Goal: Task Accomplishment & Management: Manage account settings

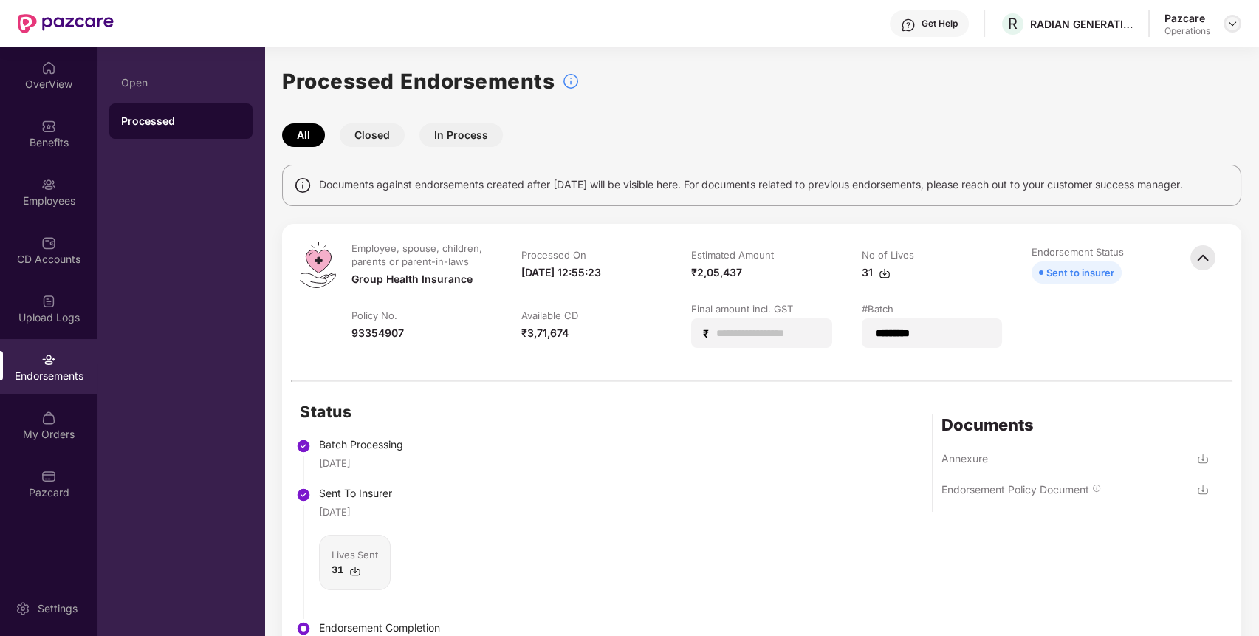
scroll to position [189, 0]
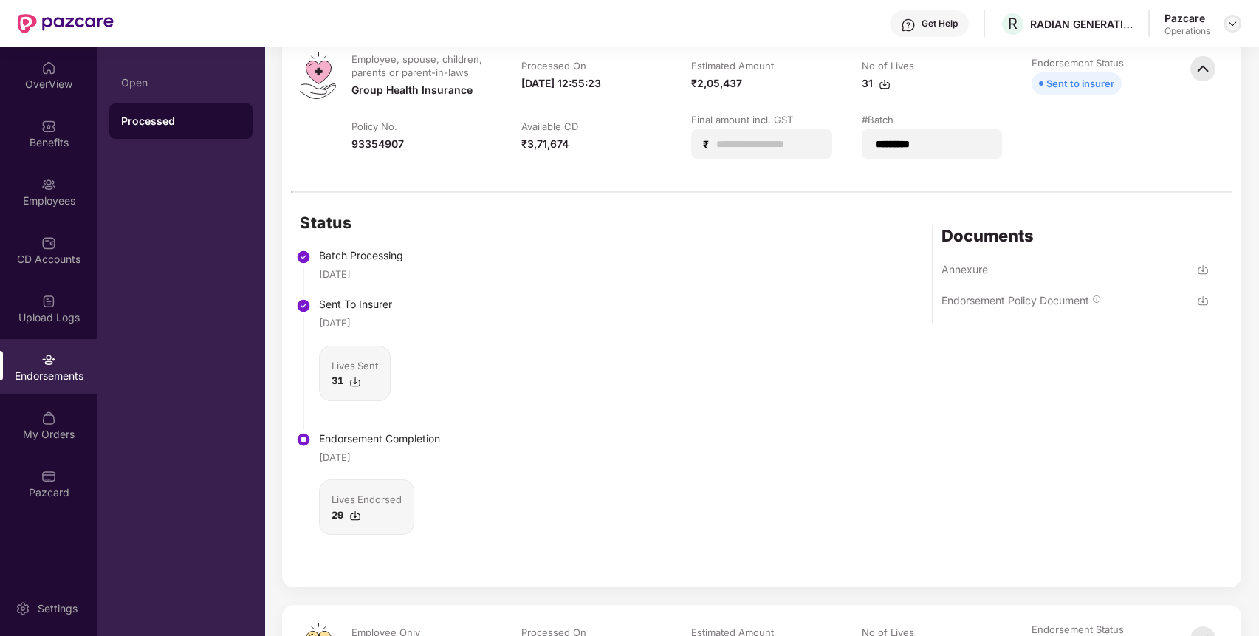
click at [1229, 24] on img at bounding box center [1232, 24] width 12 height 12
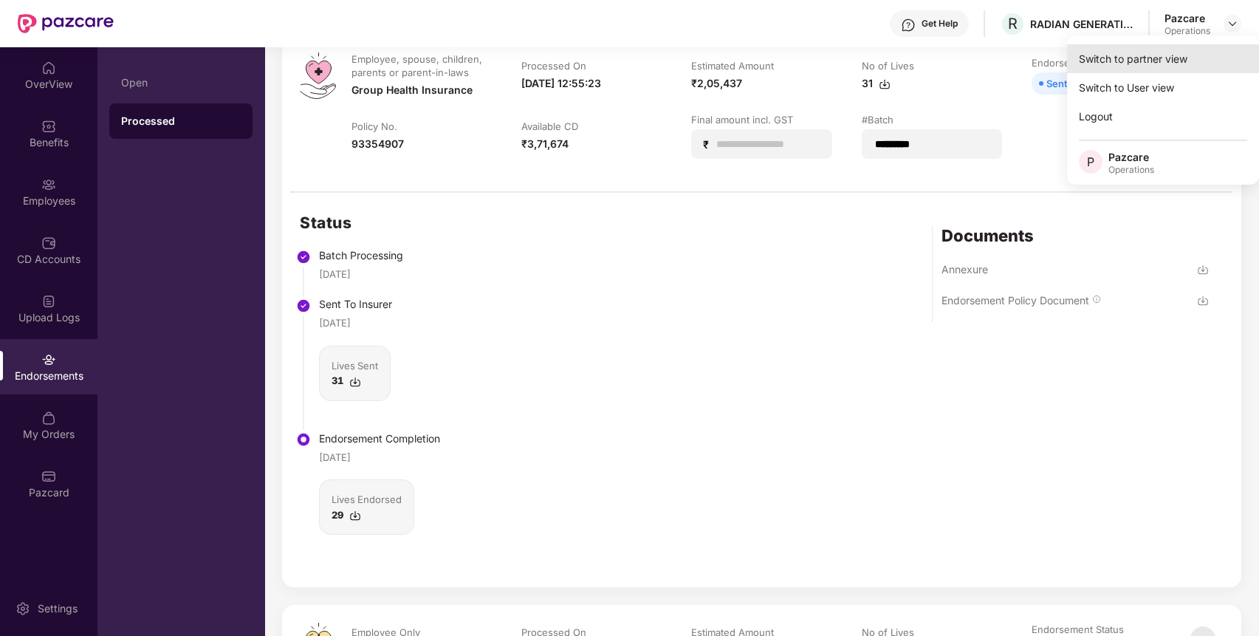
click at [1145, 65] on div "Switch to partner view" at bounding box center [1163, 58] width 192 height 29
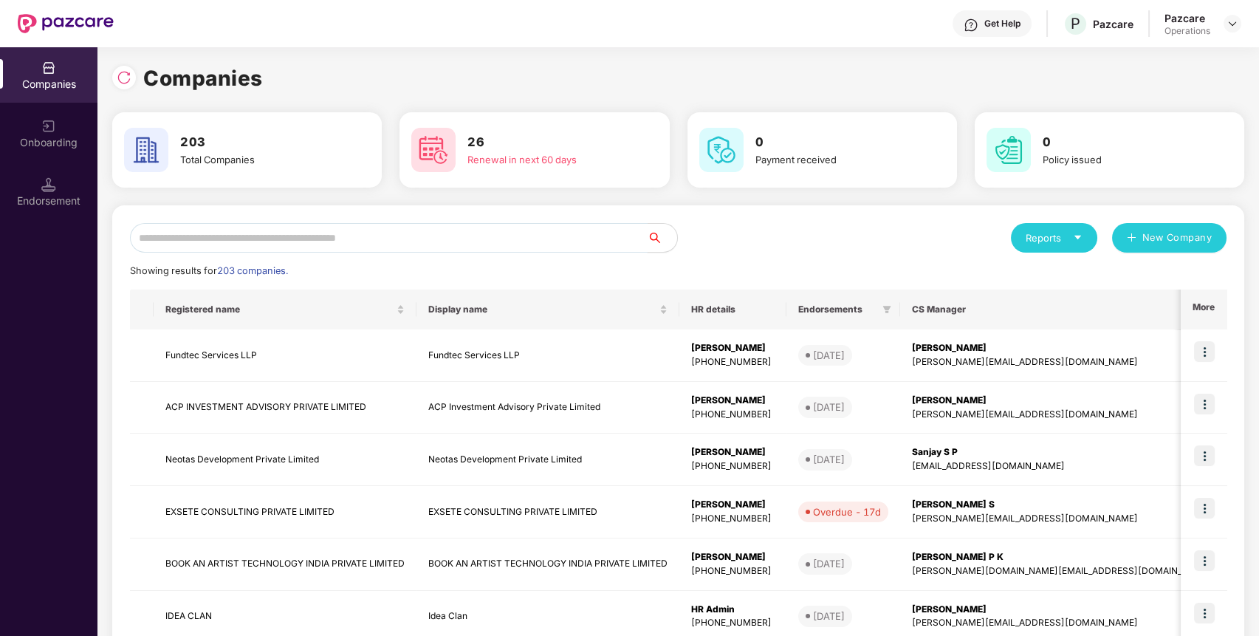
click at [348, 241] on input "text" at bounding box center [389, 238] width 518 height 30
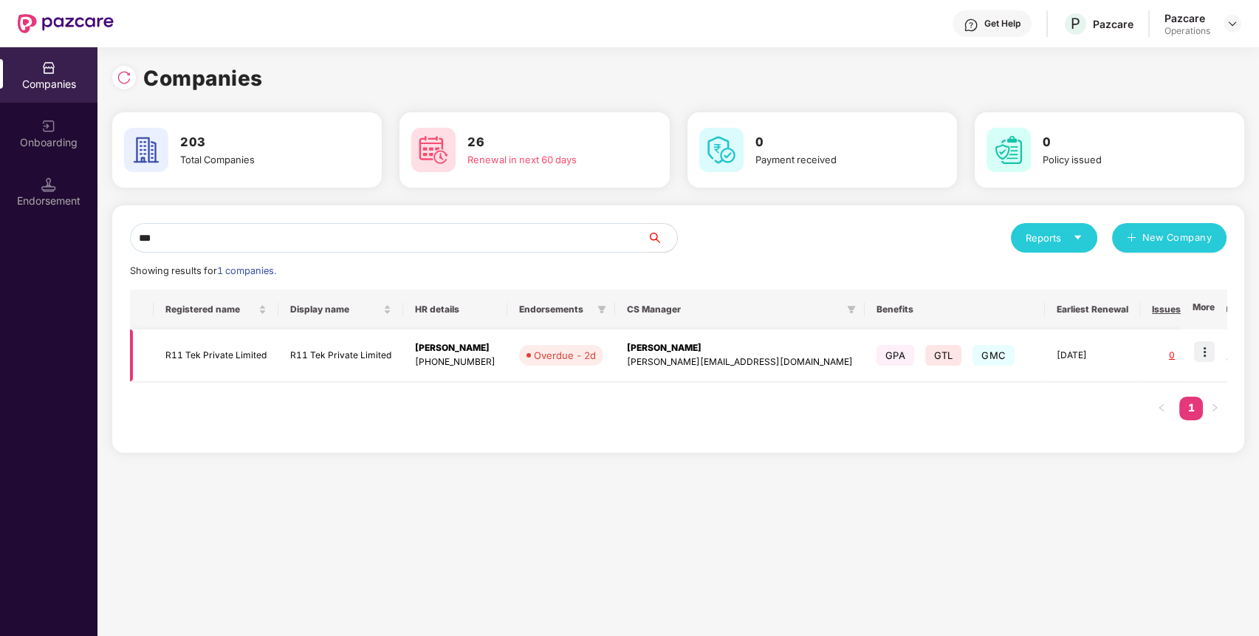
type input "***"
click at [1205, 351] on img at bounding box center [1204, 351] width 21 height 21
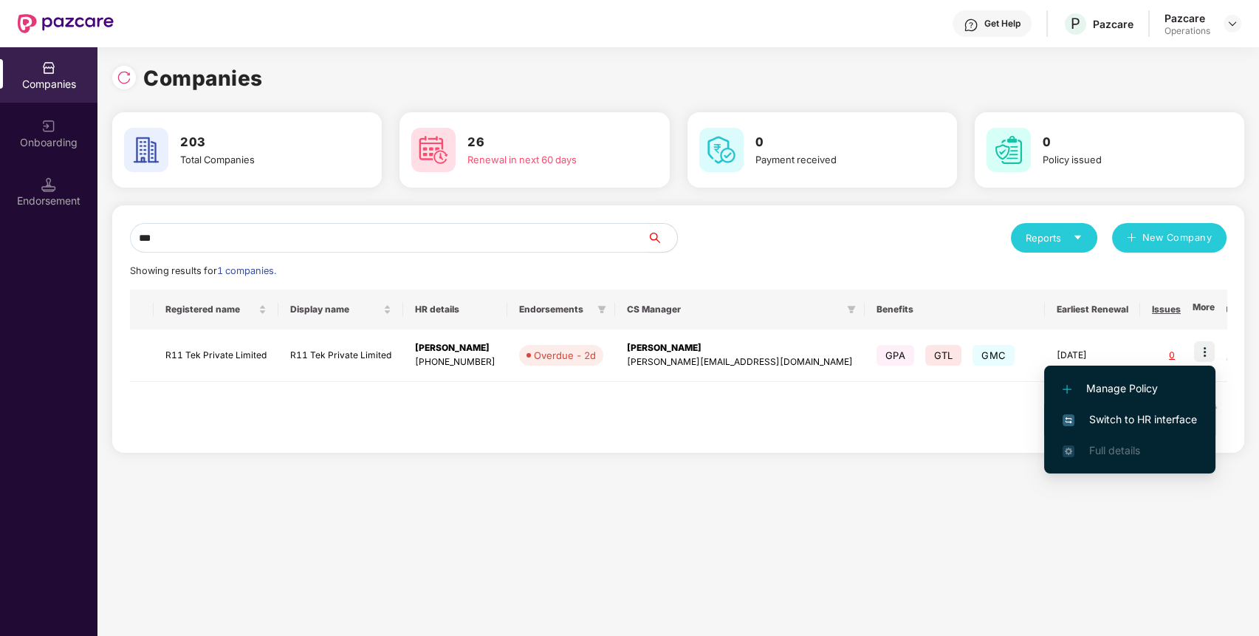
click at [1143, 412] on span "Switch to HR interface" at bounding box center [1129, 419] width 134 height 16
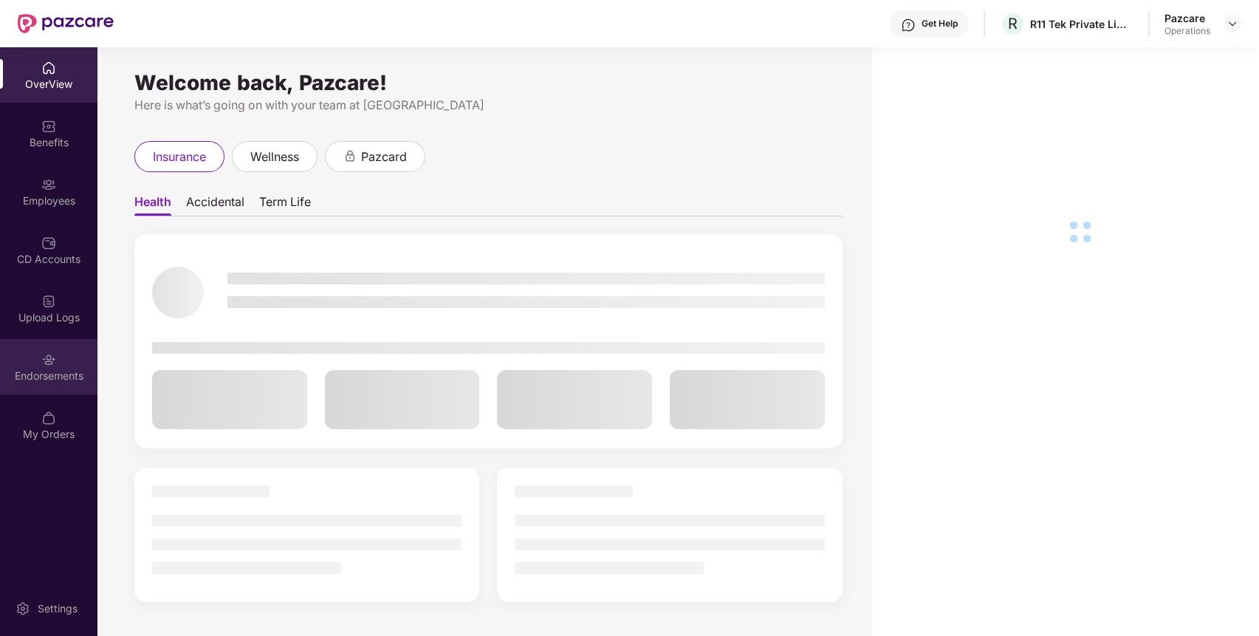
click at [48, 360] on img at bounding box center [48, 359] width 15 height 15
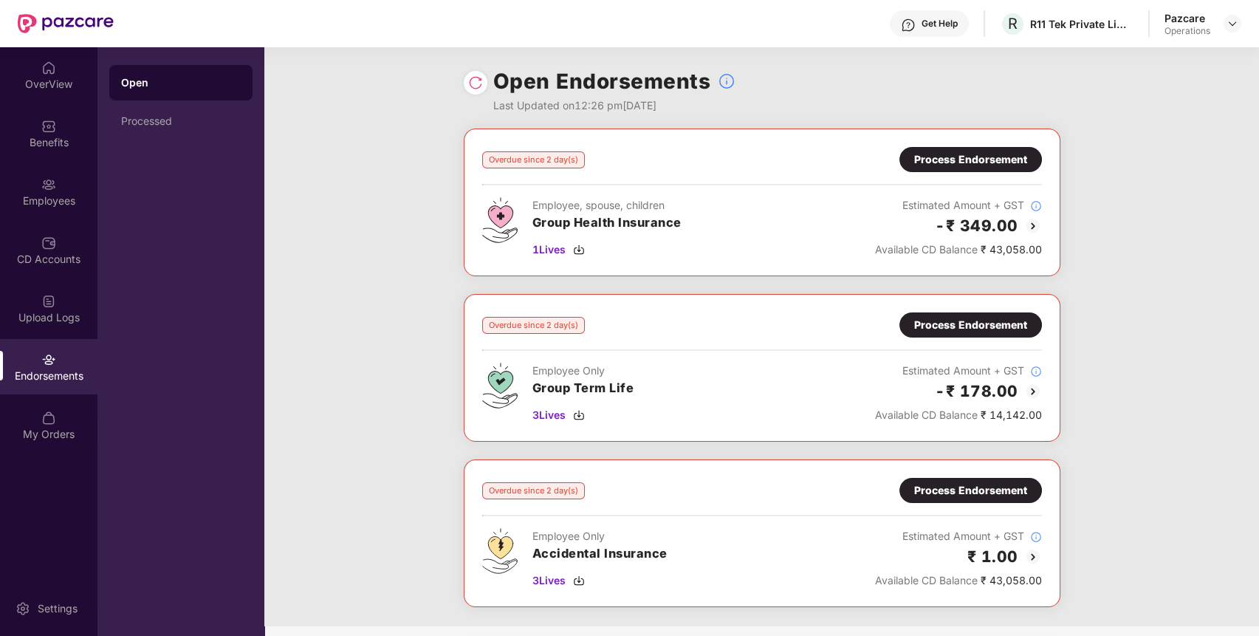
click at [1011, 486] on div "Process Endorsement" at bounding box center [970, 490] width 113 height 16
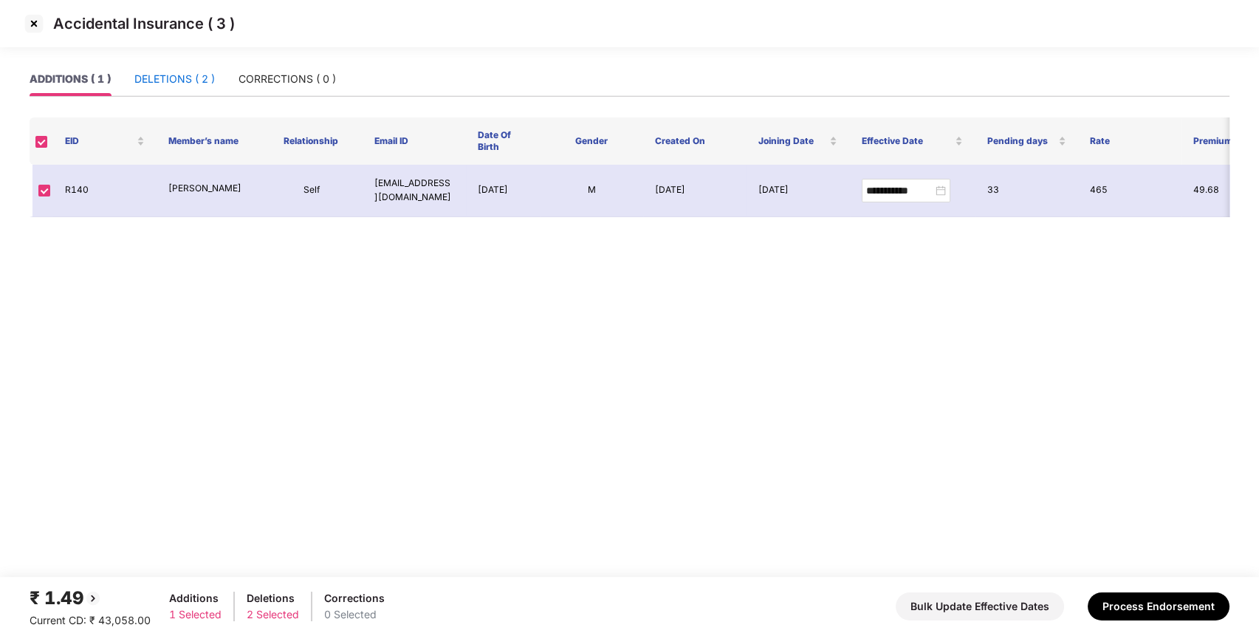
click at [144, 86] on div "DELETIONS ( 2 )" at bounding box center [174, 79] width 80 height 16
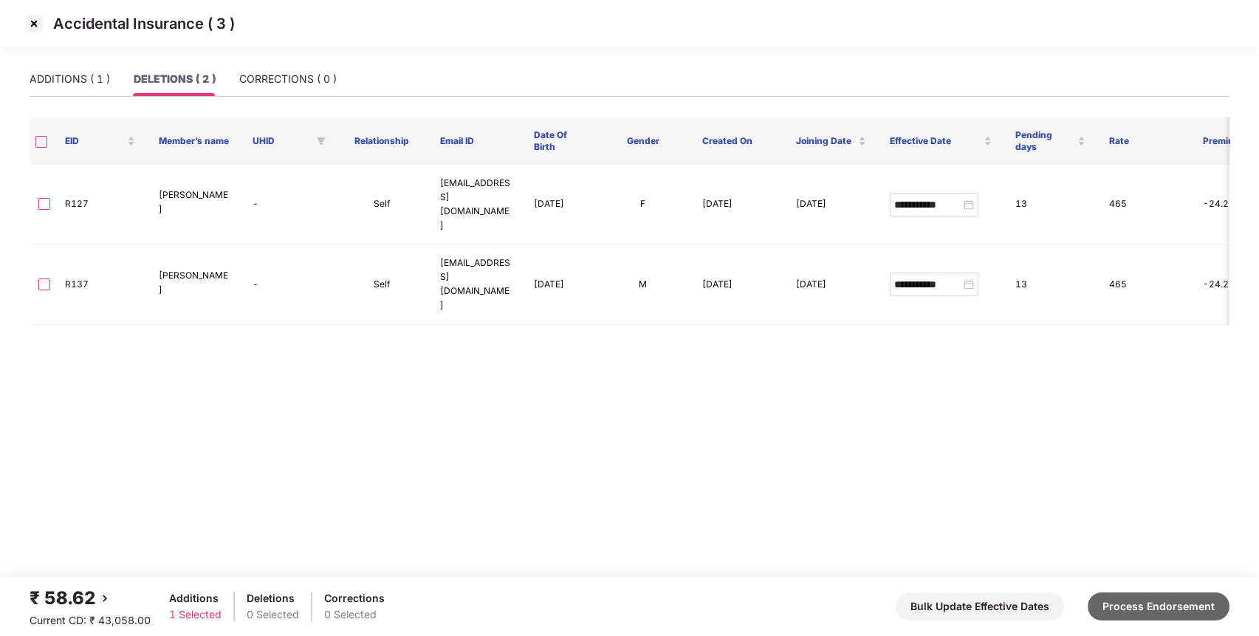
click at [1167, 607] on button "Process Endorsement" at bounding box center [1158, 606] width 142 height 28
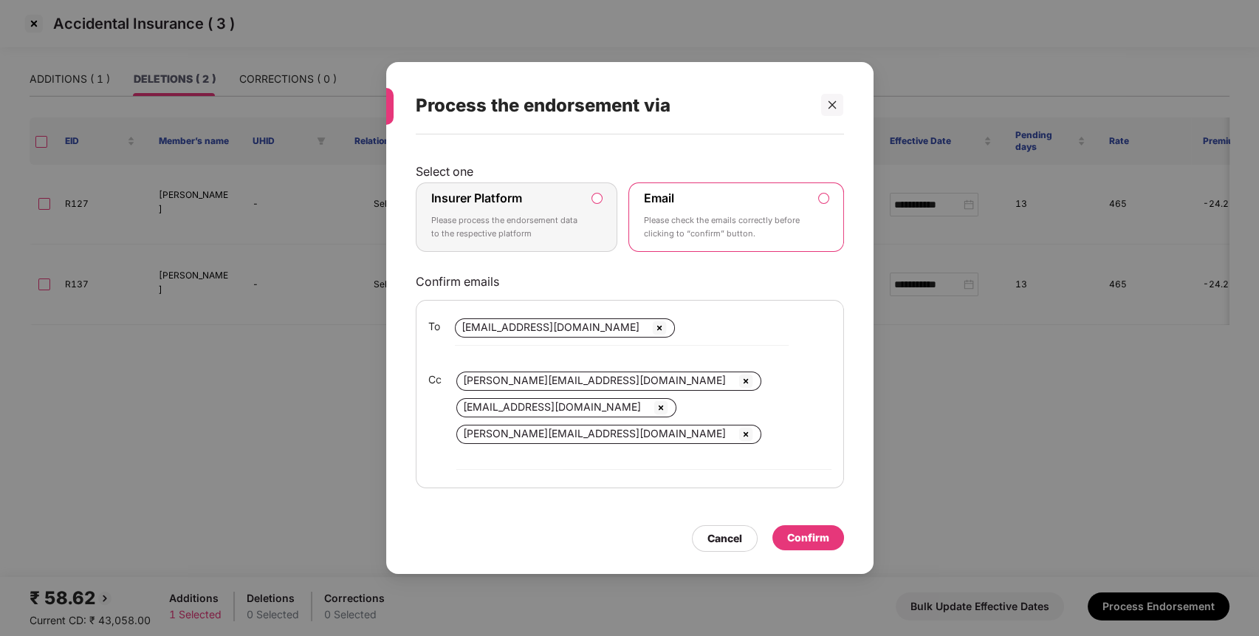
click at [545, 244] on div "Insurer Platform Please process the endorsement data to the respective platform" at bounding box center [506, 216] width 151 height 53
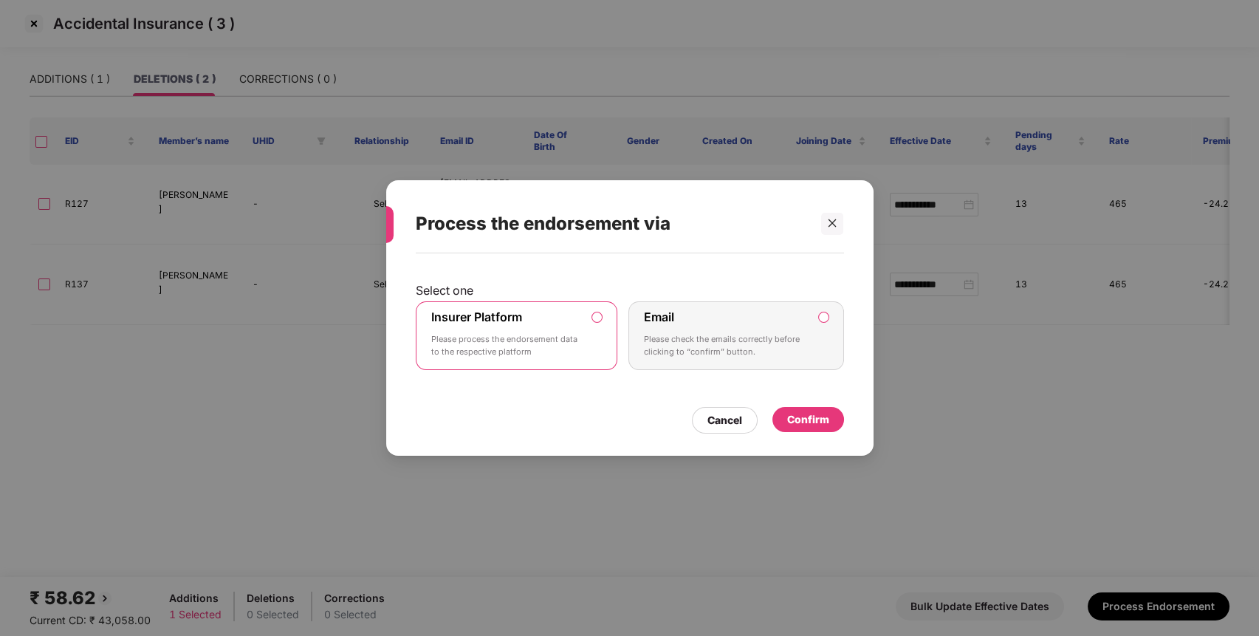
click at [788, 411] on div "Confirm" at bounding box center [808, 419] width 42 height 16
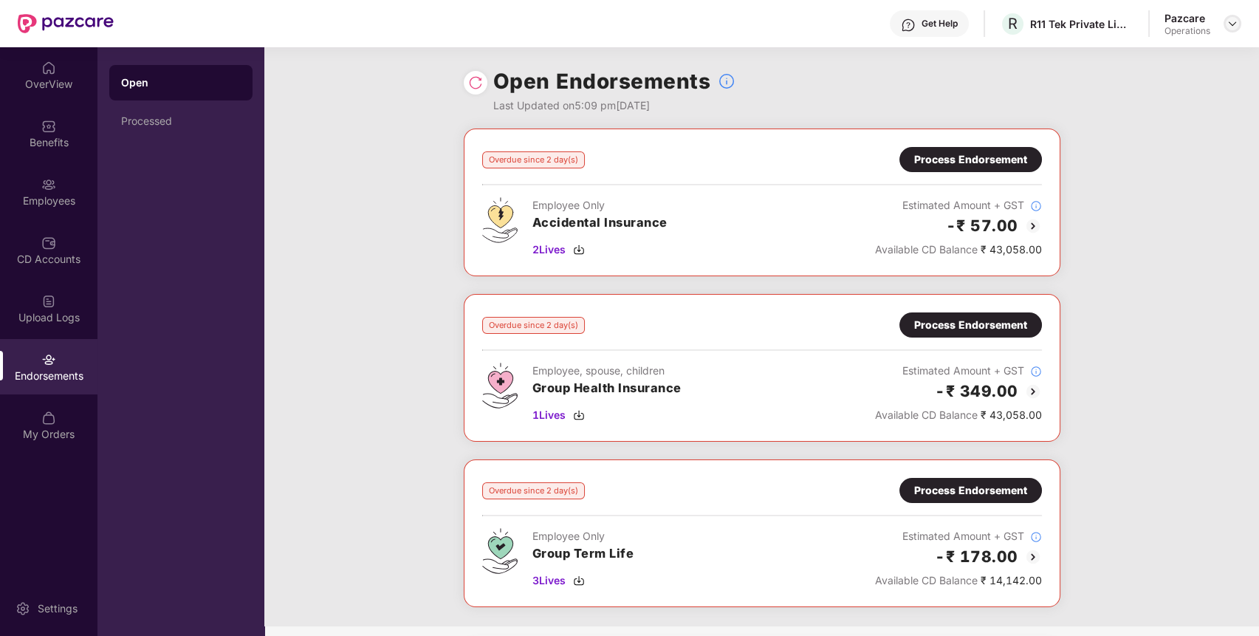
click at [1226, 24] on img at bounding box center [1232, 24] width 12 height 12
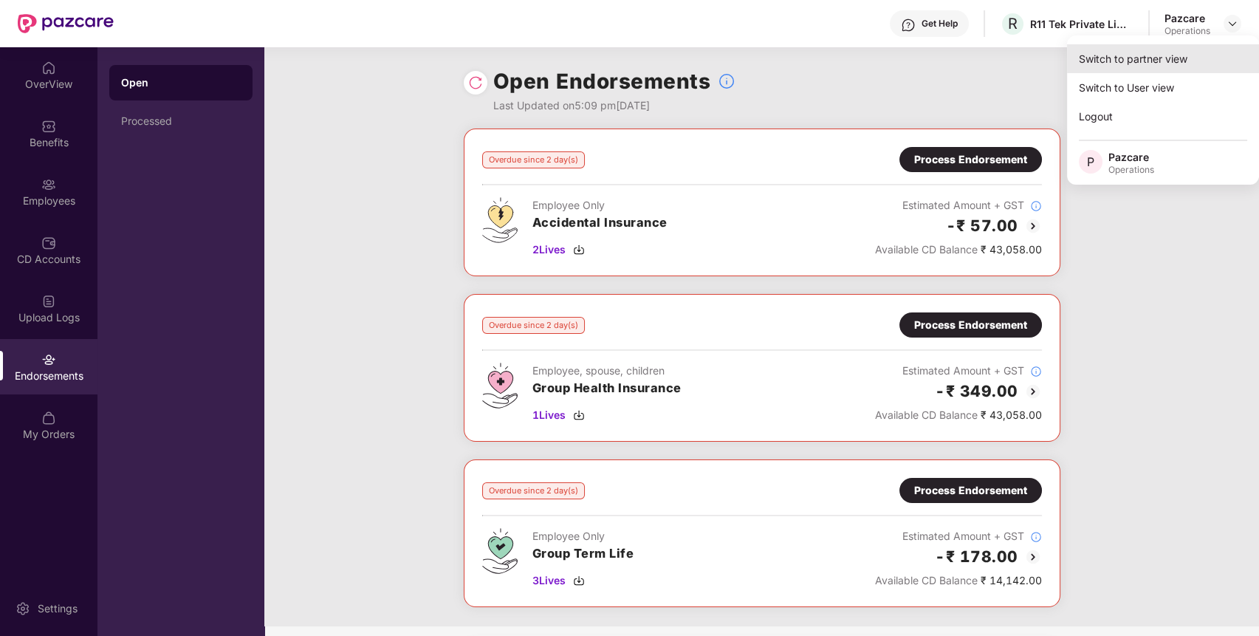
click at [1181, 55] on div "Switch to partner view" at bounding box center [1163, 58] width 192 height 29
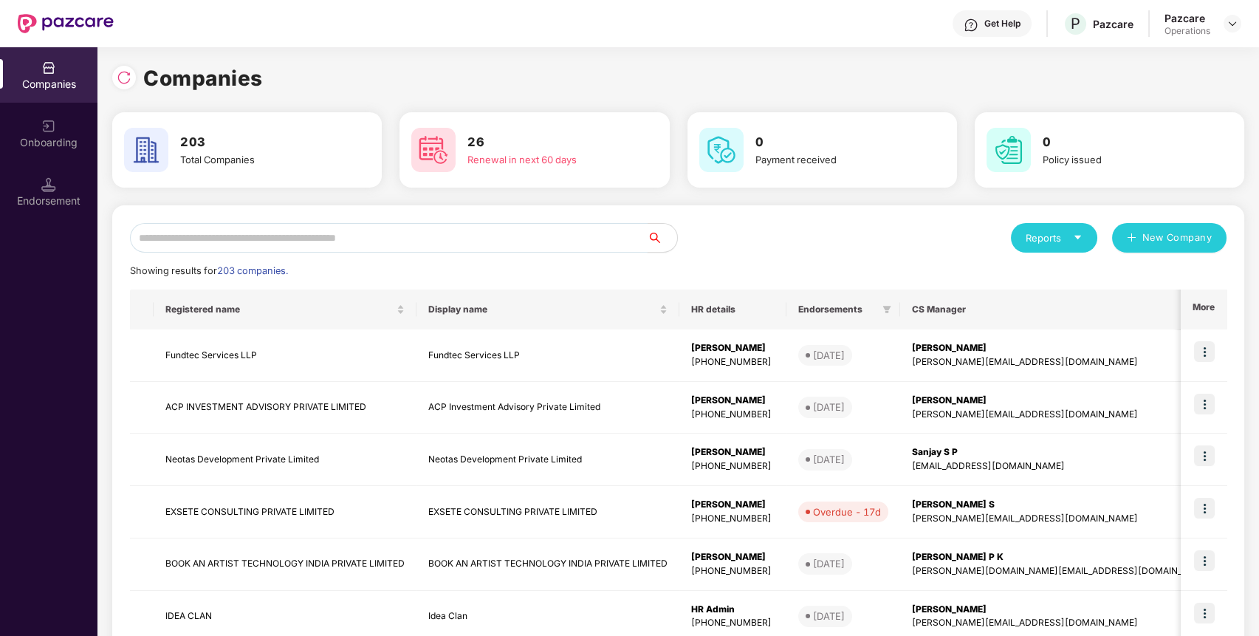
click at [425, 238] on input "text" at bounding box center [389, 238] width 518 height 30
paste input "**********"
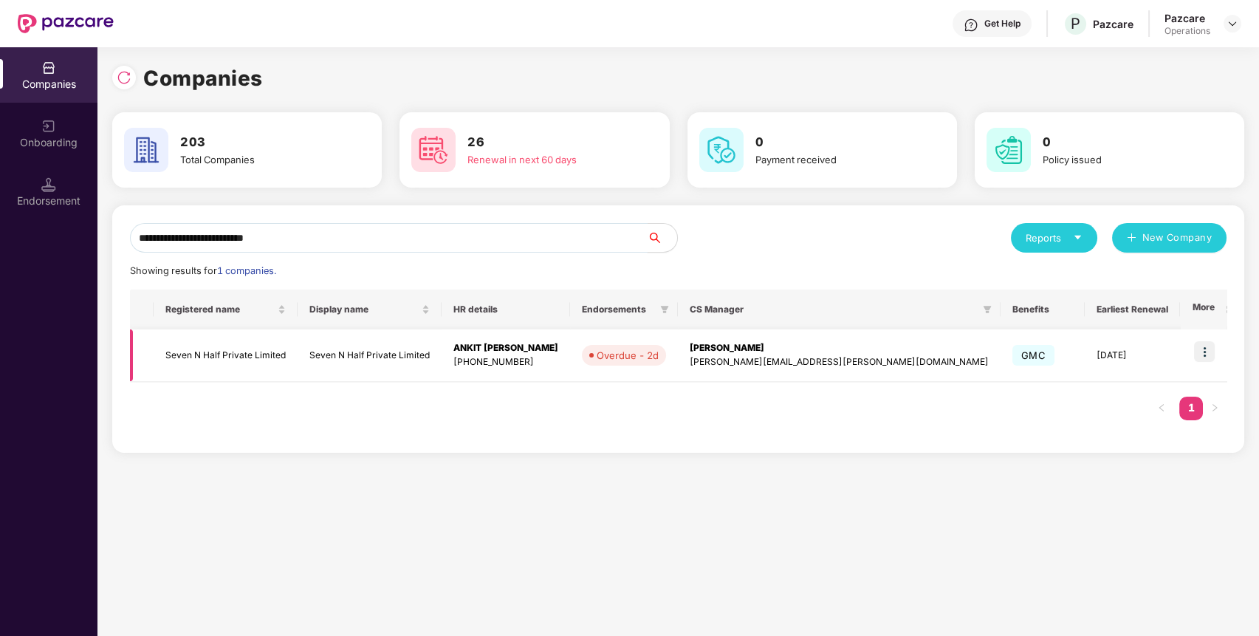
type input "**********"
click at [1210, 348] on img at bounding box center [1204, 351] width 21 height 21
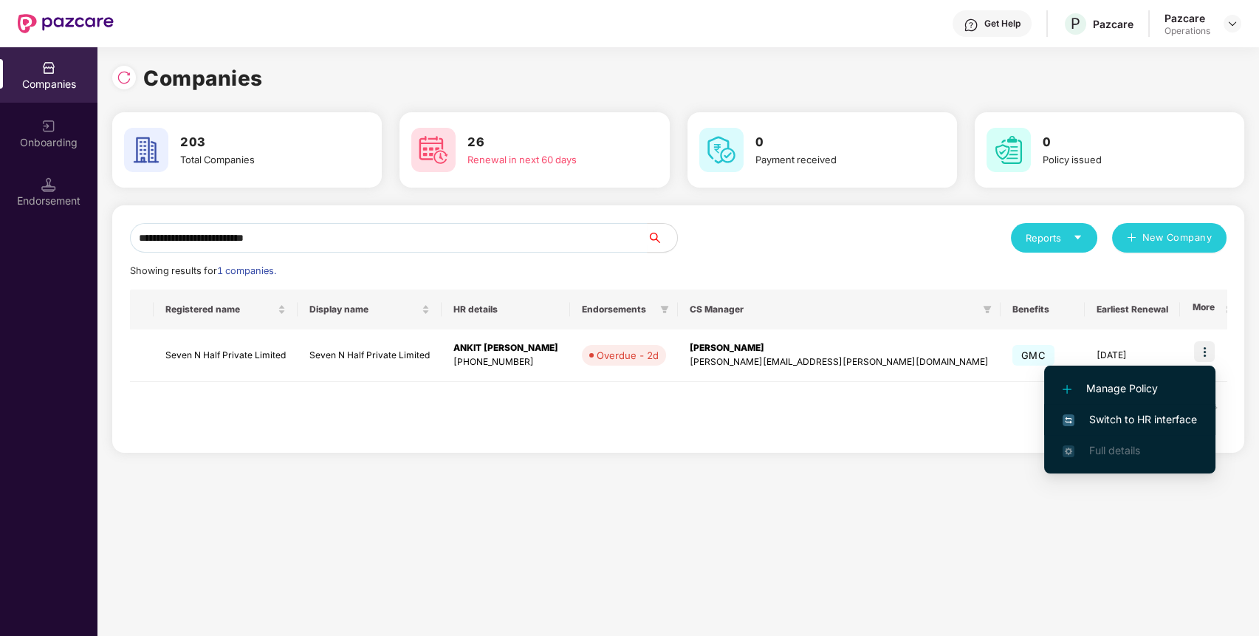
click at [1110, 422] on span "Switch to HR interface" at bounding box center [1129, 419] width 134 height 16
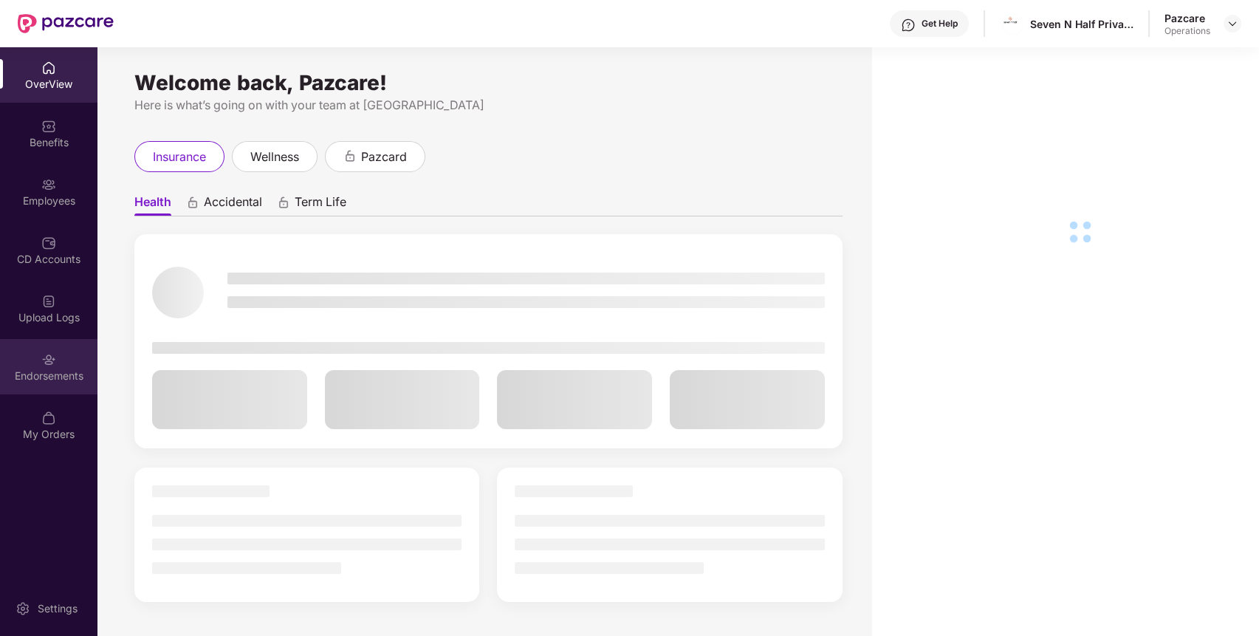
click at [60, 364] on div "Endorsements" at bounding box center [48, 366] width 97 height 55
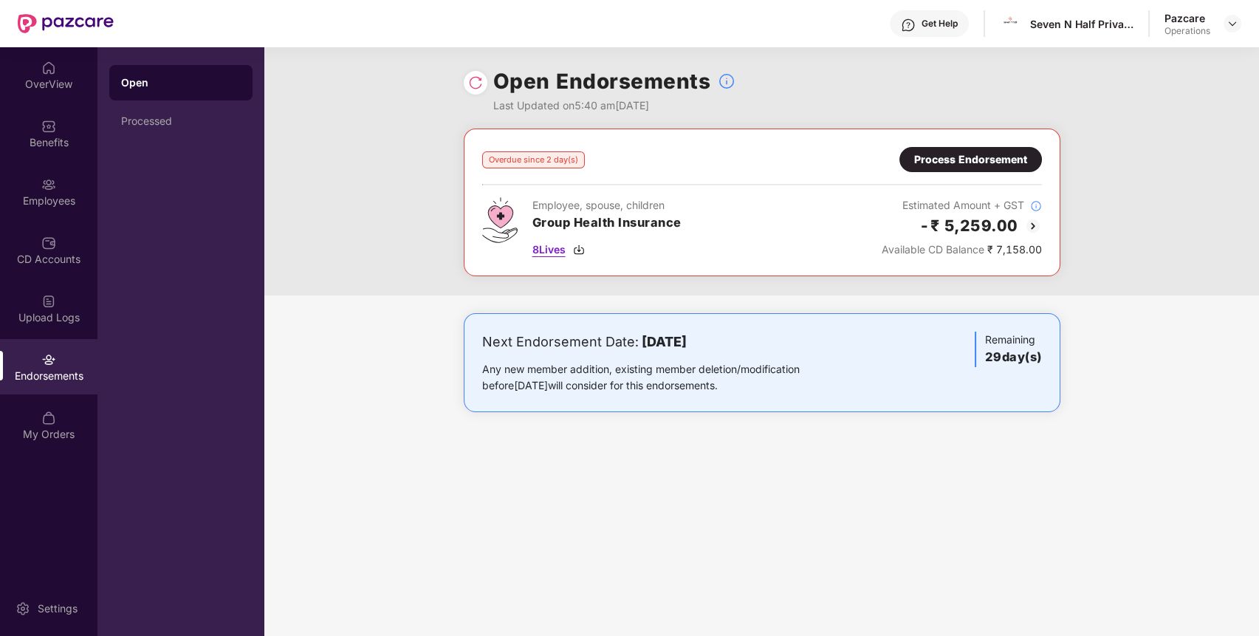
click at [545, 249] on span "8 Lives" at bounding box center [548, 249] width 33 height 16
click at [549, 255] on span "8 Lives" at bounding box center [548, 249] width 33 height 16
click at [557, 242] on span "8 Lives" at bounding box center [548, 249] width 33 height 16
click at [961, 161] on div "Process Endorsement" at bounding box center [970, 159] width 113 height 16
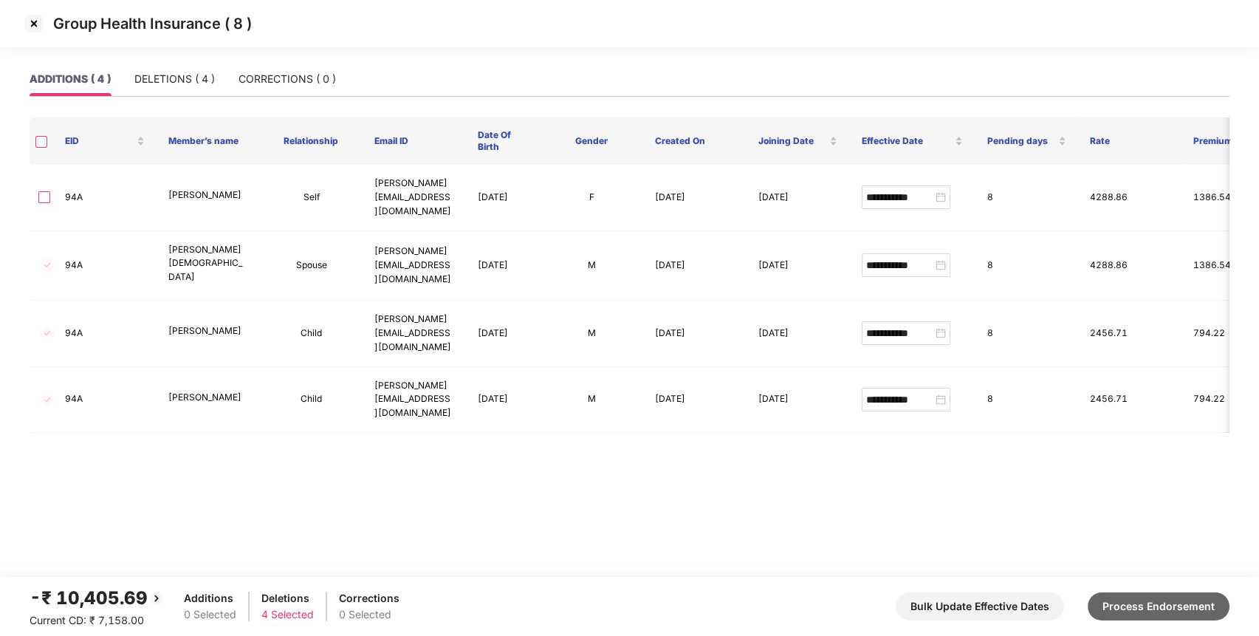
click at [1206, 611] on button "Process Endorsement" at bounding box center [1158, 606] width 142 height 28
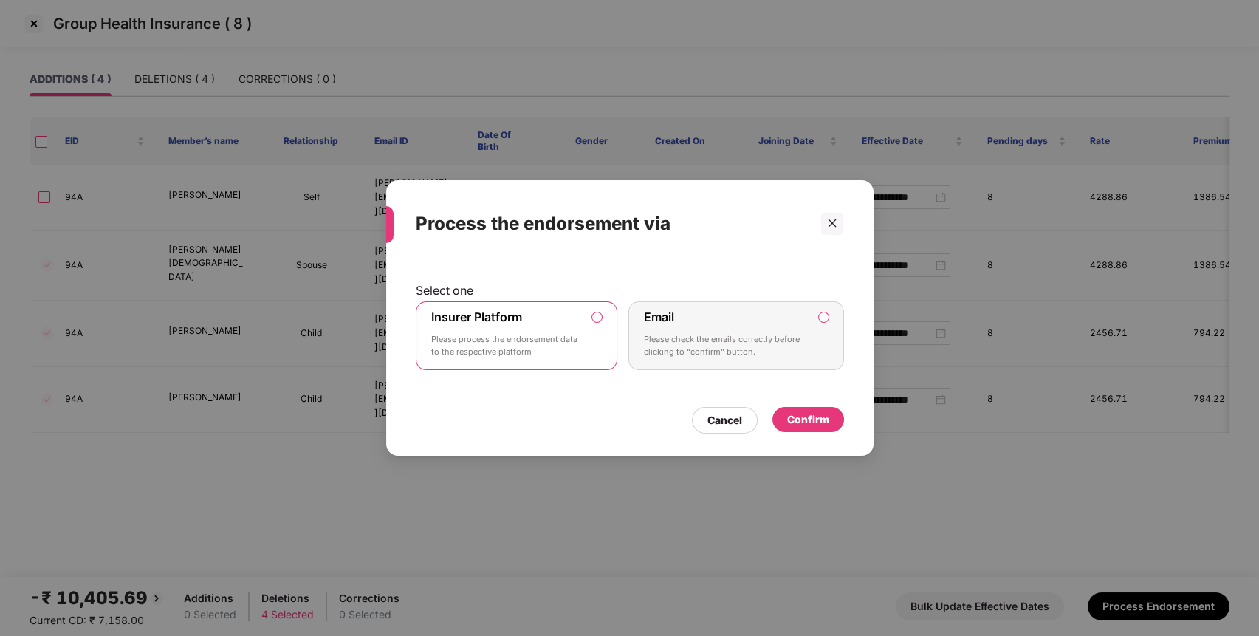
click at [818, 431] on div "Confirm" at bounding box center [808, 419] width 72 height 25
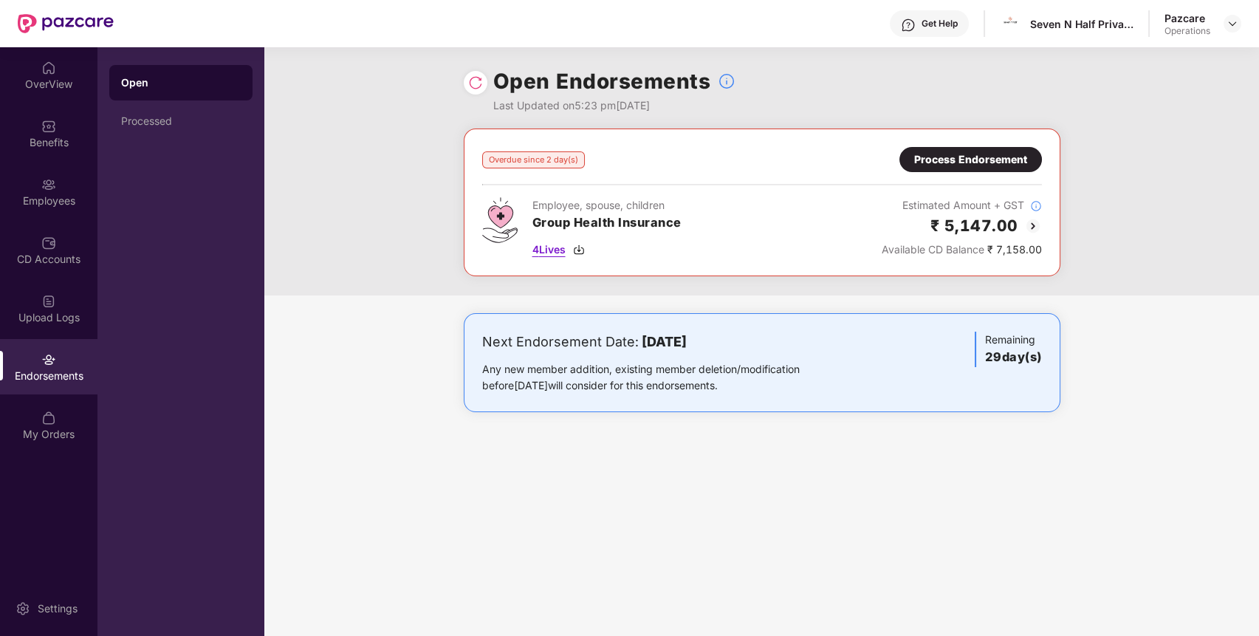
click at [537, 250] on span "4 Lives" at bounding box center [548, 249] width 33 height 16
click at [553, 248] on span "4 Lives" at bounding box center [548, 249] width 33 height 16
click at [539, 250] on span "4 Lives" at bounding box center [548, 249] width 33 height 16
click at [1053, 24] on div "Seven N Half Private Limited" at bounding box center [1081, 24] width 103 height 14
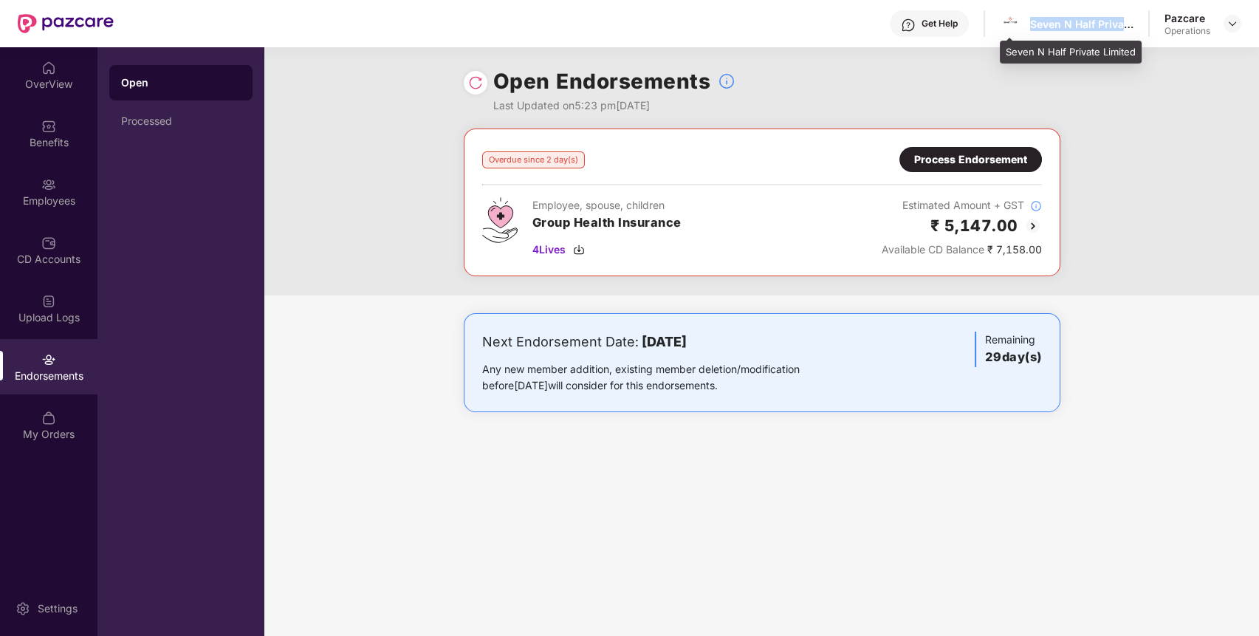
copy div "Seven N Half Private Limited"
click at [1053, 24] on div "Seven N Half Private Limited" at bounding box center [1081, 24] width 103 height 14
click at [1234, 21] on img at bounding box center [1232, 24] width 12 height 12
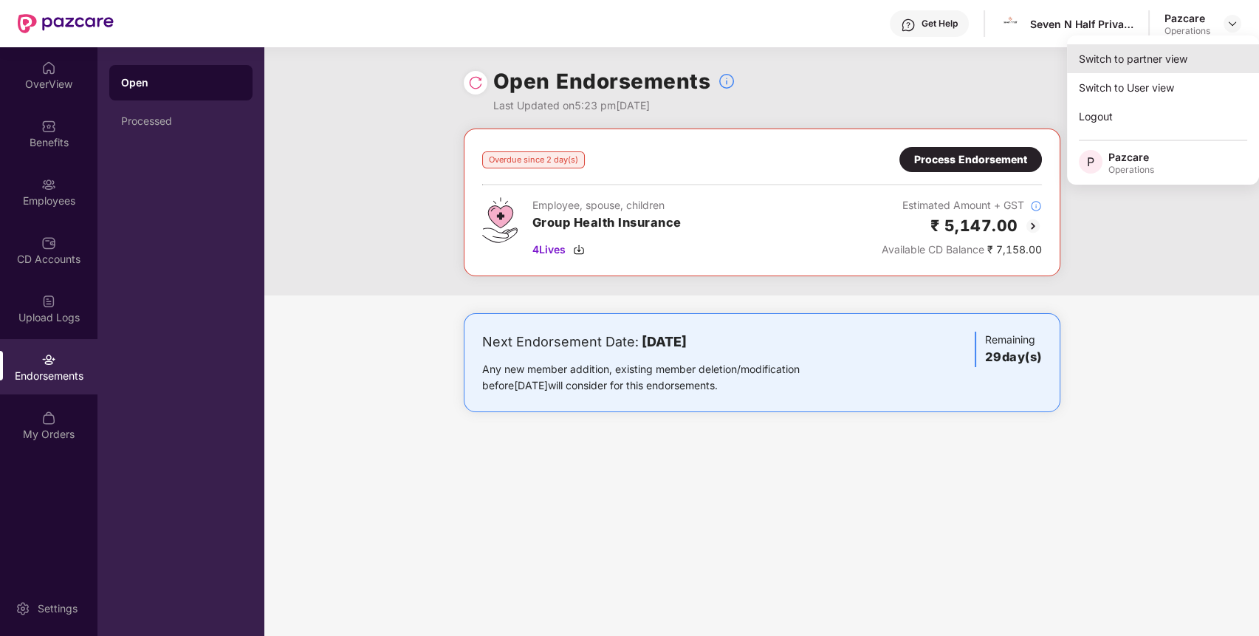
click at [1169, 55] on div "Switch to partner view" at bounding box center [1163, 58] width 192 height 29
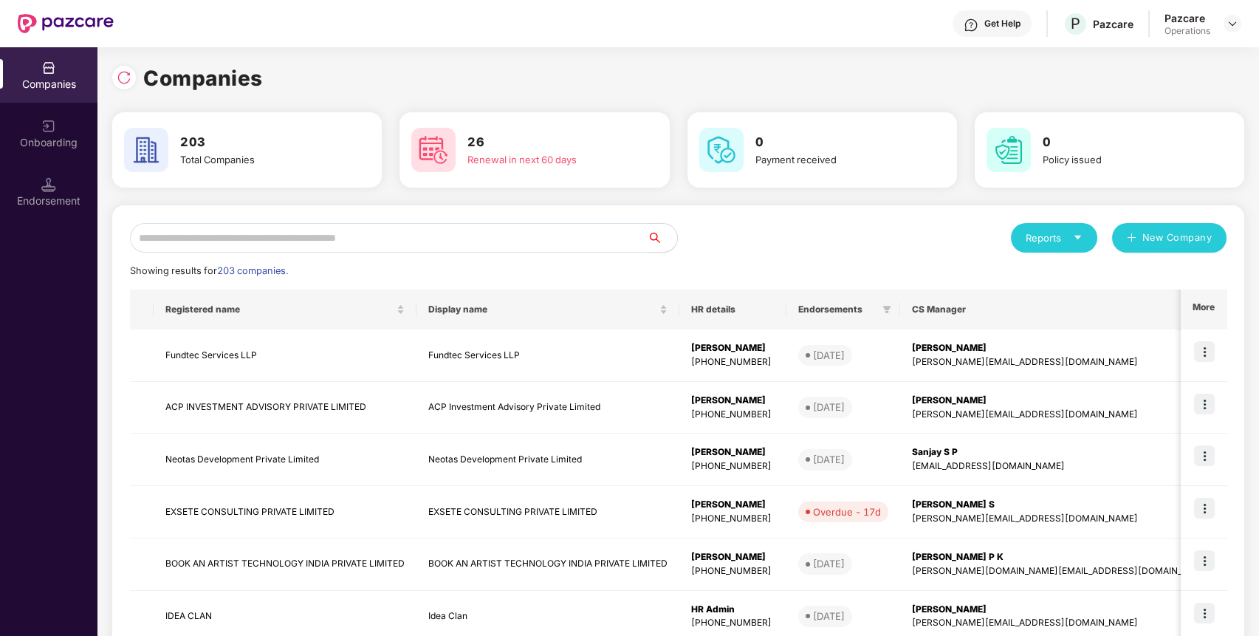
click at [201, 221] on div "Reports New Company Showing results for 203 companies. Registered name Display …" at bounding box center [678, 563] width 1132 height 717
click at [196, 224] on input "text" at bounding box center [389, 238] width 518 height 30
paste input "**********"
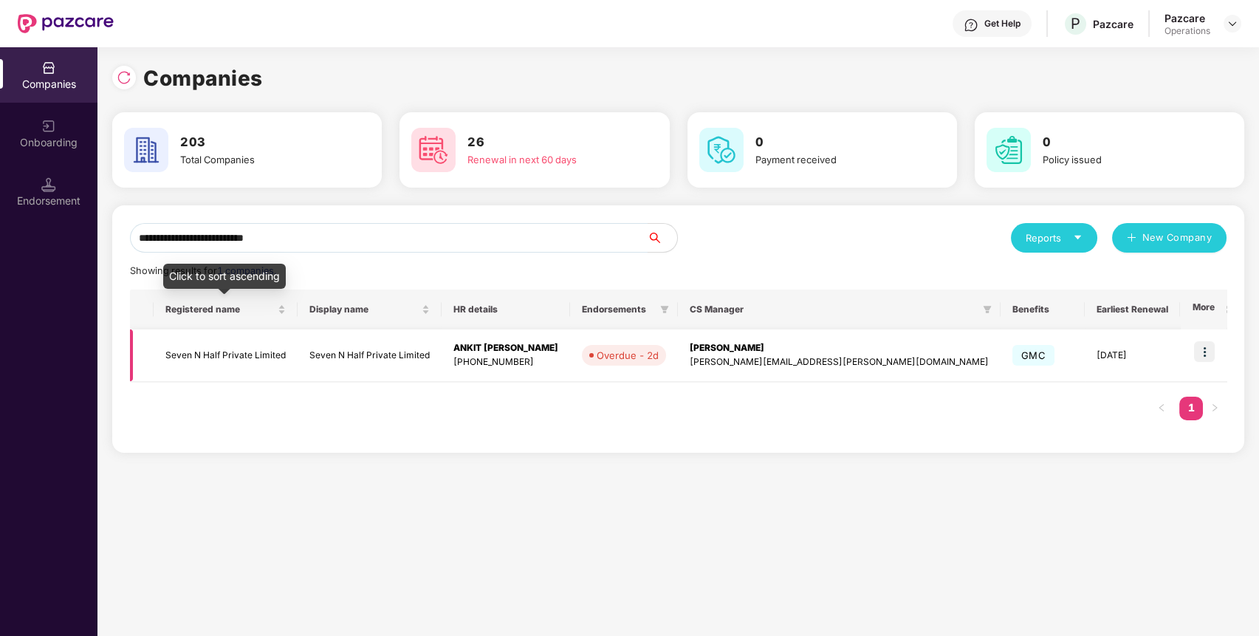
type input "**********"
click at [219, 345] on td "Seven N Half Private Limited" at bounding box center [226, 355] width 144 height 52
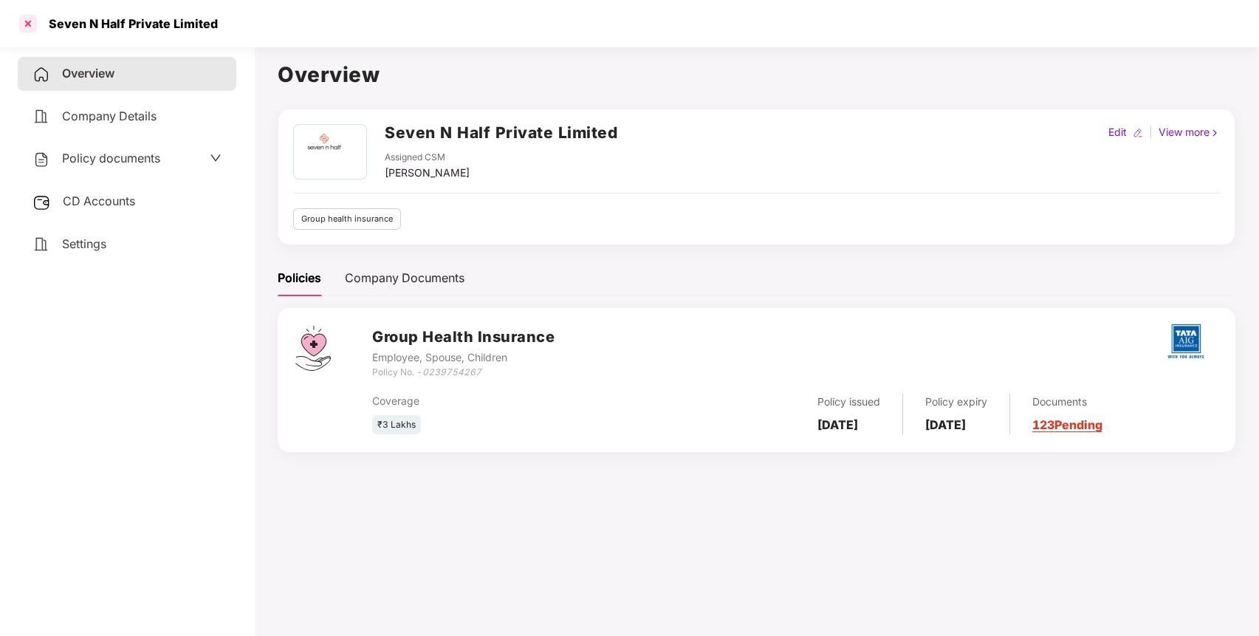
click at [30, 25] on div at bounding box center [28, 24] width 24 height 24
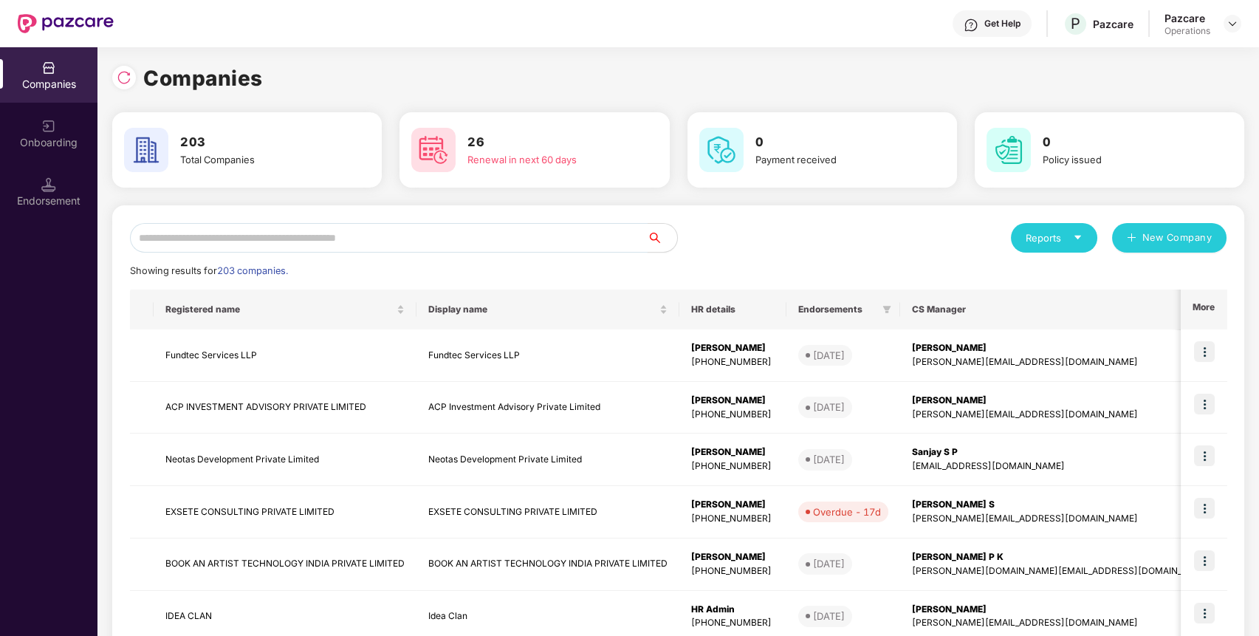
click at [296, 233] on input "text" at bounding box center [389, 238] width 518 height 30
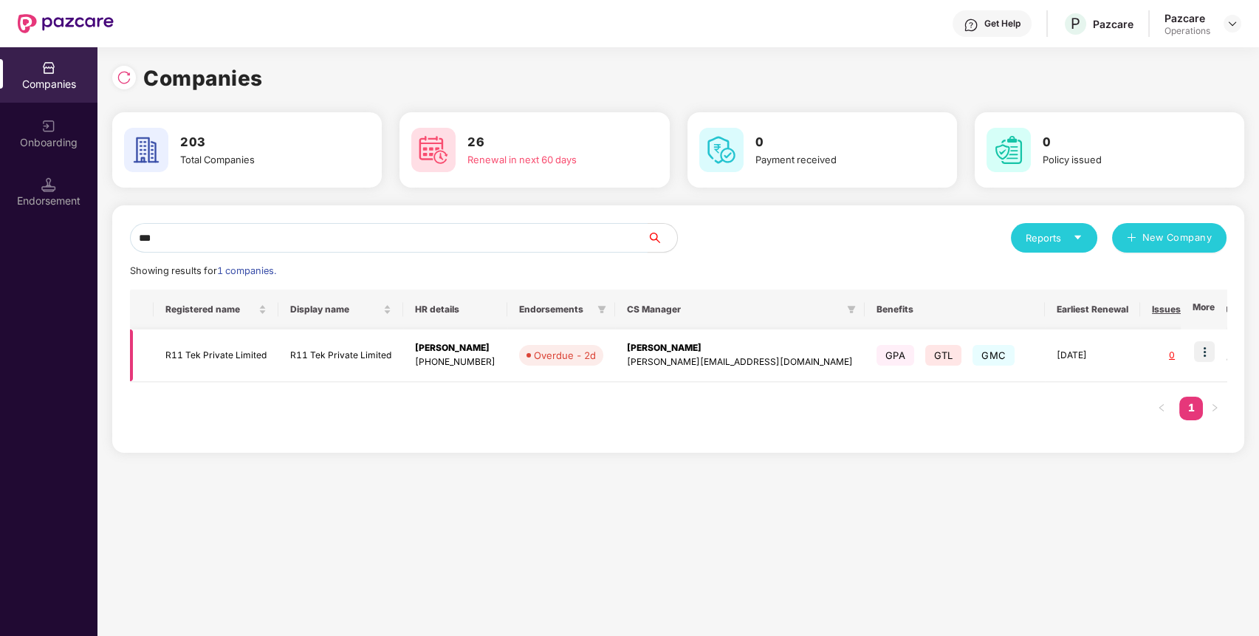
type input "***"
click at [212, 349] on td "R11 Tek Private Limited" at bounding box center [216, 355] width 125 height 52
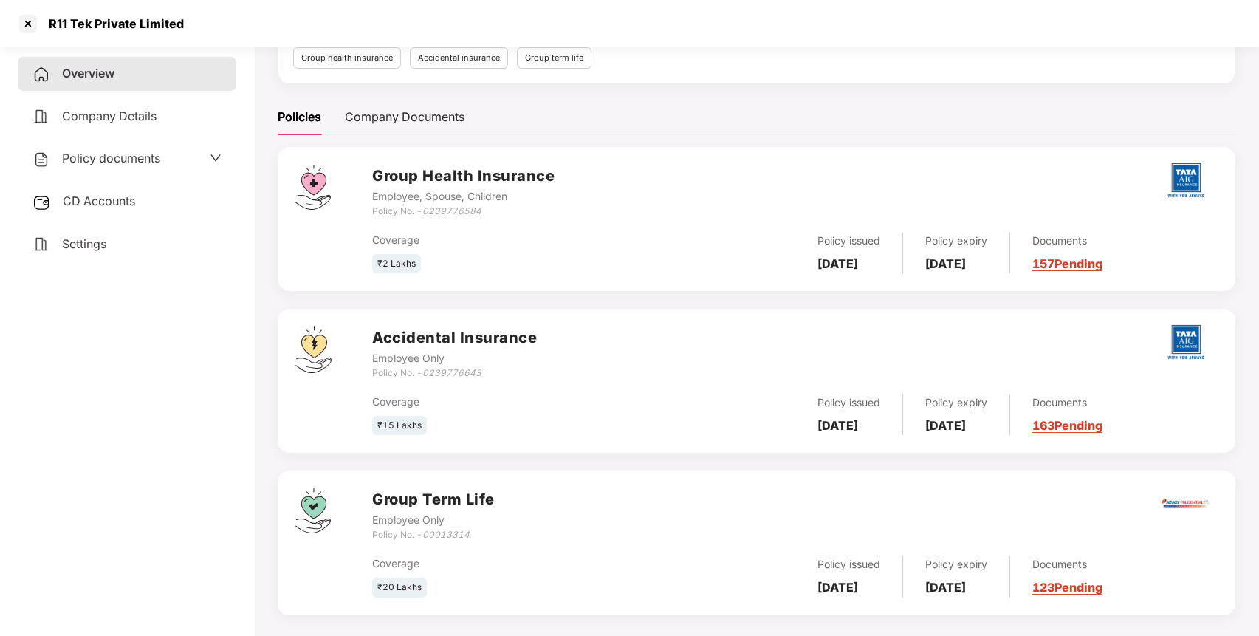
scroll to position [174, 0]
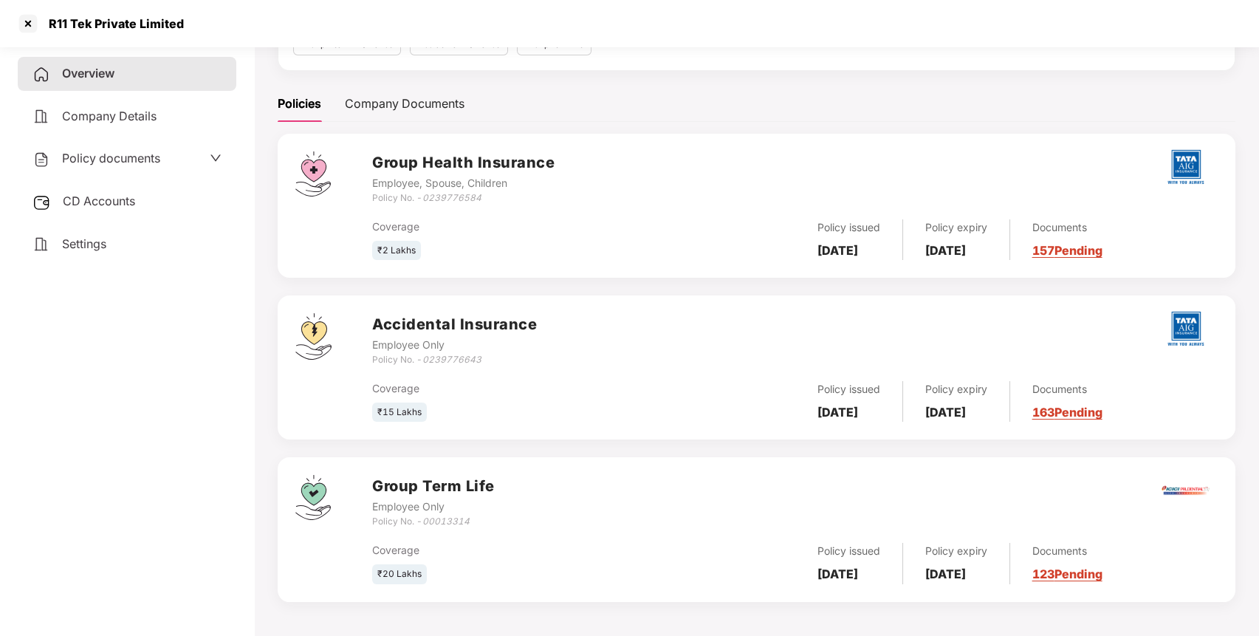
click at [450, 359] on icon "0239776643" at bounding box center [451, 359] width 59 height 11
copy icon "0239776643"
click at [32, 23] on div at bounding box center [28, 24] width 24 height 24
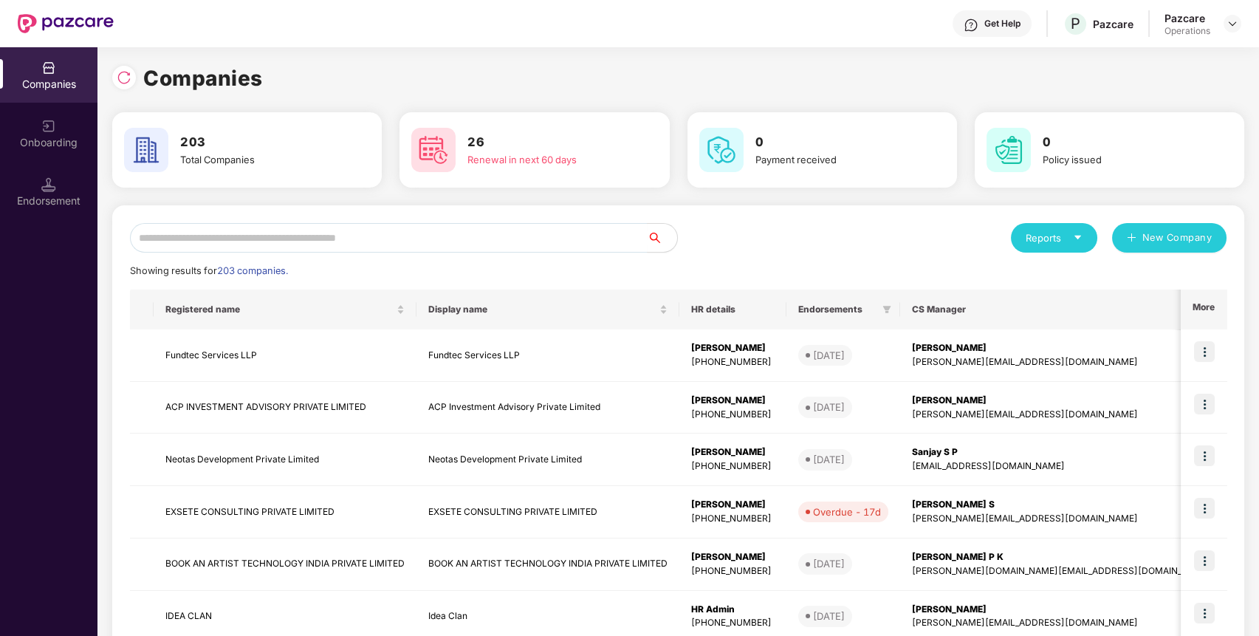
scroll to position [0, 0]
click at [502, 248] on input "text" at bounding box center [389, 238] width 518 height 30
paste input "**********"
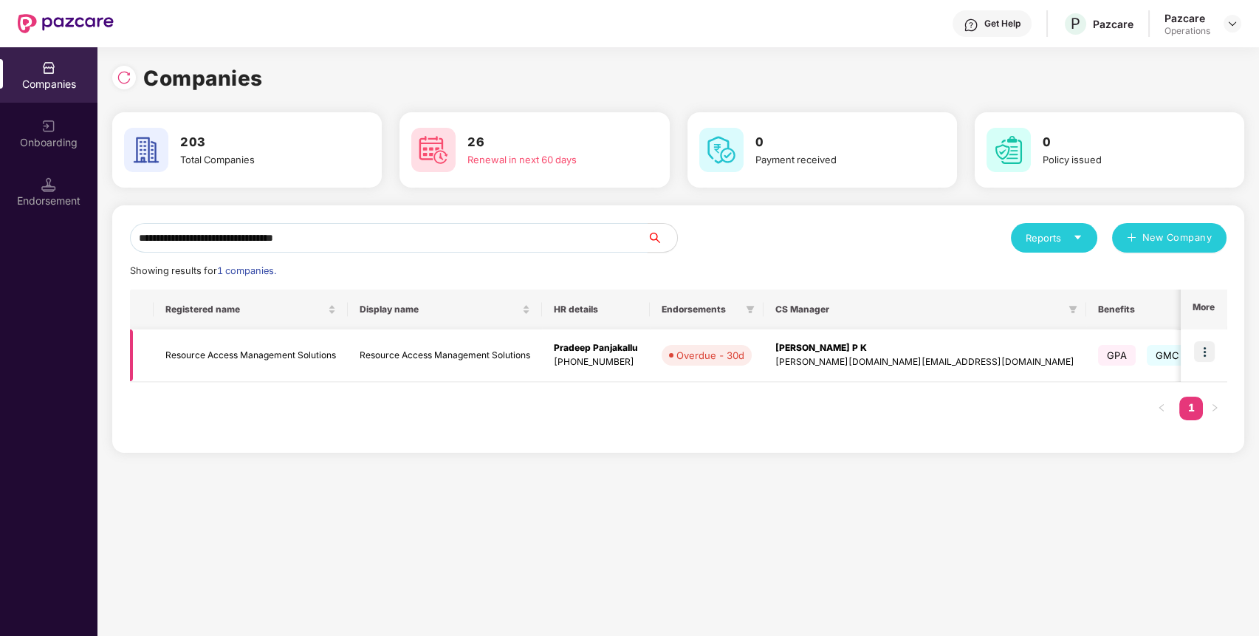
type input "**********"
click at [1200, 350] on img at bounding box center [1204, 351] width 21 height 21
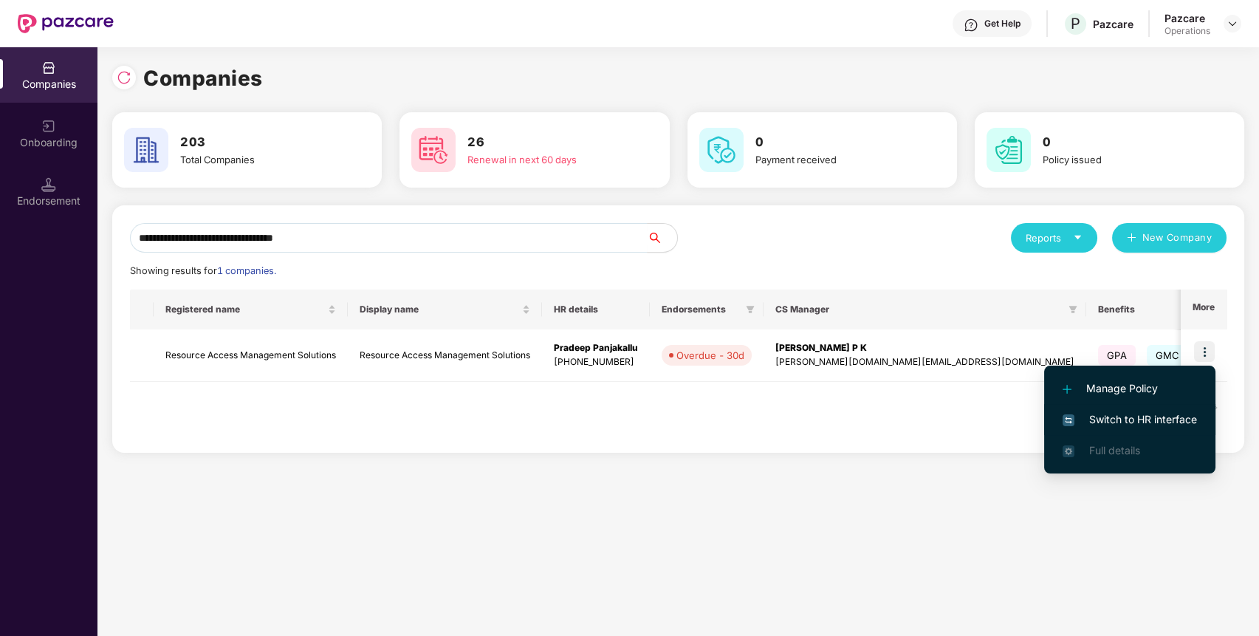
click at [1112, 422] on span "Switch to HR interface" at bounding box center [1129, 419] width 134 height 16
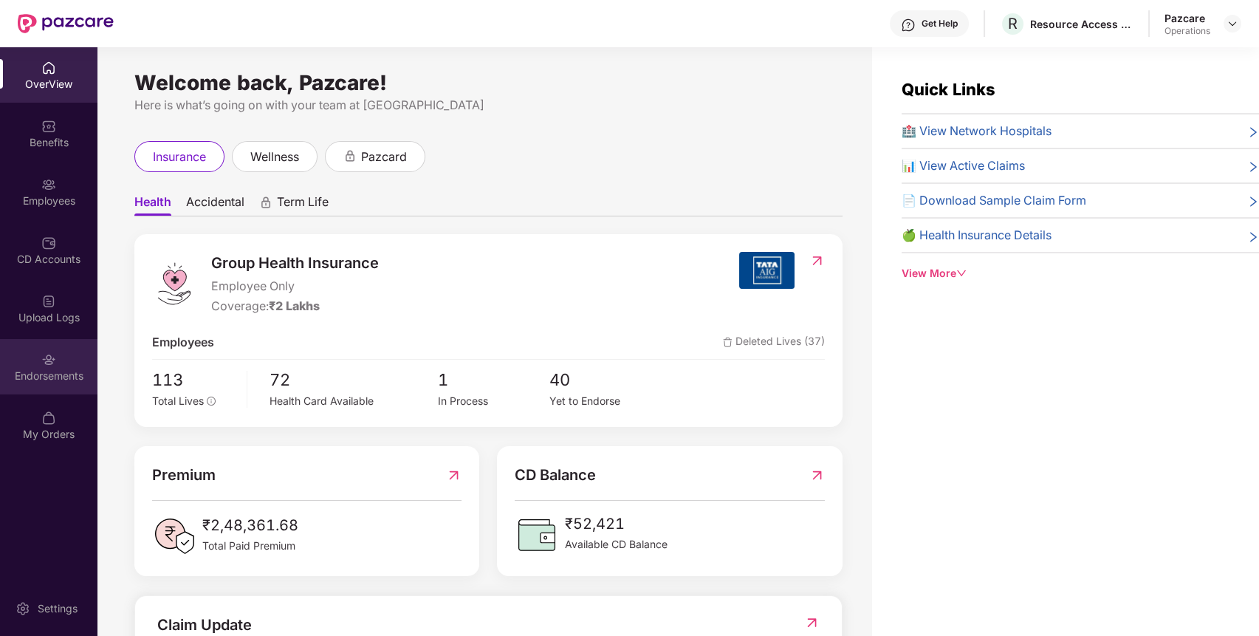
click at [84, 363] on div "Endorsements" at bounding box center [48, 366] width 97 height 55
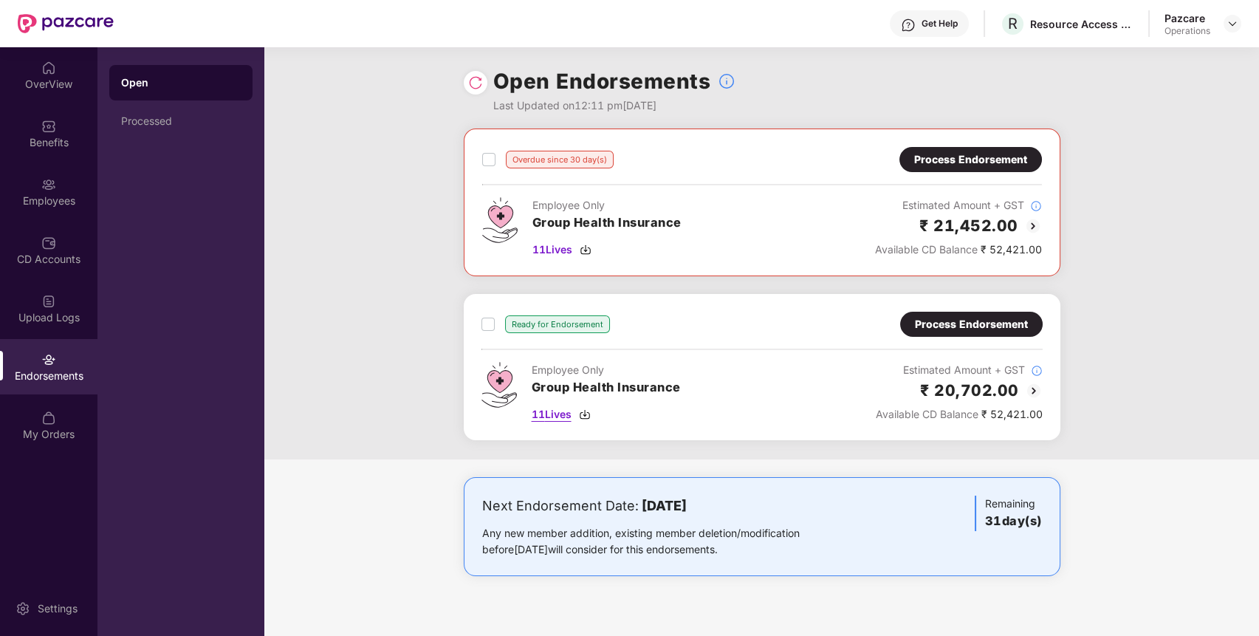
click at [561, 415] on span "11 Lives" at bounding box center [552, 414] width 40 height 16
click at [568, 248] on span "11 Lives" at bounding box center [552, 249] width 40 height 16
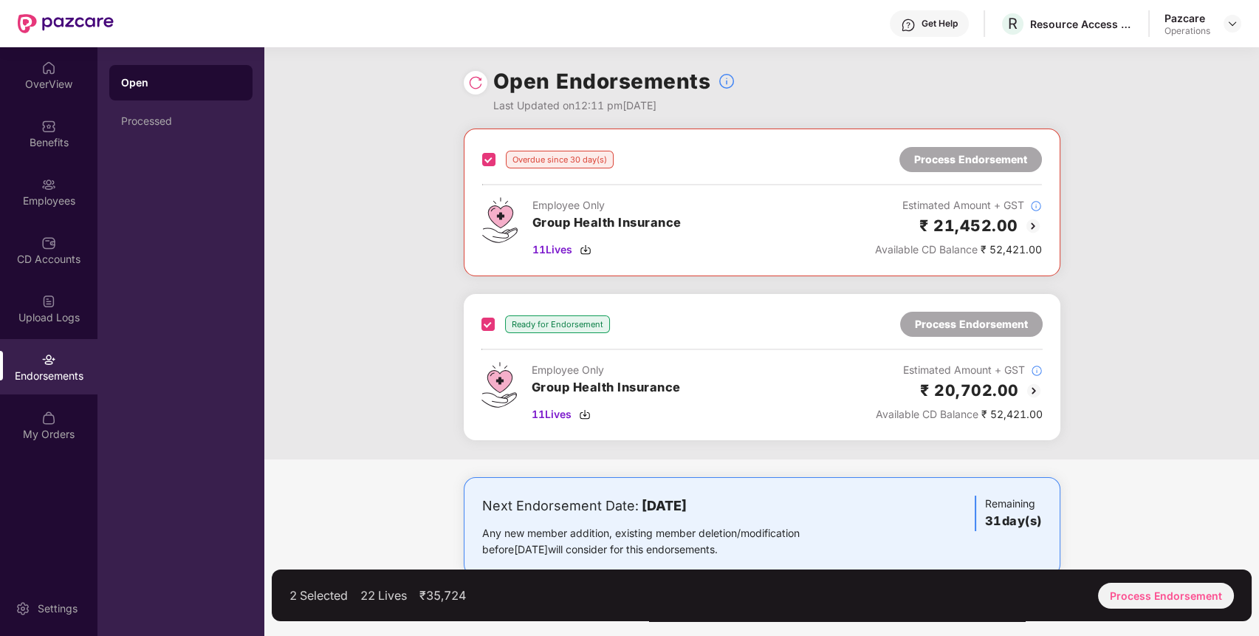
click at [1203, 608] on div "2 Selected 22 Lives ₹35,724 Process Endorsement" at bounding box center [762, 595] width 980 height 52
click at [1161, 589] on div "Process Endorsement" at bounding box center [1166, 596] width 136 height 26
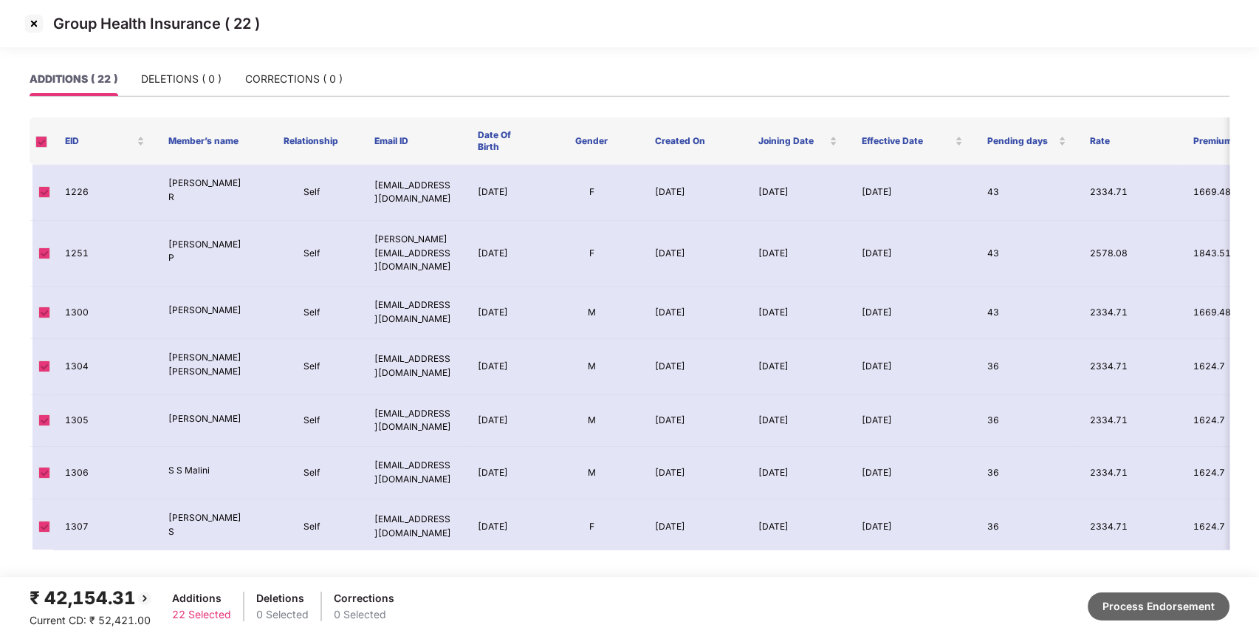
click at [1134, 606] on button "Process Endorsement" at bounding box center [1158, 606] width 142 height 28
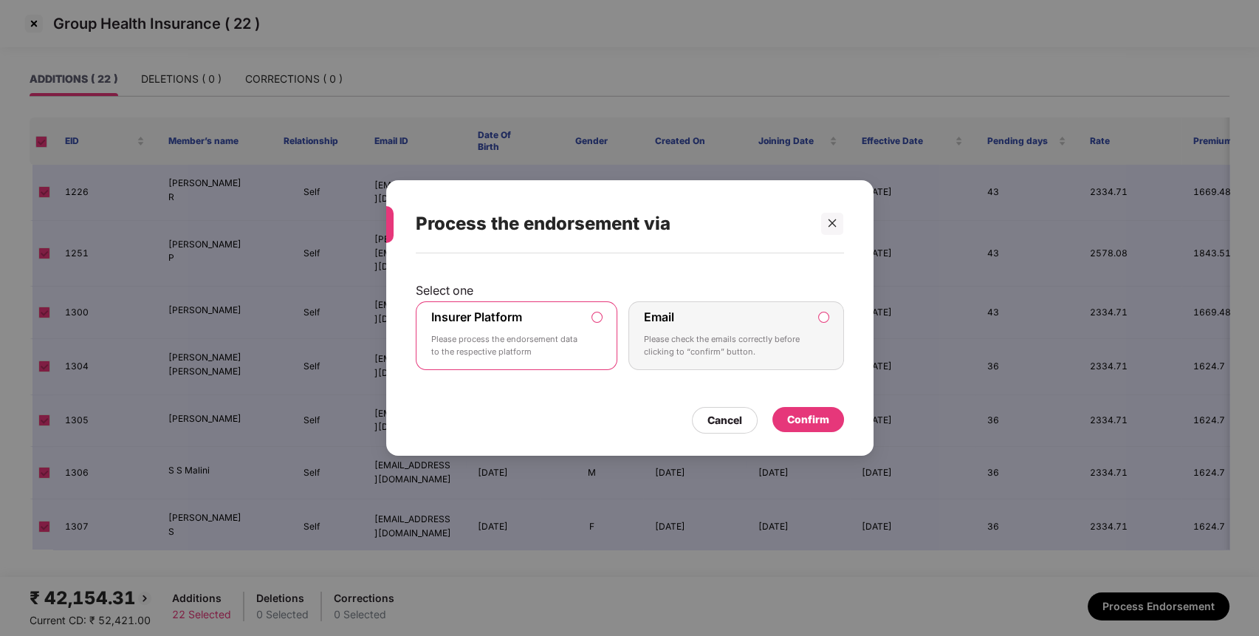
click at [484, 313] on label "Insurer Platform" at bounding box center [476, 316] width 91 height 15
click at [805, 411] on div "Confirm" at bounding box center [808, 419] width 42 height 16
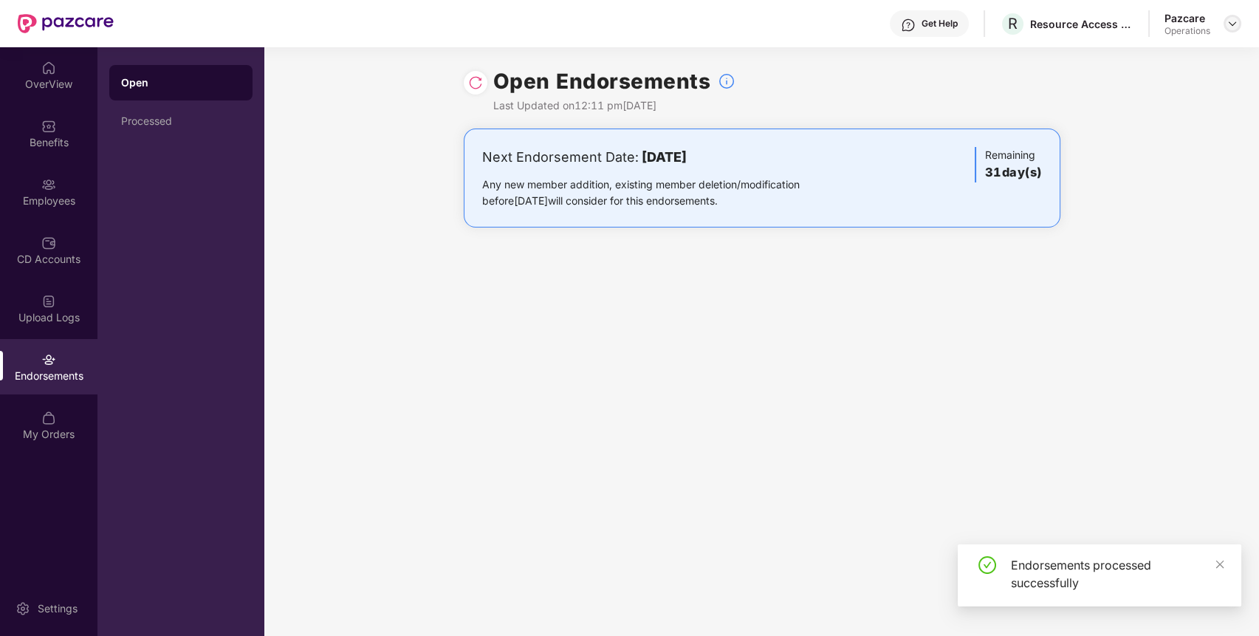
click at [1229, 17] on div at bounding box center [1232, 24] width 18 height 18
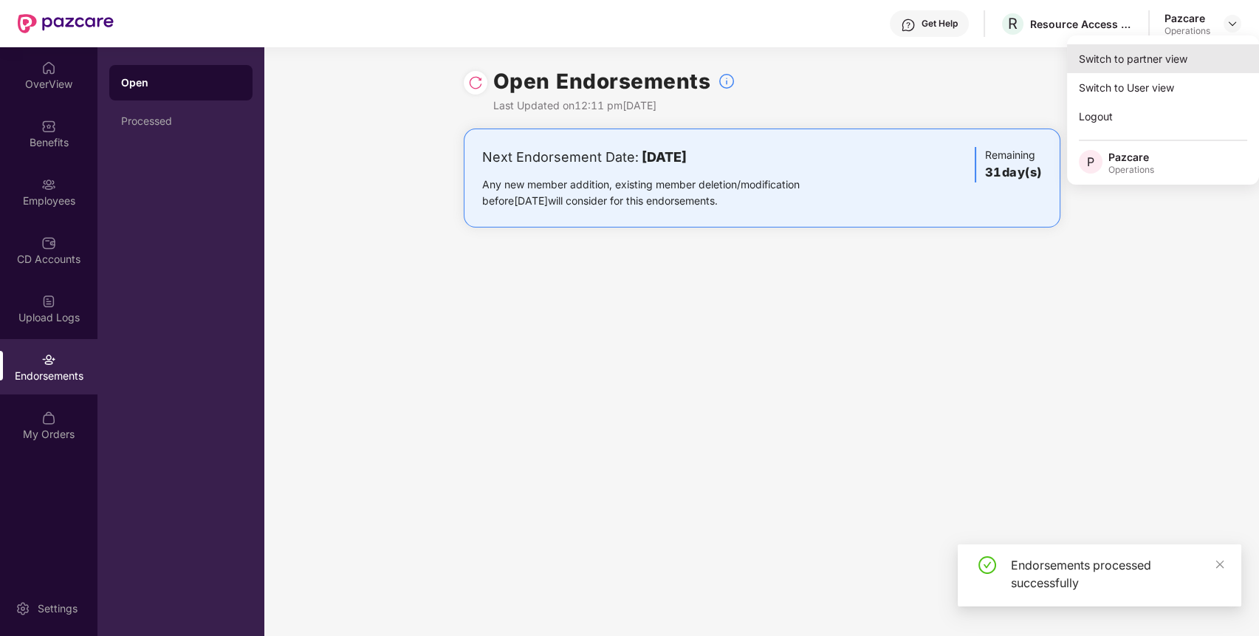
click at [1164, 62] on div "Switch to partner view" at bounding box center [1163, 58] width 192 height 29
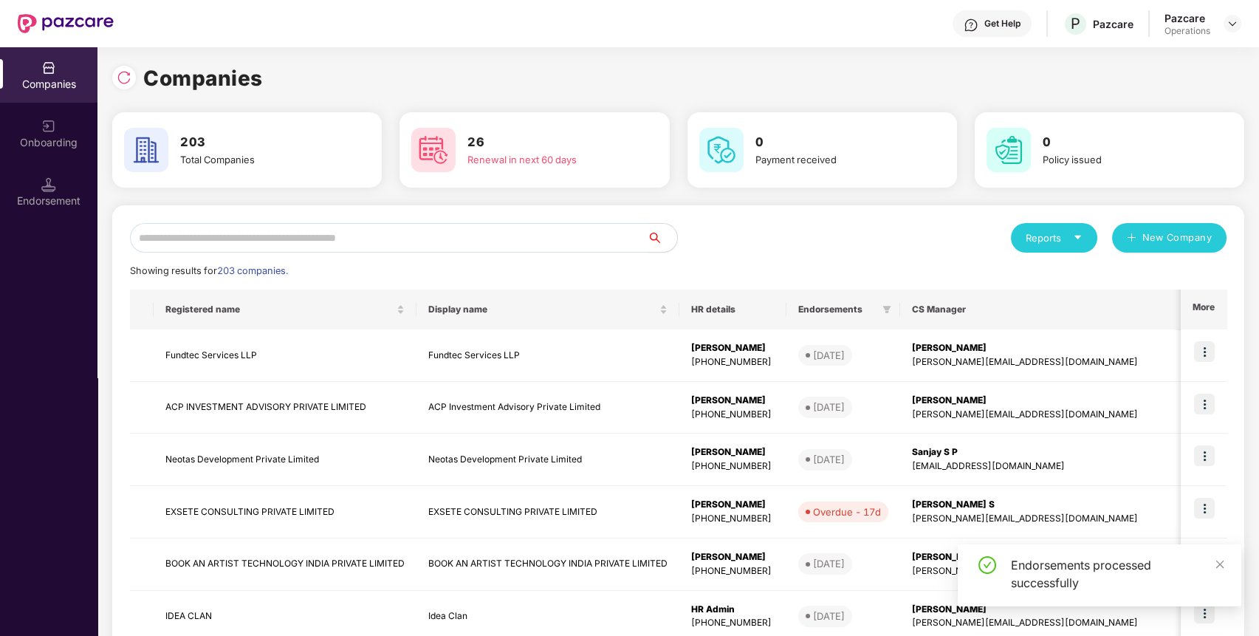
click at [537, 221] on div "Reports New Company Showing results for 203 companies. Registered name Display …" at bounding box center [678, 563] width 1132 height 717
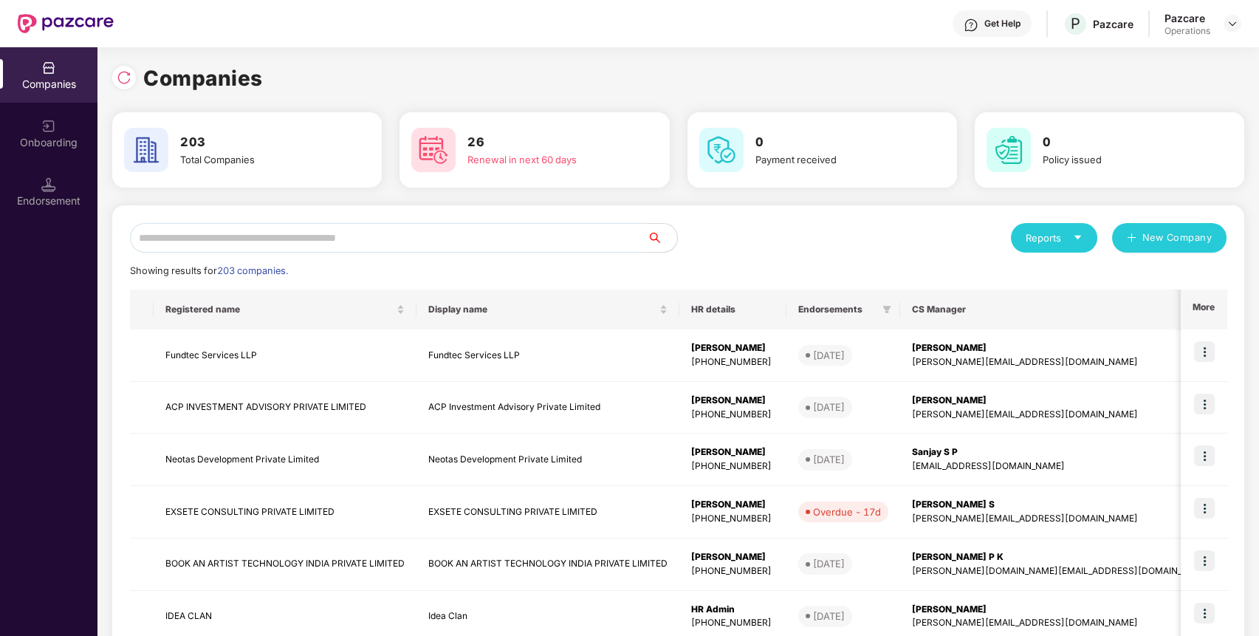
click at [526, 231] on input "text" at bounding box center [389, 238] width 518 height 30
paste input "**********"
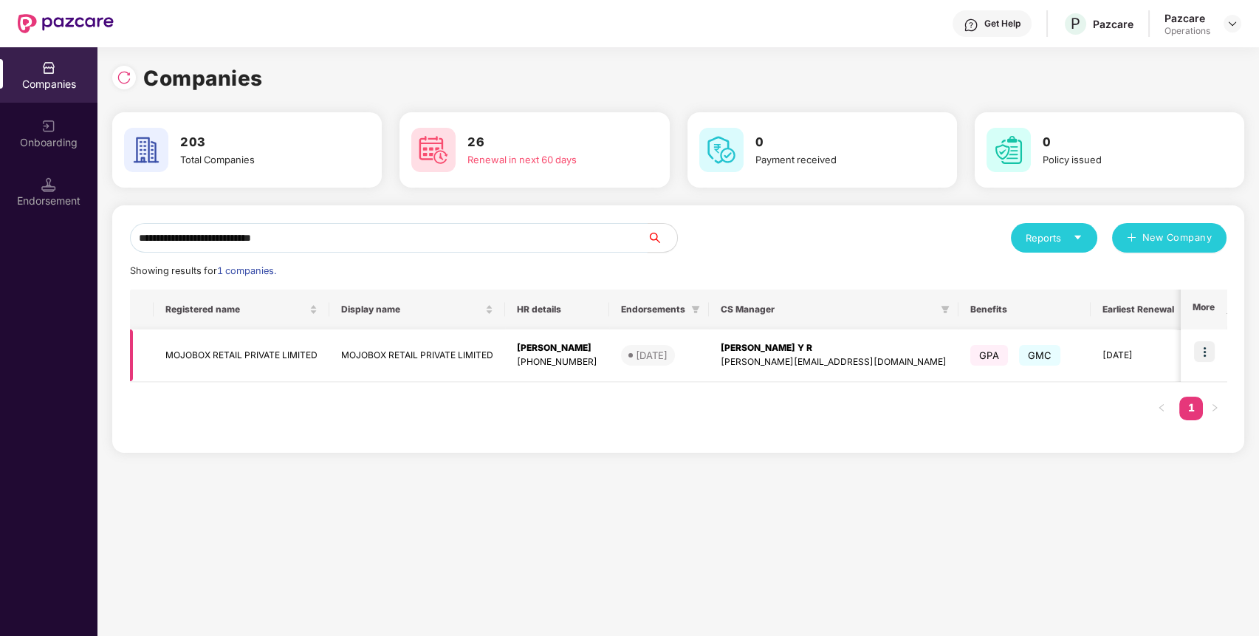
type input "**********"
click at [1205, 351] on img at bounding box center [1204, 351] width 21 height 21
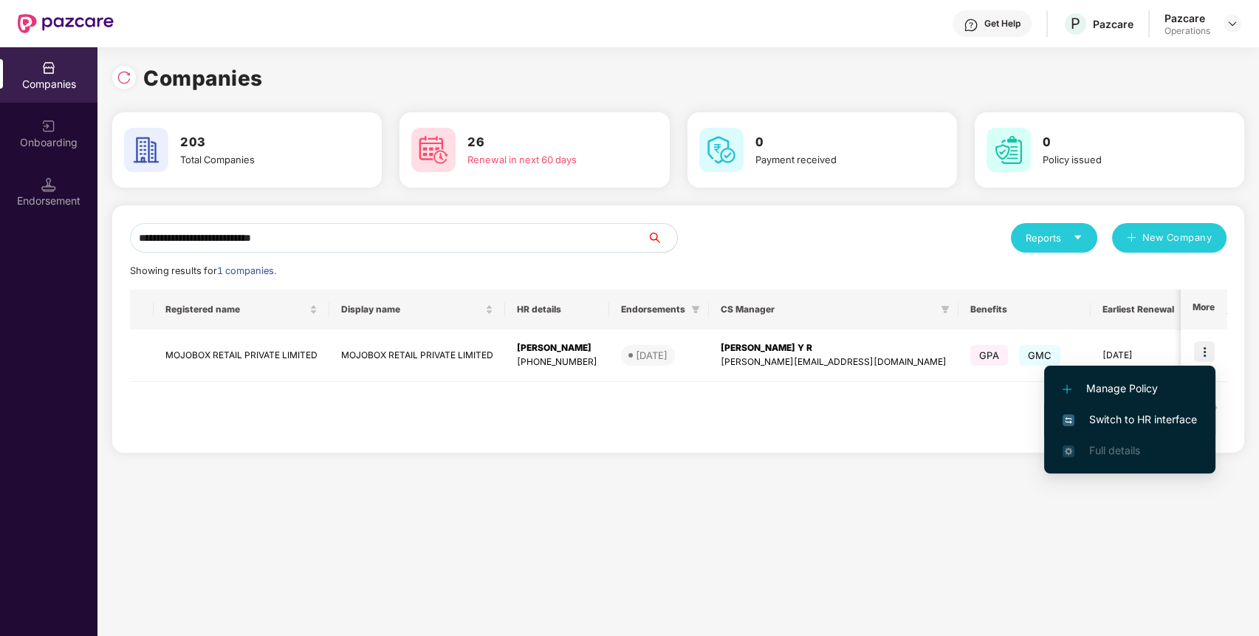
click at [1079, 426] on span "Switch to HR interface" at bounding box center [1129, 419] width 134 height 16
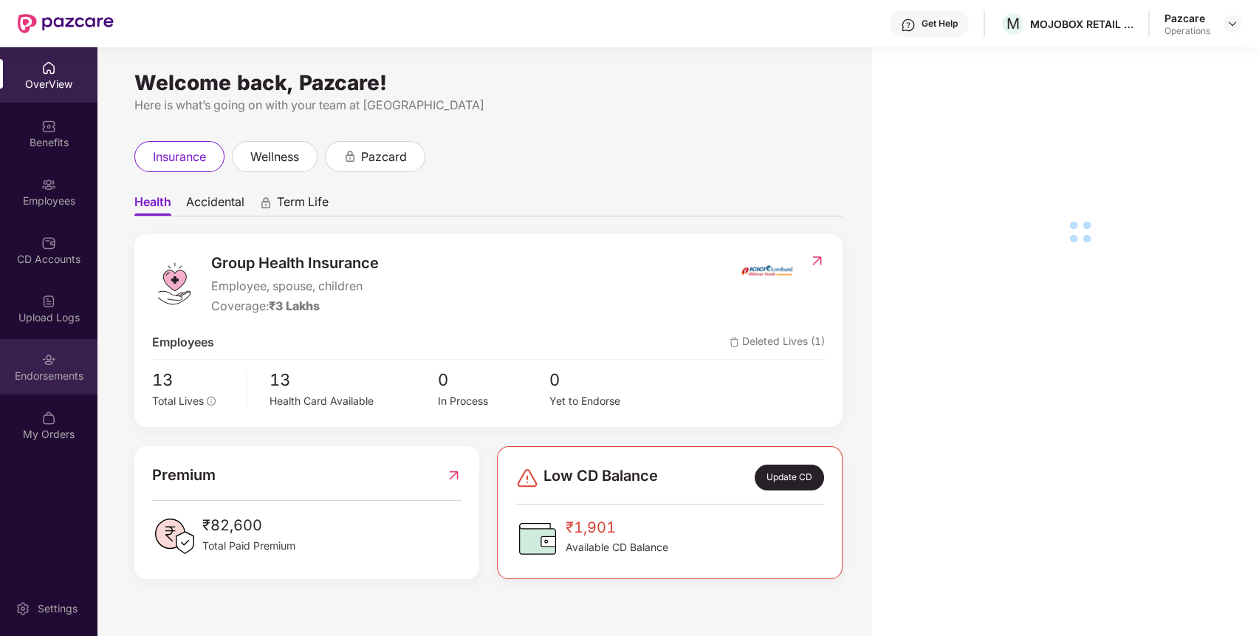
click at [66, 385] on div "Endorsements" at bounding box center [48, 366] width 97 height 55
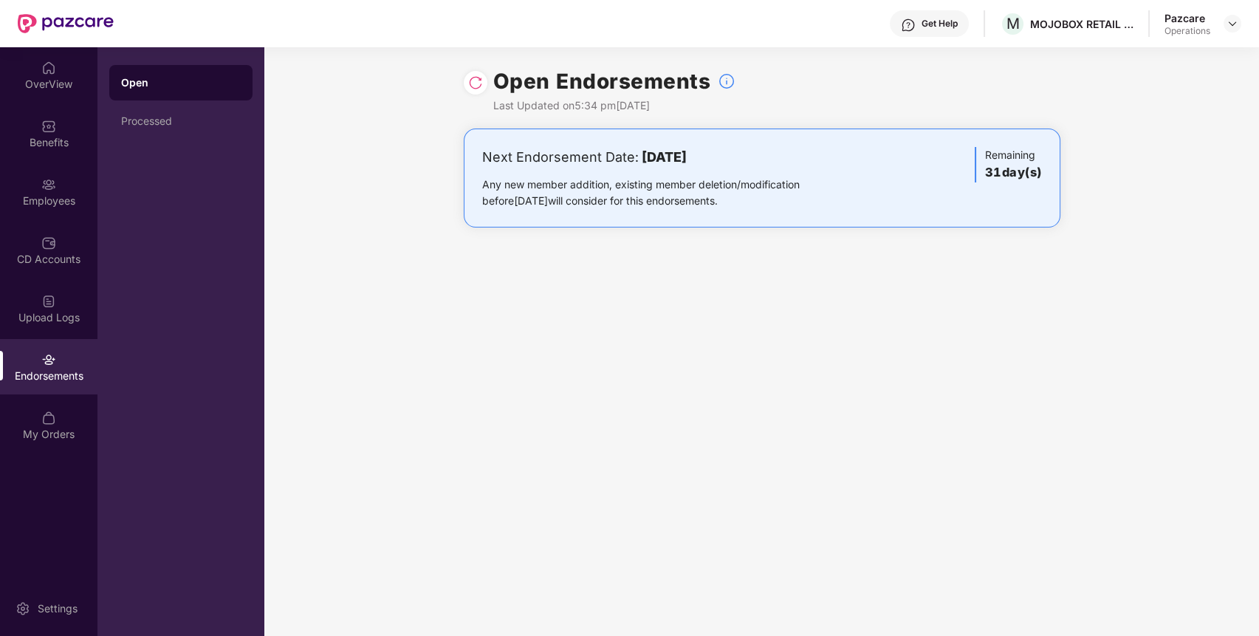
click at [1227, 11] on div "Pazcare Operations" at bounding box center [1202, 24] width 77 height 26
click at [1232, 28] on img at bounding box center [1232, 24] width 12 height 12
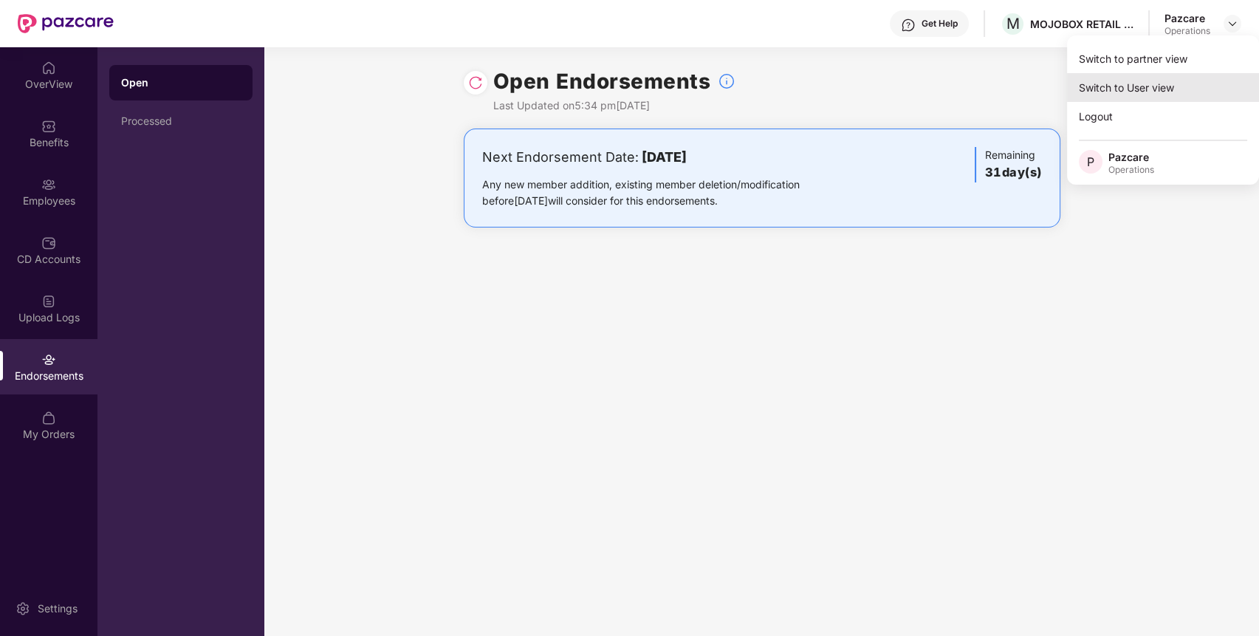
click at [1181, 75] on div "Switch to User view" at bounding box center [1163, 87] width 192 height 29
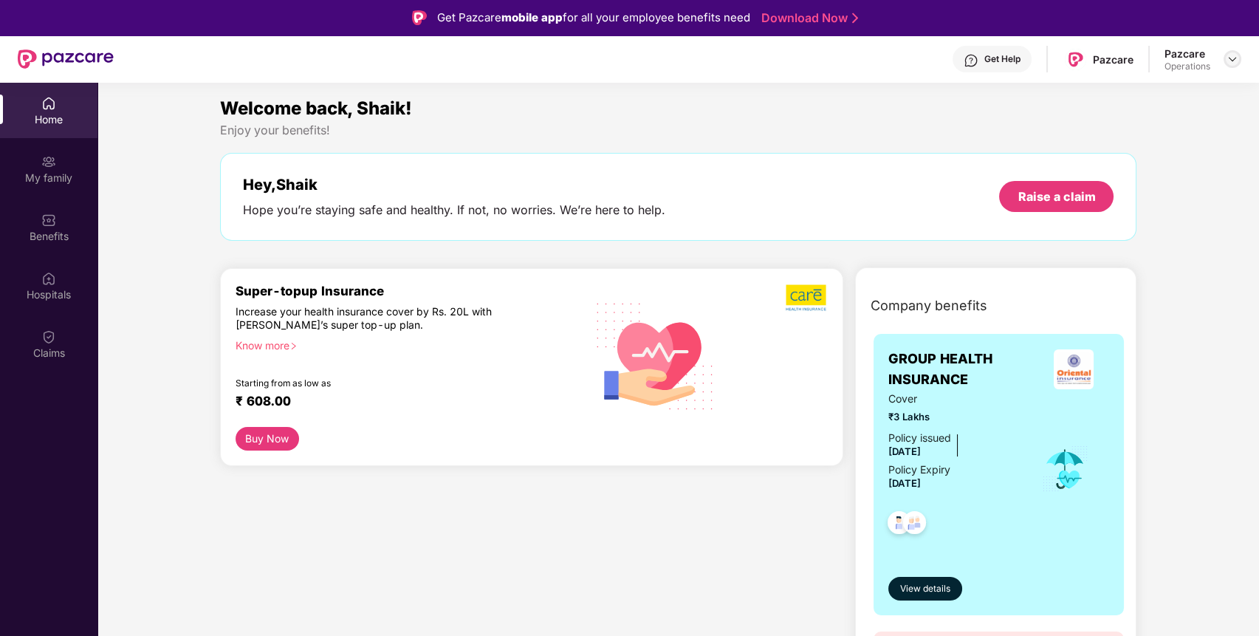
click at [1231, 61] on img at bounding box center [1232, 59] width 12 height 12
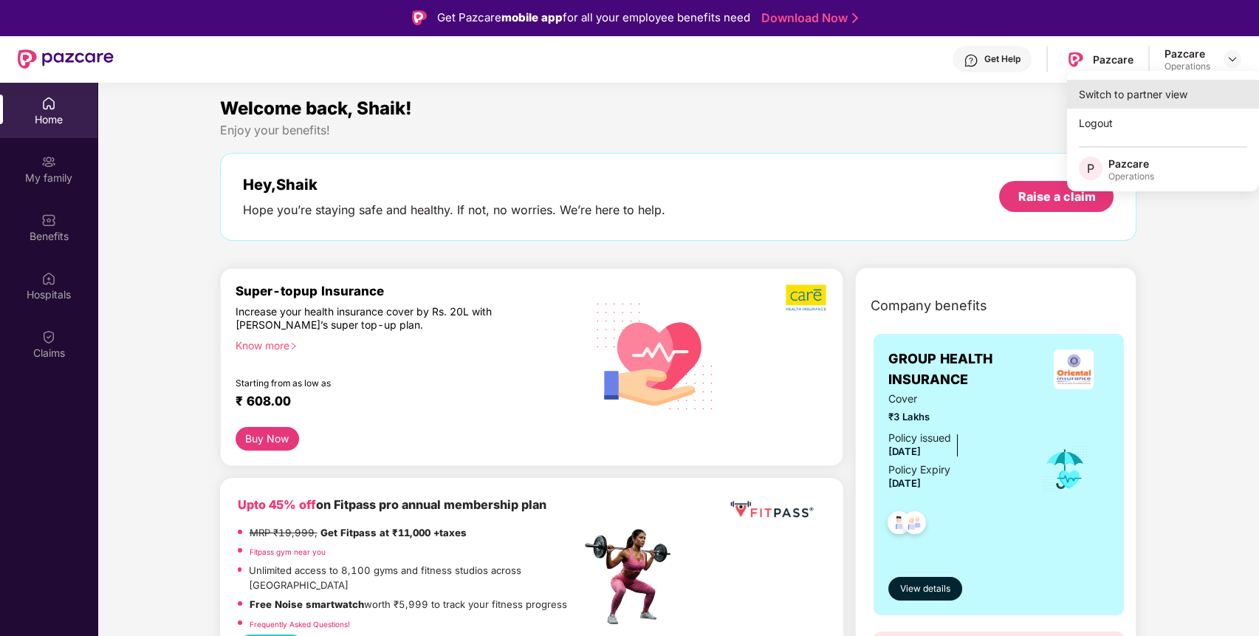
click at [1164, 82] on div "Switch to partner view" at bounding box center [1163, 94] width 192 height 29
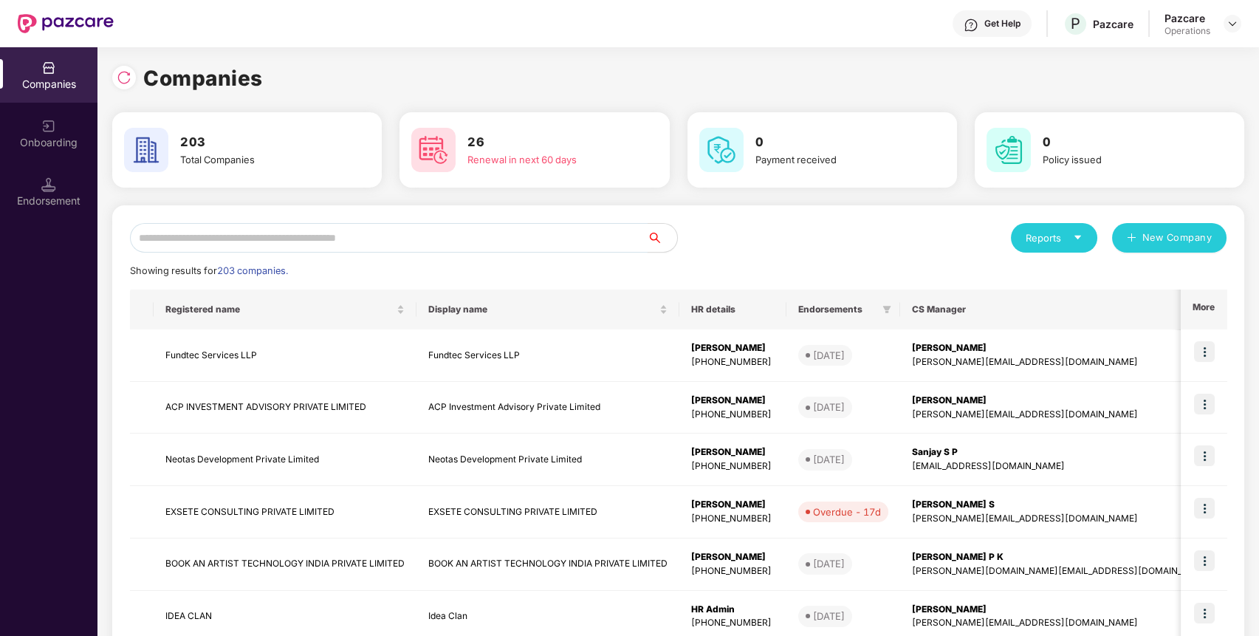
click at [486, 246] on input "text" at bounding box center [389, 238] width 518 height 30
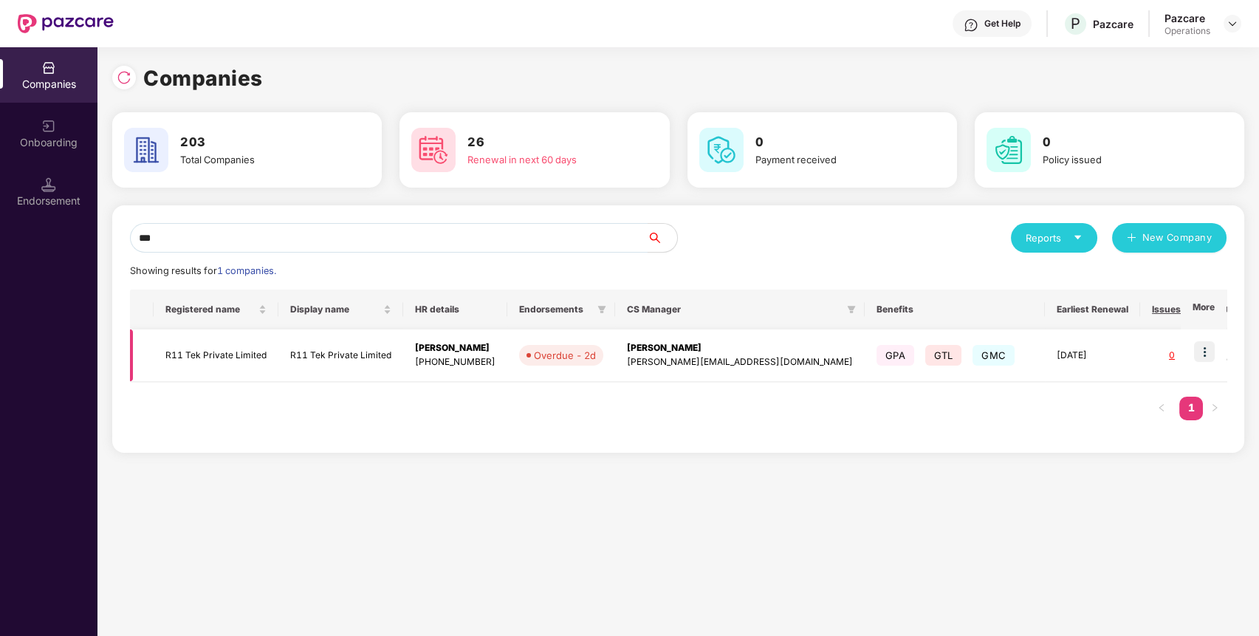
type input "***"
click at [1201, 361] on td at bounding box center [1204, 355] width 46 height 52
click at [1203, 361] on img at bounding box center [1204, 351] width 21 height 21
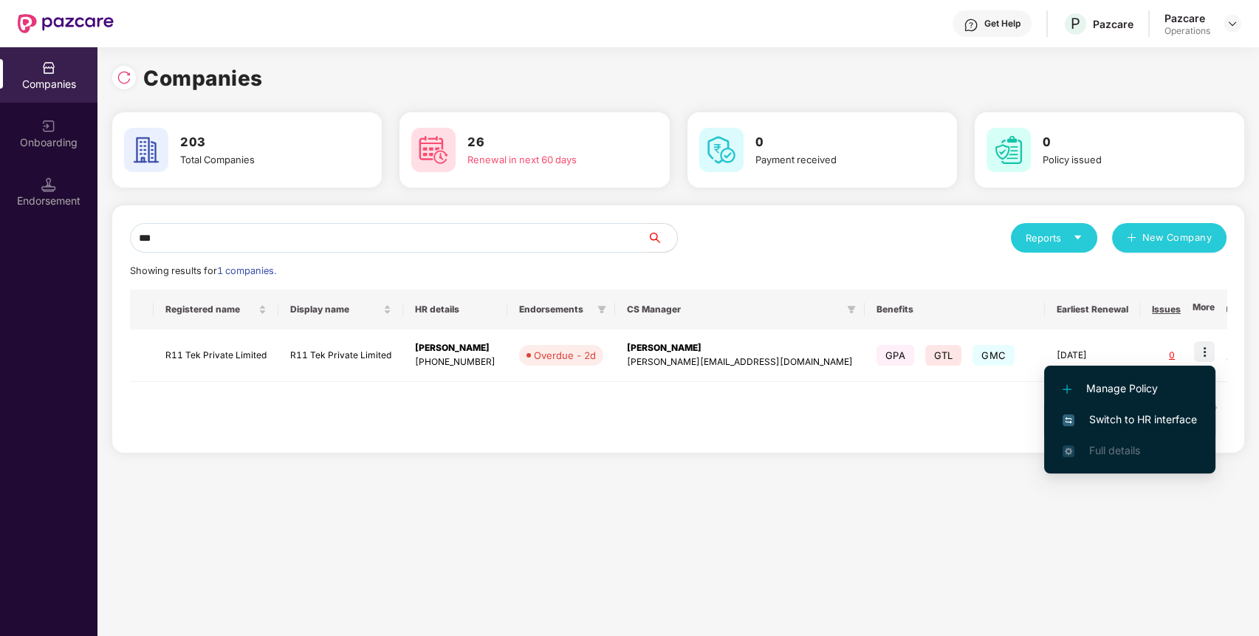
click at [1152, 413] on span "Switch to HR interface" at bounding box center [1129, 419] width 134 height 16
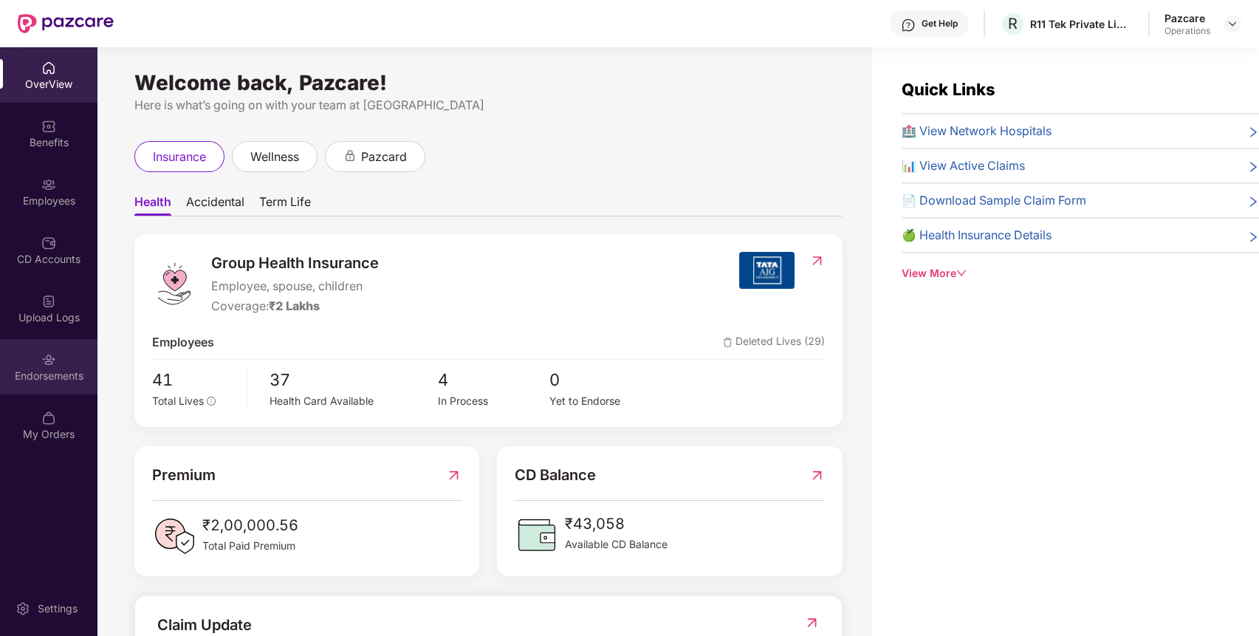
click at [73, 365] on div "Endorsements" at bounding box center [48, 366] width 97 height 55
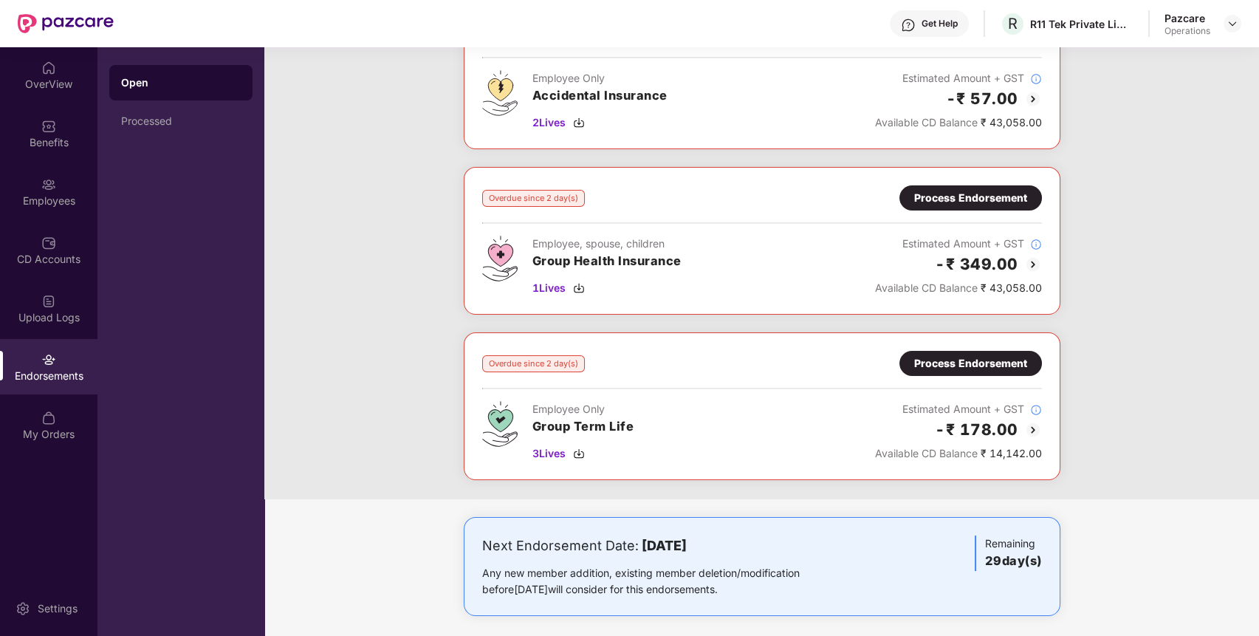
scroll to position [129, 0]
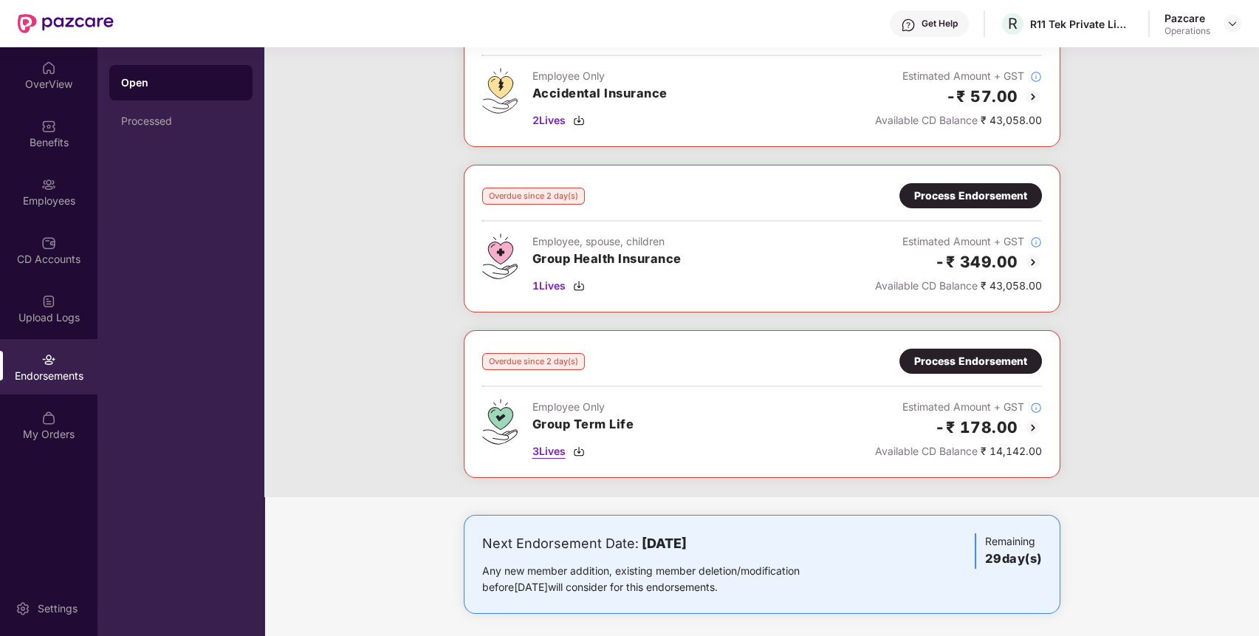
click at [534, 456] on span "3 Lives" at bounding box center [548, 451] width 33 height 16
click at [548, 450] on span "3 Lives" at bounding box center [548, 451] width 33 height 16
click at [983, 366] on div "Process Endorsement" at bounding box center [970, 361] width 113 height 16
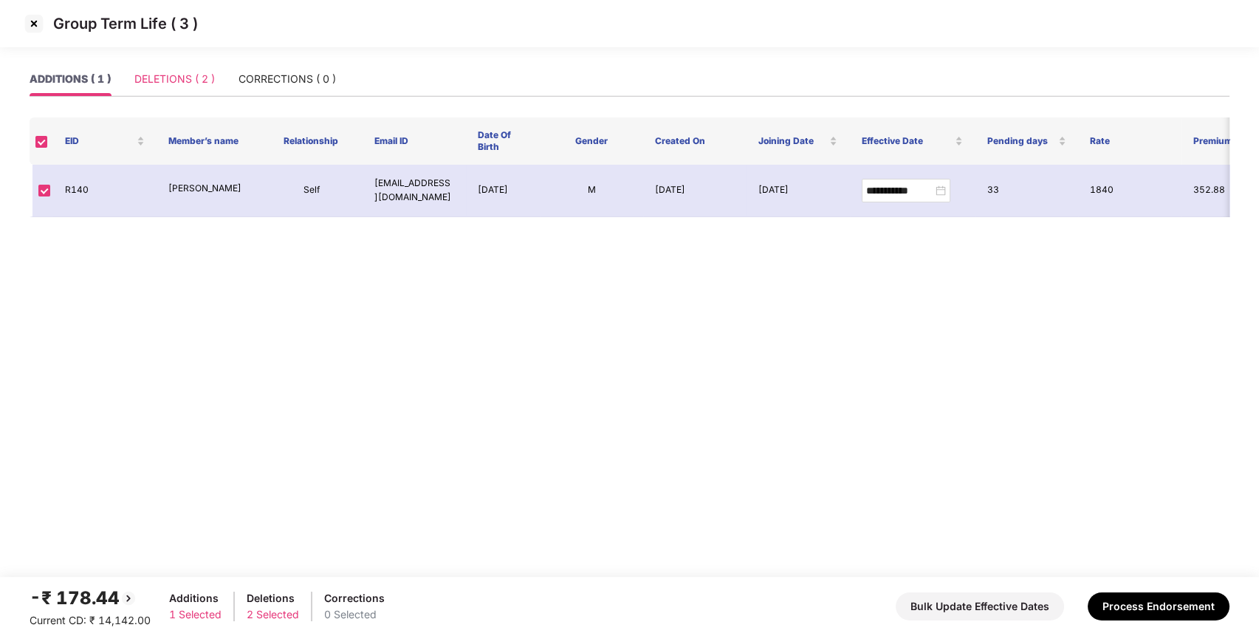
click at [172, 88] on div "DELETIONS ( 2 )" at bounding box center [174, 79] width 80 height 34
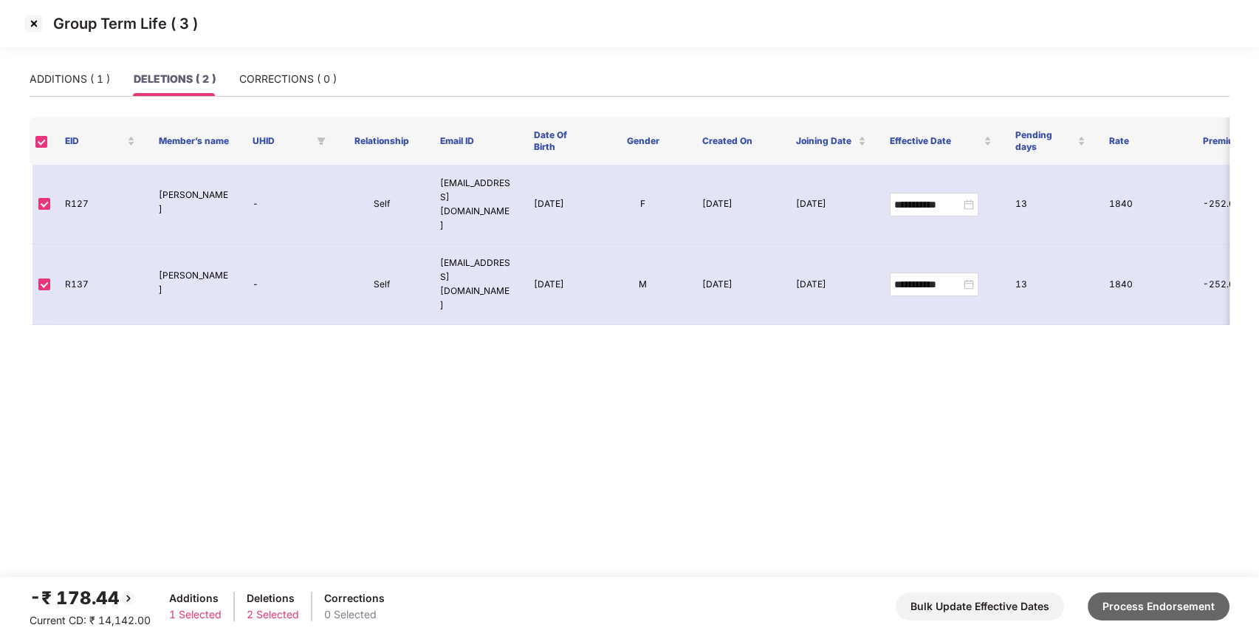
click at [1190, 608] on button "Process Endorsement" at bounding box center [1158, 606] width 142 height 28
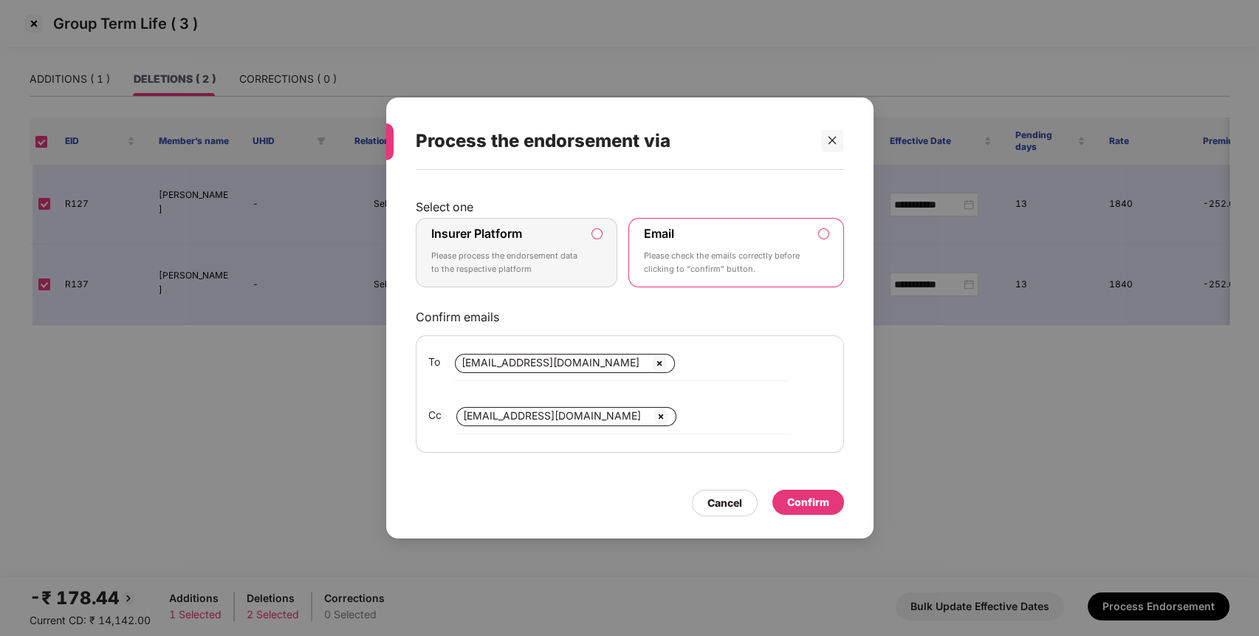
click at [574, 249] on div "Insurer Platform Please process the endorsement data to the respective platform" at bounding box center [506, 252] width 151 height 53
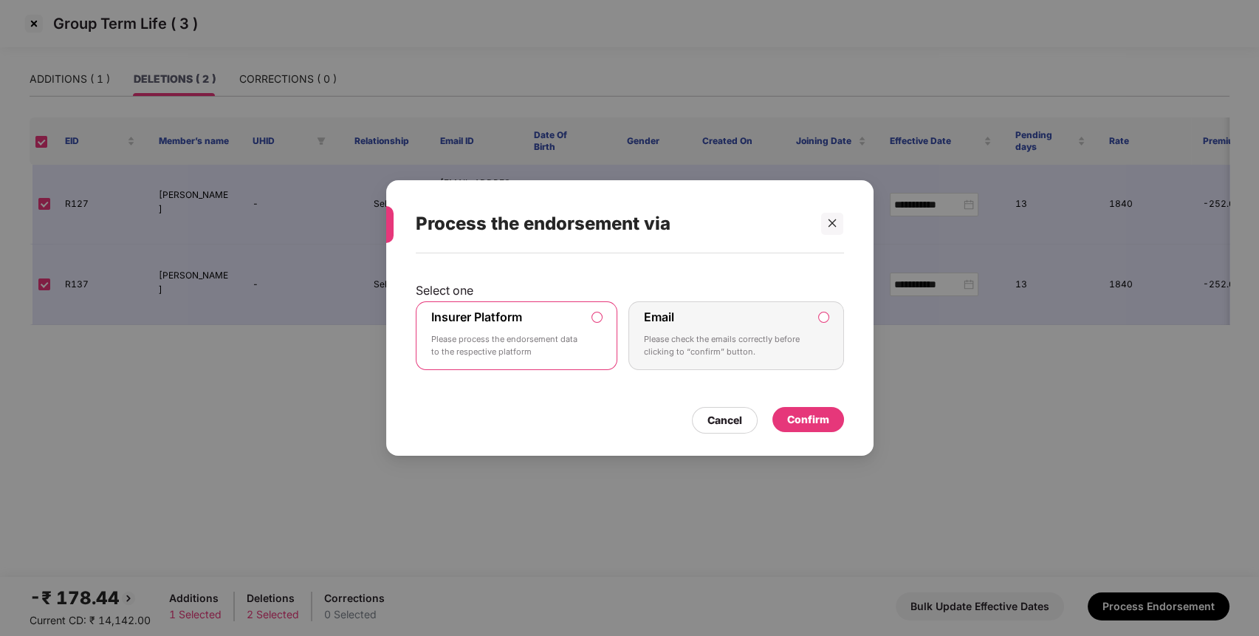
click at [797, 412] on div "Confirm" at bounding box center [808, 419] width 42 height 16
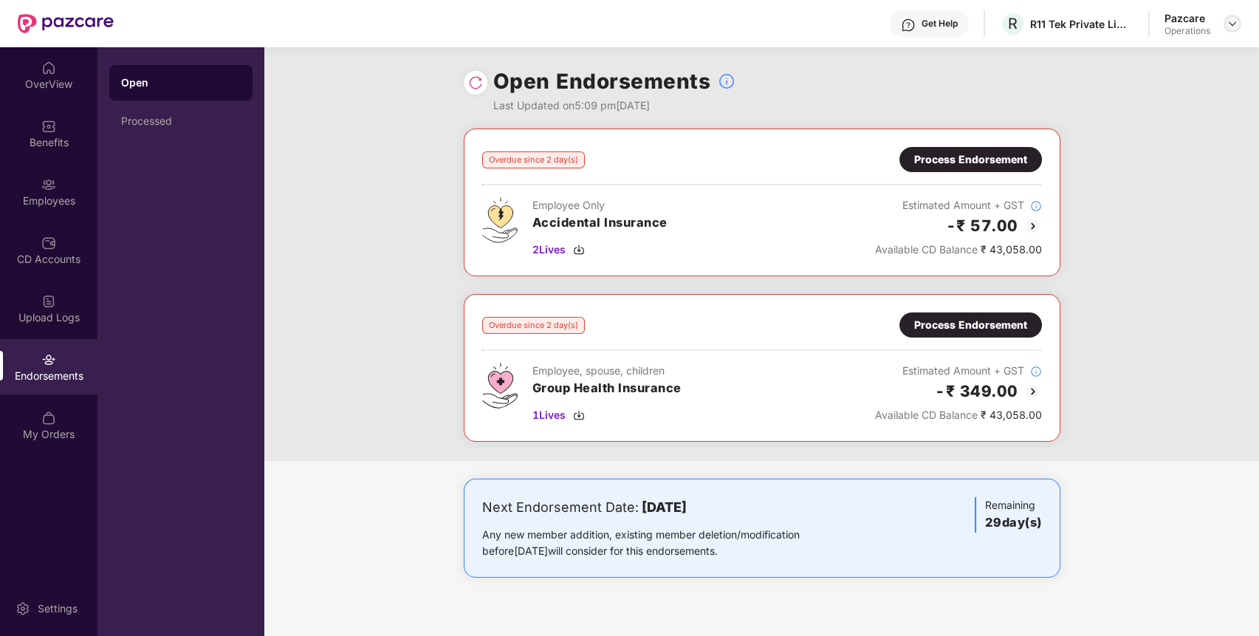
click at [1234, 16] on div at bounding box center [1232, 24] width 18 height 18
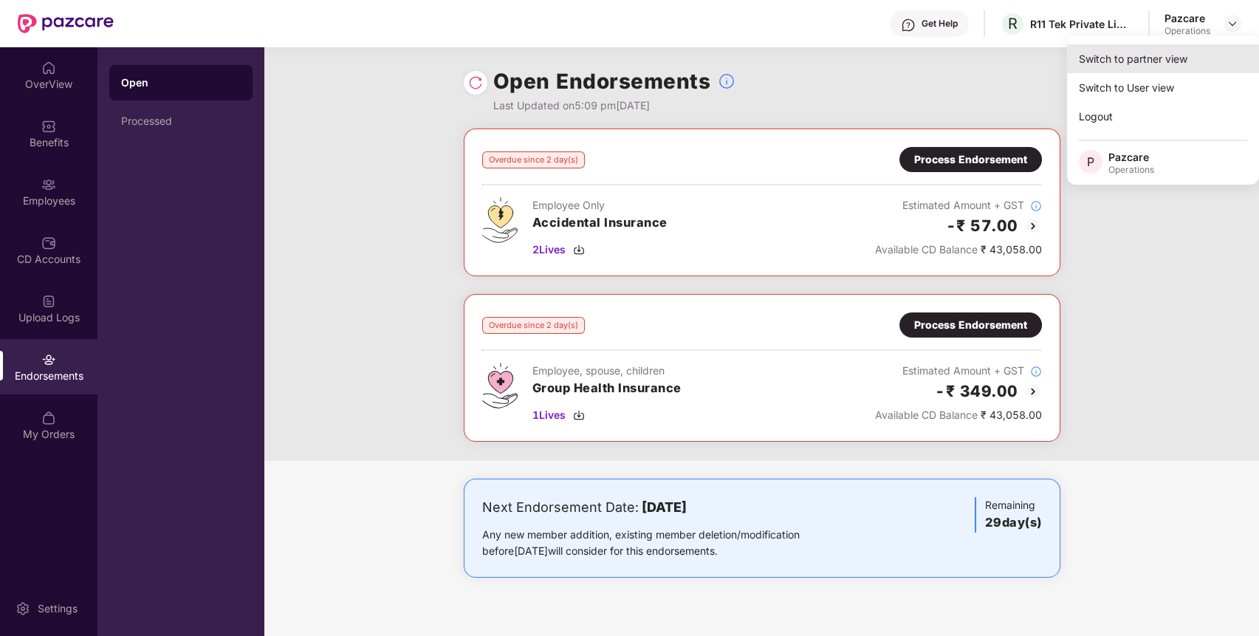
click at [1170, 62] on div "Switch to partner view" at bounding box center [1163, 58] width 192 height 29
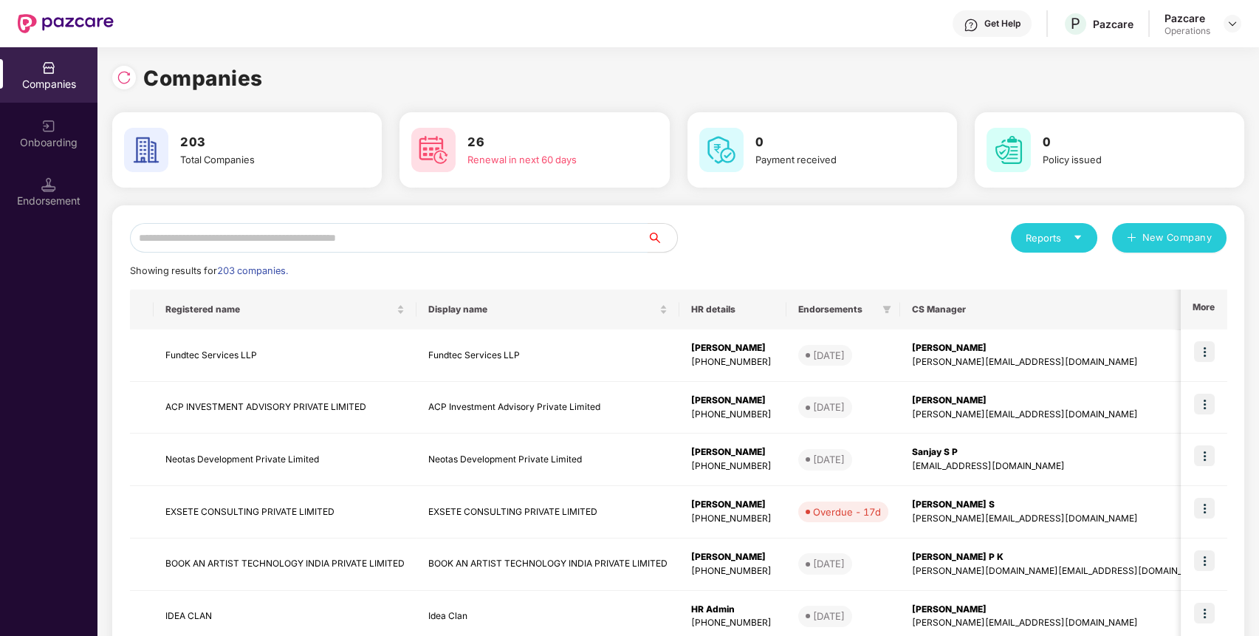
click at [484, 242] on input "text" at bounding box center [389, 238] width 518 height 30
paste input "**********"
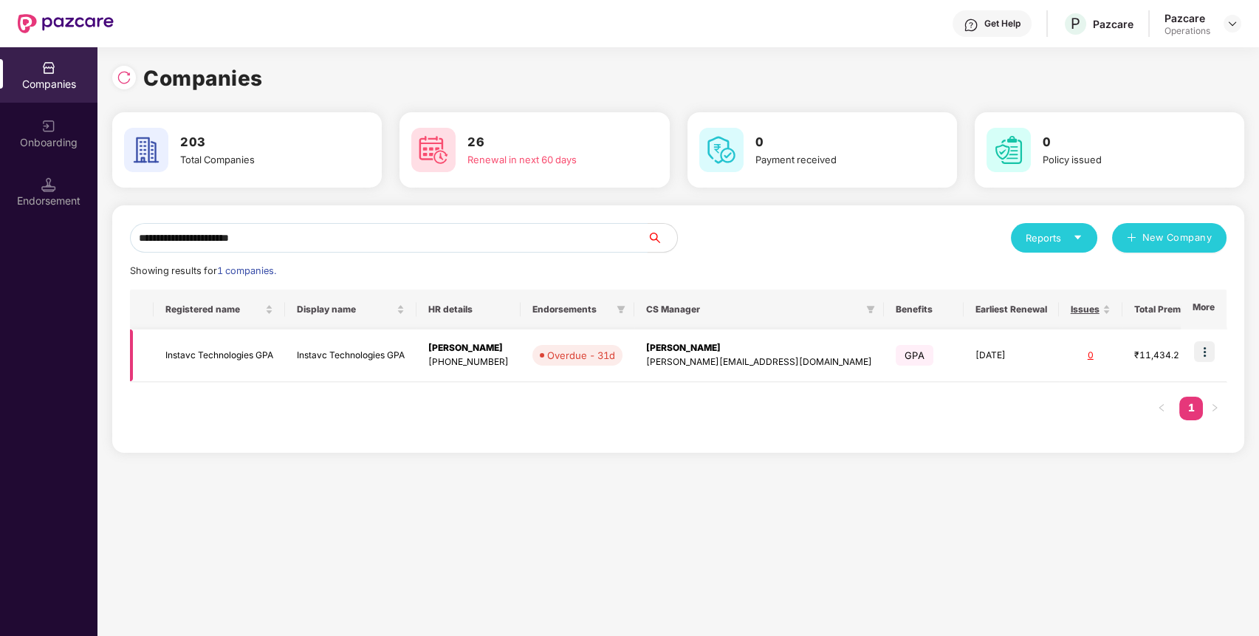
type input "**********"
click at [1205, 343] on img at bounding box center [1204, 351] width 21 height 21
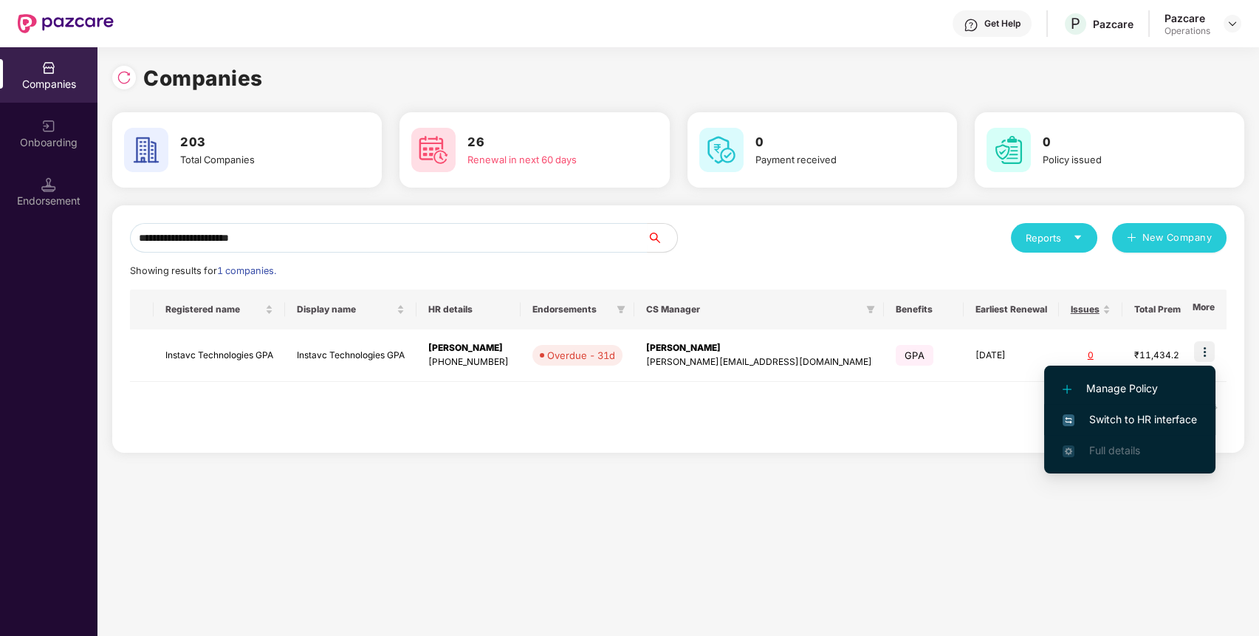
click at [1089, 422] on span "Switch to HR interface" at bounding box center [1129, 419] width 134 height 16
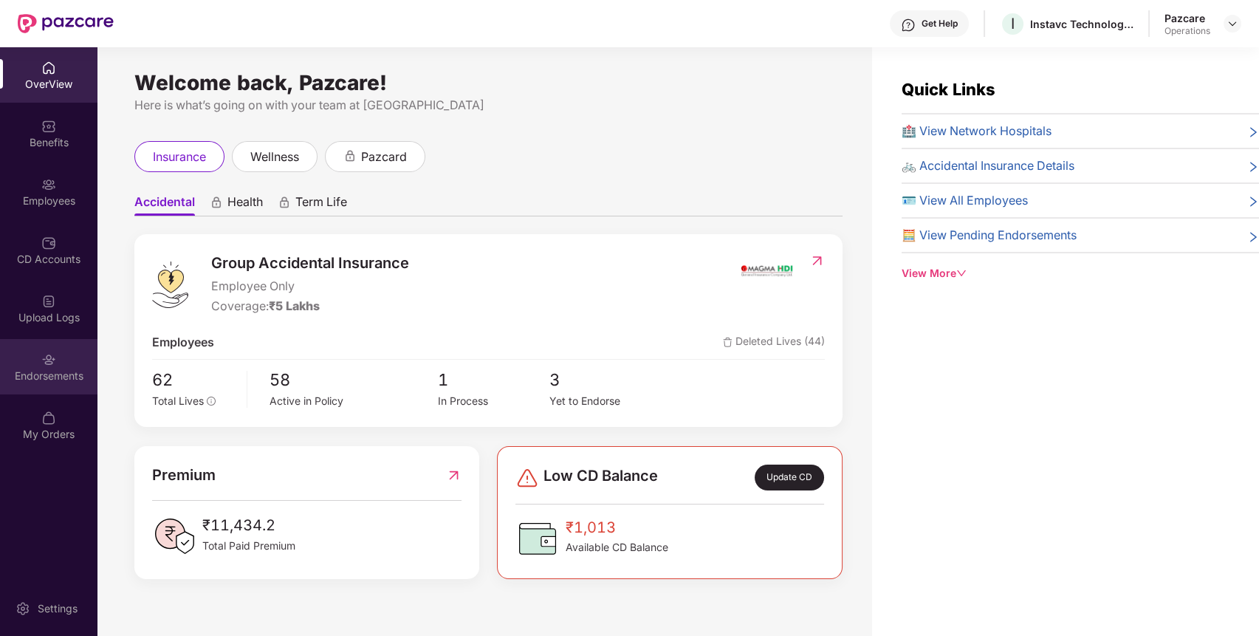
click at [27, 377] on div "Endorsements" at bounding box center [48, 375] width 97 height 15
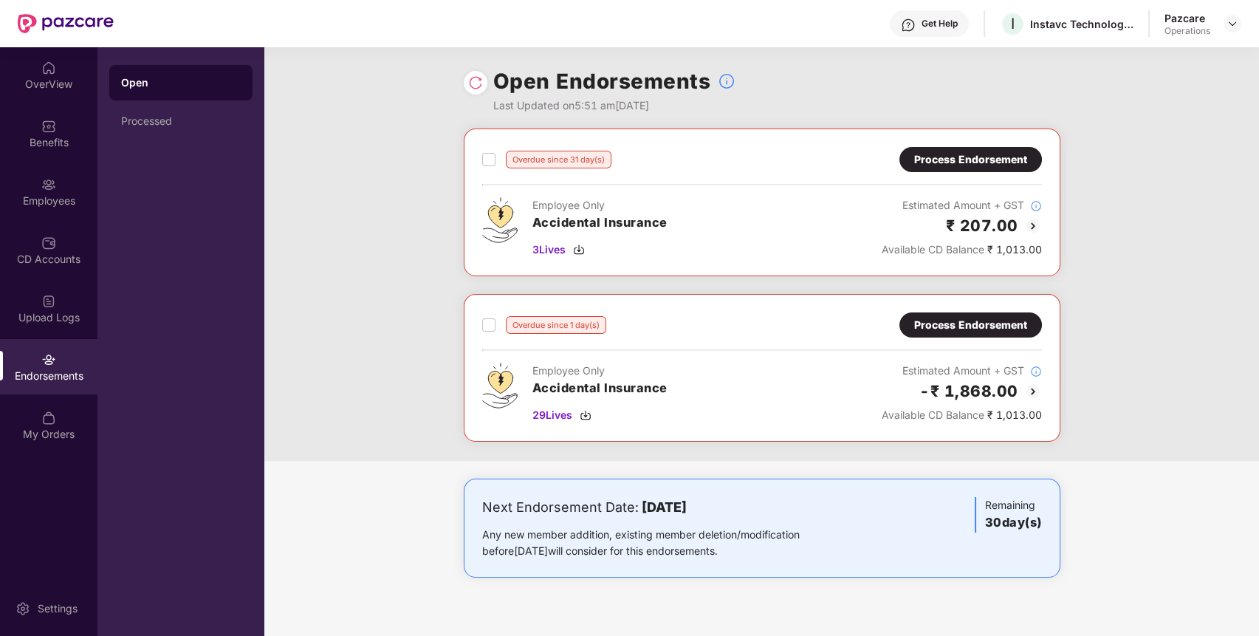
click at [965, 162] on div "Process Endorsement" at bounding box center [970, 159] width 113 height 16
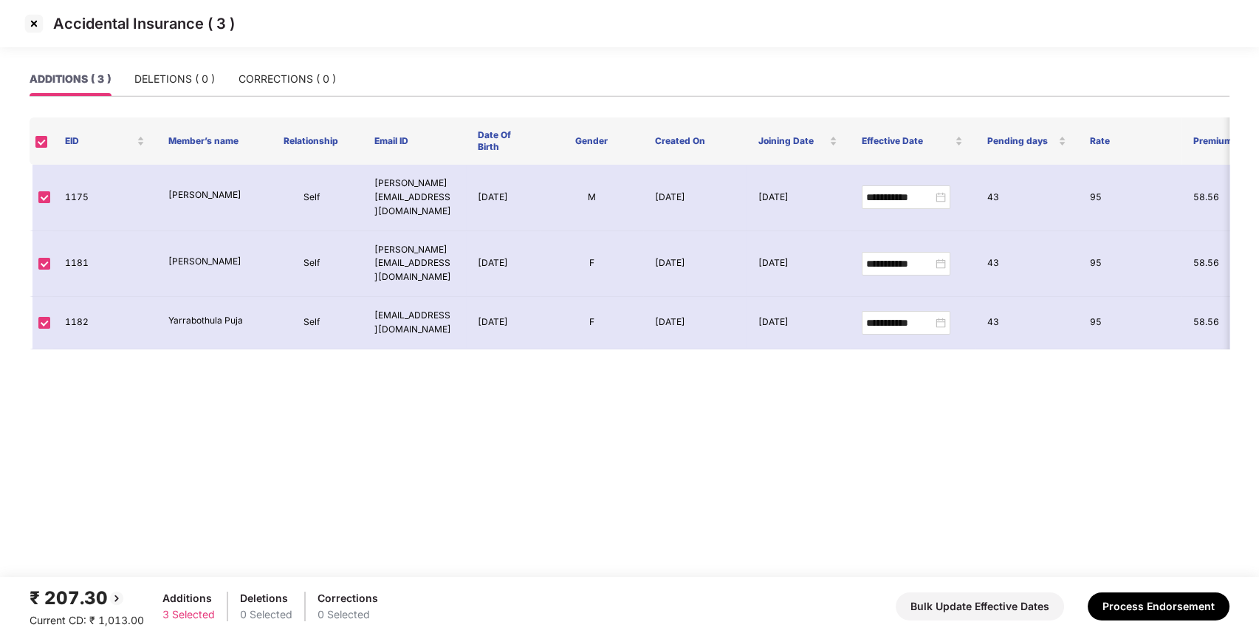
click at [35, 23] on img at bounding box center [34, 24] width 24 height 24
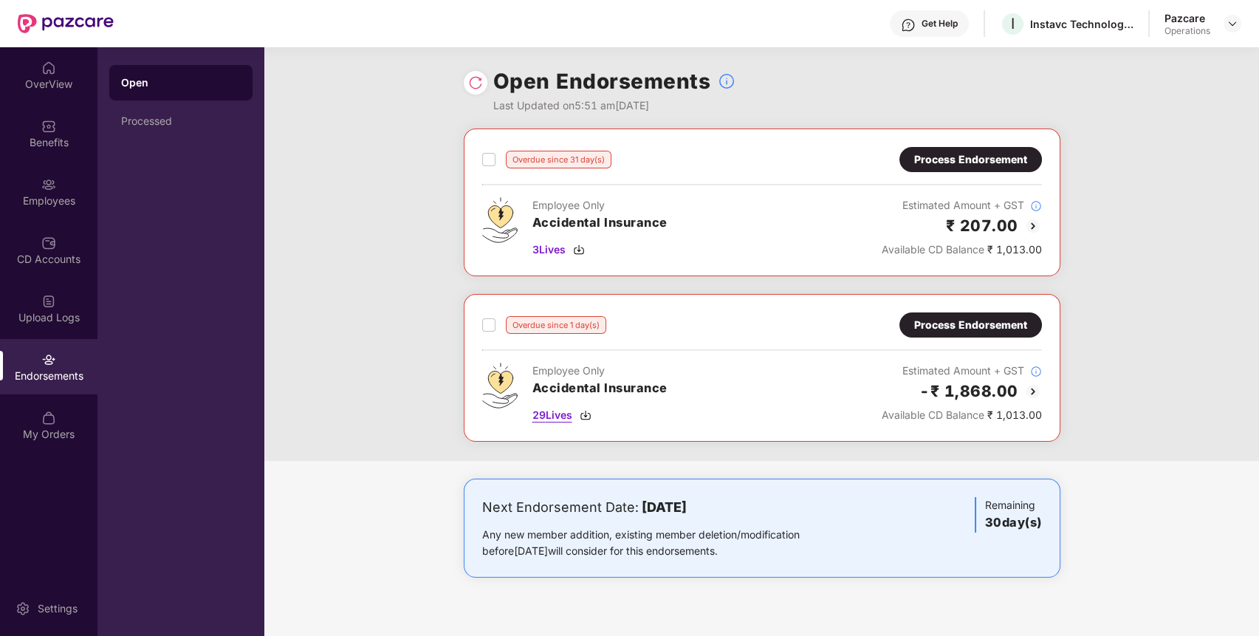
click at [560, 413] on span "29 Lives" at bounding box center [552, 415] width 40 height 16
click at [552, 247] on span "3 Lives" at bounding box center [548, 249] width 33 height 16
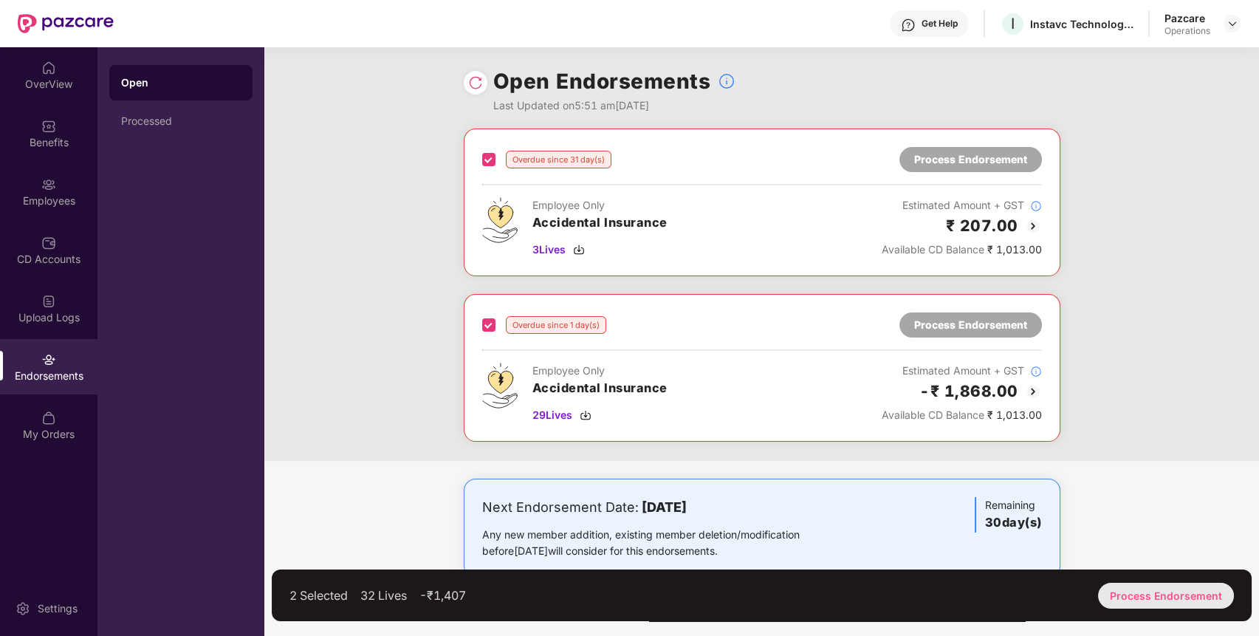
click at [1166, 582] on div "2 Selected 32 Lives -₹1,407 Process Endorsement" at bounding box center [762, 595] width 980 height 52
click at [1137, 585] on div "Process Endorsement" at bounding box center [1166, 596] width 136 height 26
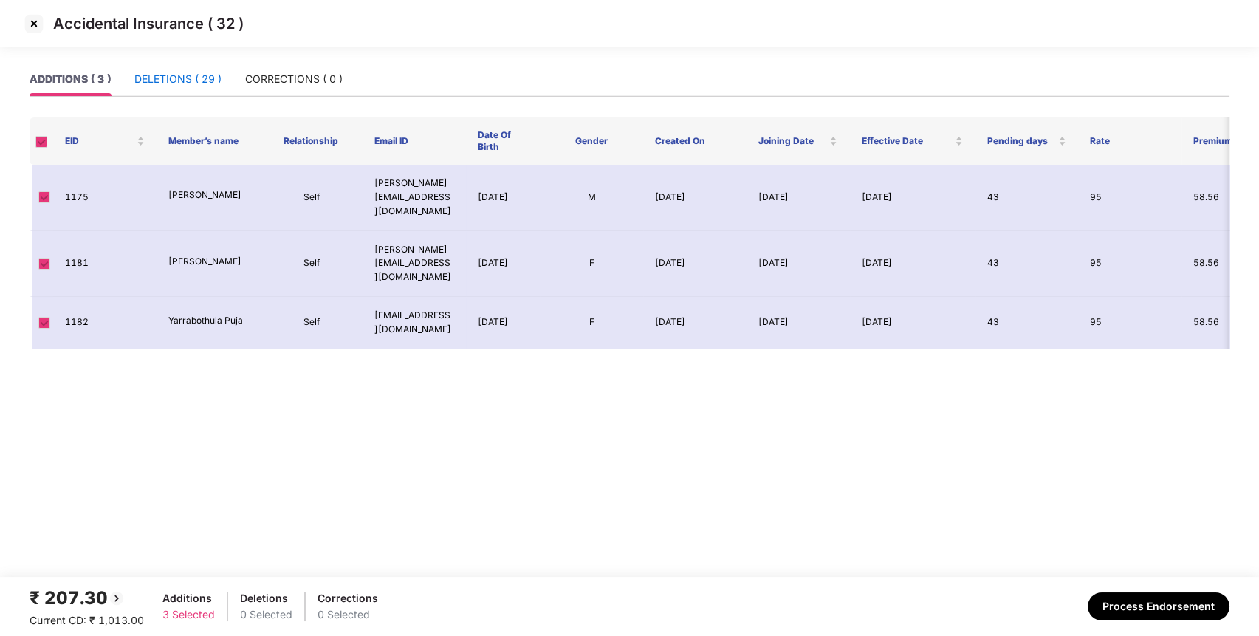
click at [194, 73] on div "DELETIONS ( 29 )" at bounding box center [177, 79] width 87 height 16
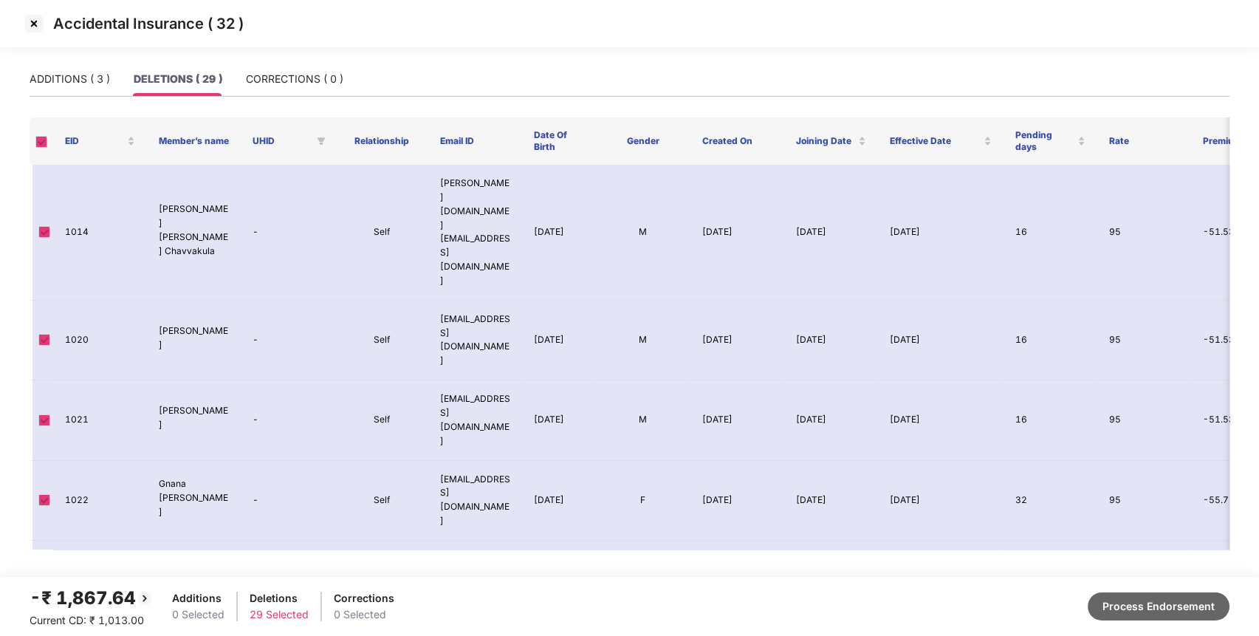
click at [1189, 608] on button "Process Endorsement" at bounding box center [1158, 606] width 142 height 28
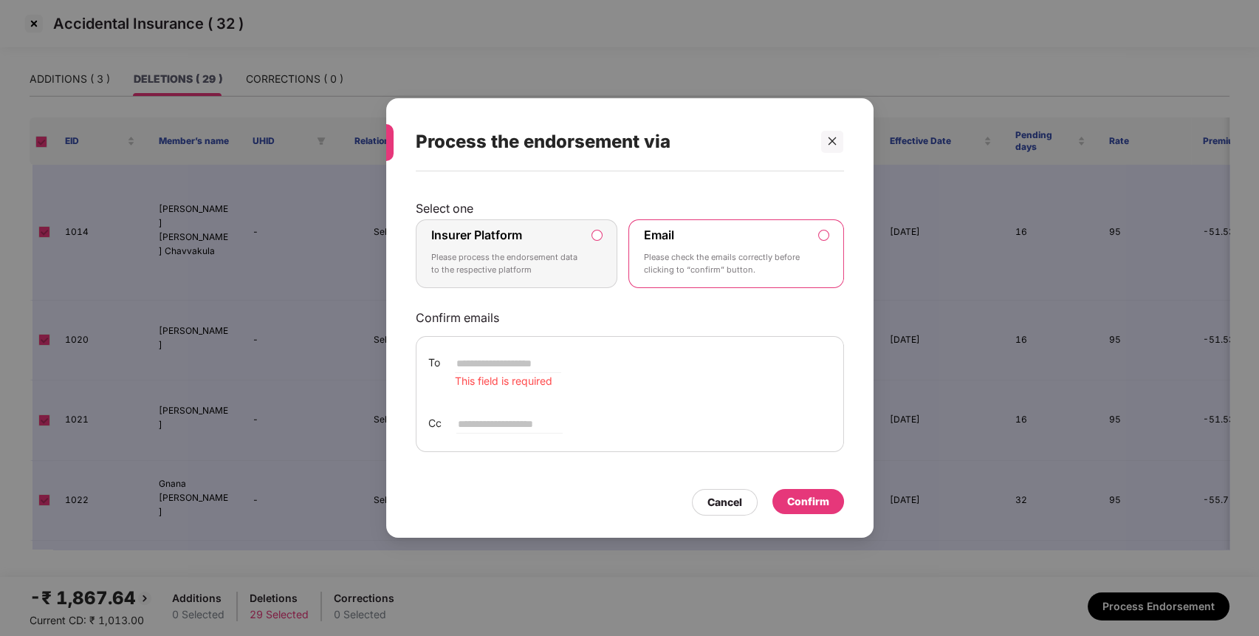
click at [515, 256] on p "Please process the endorsement data to the respective platform" at bounding box center [506, 264] width 151 height 26
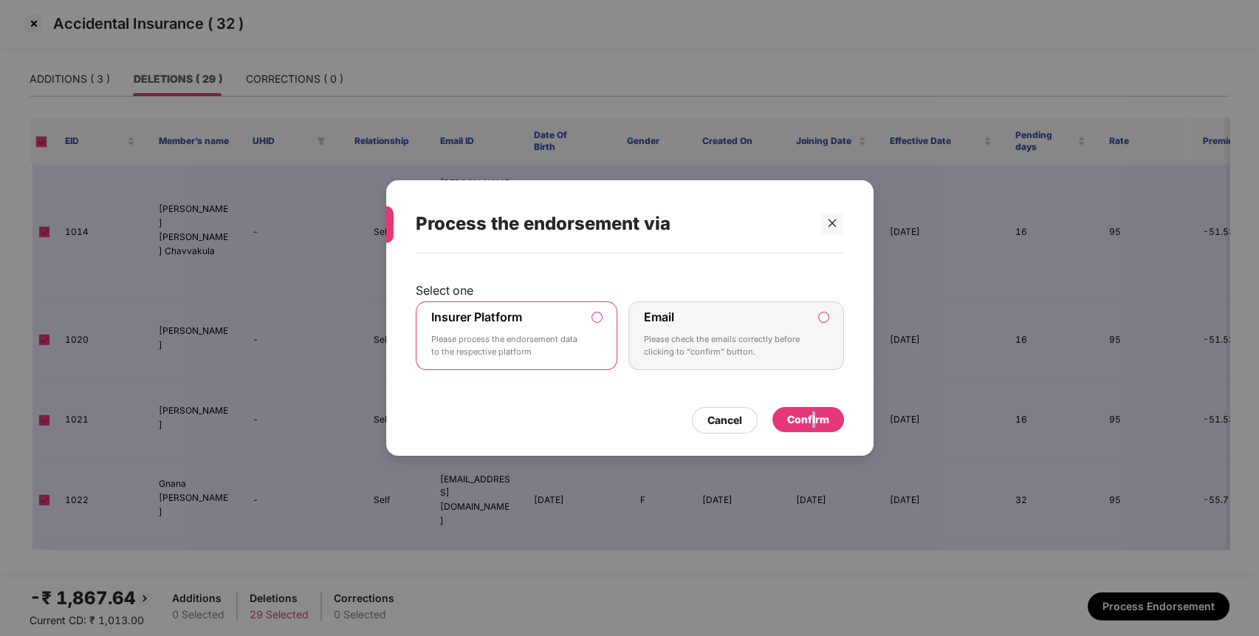
click at [815, 431] on div "Confirm" at bounding box center [808, 419] width 72 height 25
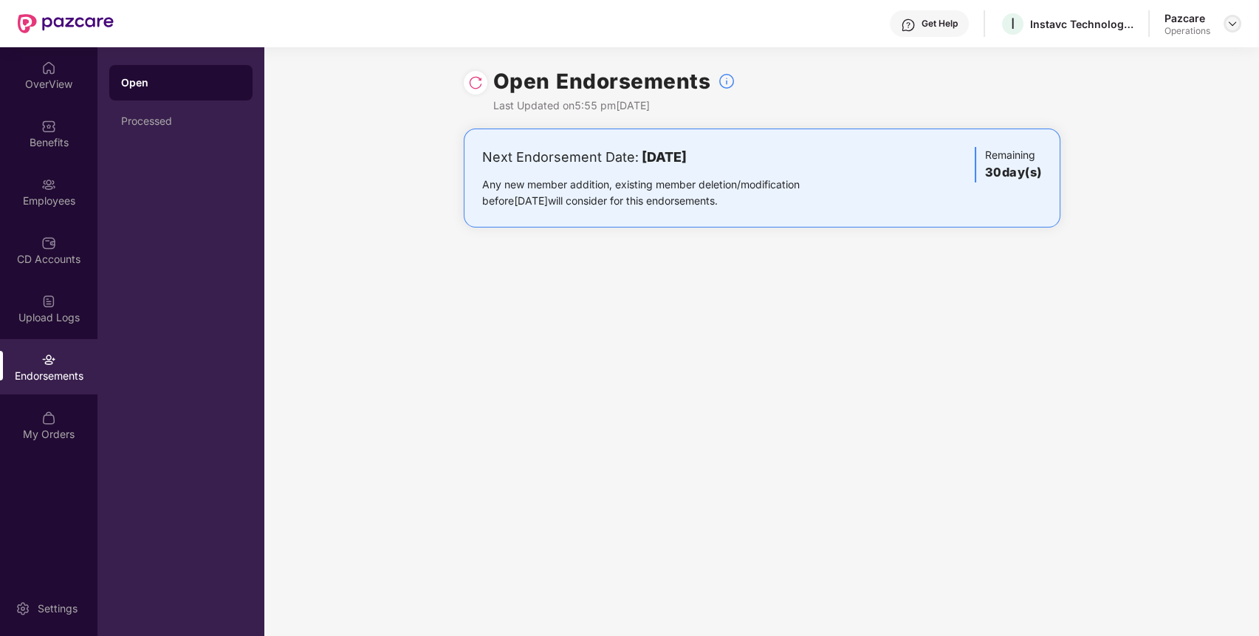
click at [1229, 15] on div at bounding box center [1232, 24] width 18 height 18
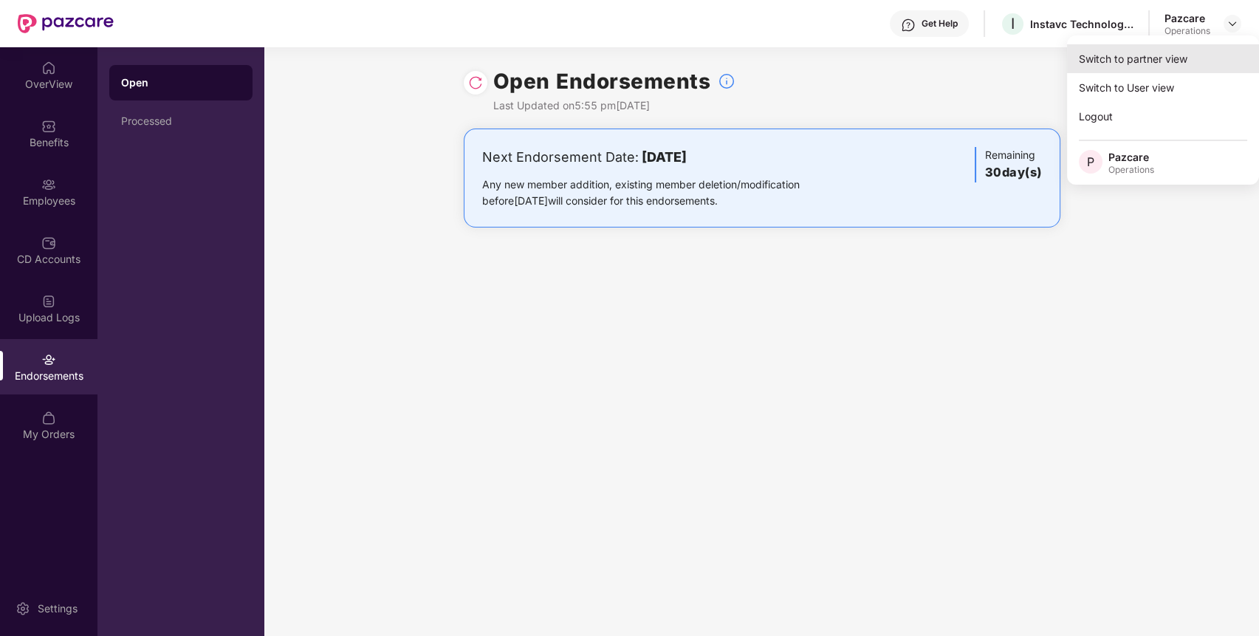
click at [1127, 55] on div "Switch to partner view" at bounding box center [1163, 58] width 192 height 29
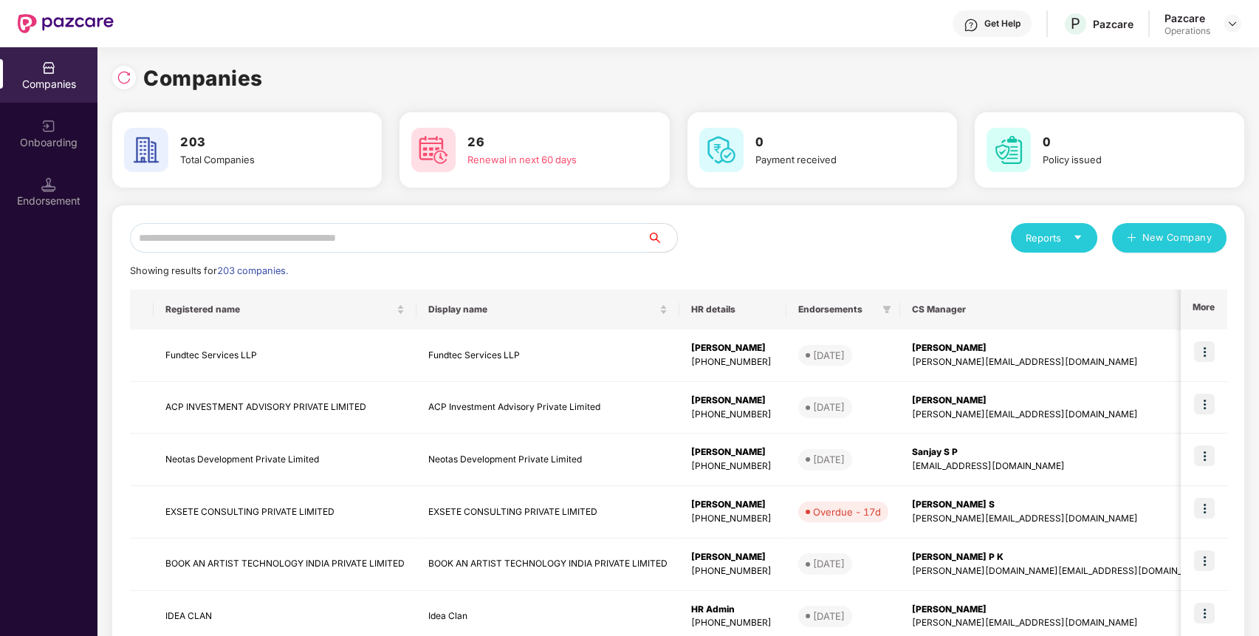
click at [394, 248] on input "text" at bounding box center [389, 238] width 518 height 30
paste input "**********"
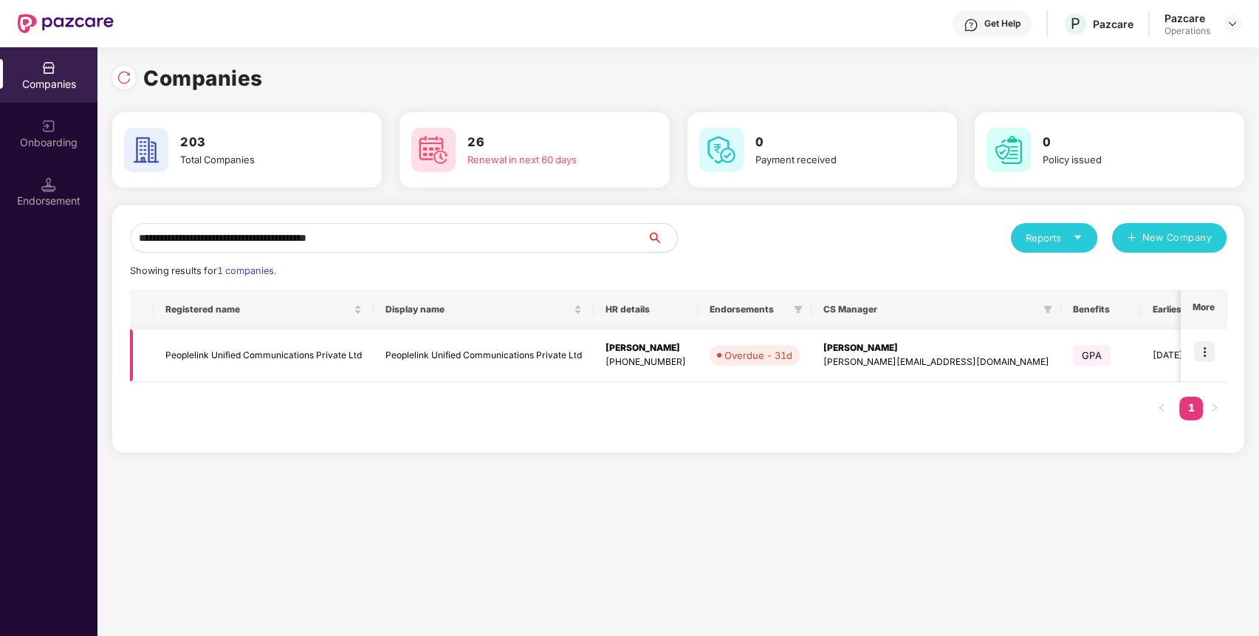
type input "**********"
click at [1211, 353] on img at bounding box center [1204, 351] width 21 height 21
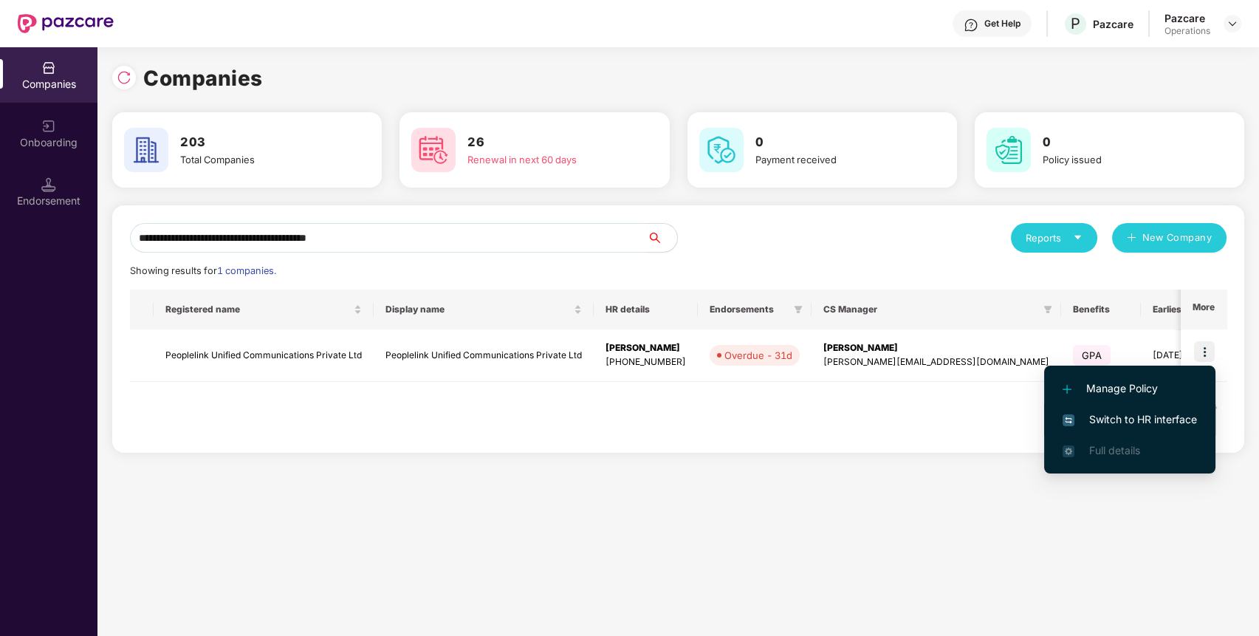
click at [1121, 419] on span "Switch to HR interface" at bounding box center [1129, 419] width 134 height 16
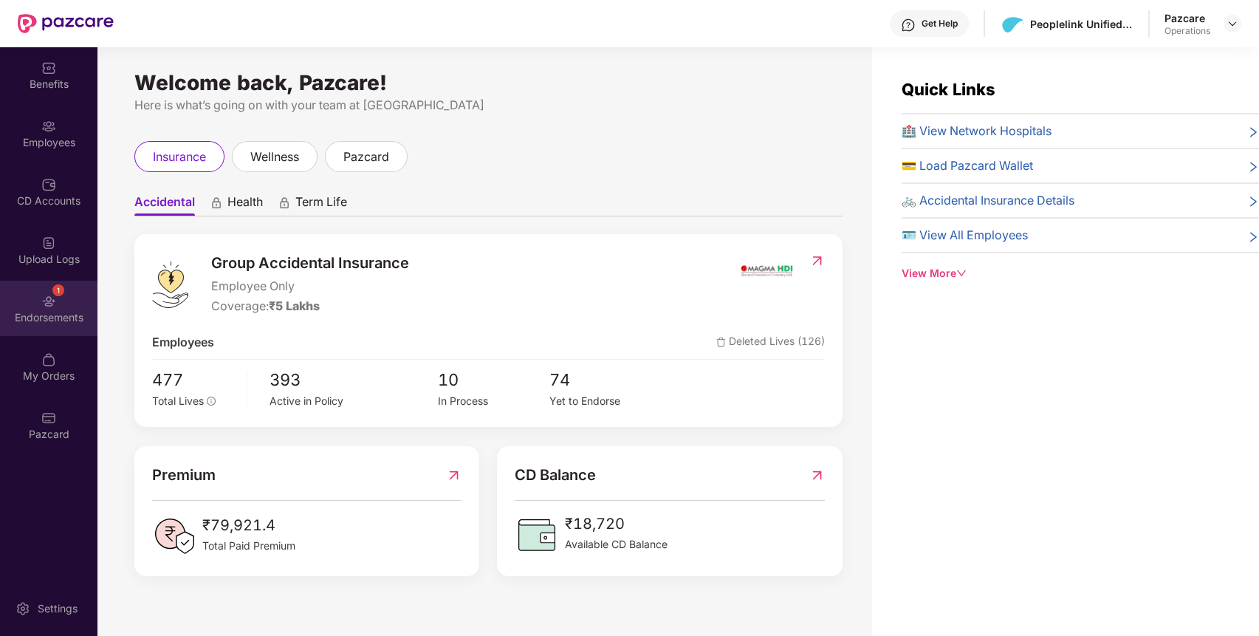
drag, startPoint x: 64, startPoint y: 336, endPoint x: 66, endPoint y: 327, distance: 9.1
click at [66, 327] on div "1 Endorsements" at bounding box center [48, 308] width 97 height 55
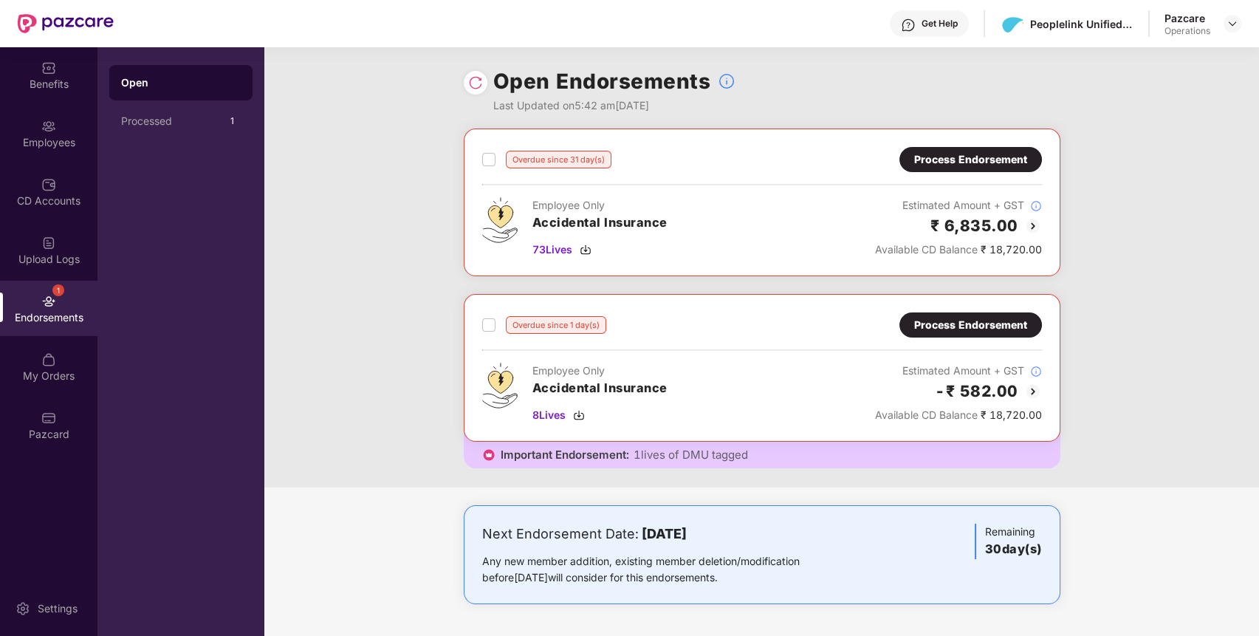
click at [994, 165] on div "Process Endorsement" at bounding box center [970, 159] width 113 height 16
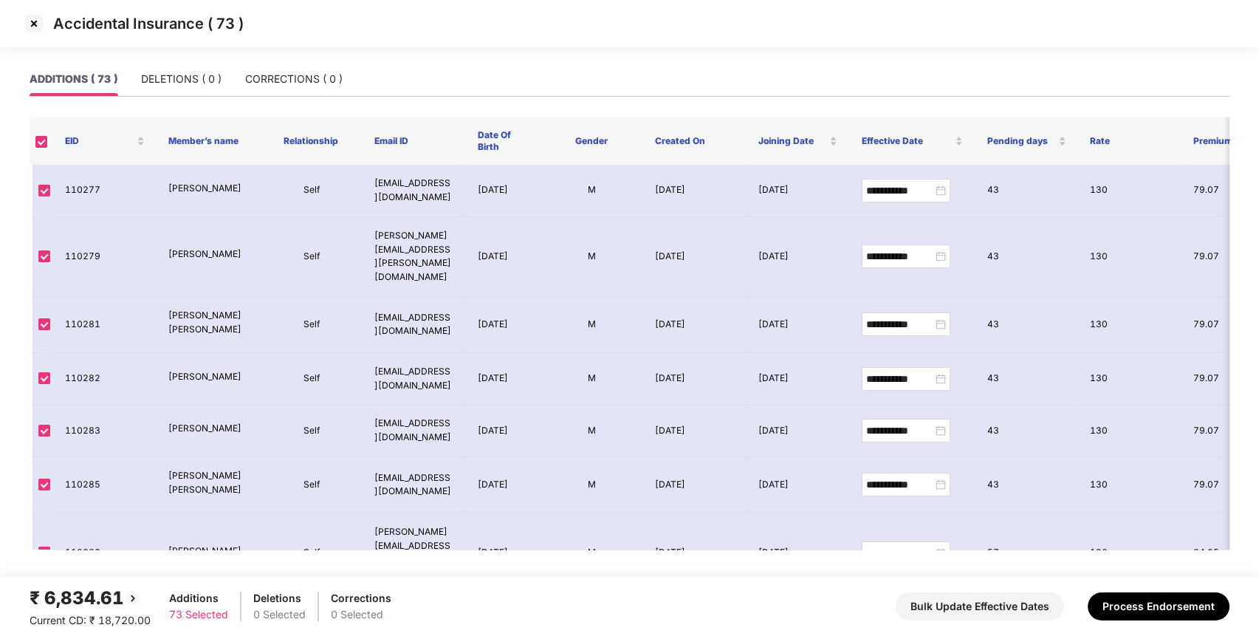
click at [38, 27] on img at bounding box center [34, 24] width 24 height 24
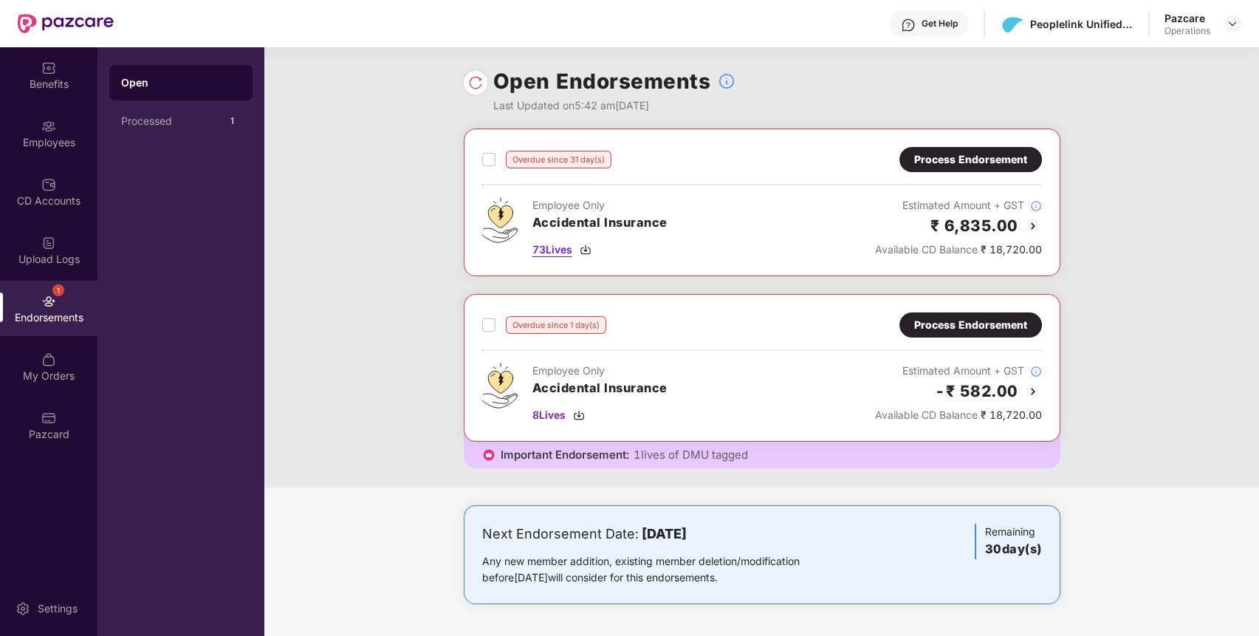
click at [536, 248] on span "73 Lives" at bounding box center [552, 249] width 40 height 16
click at [558, 410] on span "8 Lives" at bounding box center [548, 415] width 33 height 16
click at [555, 413] on span "8 Lives" at bounding box center [548, 415] width 33 height 16
click at [1007, 339] on div "Overdue since 1 day(s) Process Endorsement Employee Only Accidental Insurance 8…" at bounding box center [762, 367] width 560 height 111
click at [1009, 331] on div "Process Endorsement" at bounding box center [970, 325] width 113 height 16
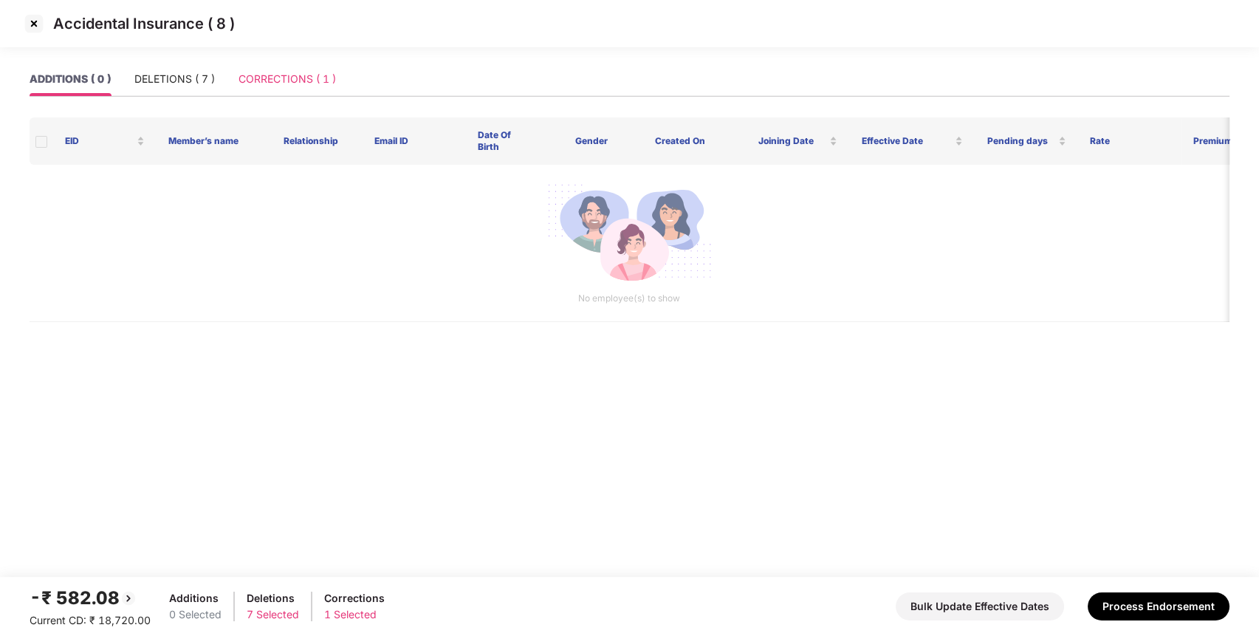
click at [301, 87] on div "CORRECTIONS ( 1 )" at bounding box center [286, 79] width 97 height 34
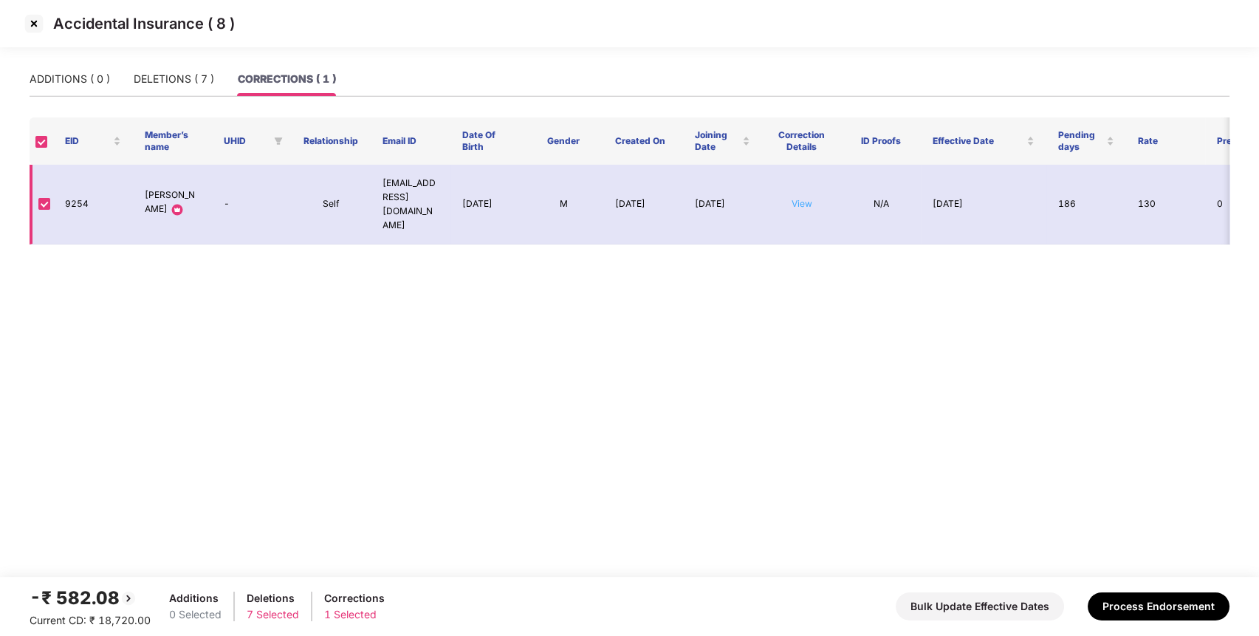
click at [803, 198] on link "View" at bounding box center [801, 203] width 21 height 11
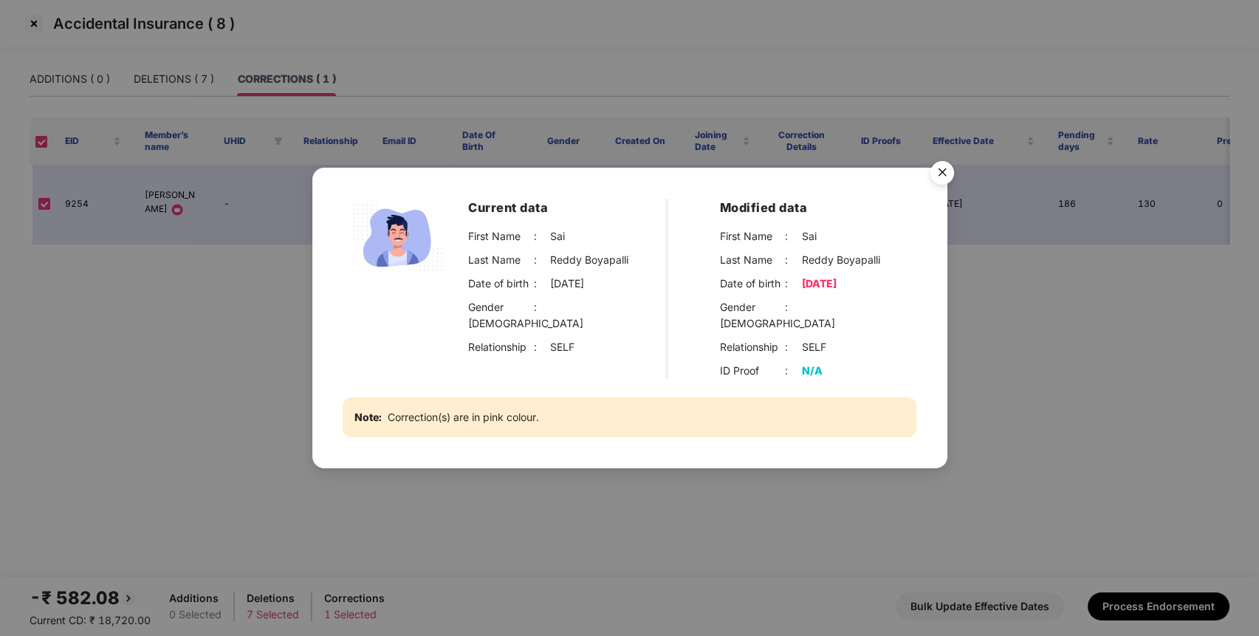
click at [944, 183] on img "Close" at bounding box center [941, 174] width 41 height 41
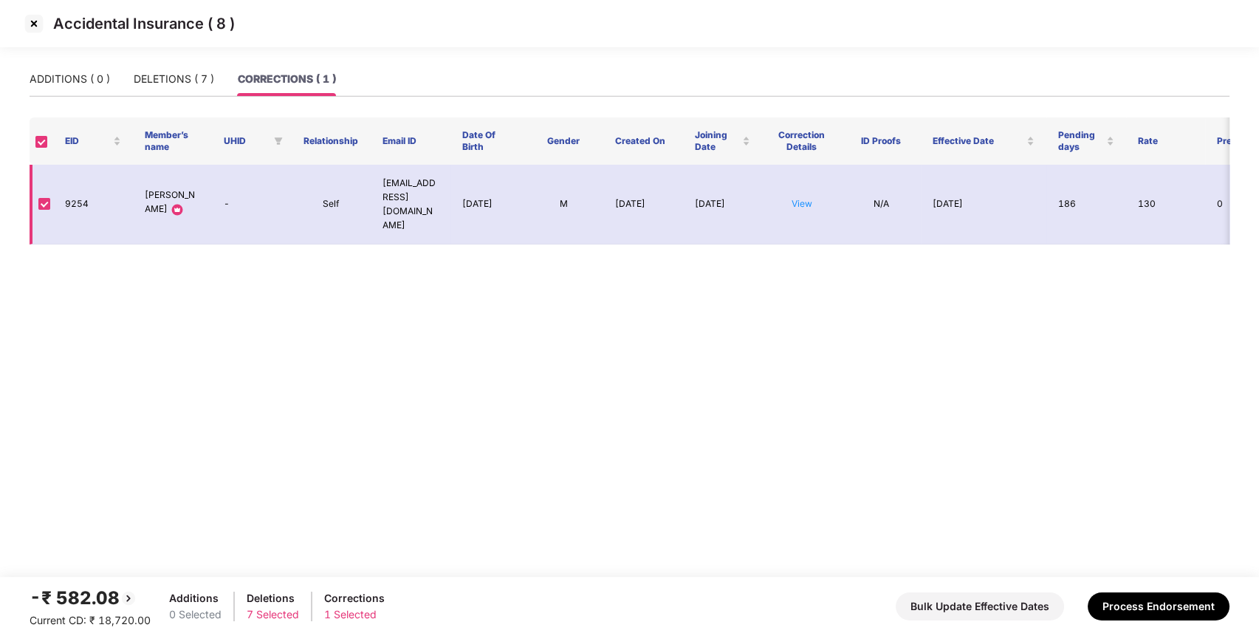
click at [74, 188] on td "9254" at bounding box center [93, 205] width 80 height 80
copy td "9254"
click at [803, 197] on td "View" at bounding box center [802, 205] width 80 height 80
click at [800, 198] on link "View" at bounding box center [801, 203] width 21 height 11
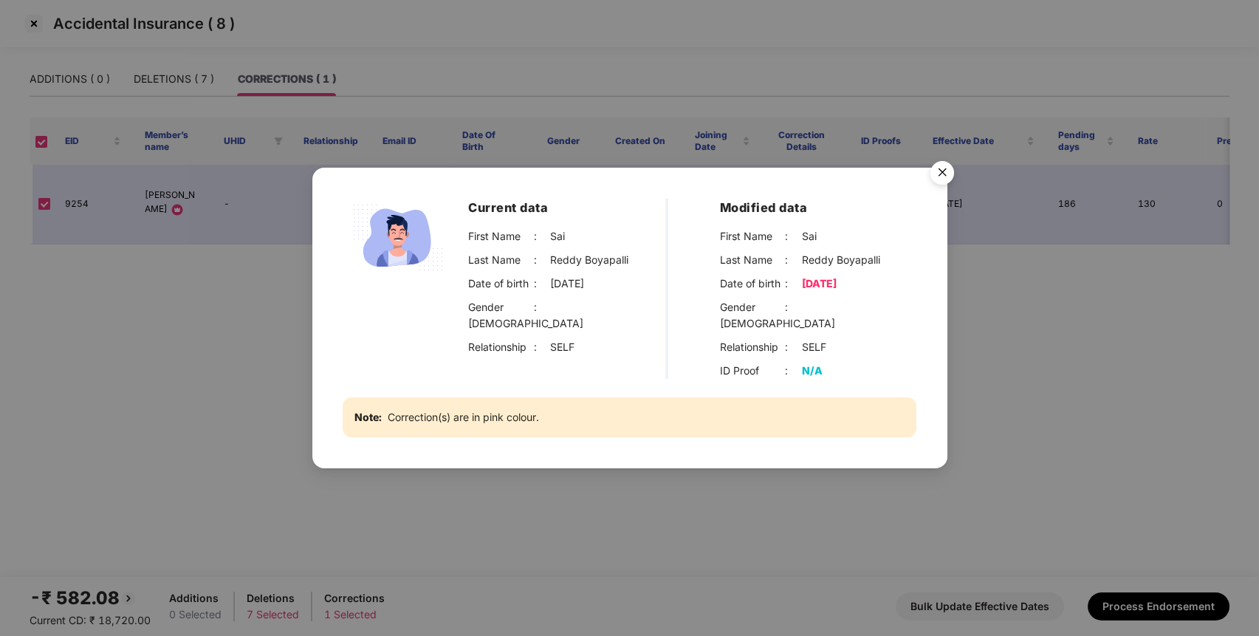
click at [943, 177] on img "Close" at bounding box center [941, 174] width 41 height 41
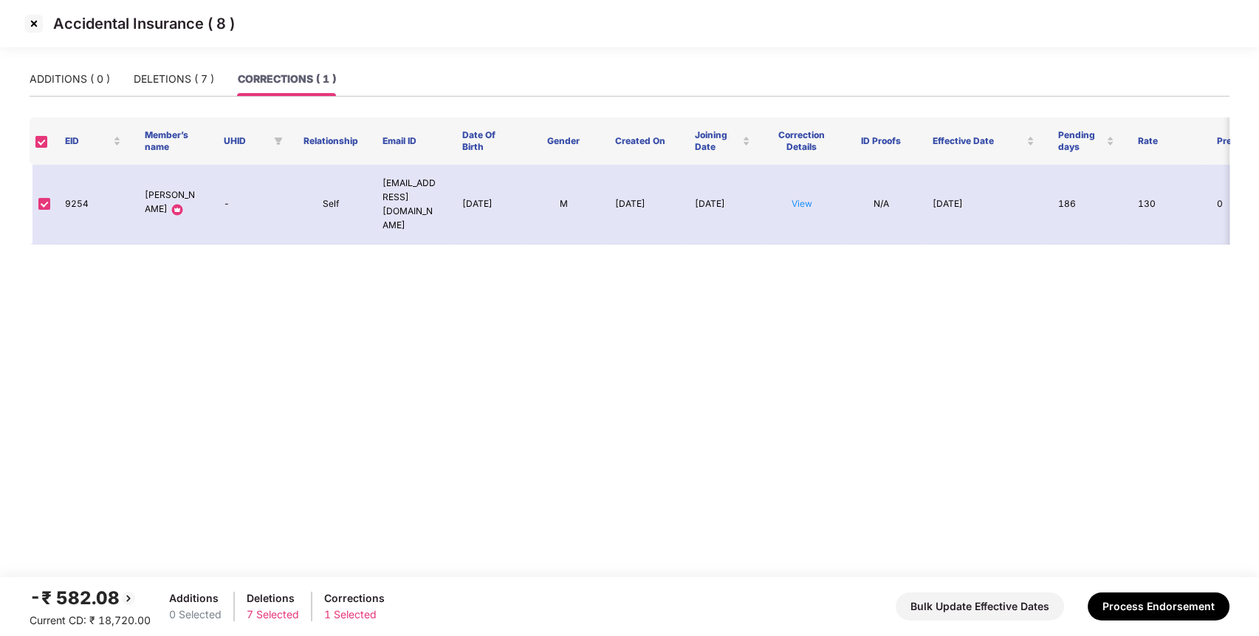
click at [37, 23] on img at bounding box center [34, 24] width 24 height 24
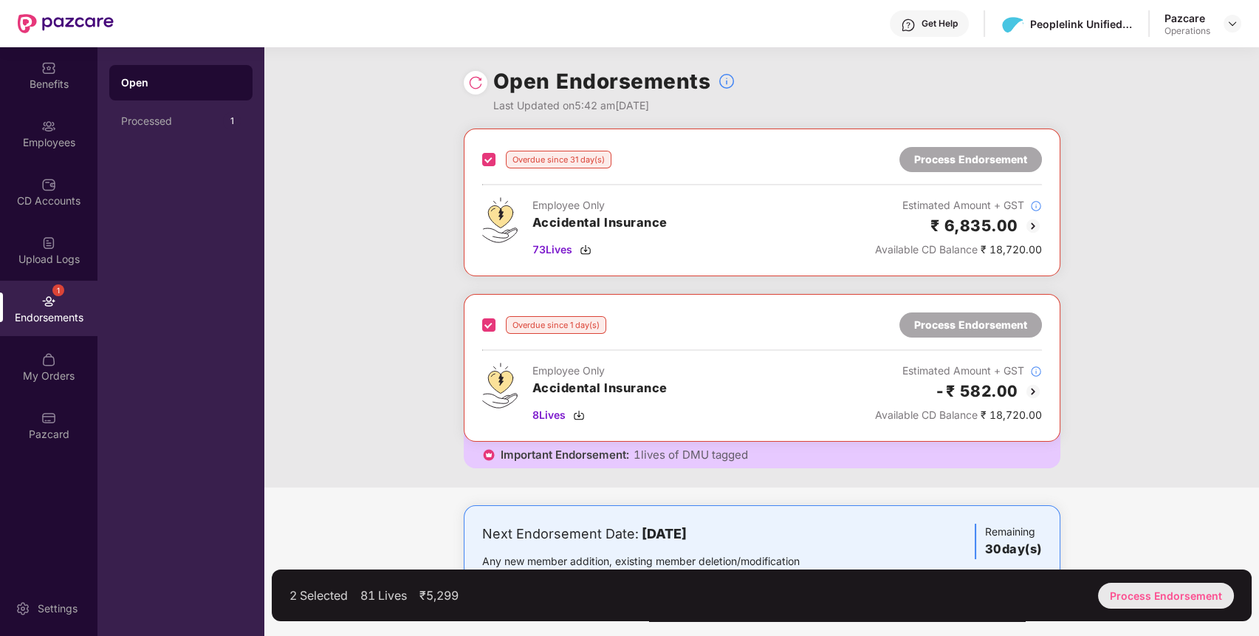
click at [1115, 602] on div "Process Endorsement" at bounding box center [1166, 596] width 136 height 26
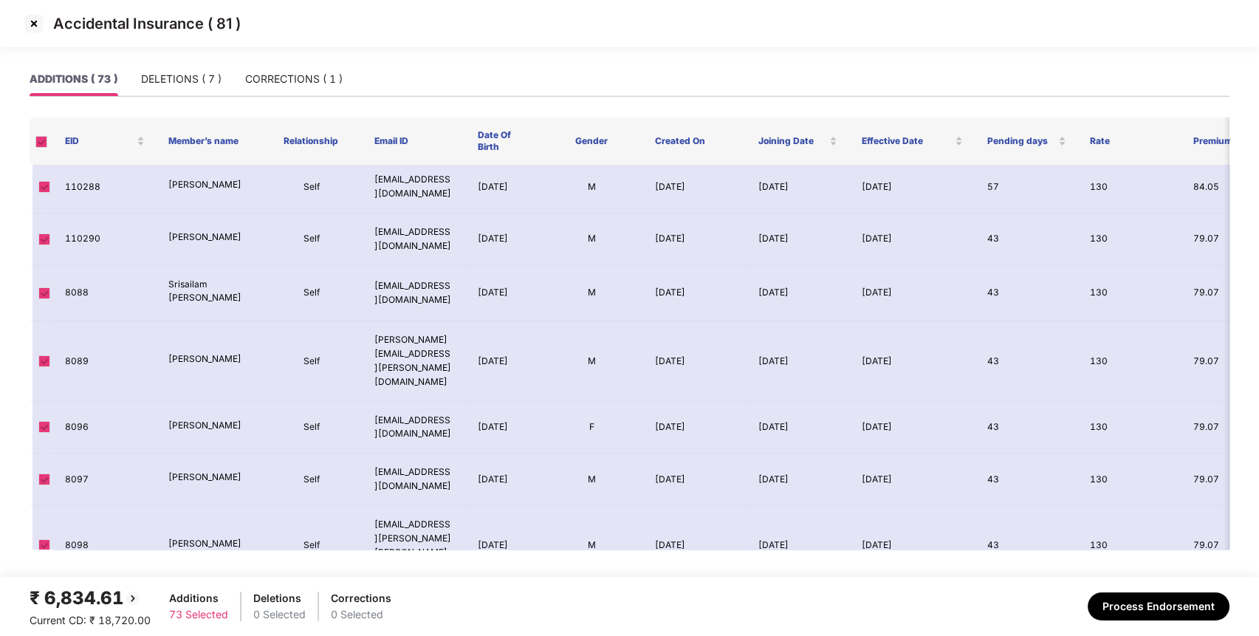
scroll to position [436, 0]
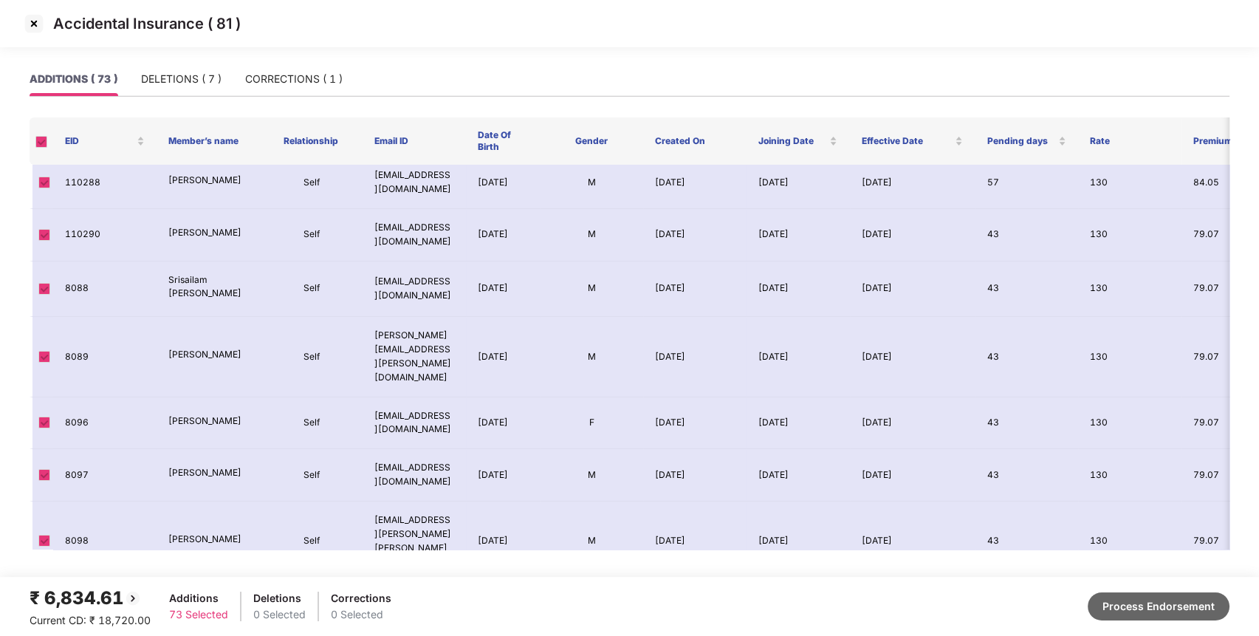
click at [1187, 594] on button "Process Endorsement" at bounding box center [1158, 606] width 142 height 28
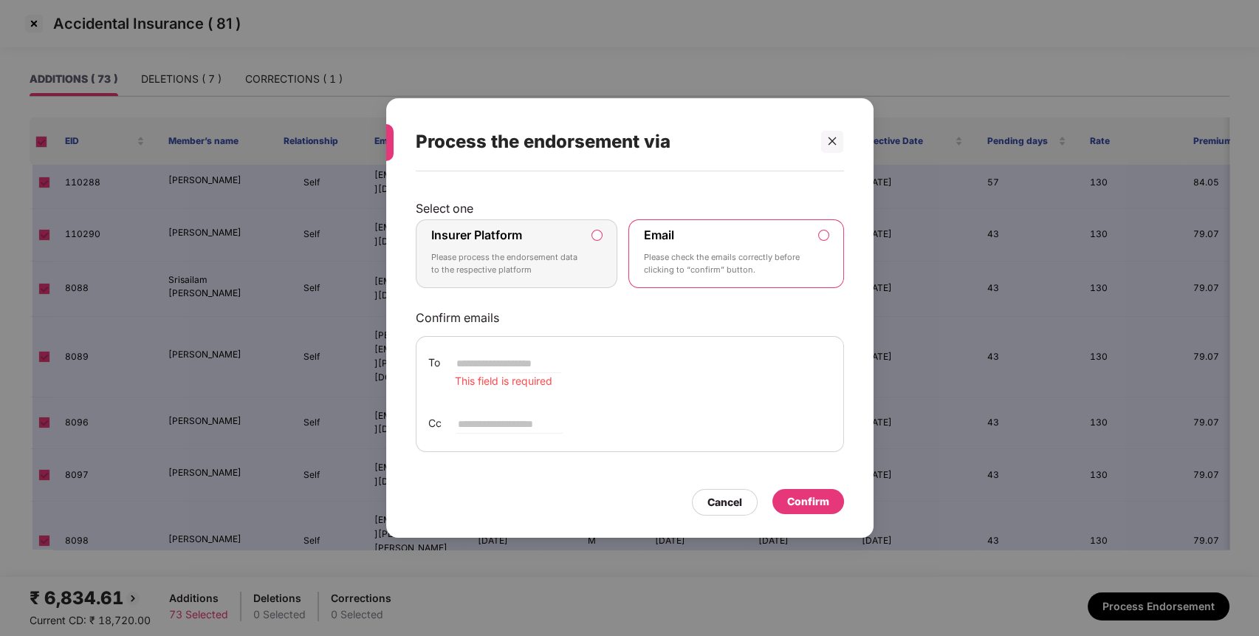
click at [579, 240] on div "Insurer Platform Please process the endorsement data to the respective platform" at bounding box center [506, 253] width 151 height 53
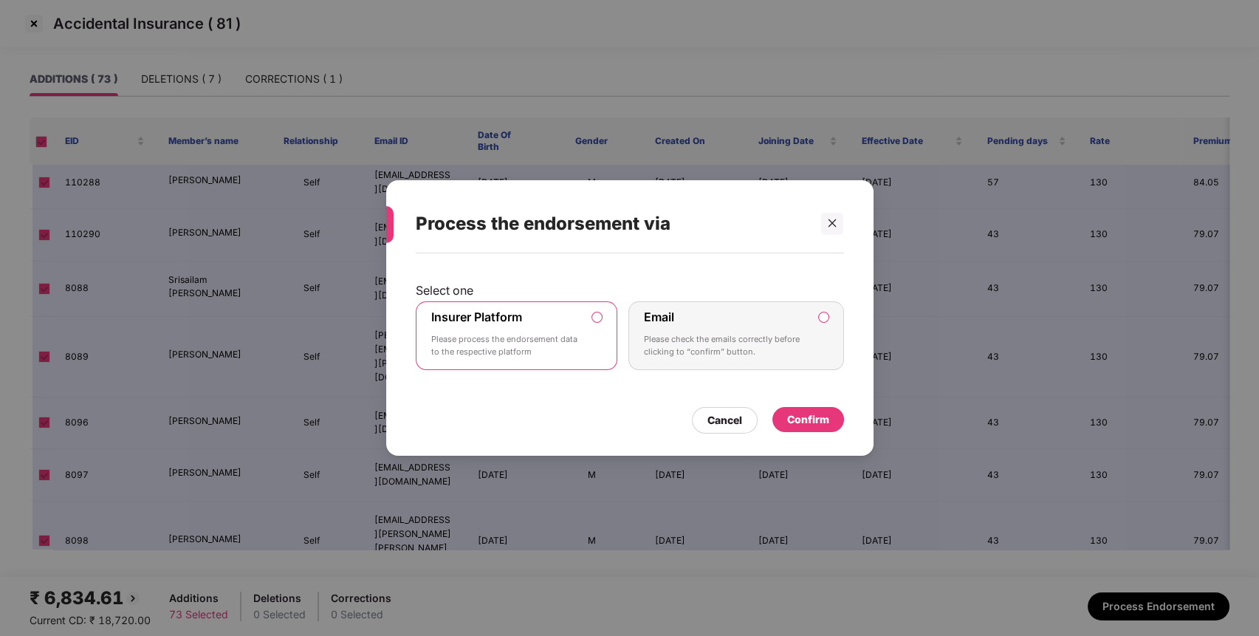
click at [782, 425] on div "Confirm" at bounding box center [808, 419] width 72 height 25
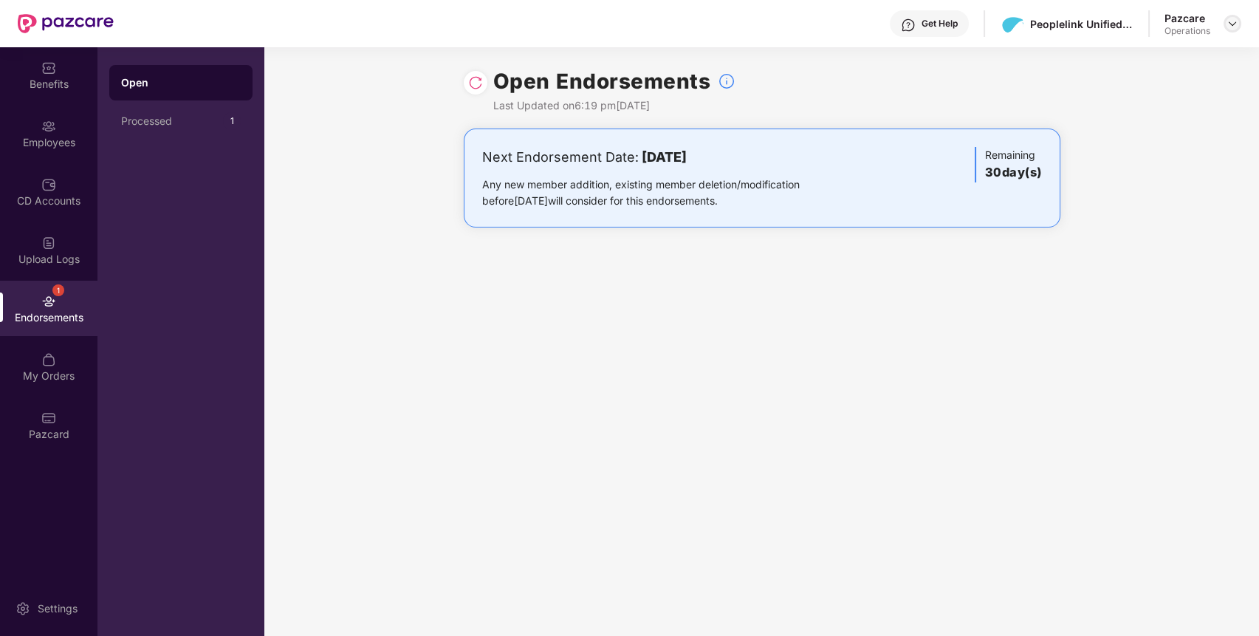
click at [1229, 23] on img at bounding box center [1232, 24] width 12 height 12
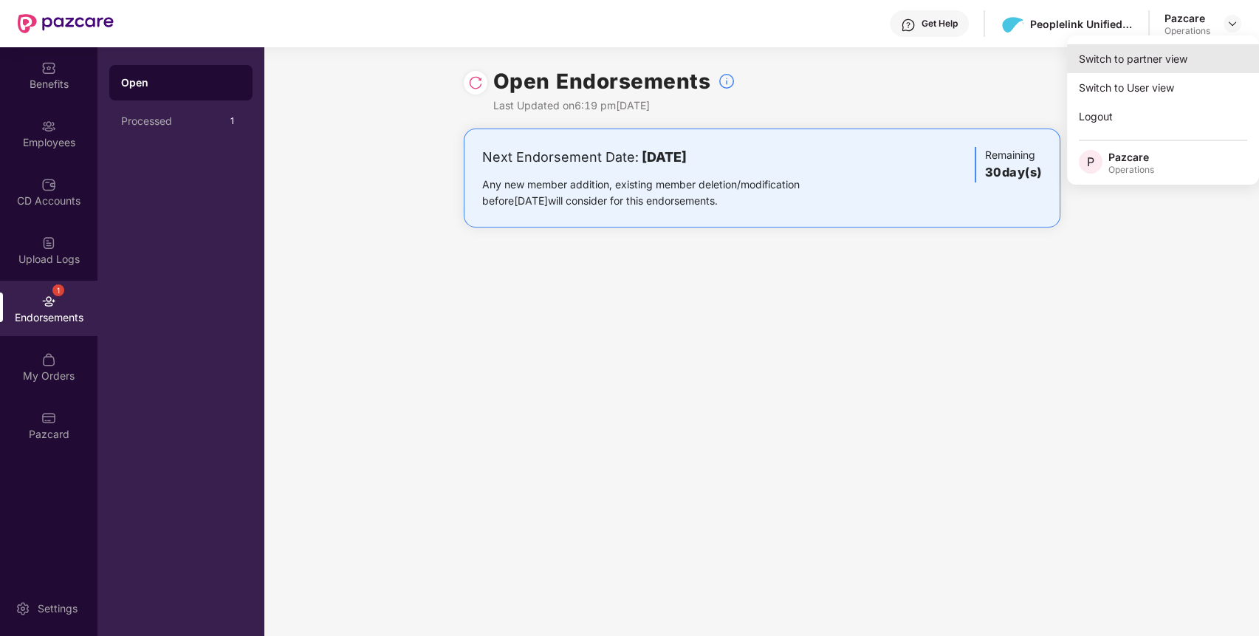
click at [1134, 61] on div "Switch to partner view" at bounding box center [1163, 58] width 192 height 29
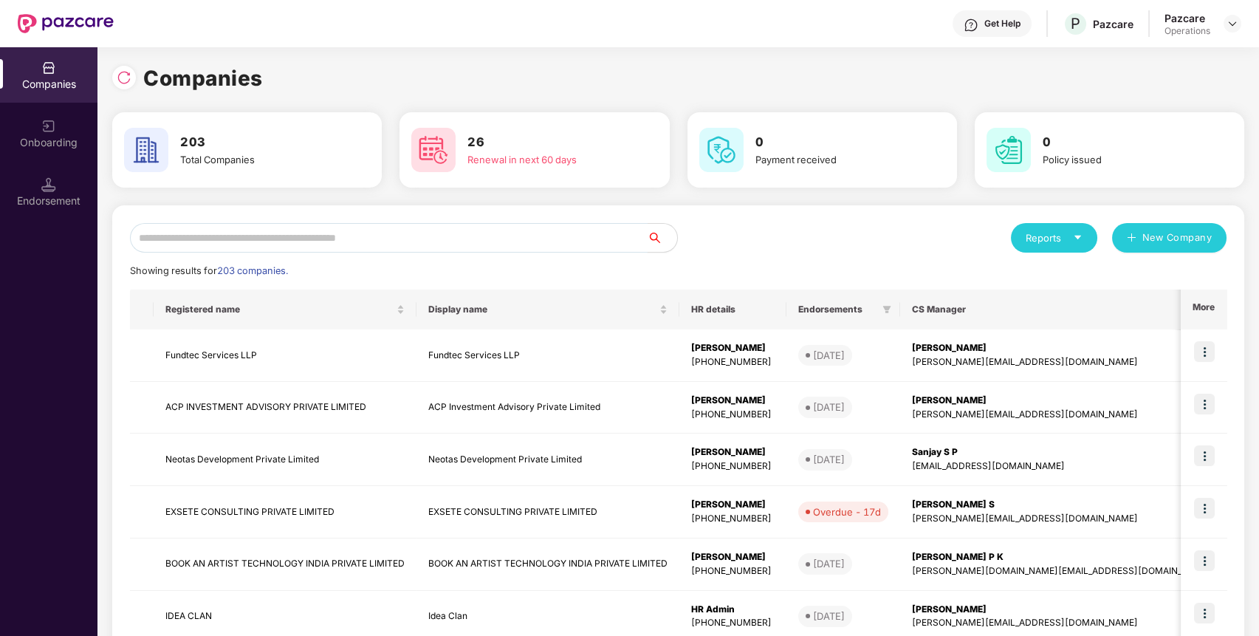
click at [512, 243] on input "text" at bounding box center [389, 238] width 518 height 30
paste input "**********"
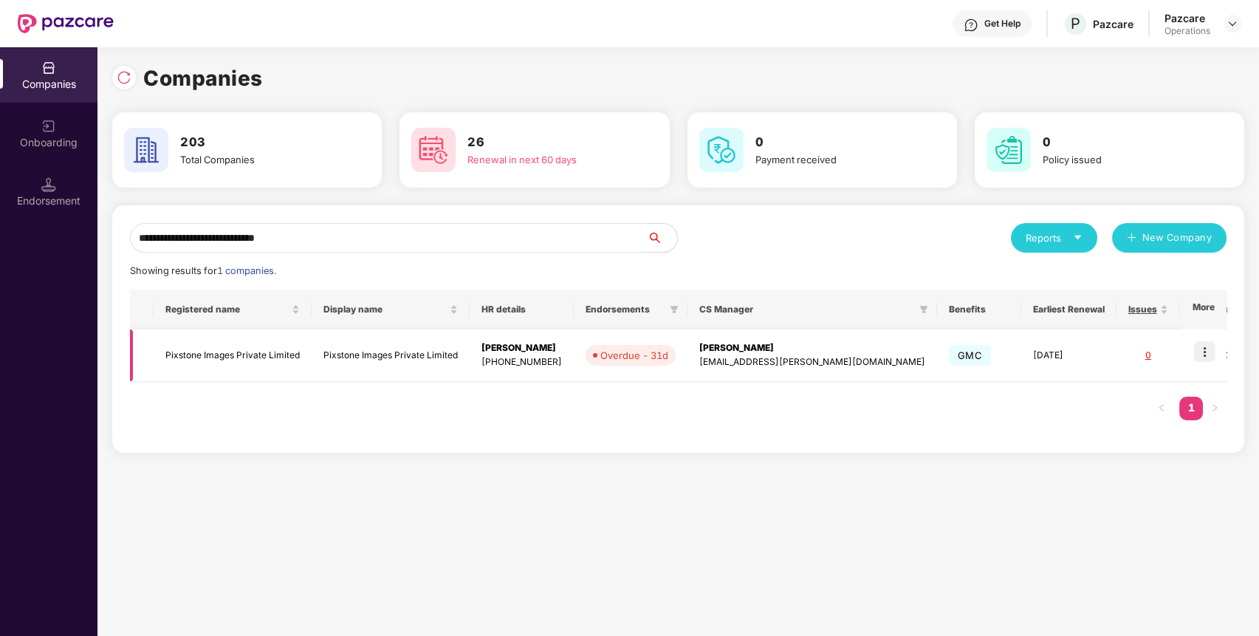
type input "**********"
click at [1211, 345] on img at bounding box center [1204, 351] width 21 height 21
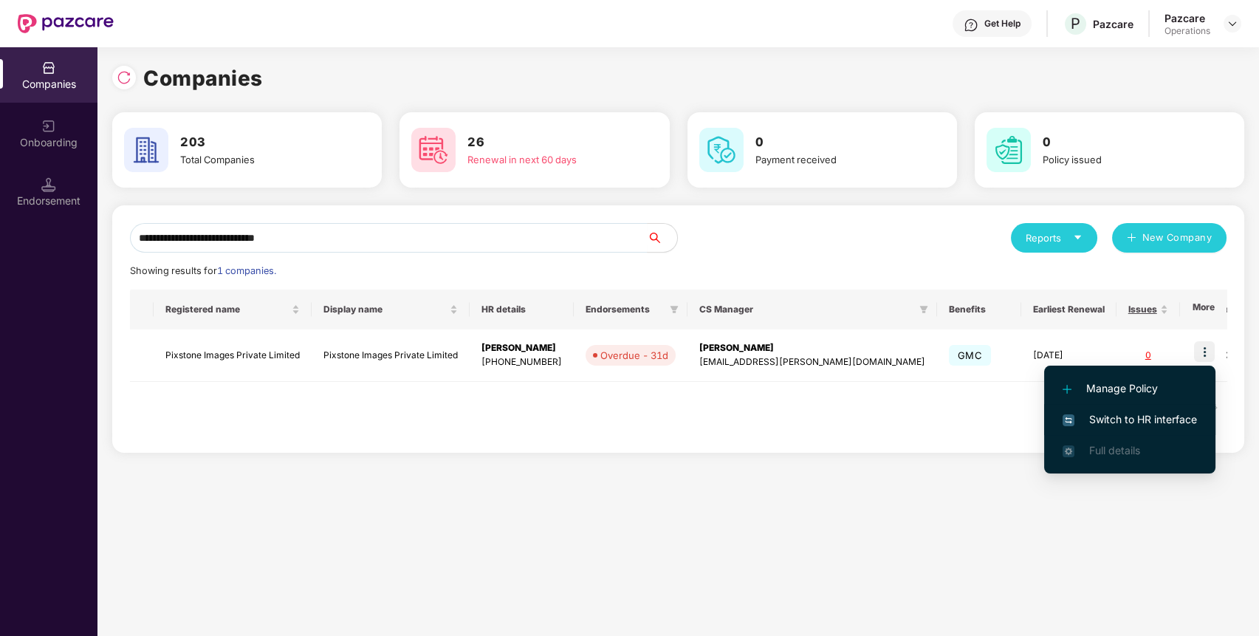
click at [1129, 425] on span "Switch to HR interface" at bounding box center [1129, 419] width 134 height 16
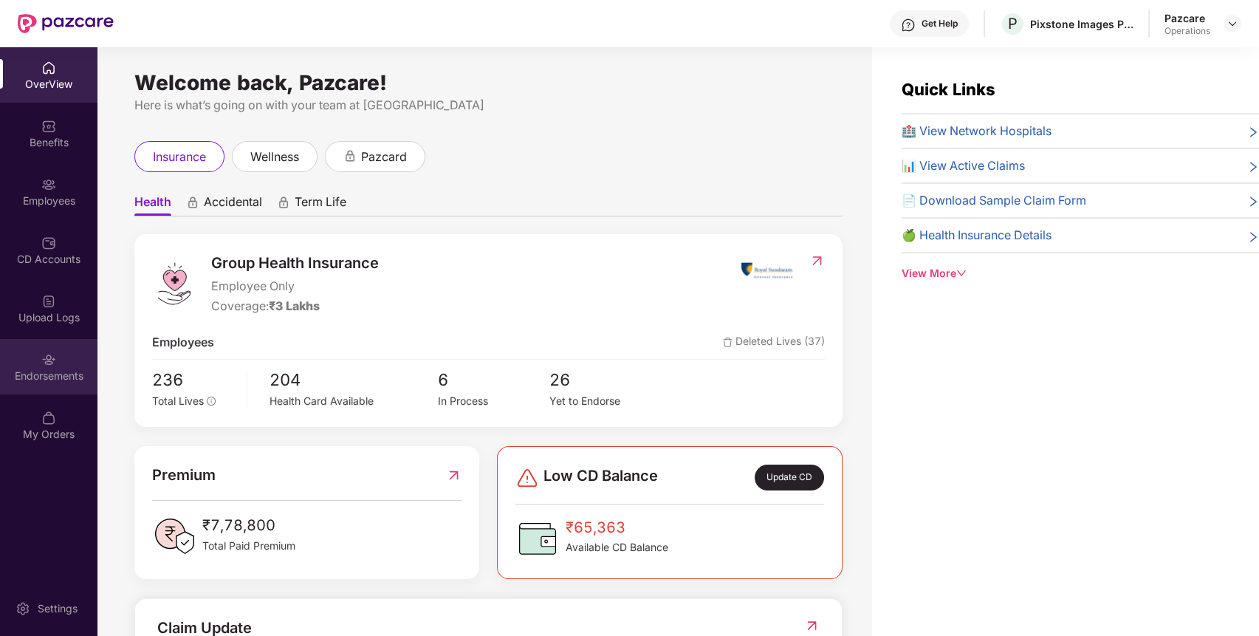
click at [43, 363] on img at bounding box center [48, 359] width 15 height 15
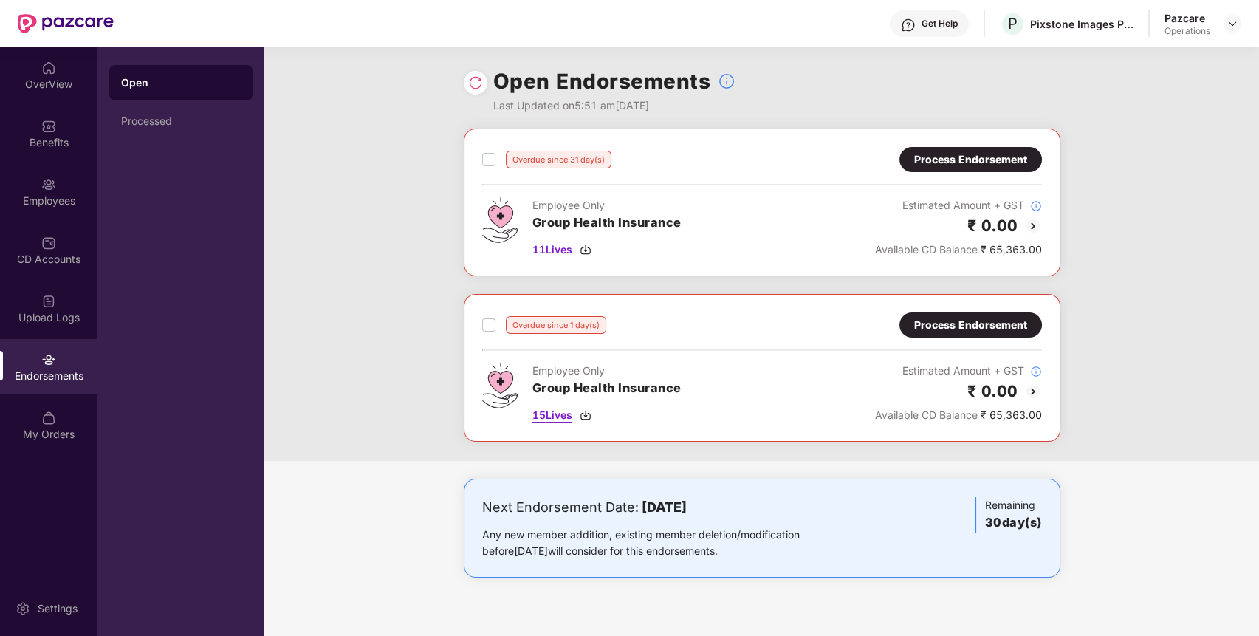
click at [549, 413] on span "15 Lives" at bounding box center [552, 415] width 40 height 16
click at [554, 251] on span "11 Lives" at bounding box center [552, 249] width 40 height 16
click at [1012, 153] on div "Process Endorsement" at bounding box center [970, 159] width 113 height 16
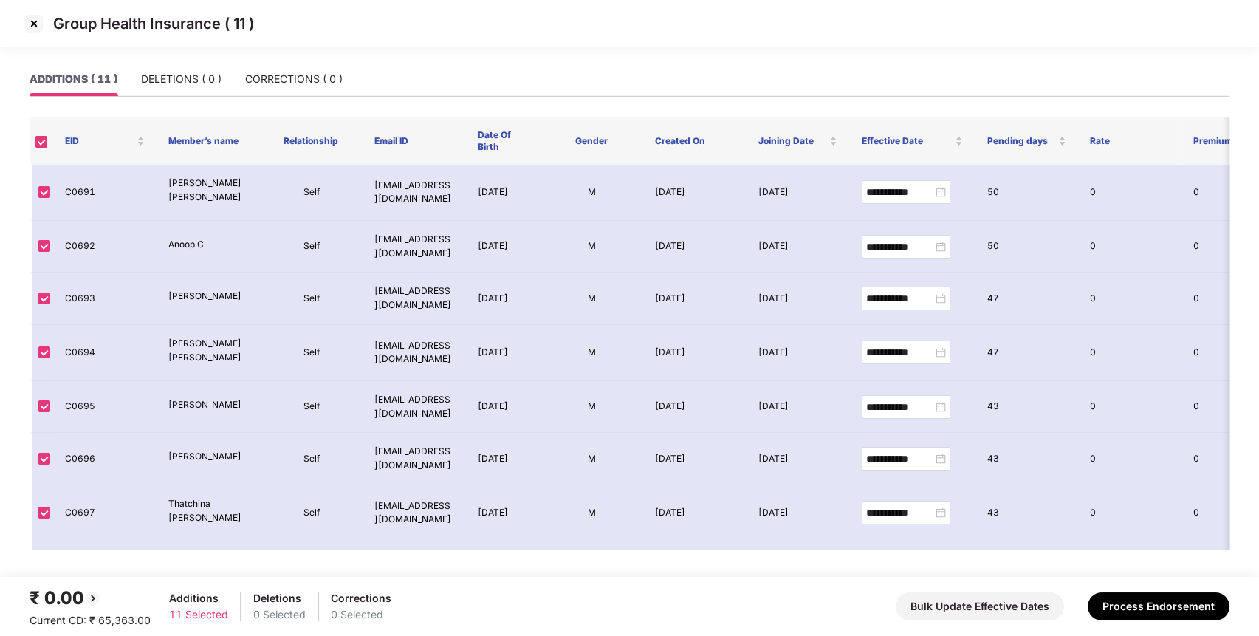
click at [30, 24] on img at bounding box center [34, 24] width 24 height 24
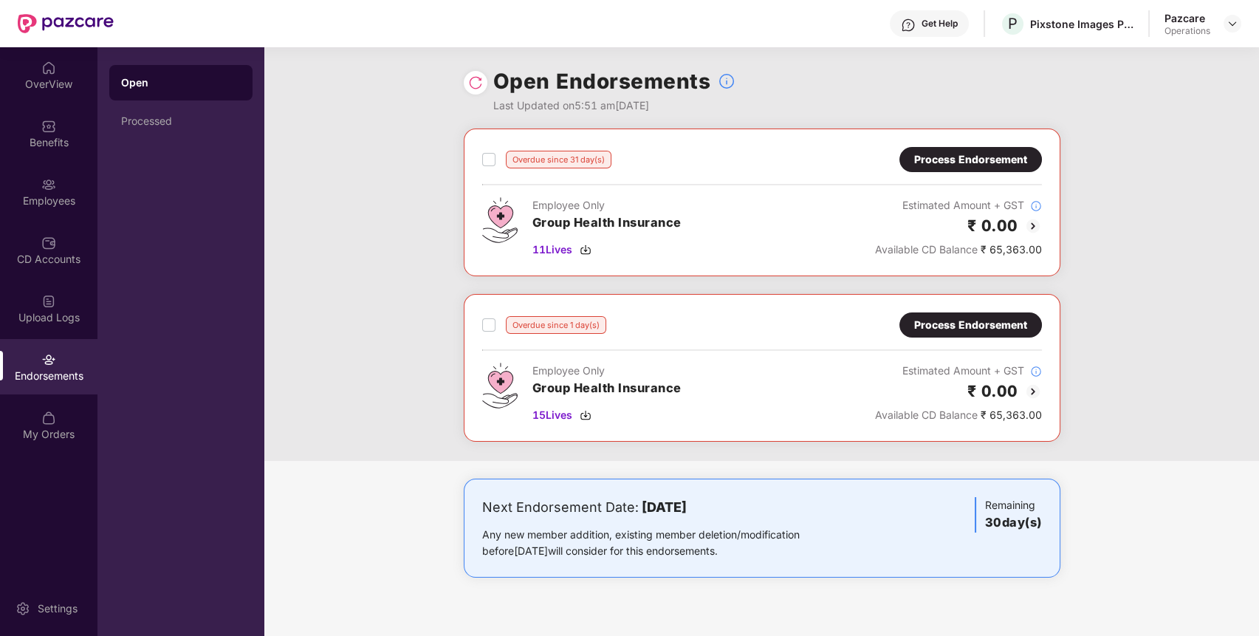
click at [934, 331] on div "Process Endorsement" at bounding box center [970, 324] width 142 height 25
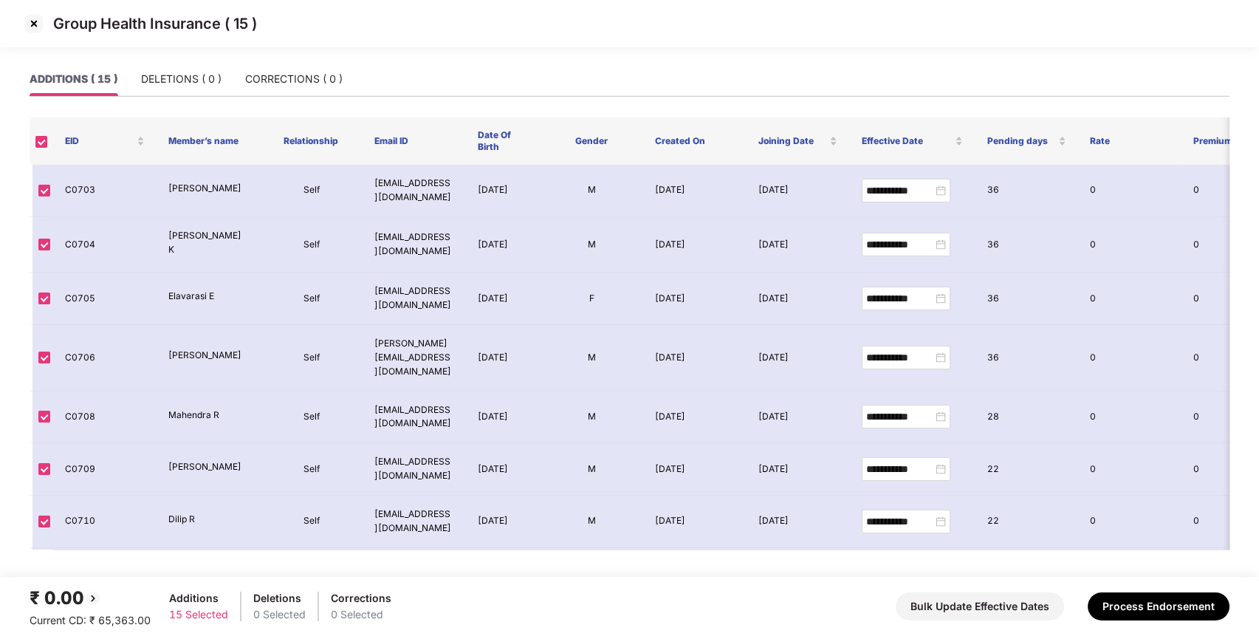
click at [41, 33] on img at bounding box center [34, 24] width 24 height 24
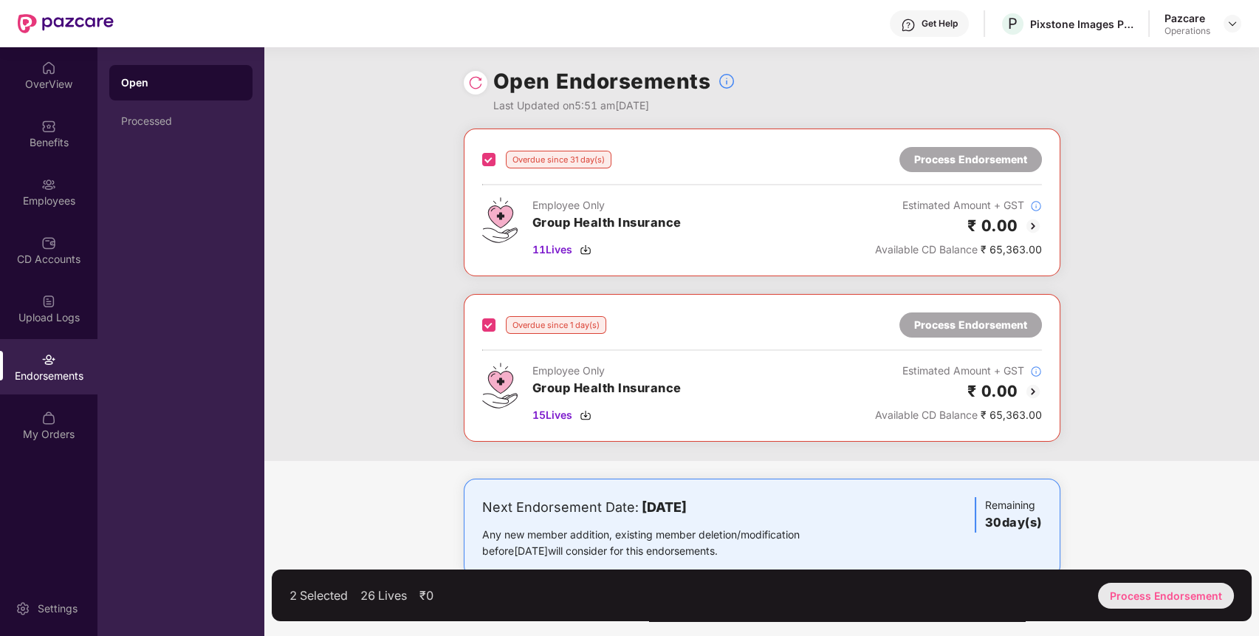
click at [1171, 591] on div "Process Endorsement" at bounding box center [1166, 596] width 136 height 26
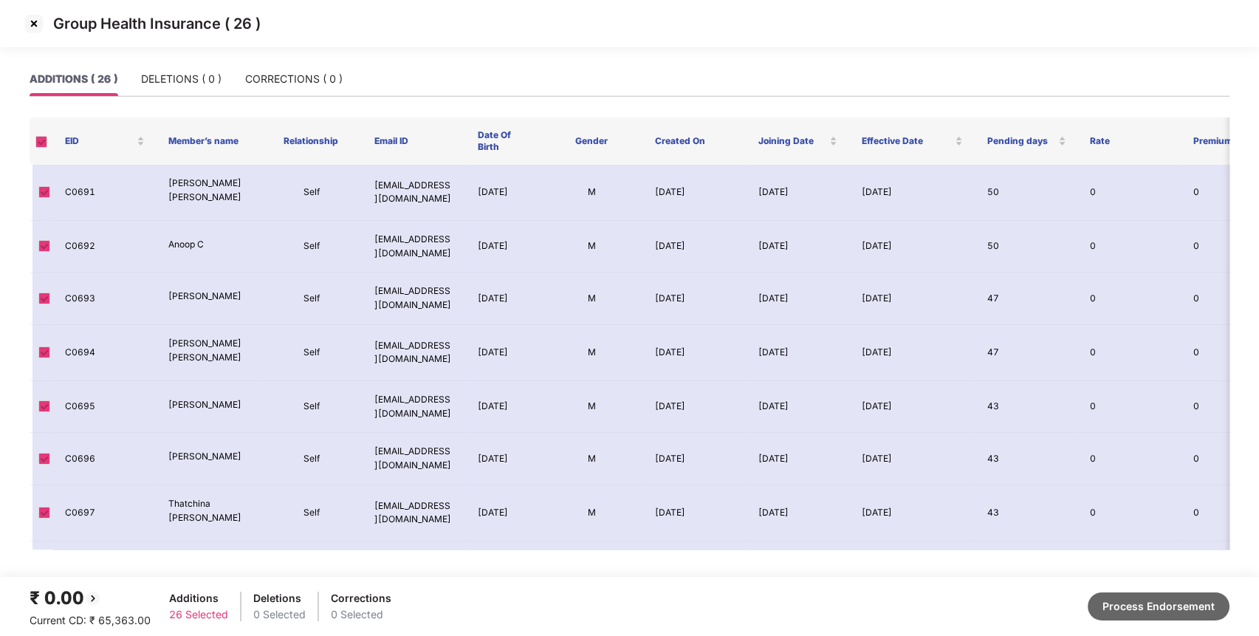
click at [1193, 604] on button "Process Endorsement" at bounding box center [1158, 606] width 142 height 28
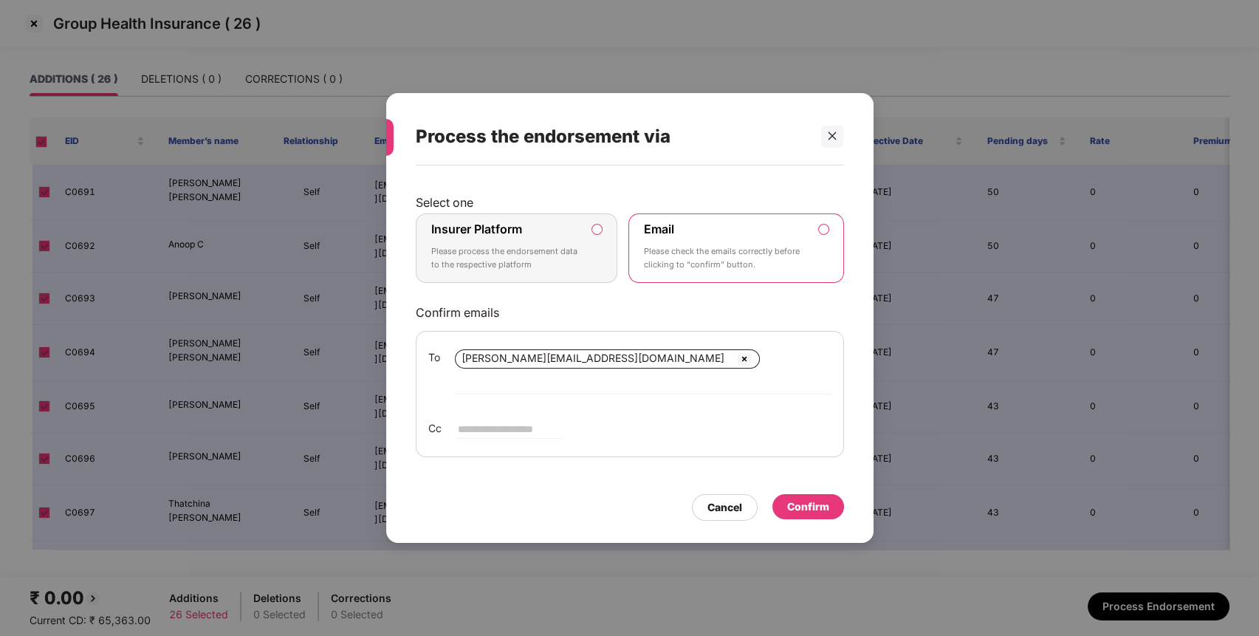
click at [551, 261] on p "Please process the endorsement data to the respective platform" at bounding box center [506, 258] width 151 height 26
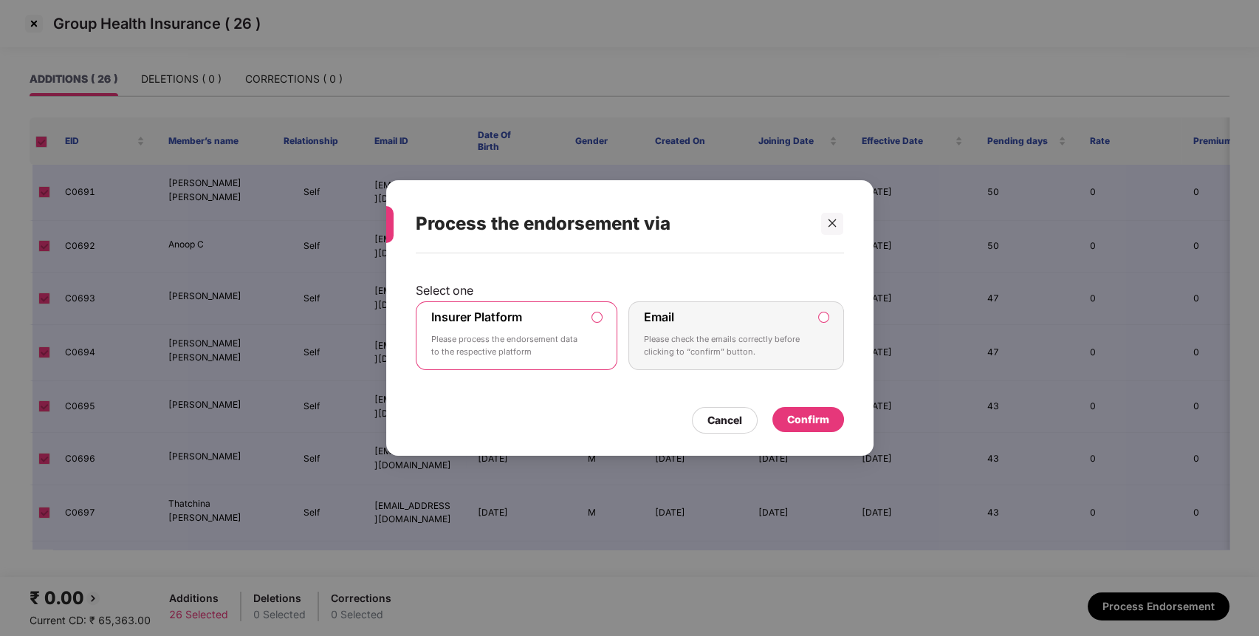
click at [833, 416] on div "Confirm" at bounding box center [808, 419] width 72 height 25
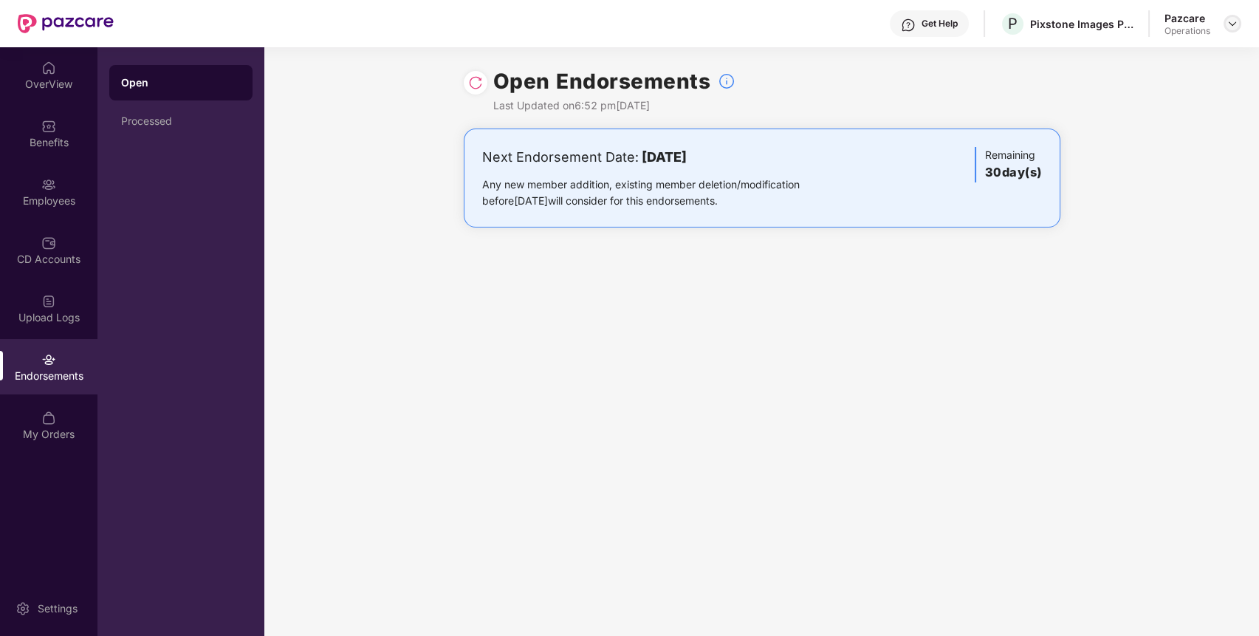
click at [1235, 21] on img at bounding box center [1232, 24] width 12 height 12
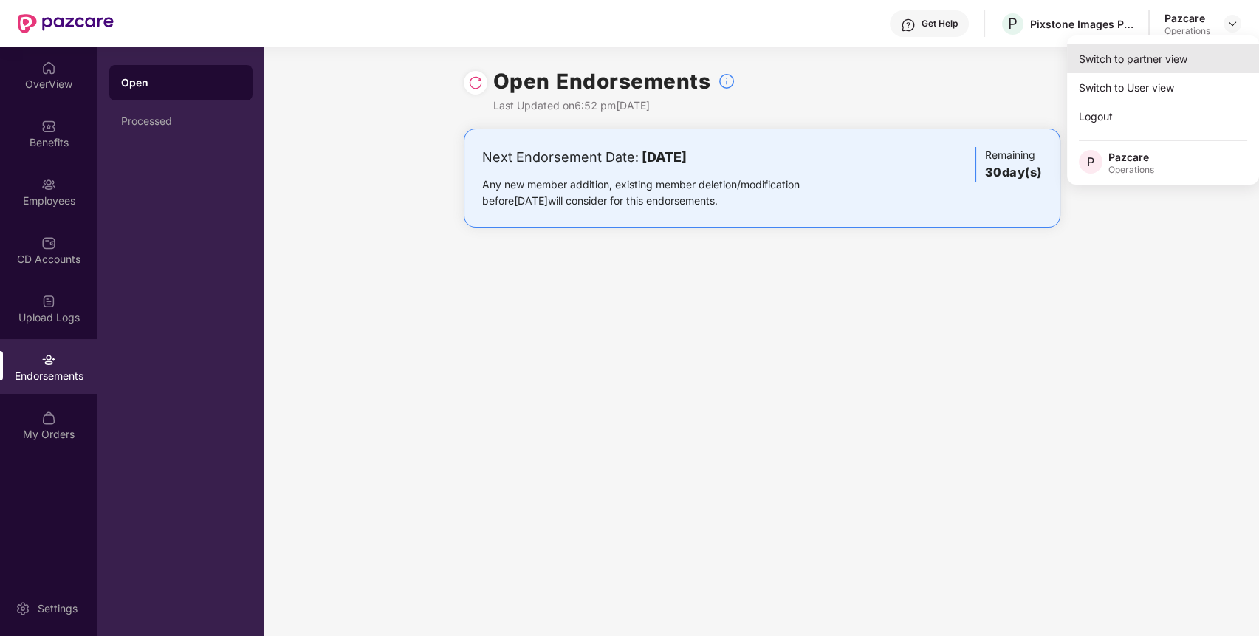
click at [1168, 64] on div "Switch to partner view" at bounding box center [1163, 58] width 192 height 29
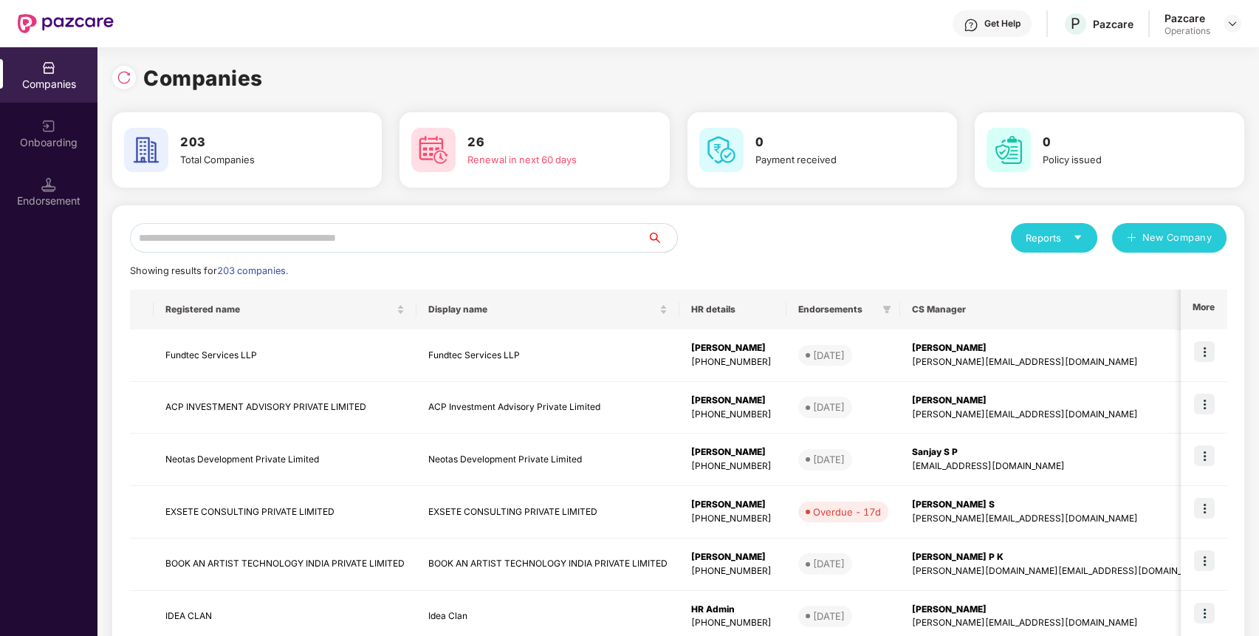
click at [378, 242] on input "text" at bounding box center [389, 238] width 518 height 30
paste input "******"
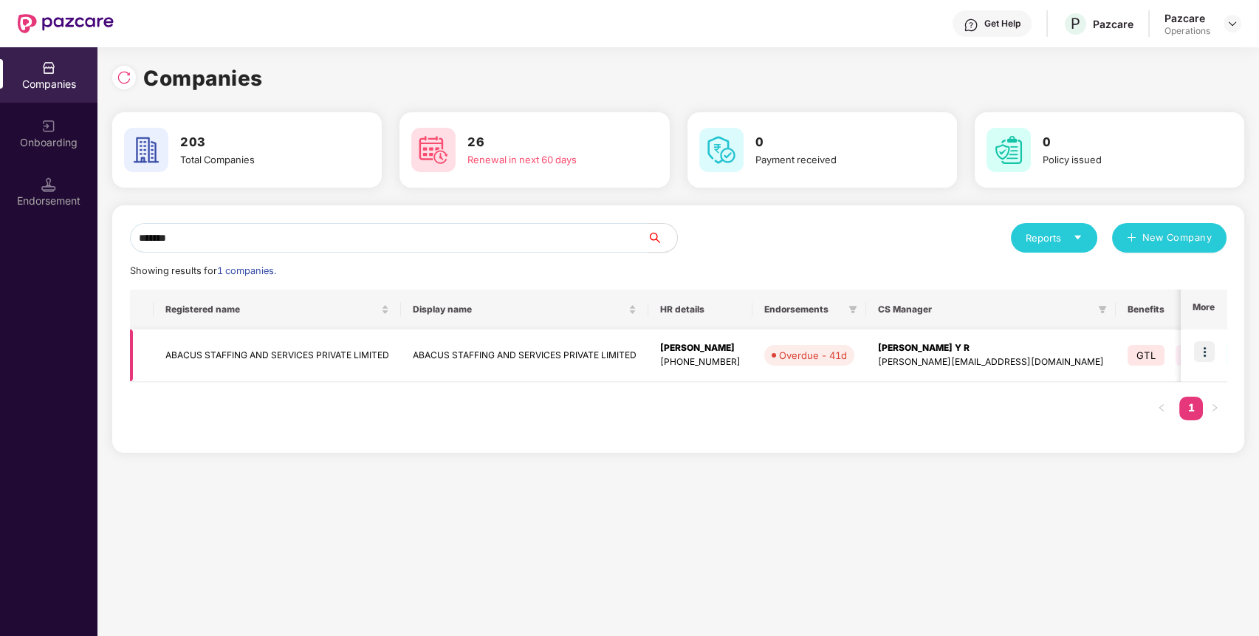
type input "******"
click at [1214, 341] on td at bounding box center [1204, 355] width 46 height 52
click at [1206, 354] on img at bounding box center [1204, 351] width 21 height 21
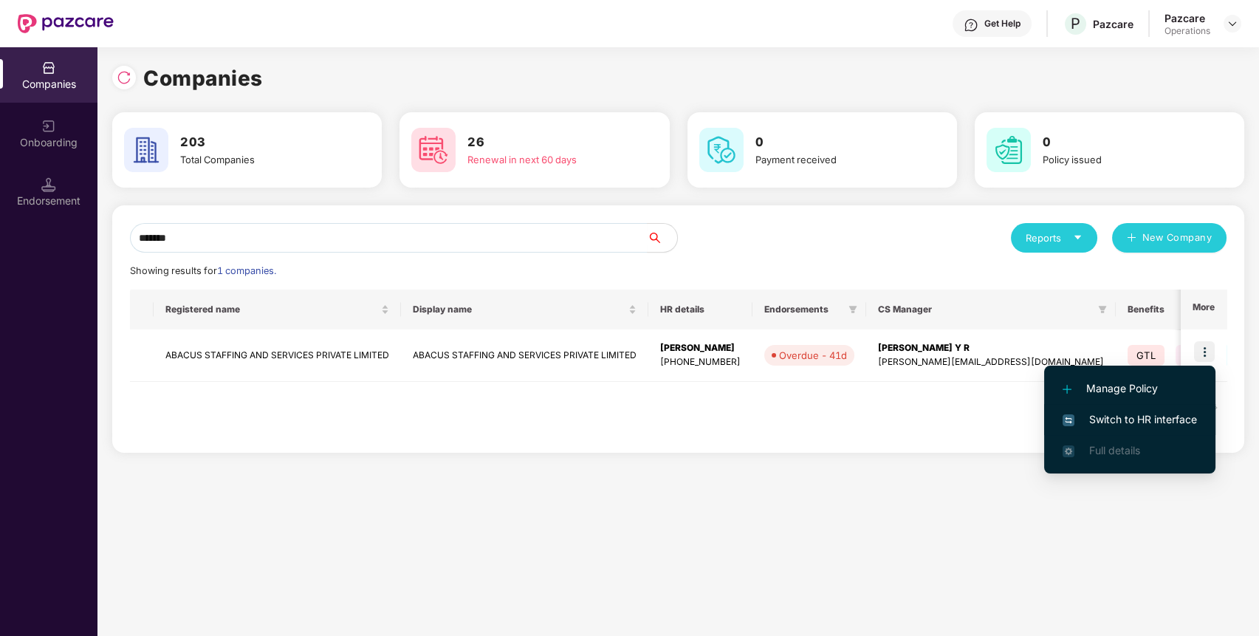
click at [1169, 412] on span "Switch to HR interface" at bounding box center [1129, 419] width 134 height 16
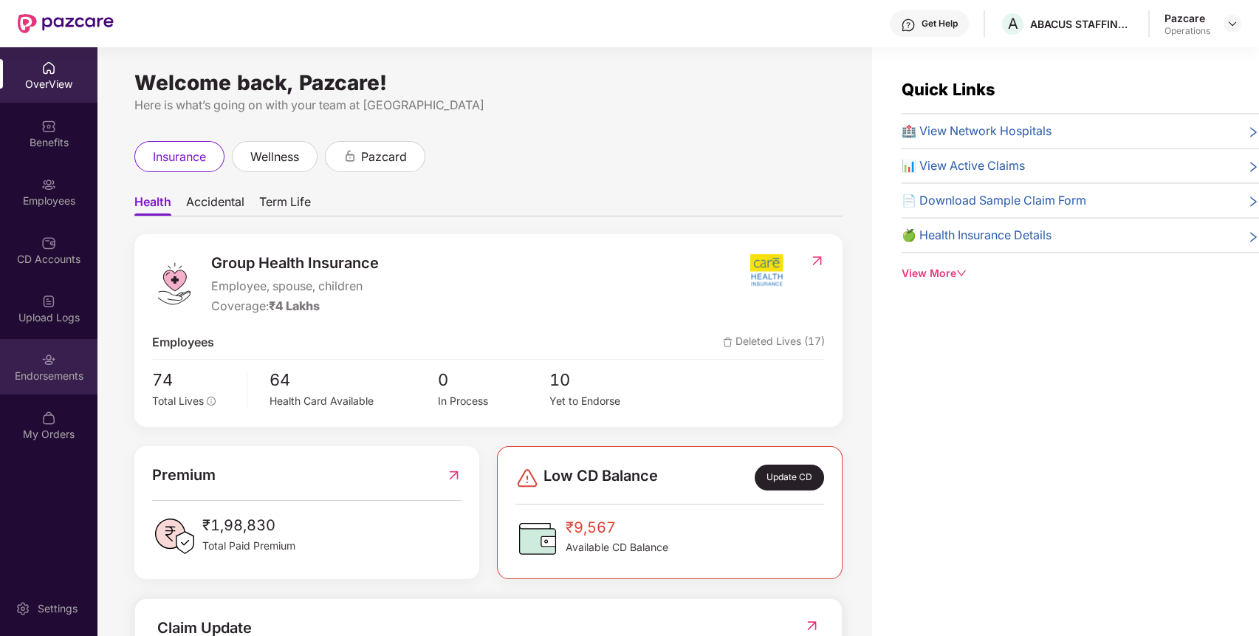
click at [37, 379] on div "Endorsements" at bounding box center [48, 375] width 97 height 15
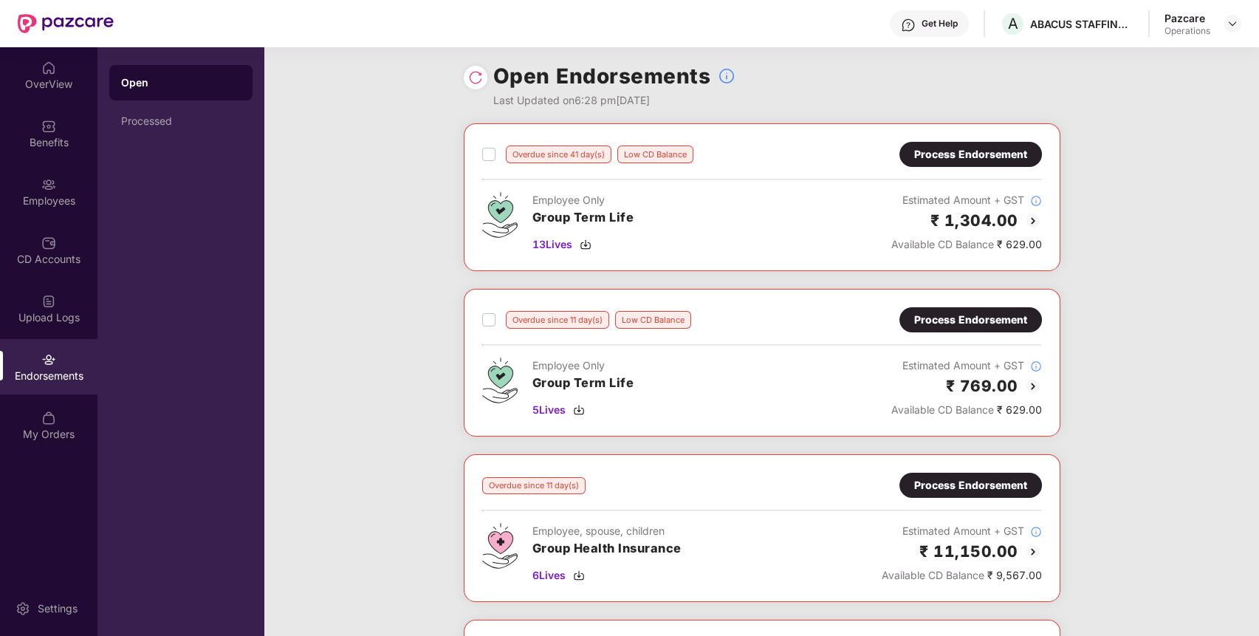
scroll to position [0, 0]
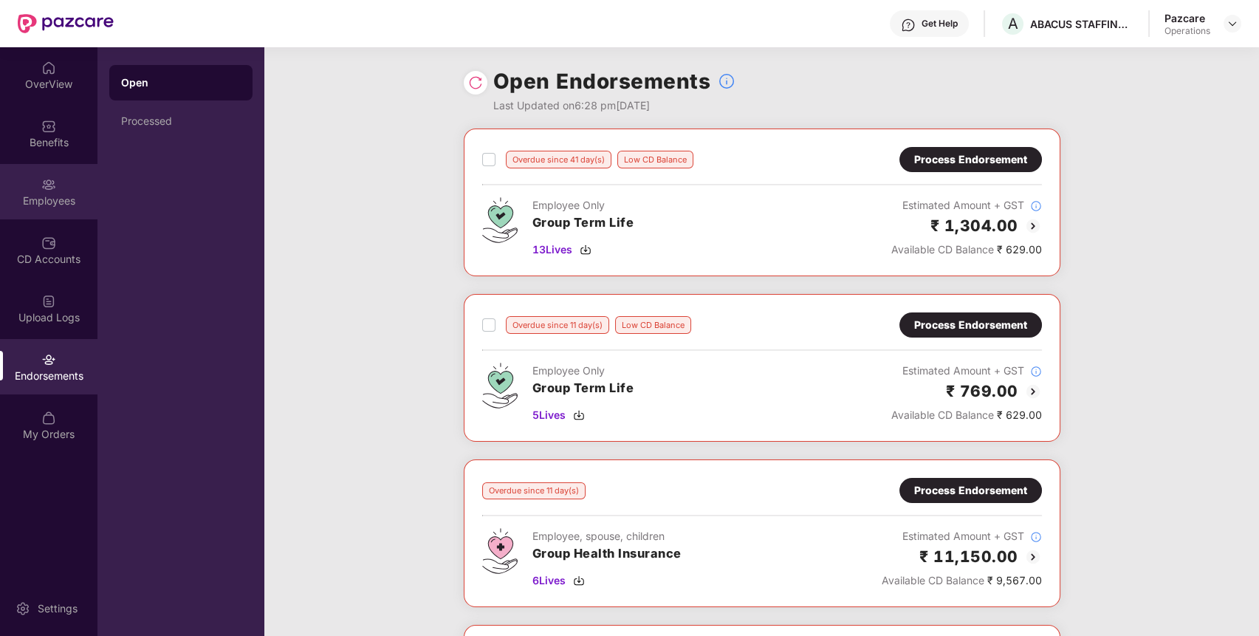
click at [45, 204] on div "Employees" at bounding box center [48, 200] width 97 height 15
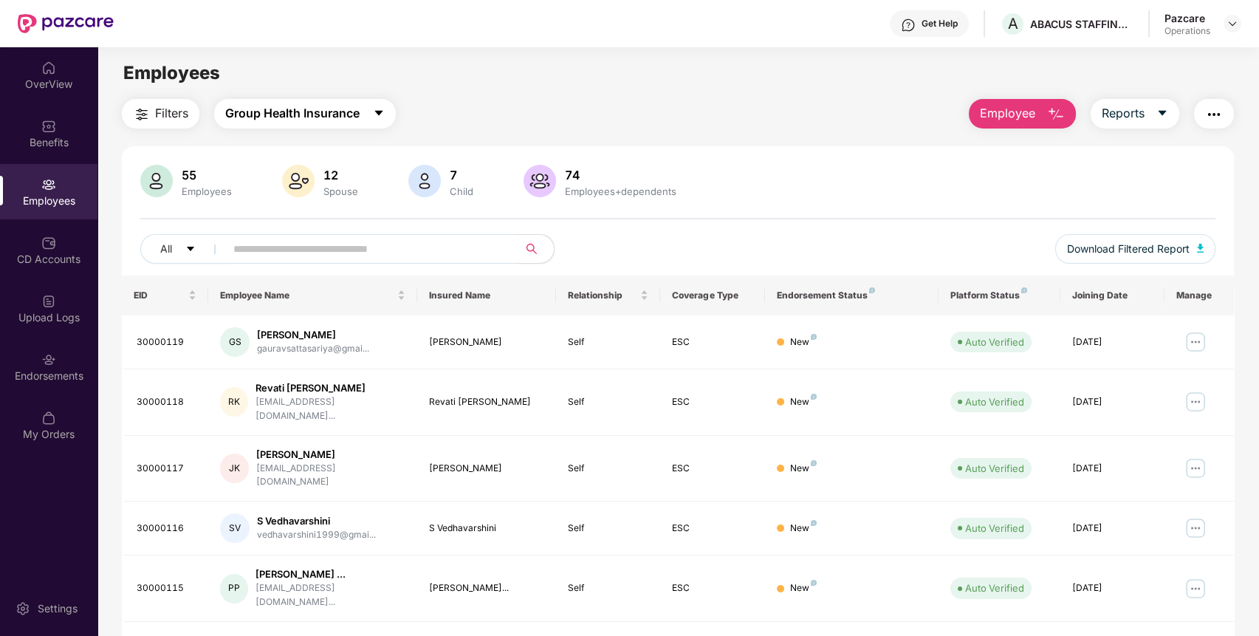
click at [284, 118] on span "Group Health Insurance" at bounding box center [292, 113] width 134 height 18
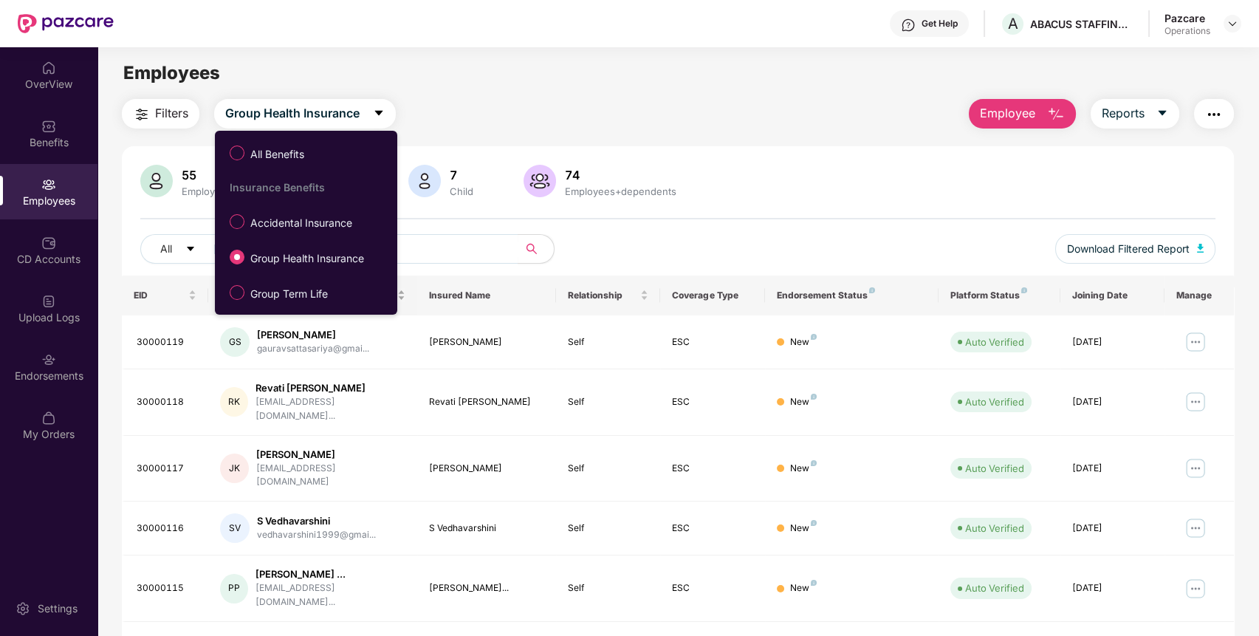
click at [305, 298] on span "Group Term Life" at bounding box center [288, 294] width 89 height 16
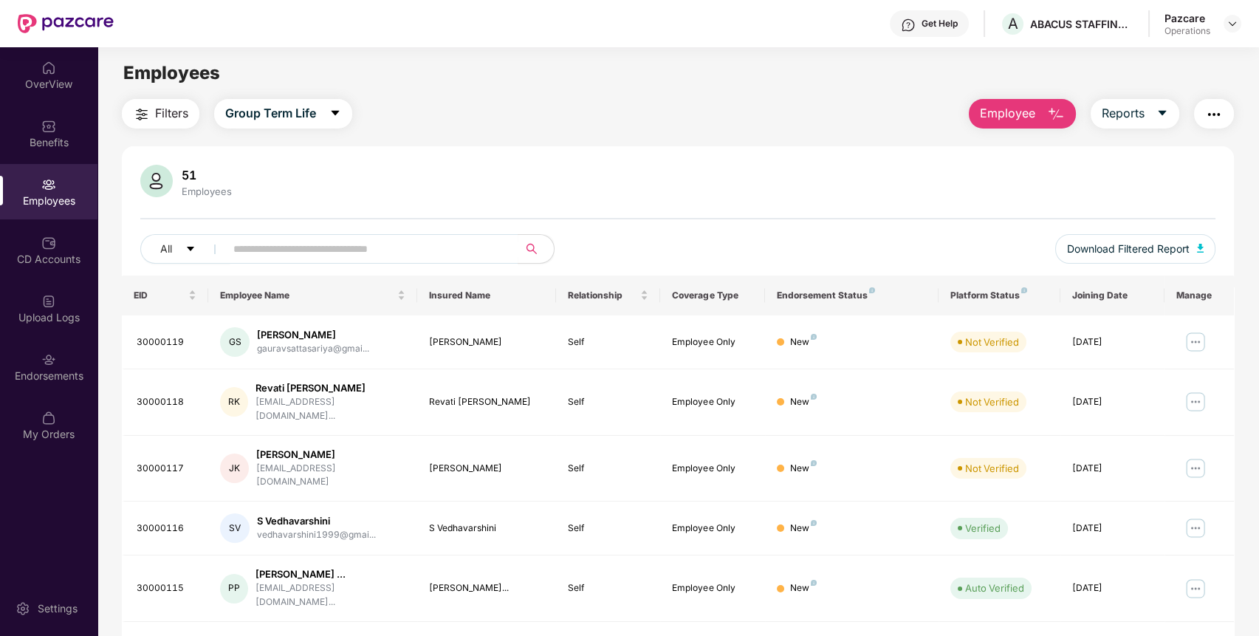
click at [154, 99] on main "Employees Filters Group Term Life Employee Reports 51 Employees All Download Fi…" at bounding box center [677, 365] width 1161 height 636
click at [155, 118] on span "Filters" at bounding box center [171, 113] width 33 height 18
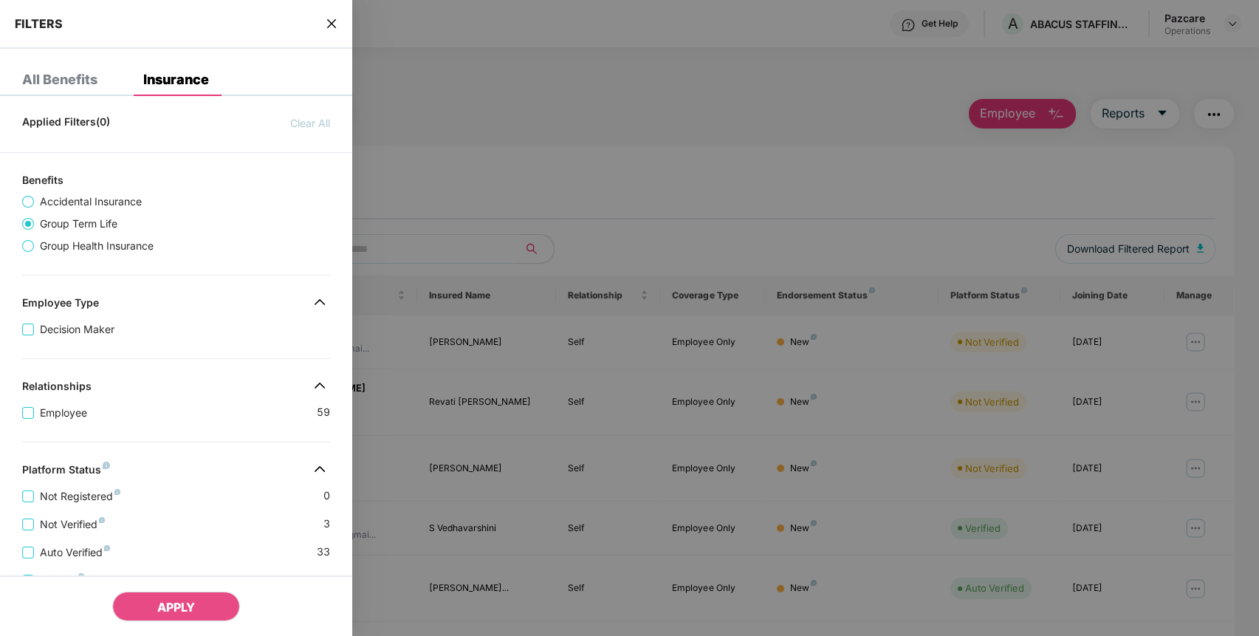
scroll to position [296, 0]
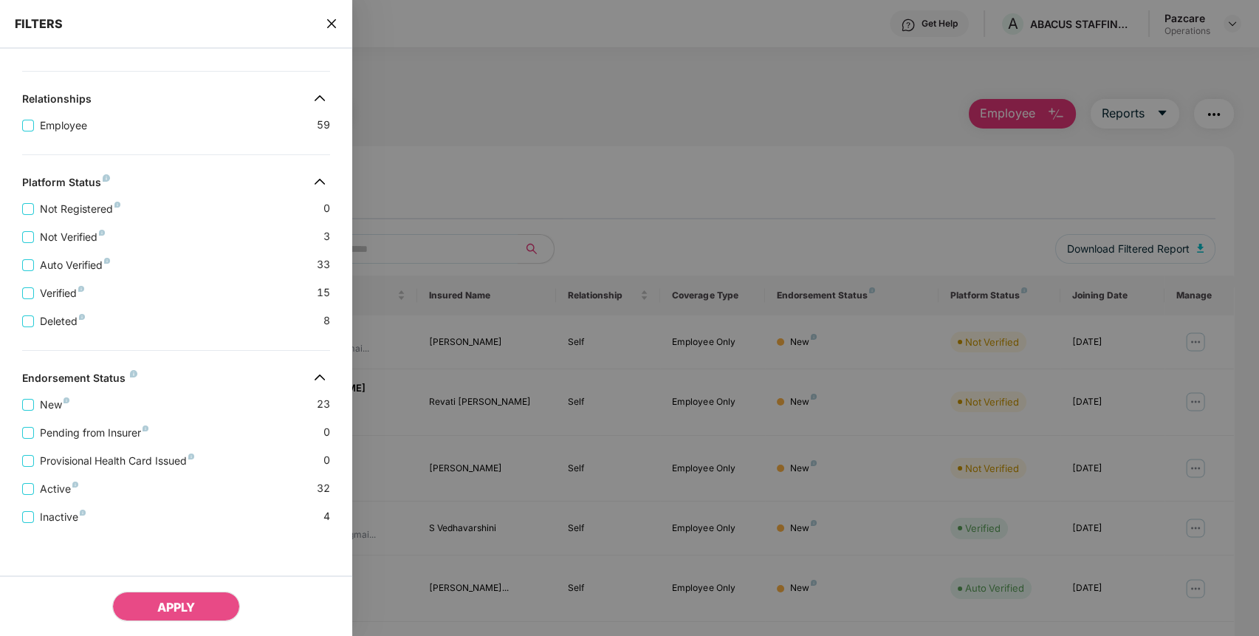
click at [332, 29] on icon "close" at bounding box center [332, 24] width 12 height 12
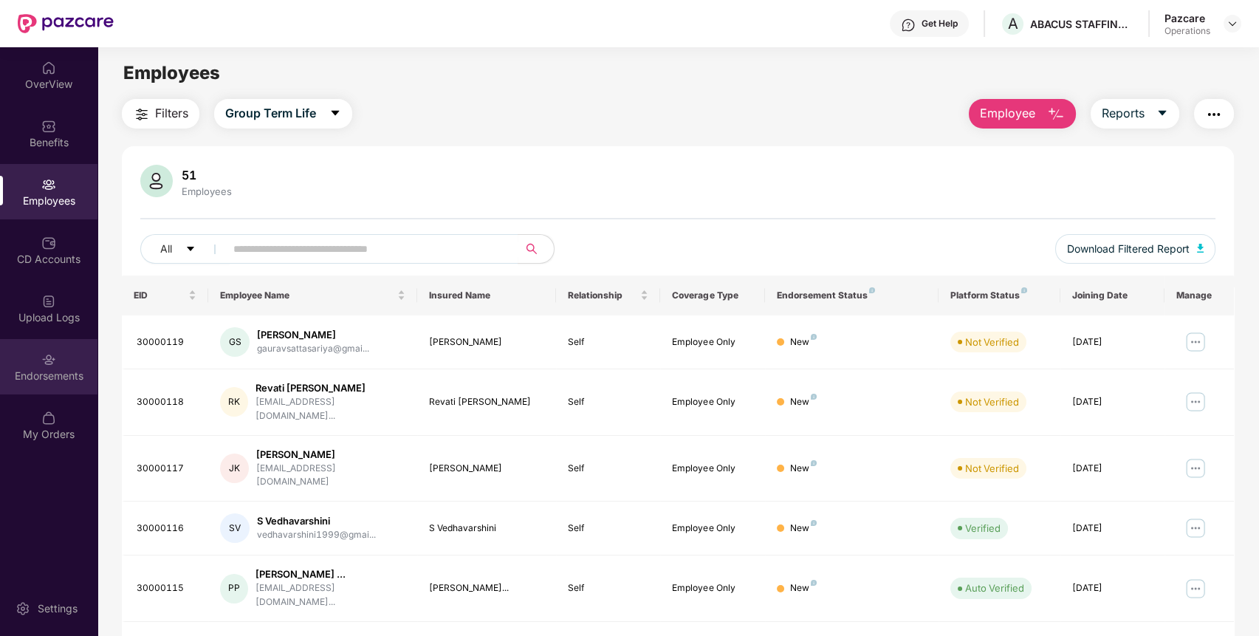
click at [65, 376] on div "Endorsements" at bounding box center [48, 375] width 97 height 15
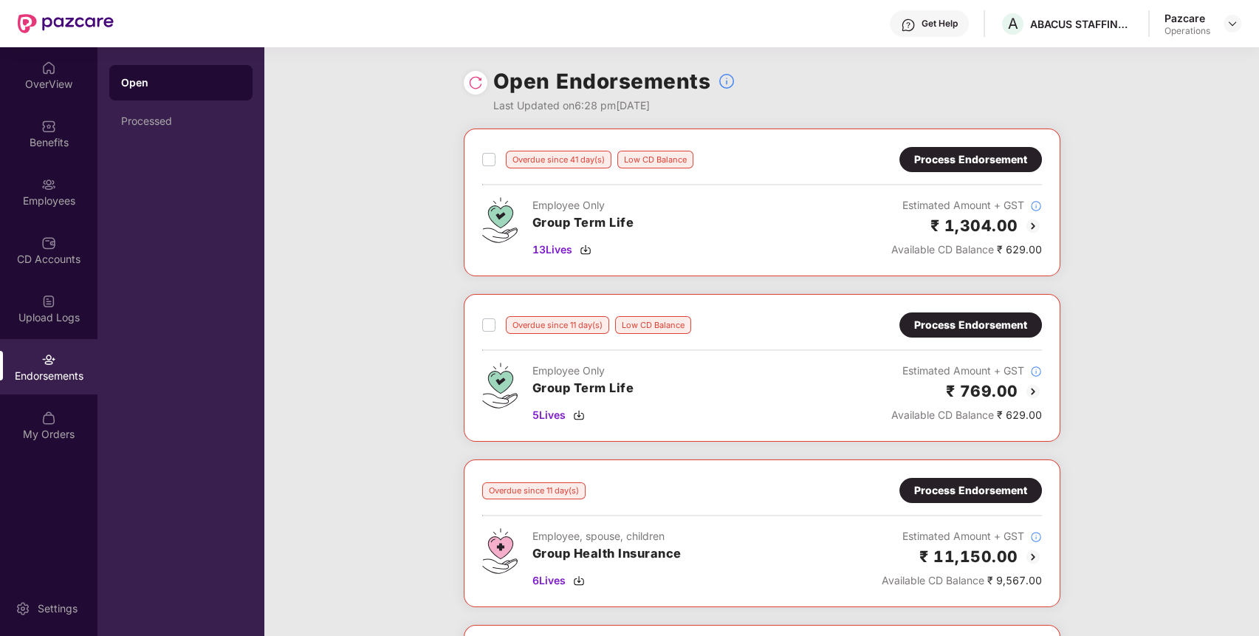
click at [879, 377] on div "Employee Only Group Term Life 5 Lives Estimated Amount + GST ₹ 769.00 Available…" at bounding box center [762, 392] width 560 height 61
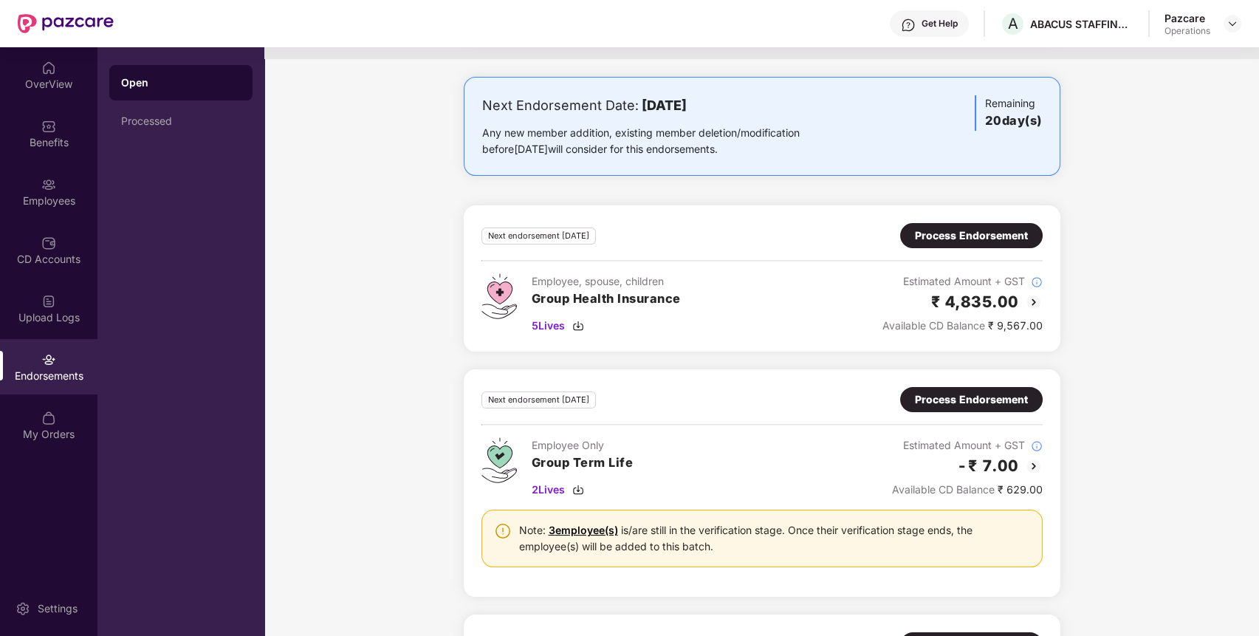
scroll to position [873, 0]
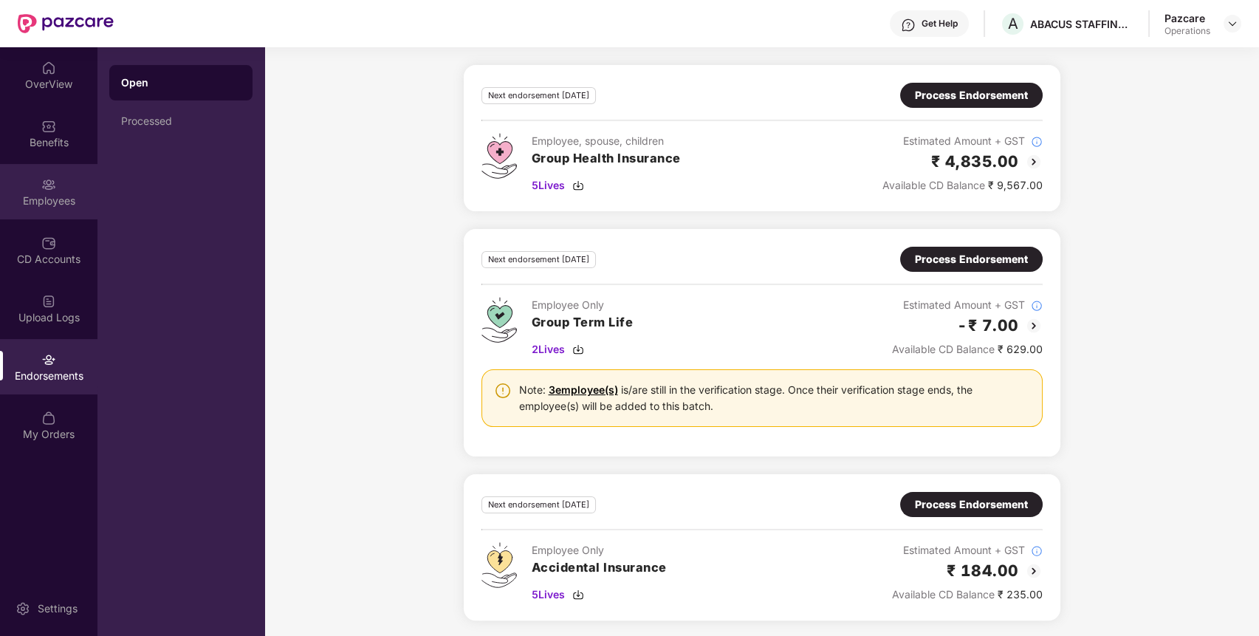
click at [66, 194] on div "Employees" at bounding box center [48, 200] width 97 height 15
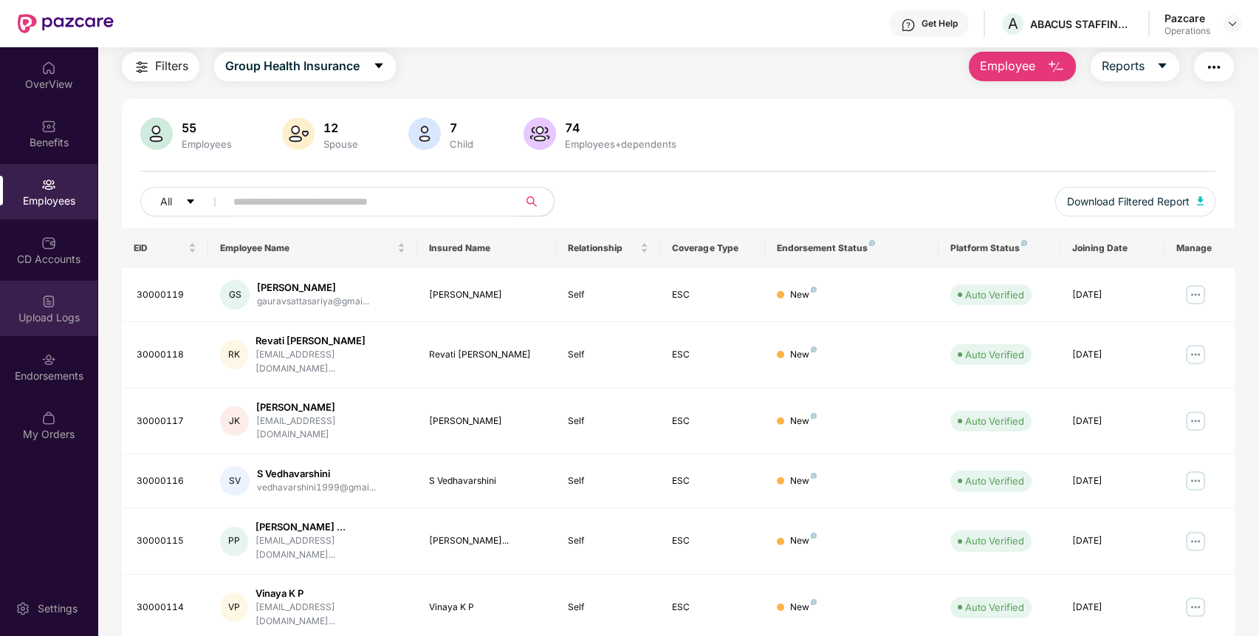
scroll to position [270, 0]
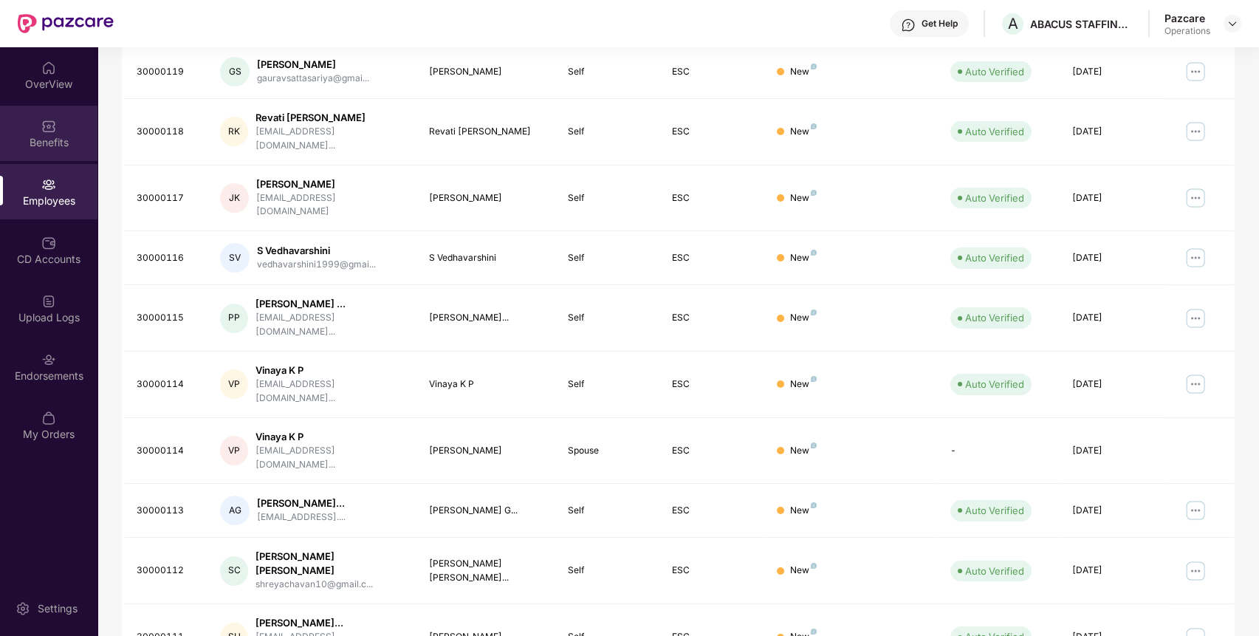
click at [41, 139] on div "Benefits" at bounding box center [48, 142] width 97 height 15
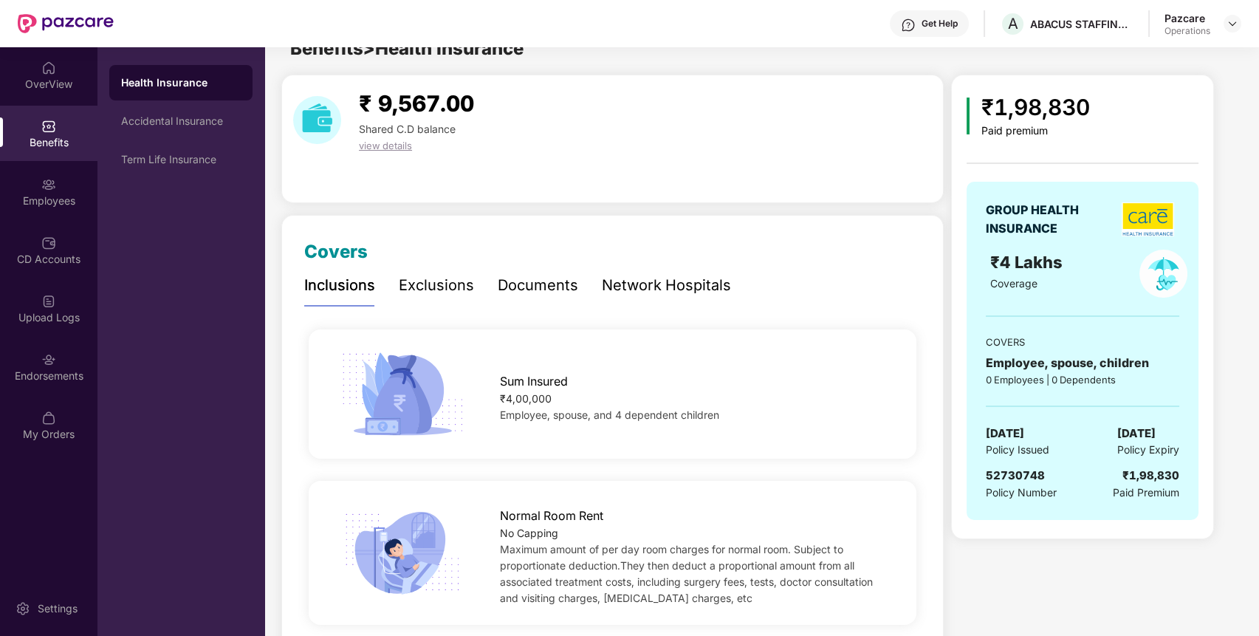
scroll to position [0, 0]
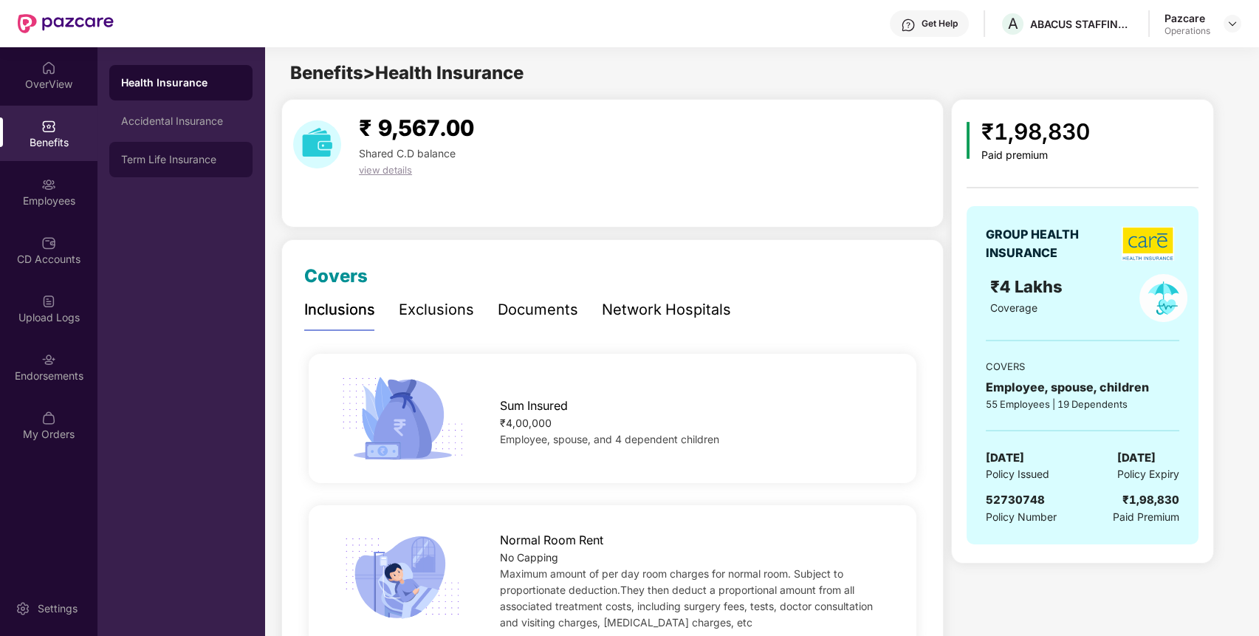
click at [187, 166] on div "Term Life Insurance" at bounding box center [180, 159] width 143 height 35
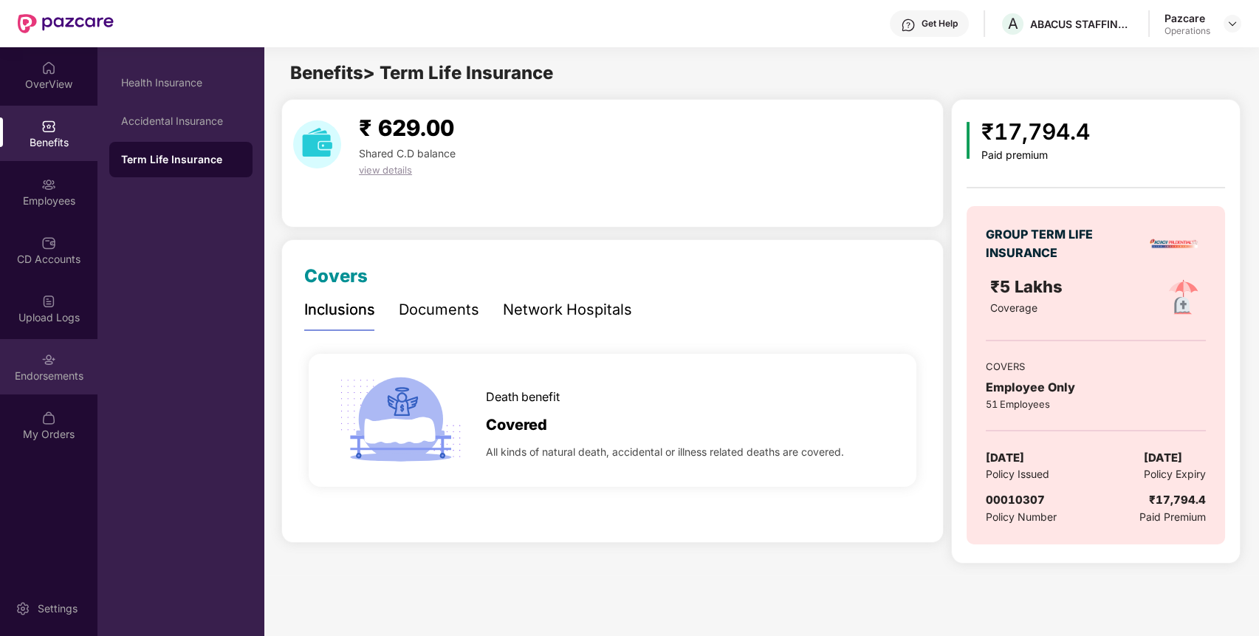
click at [44, 352] on img at bounding box center [48, 359] width 15 height 15
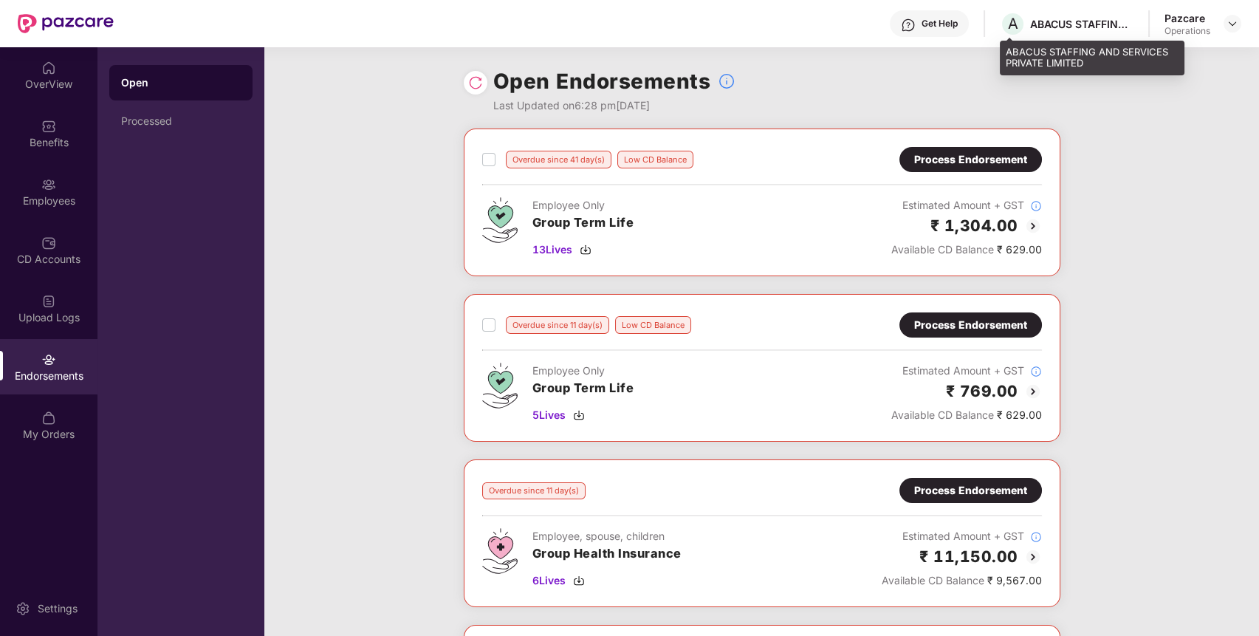
click at [1048, 17] on div "ABACUS STAFFING AND SERVICES PRIVATE LIMITED" at bounding box center [1081, 24] width 103 height 14
copy div "ABACUS STAFFING AND SERVICES PRIVATE LIMITED"
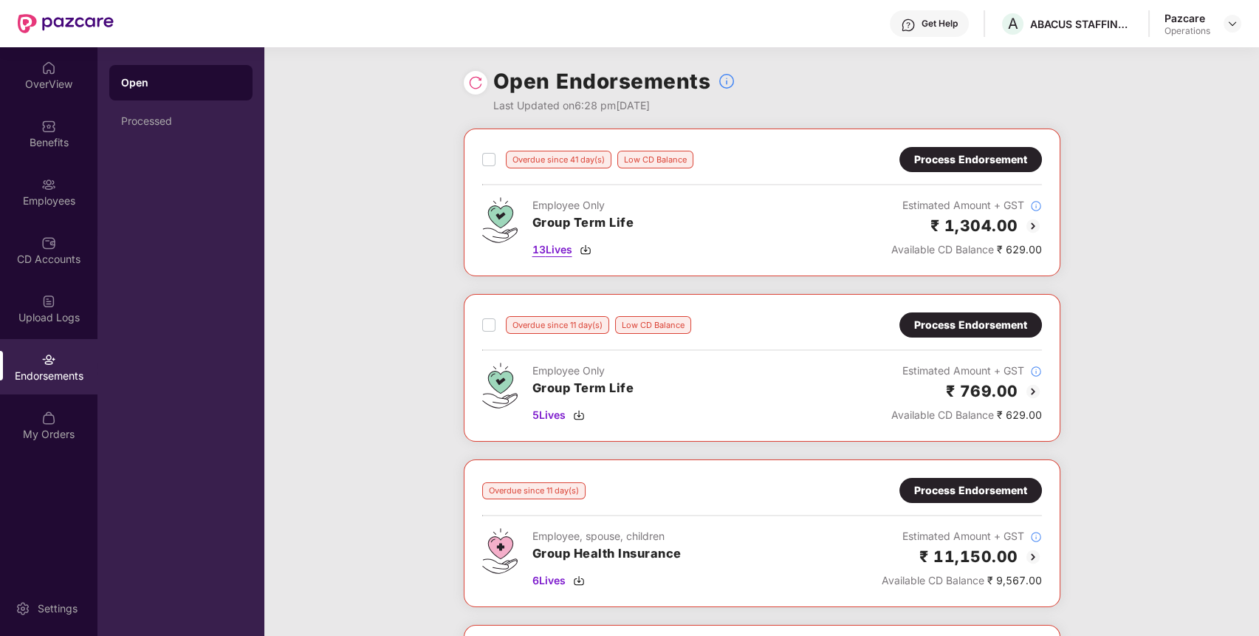
click at [557, 254] on span "13 Lives" at bounding box center [552, 249] width 40 height 16
click at [554, 411] on span "5 Lives" at bounding box center [548, 415] width 33 height 16
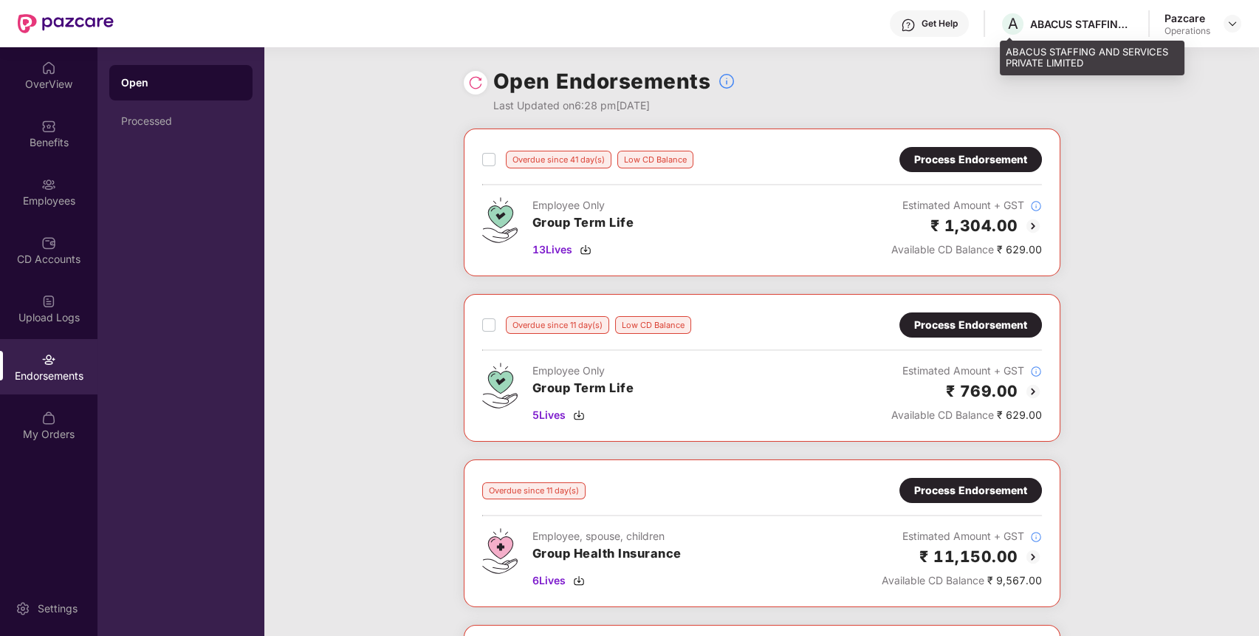
click at [1030, 18] on div "ABACUS STAFFING AND SERVICES PRIVATE LIMITED" at bounding box center [1081, 24] width 103 height 14
copy div "ABACUS"
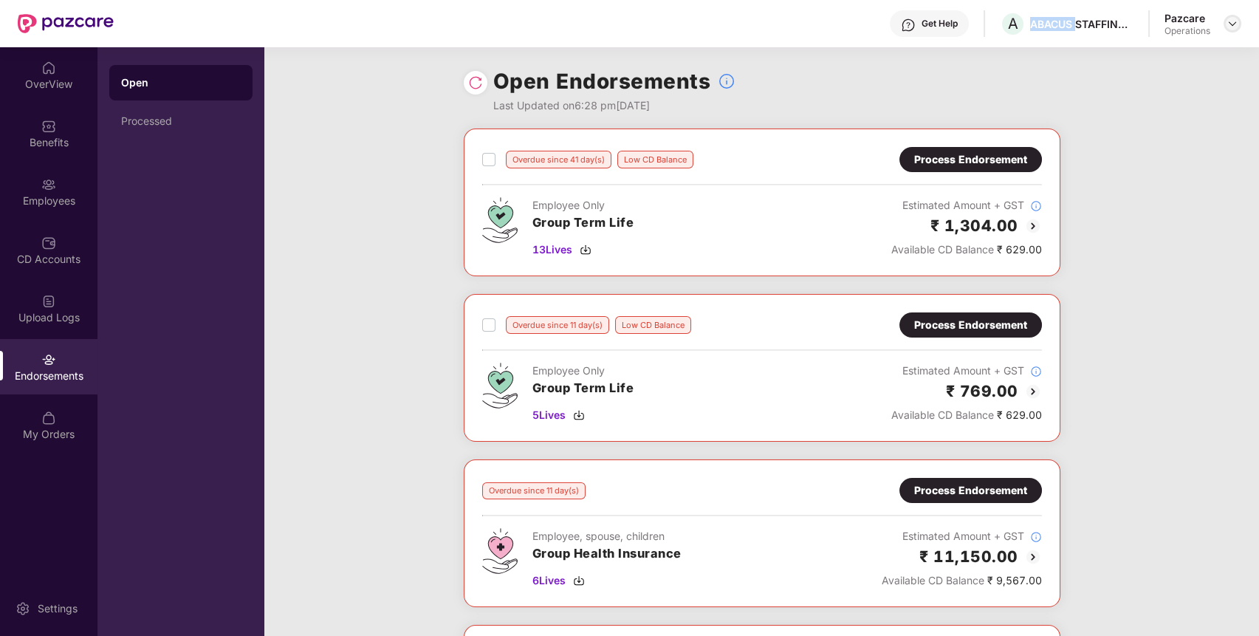
click at [1228, 21] on img at bounding box center [1232, 24] width 12 height 12
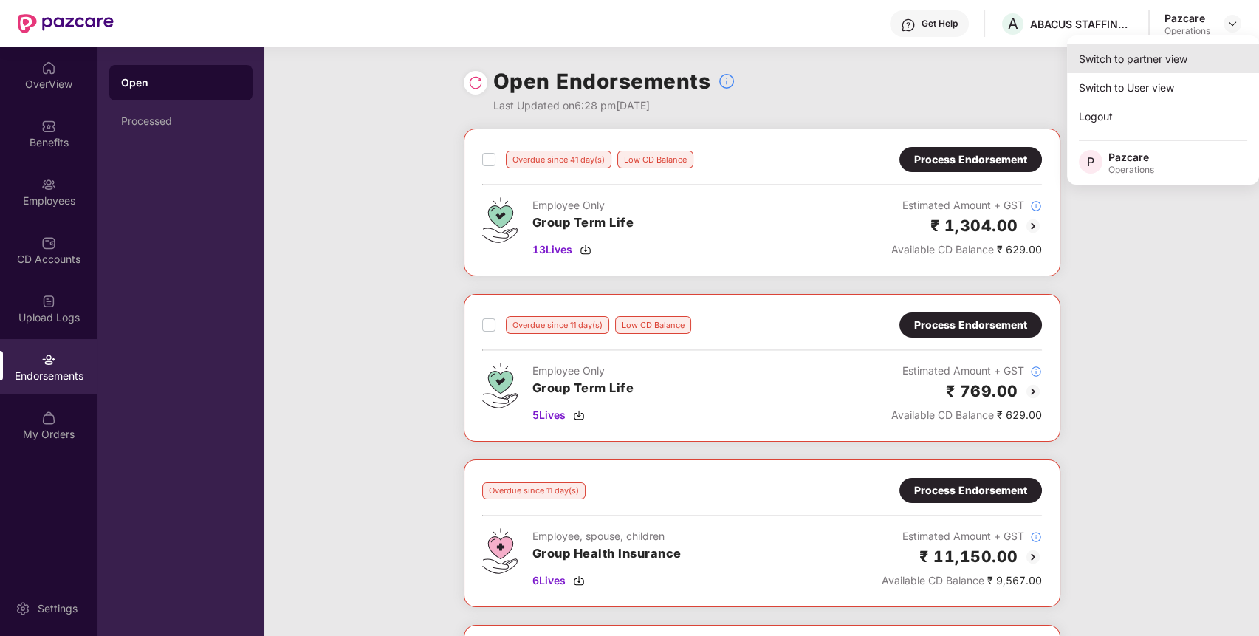
click at [1186, 49] on div "Switch to partner view" at bounding box center [1163, 58] width 192 height 29
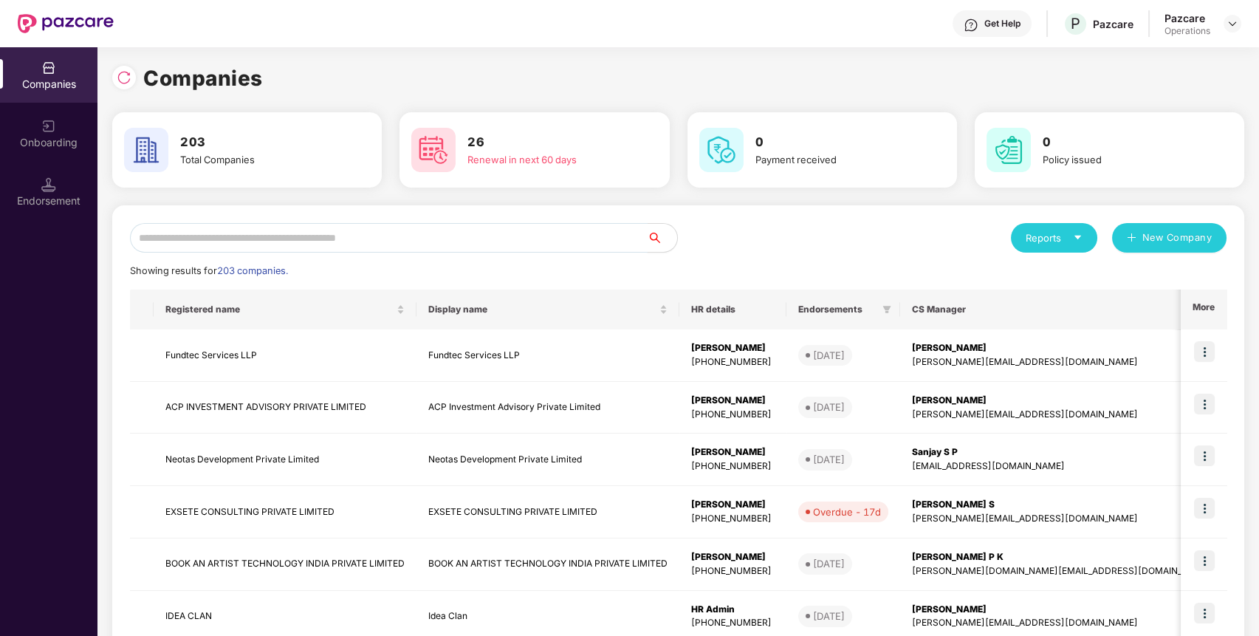
click at [428, 241] on input "text" at bounding box center [389, 238] width 518 height 30
paste input "******"
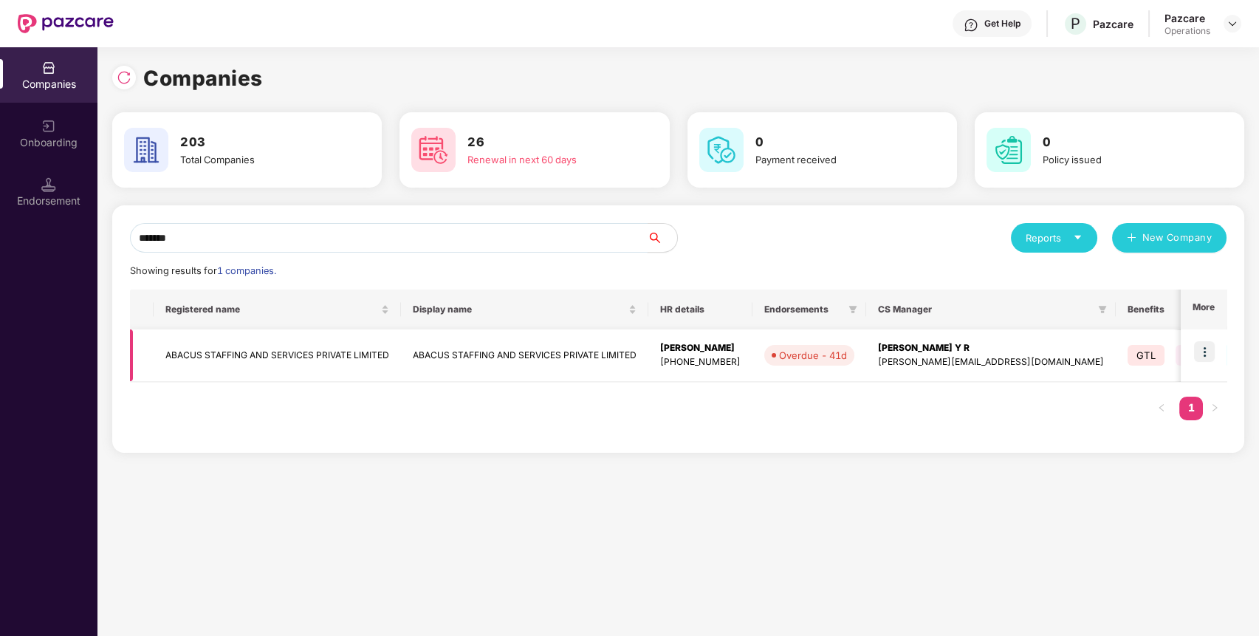
type input "******"
click at [187, 340] on td "ABACUS STAFFING AND SERVICES PRIVATE LIMITED" at bounding box center [277, 355] width 247 height 52
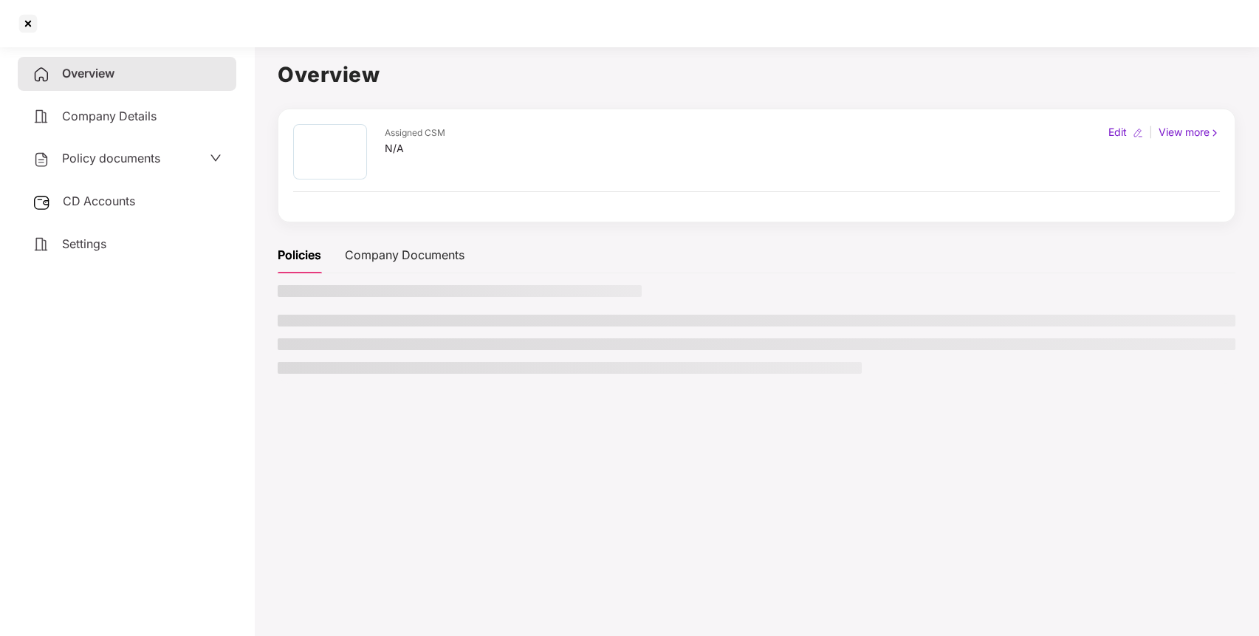
click at [119, 199] on span "CD Accounts" at bounding box center [99, 200] width 72 height 15
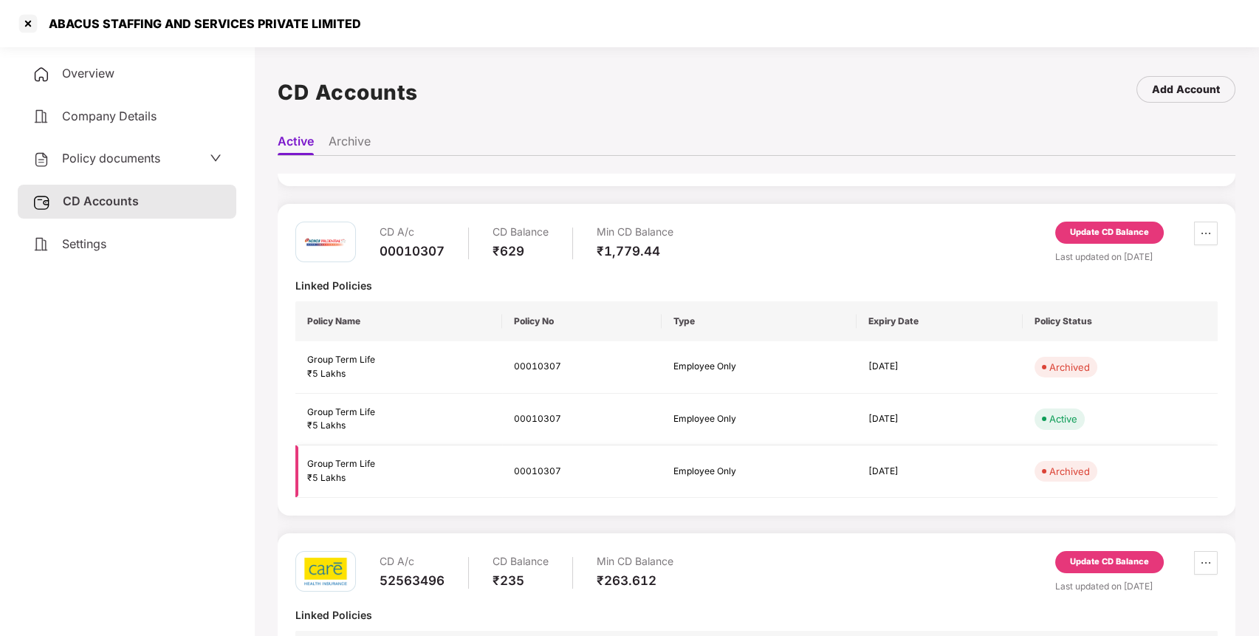
scroll to position [193, 0]
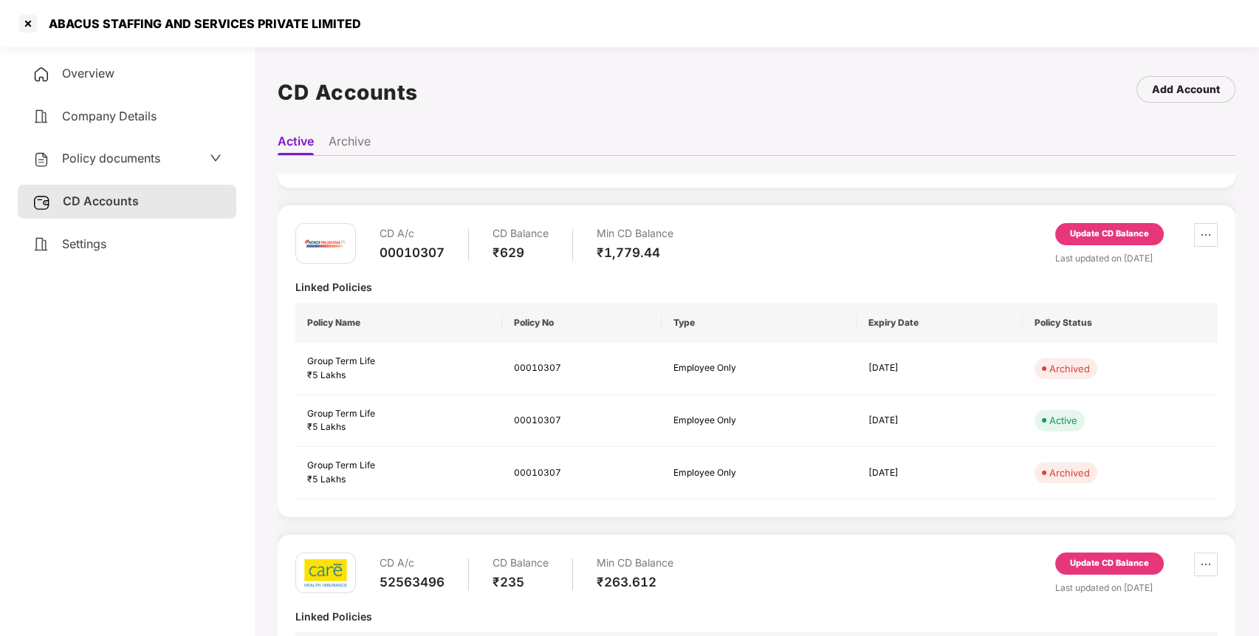
click at [1104, 227] on div "Update CD Balance" at bounding box center [1109, 233] width 79 height 13
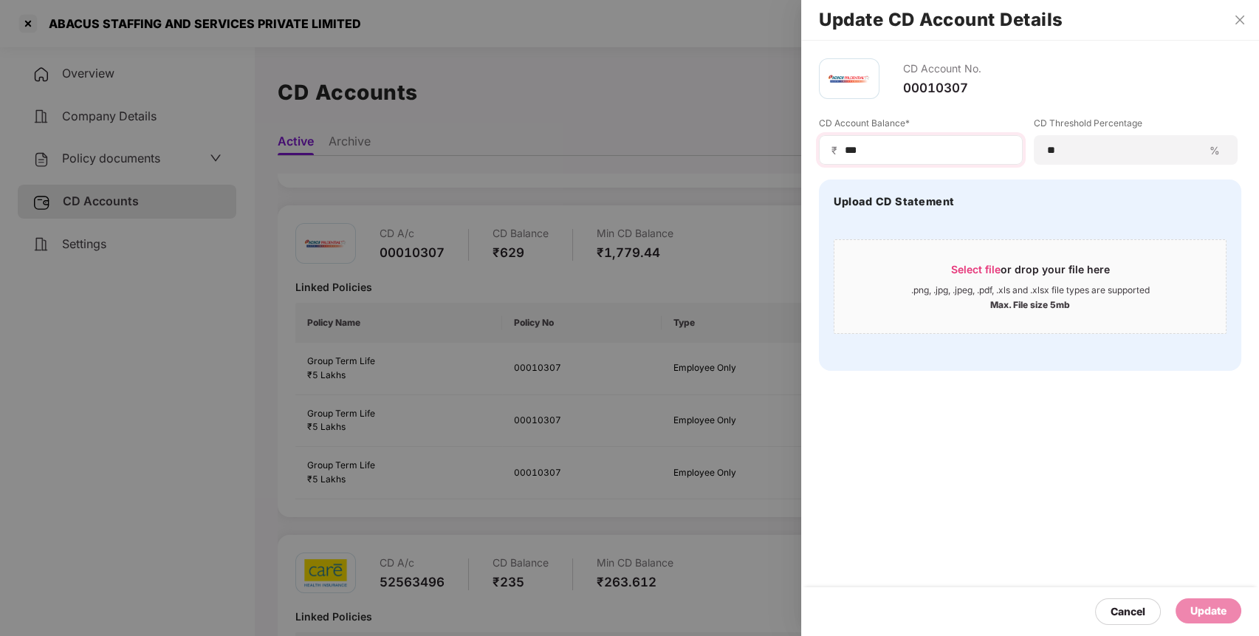
click at [884, 159] on div "₹ ***" at bounding box center [921, 150] width 204 height 30
click at [901, 154] on input "***" at bounding box center [926, 150] width 167 height 16
type input "*"
type input "****"
click at [1218, 605] on div "Update" at bounding box center [1208, 610] width 36 height 16
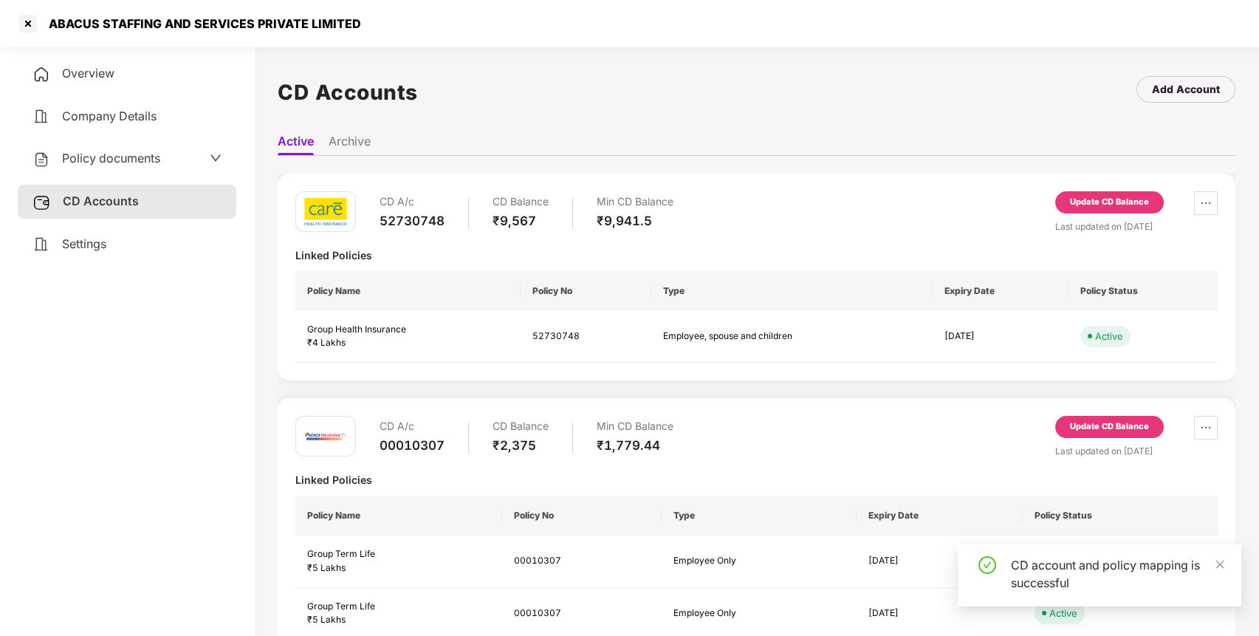
click at [29, 22] on div at bounding box center [28, 24] width 24 height 24
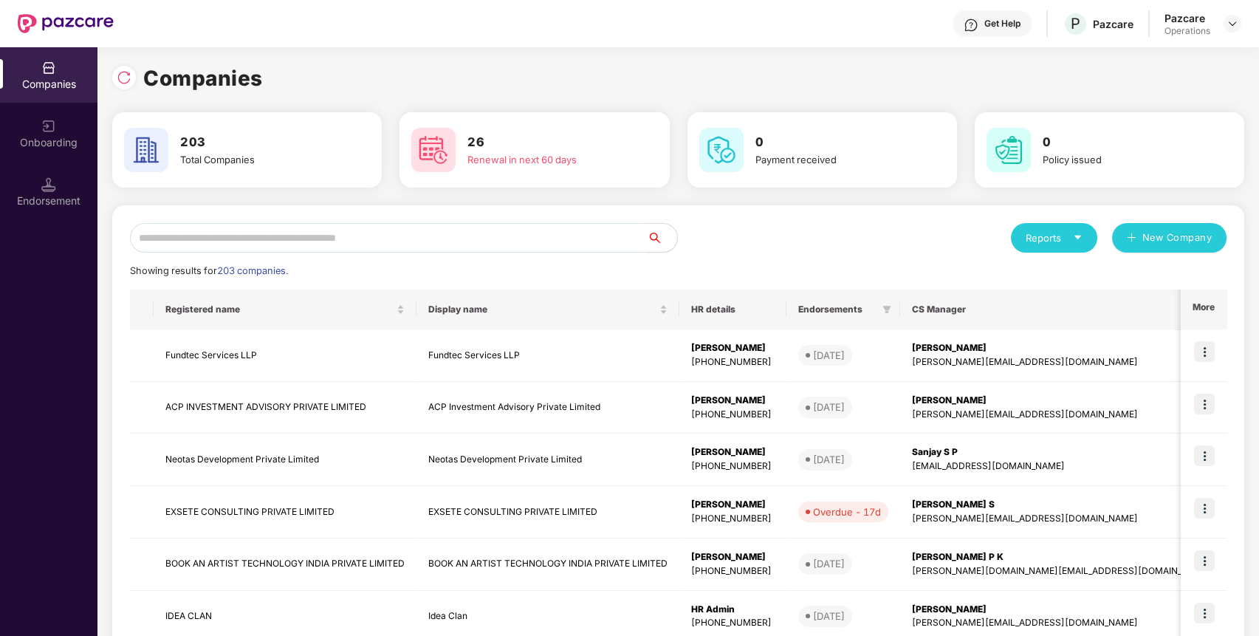
click at [484, 244] on input "text" at bounding box center [389, 238] width 518 height 30
type input "*"
paste input "******"
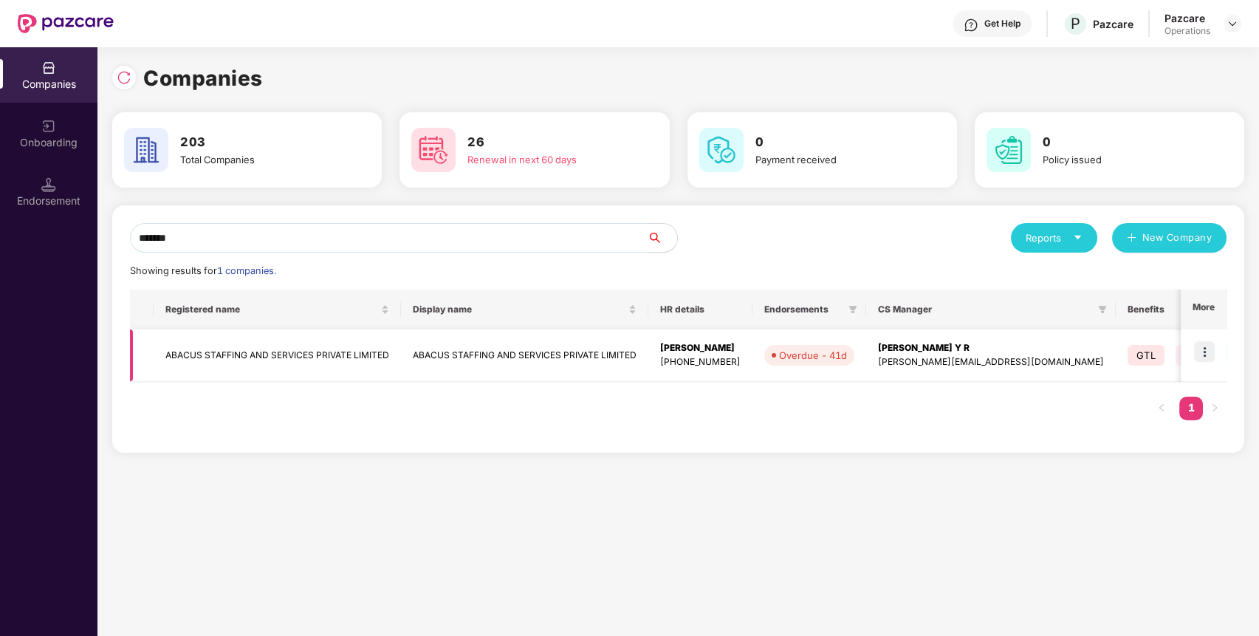
type input "******"
click at [1207, 361] on img at bounding box center [1204, 351] width 21 height 21
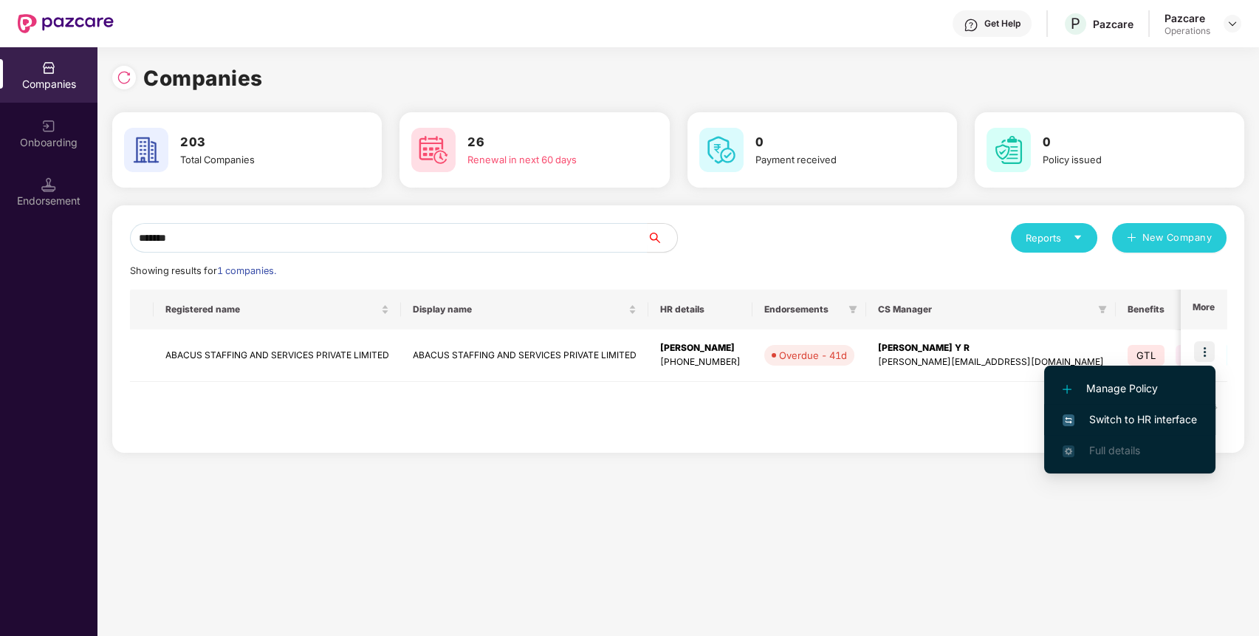
click at [1135, 413] on span "Switch to HR interface" at bounding box center [1129, 419] width 134 height 16
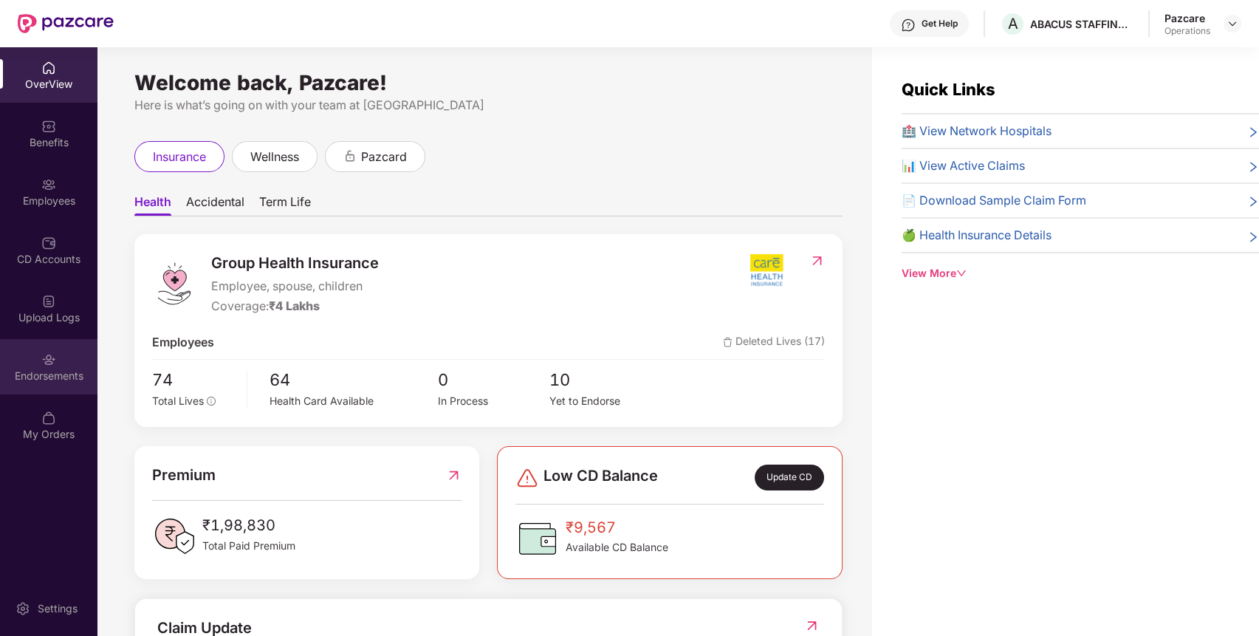
click at [76, 368] on div "Endorsements" at bounding box center [48, 375] width 97 height 15
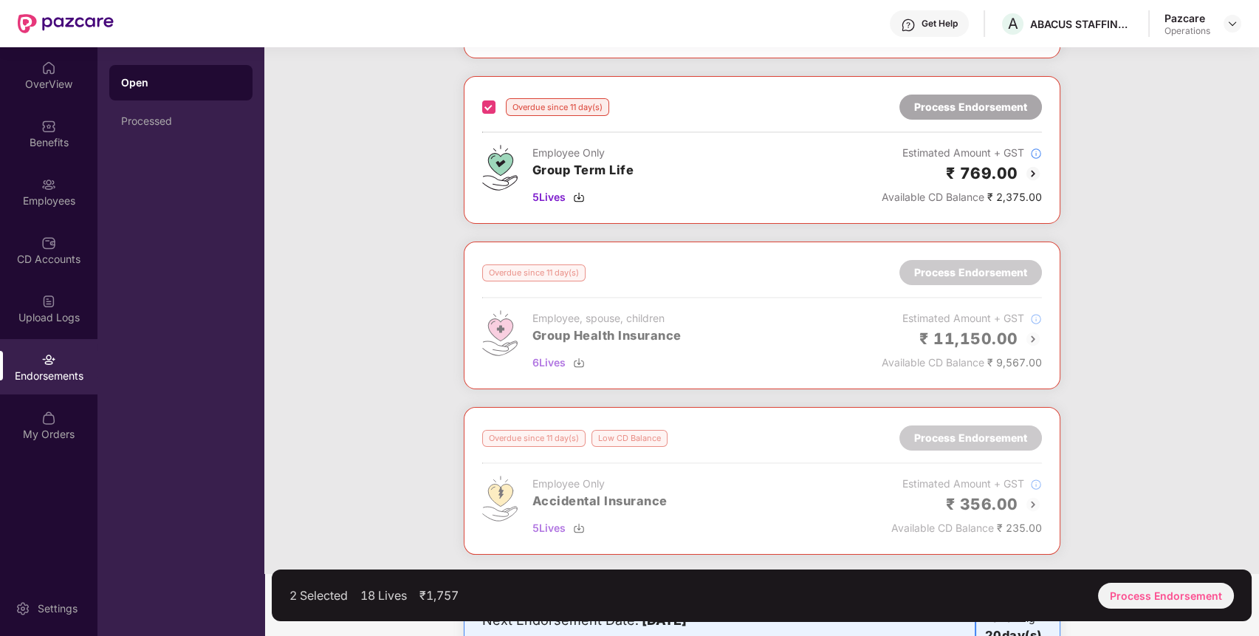
scroll to position [226, 0]
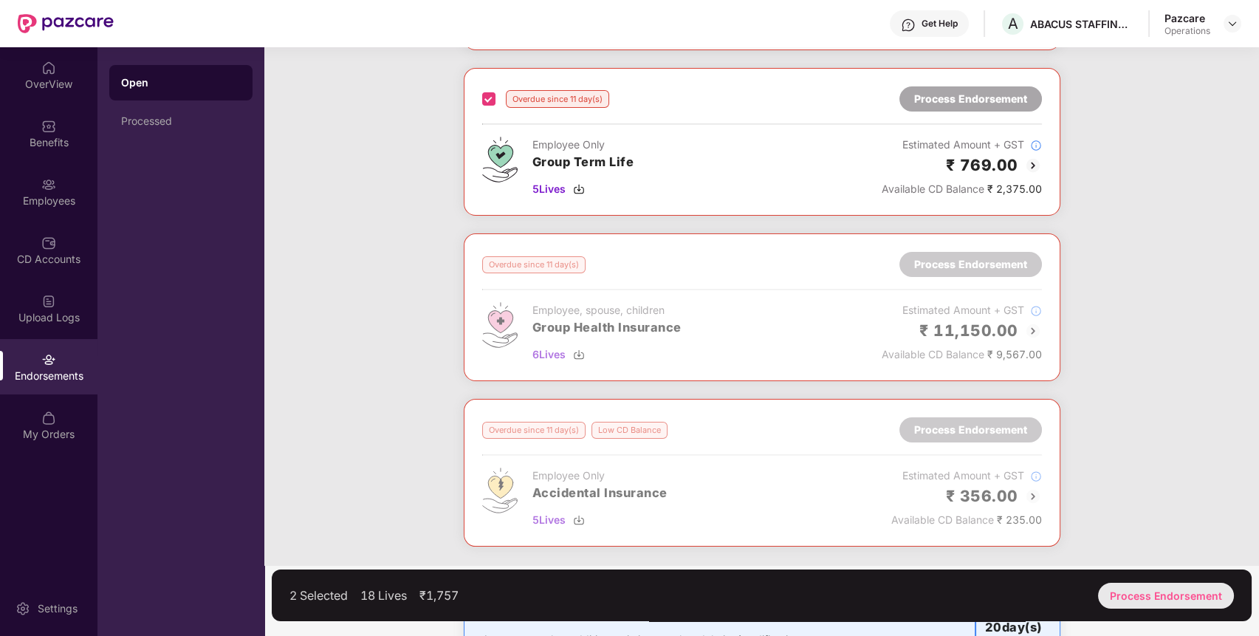
click at [1197, 599] on div "Process Endorsement" at bounding box center [1166, 596] width 136 height 26
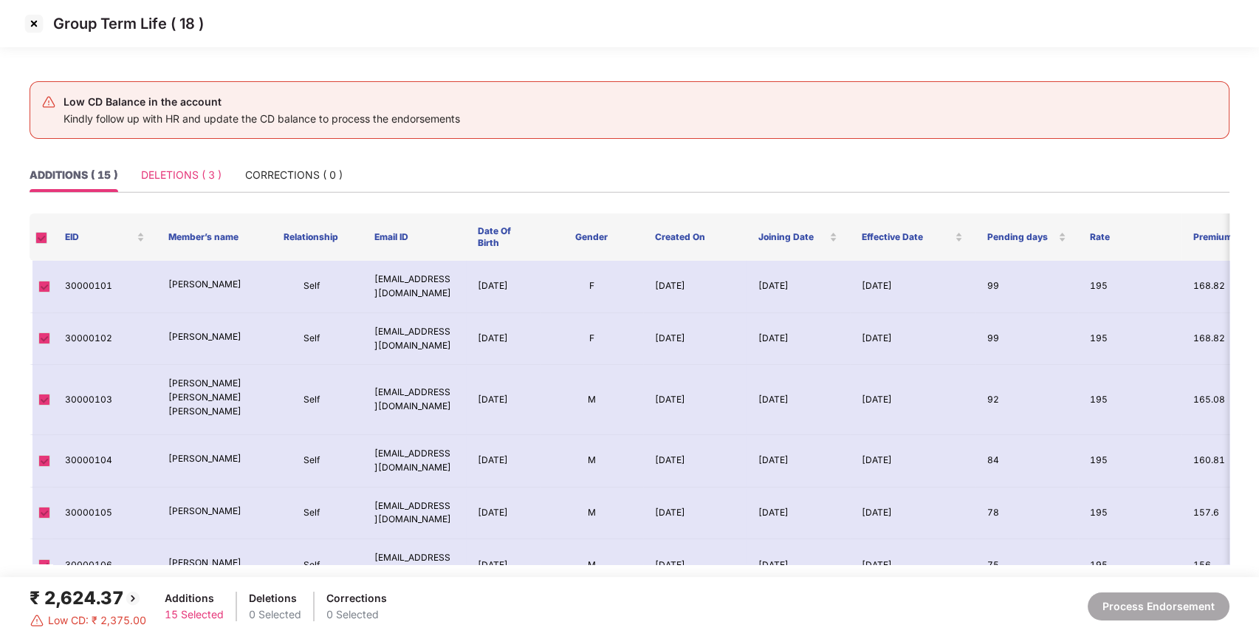
click at [190, 184] on div "DELETIONS ( 3 )" at bounding box center [181, 175] width 80 height 34
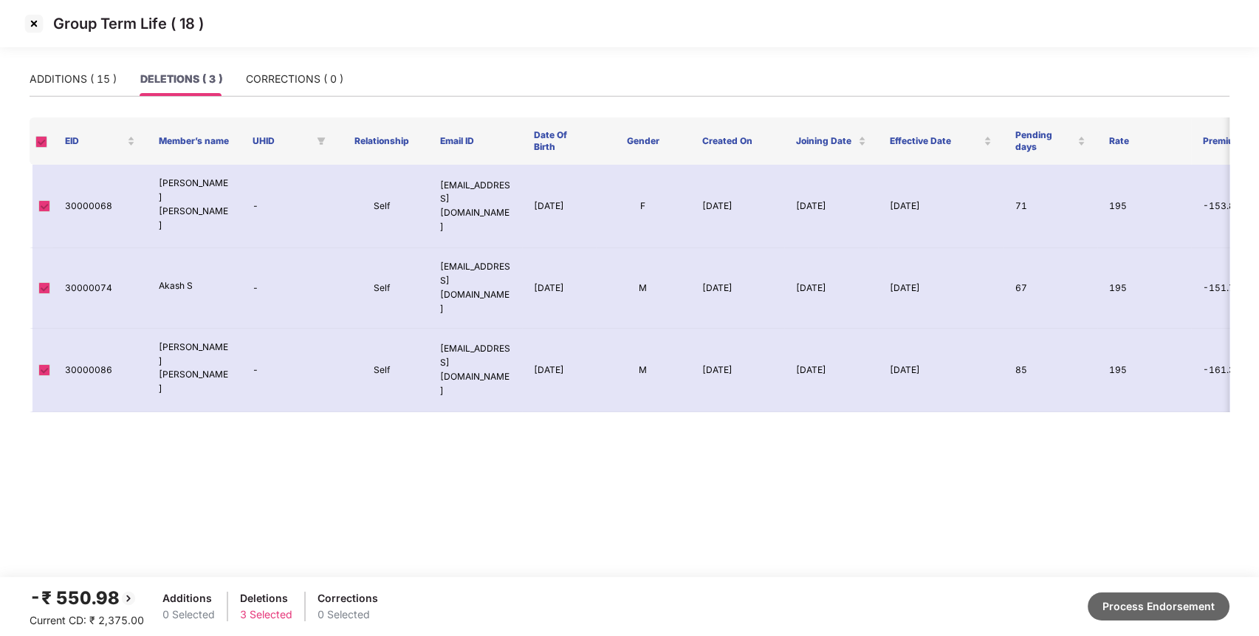
click at [1192, 612] on button "Process Endorsement" at bounding box center [1158, 606] width 142 height 28
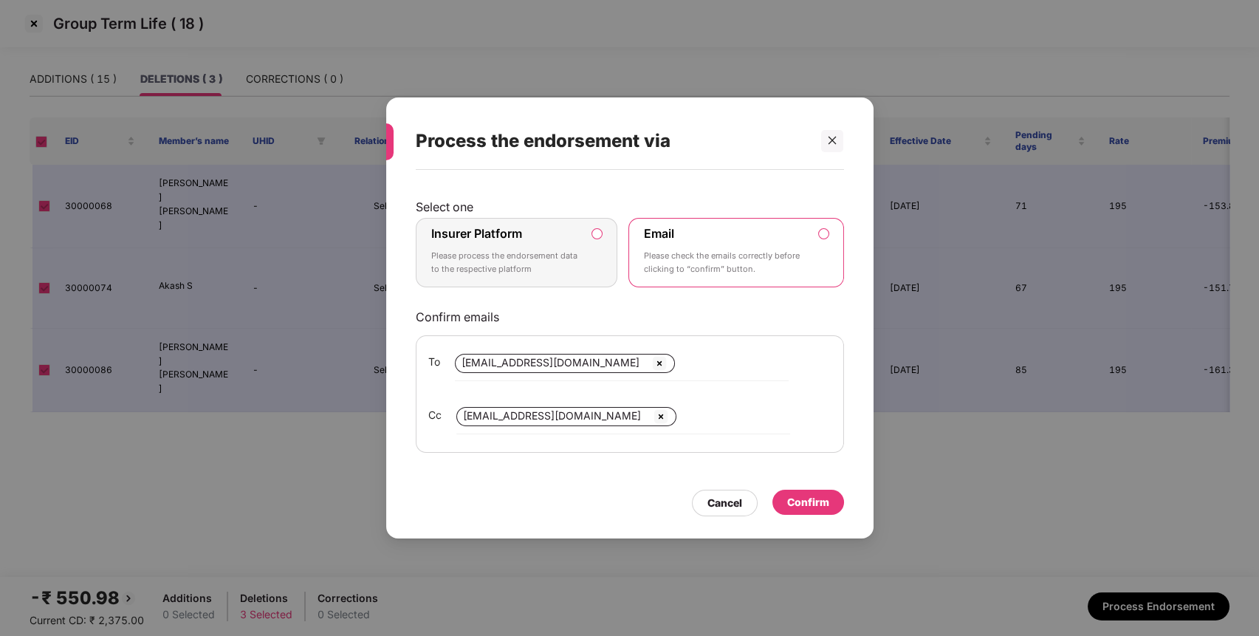
click at [605, 272] on label "Insurer Platform Please process the endorsement data to the respective platform" at bounding box center [517, 252] width 202 height 69
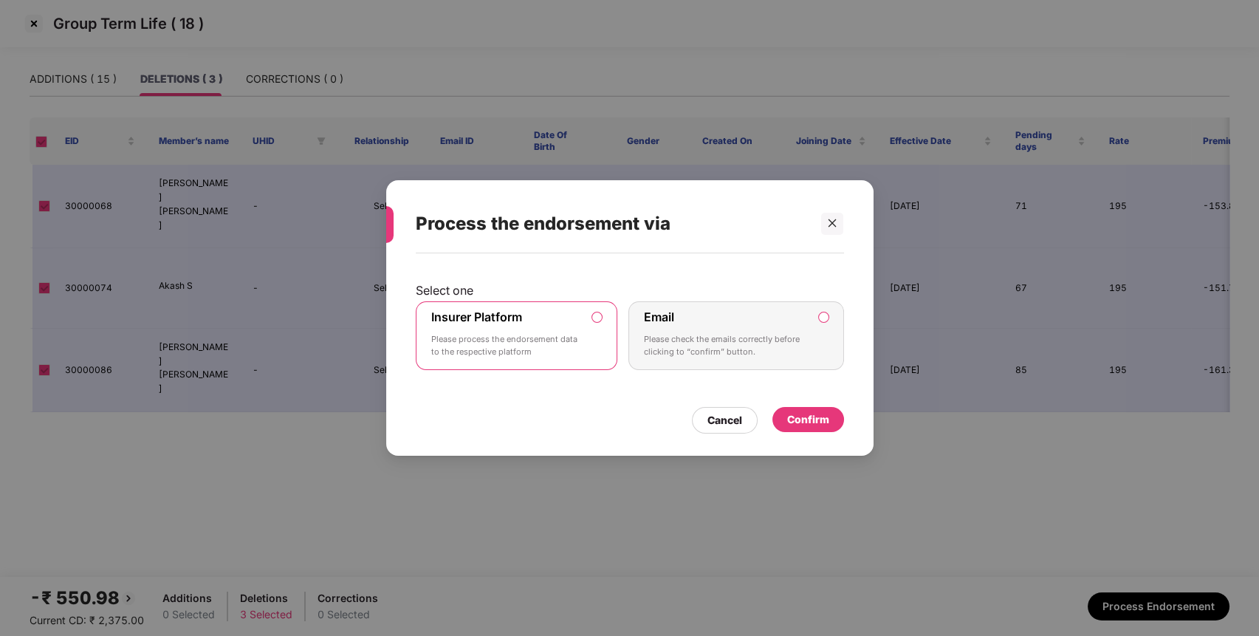
click at [833, 417] on div "Confirm" at bounding box center [808, 419] width 72 height 25
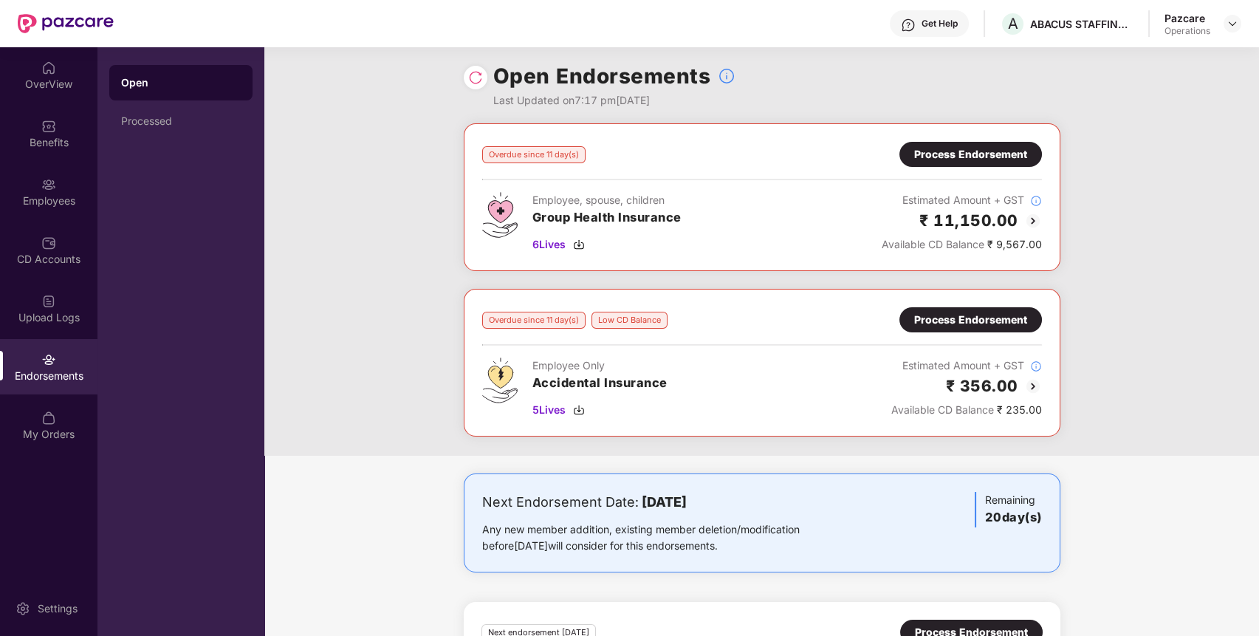
scroll to position [6, 0]
click at [964, 320] on div "Process Endorsement" at bounding box center [970, 319] width 113 height 16
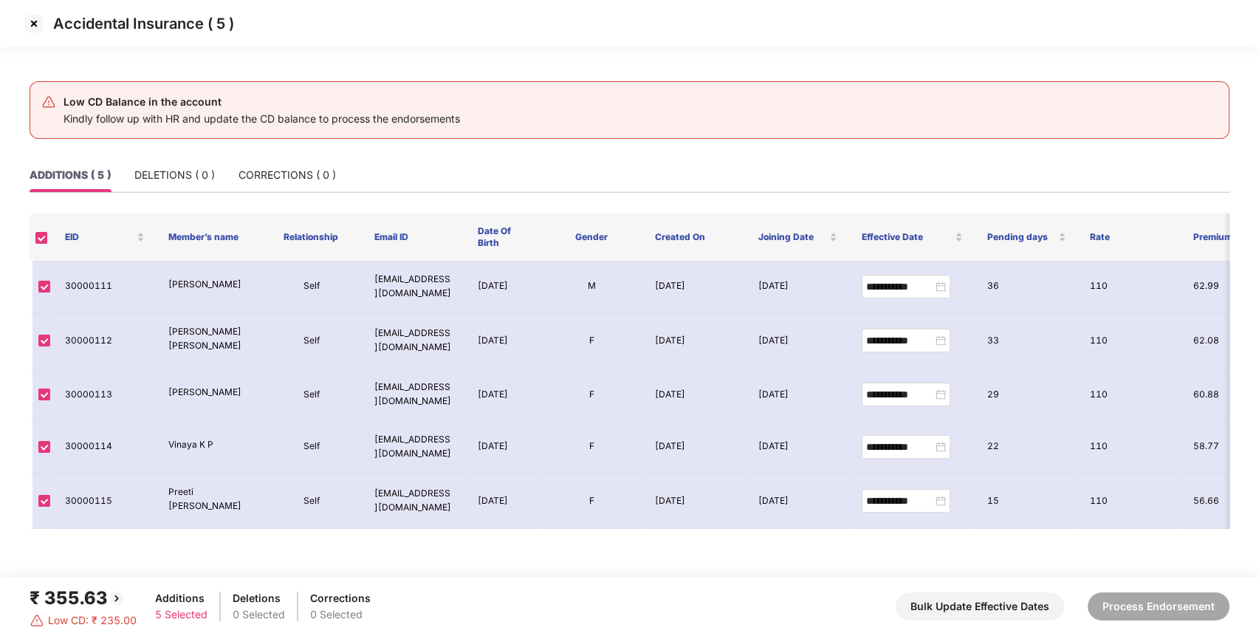
click at [39, 27] on img at bounding box center [34, 24] width 24 height 24
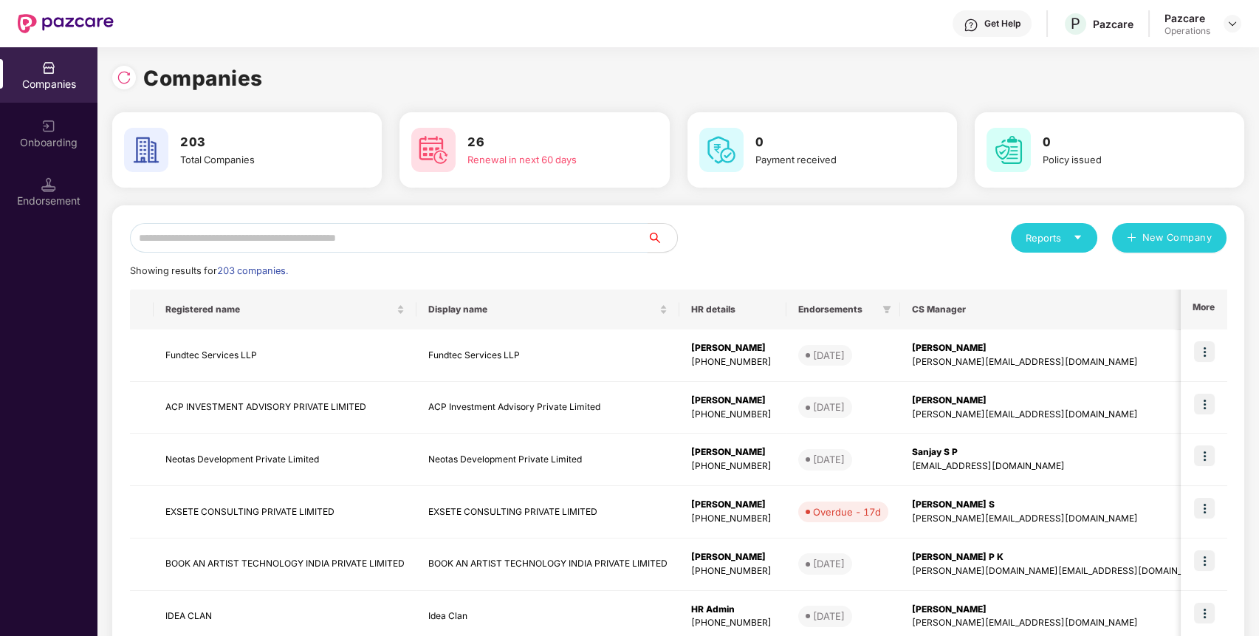
click at [455, 242] on input "text" at bounding box center [389, 238] width 518 height 30
paste input "********"
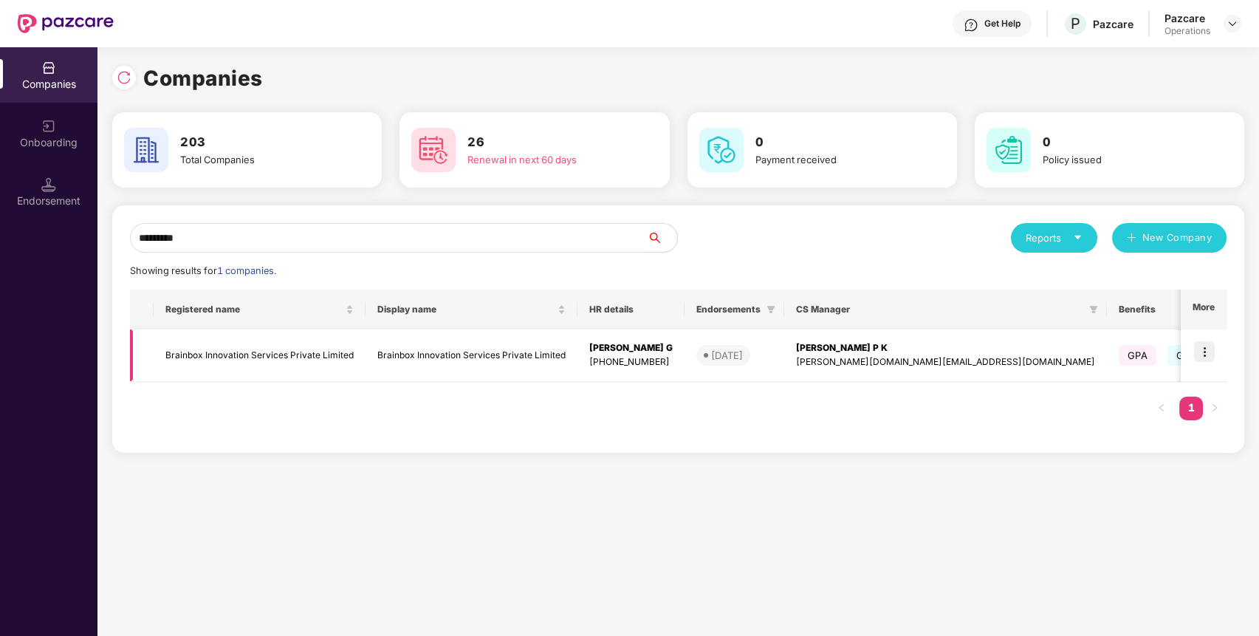
type input "********"
click at [1208, 357] on img at bounding box center [1204, 351] width 21 height 21
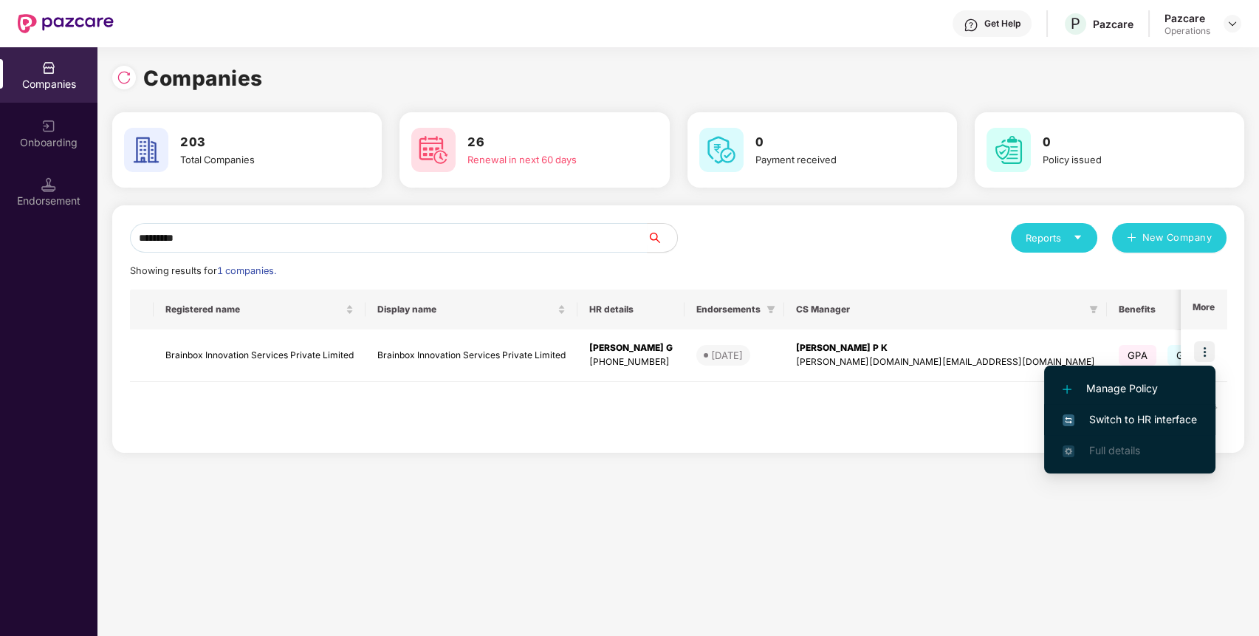
click at [1171, 413] on span "Switch to HR interface" at bounding box center [1129, 419] width 134 height 16
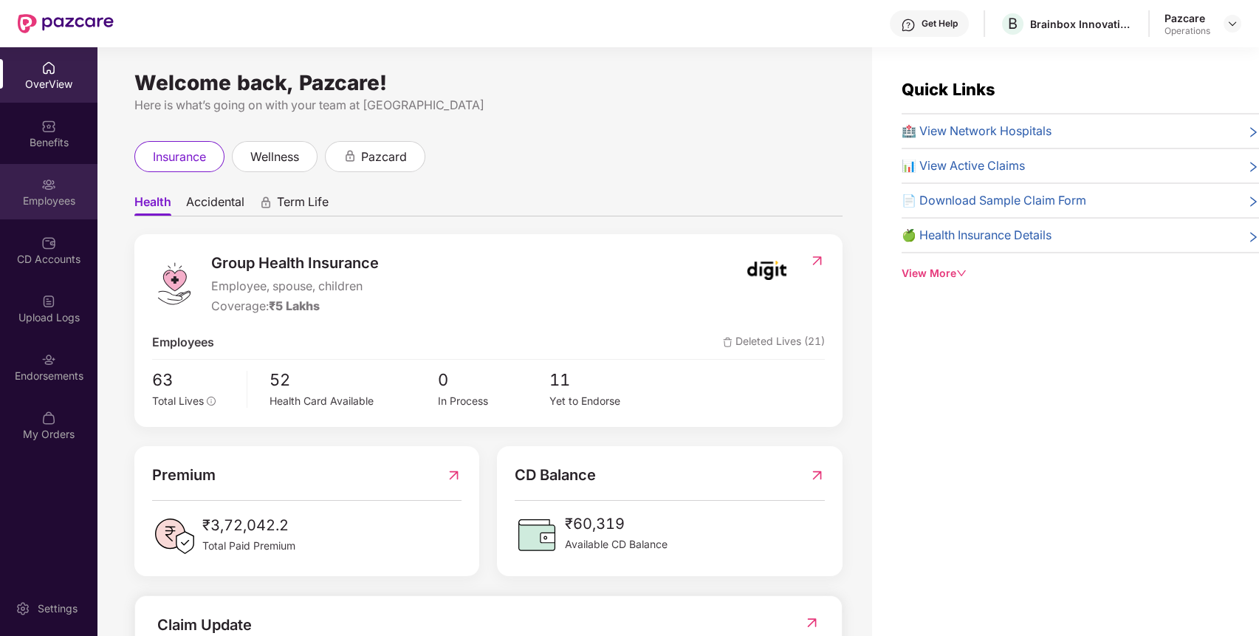
click at [73, 183] on div "Employees" at bounding box center [48, 191] width 97 height 55
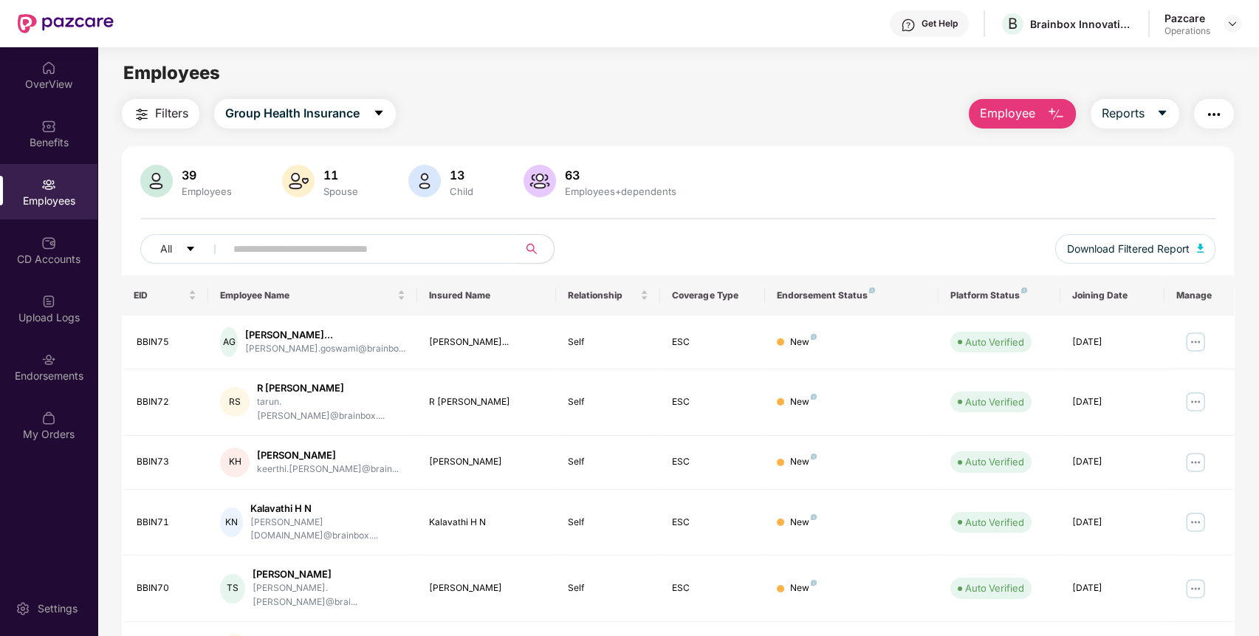
click at [171, 118] on span "Filters" at bounding box center [171, 113] width 33 height 18
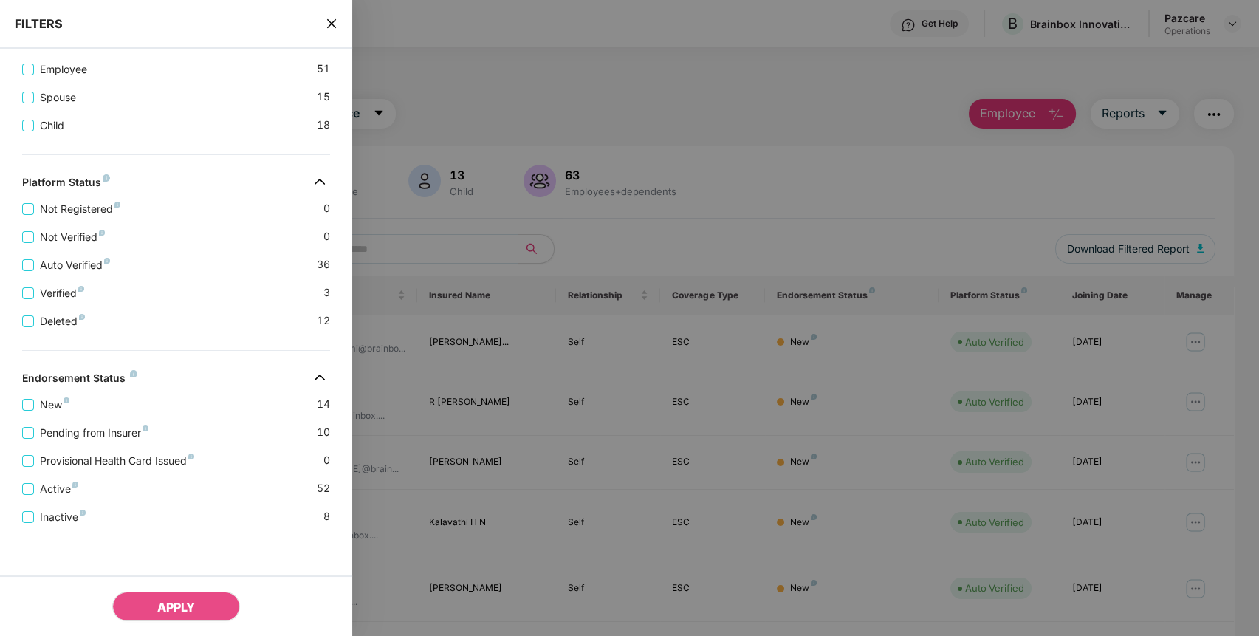
scroll to position [331, 0]
click at [135, 430] on span "Pending from Insurer" at bounding box center [94, 433] width 120 height 16
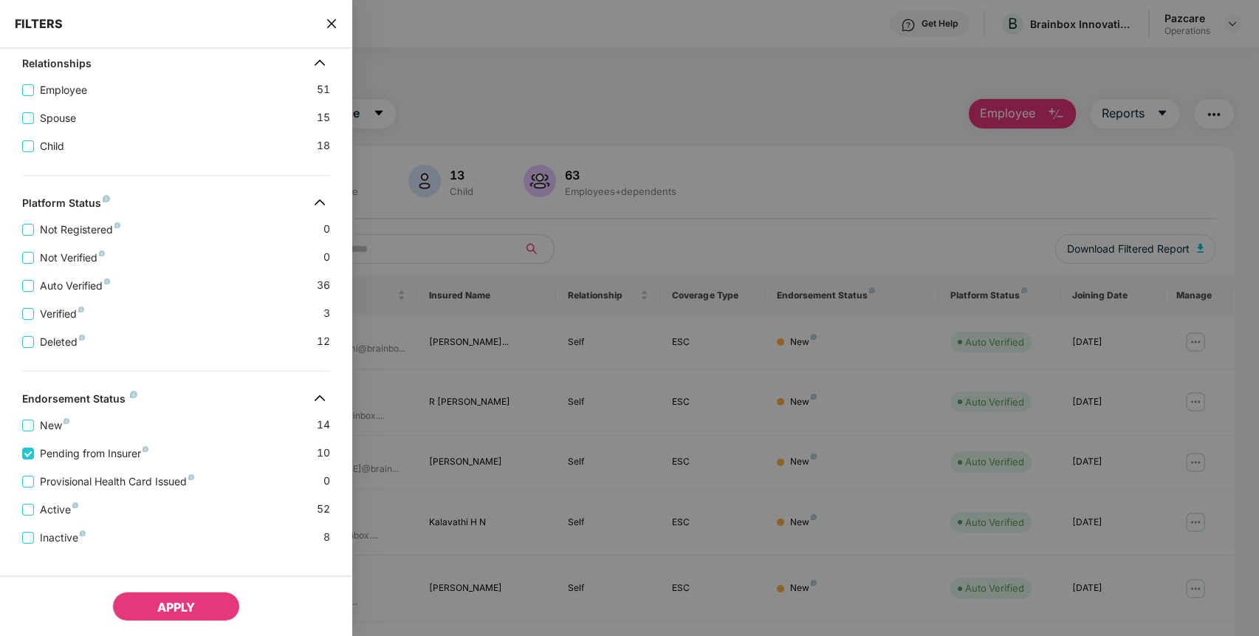
click at [166, 609] on span "APPLY" at bounding box center [176, 606] width 38 height 15
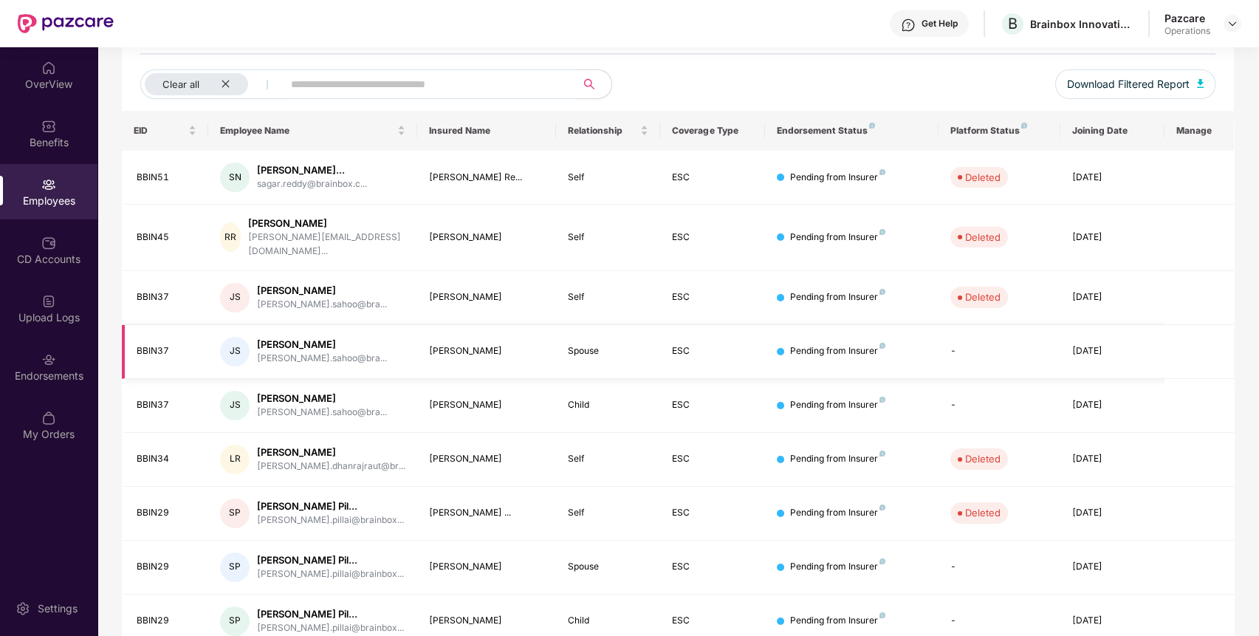
scroll to position [0, 0]
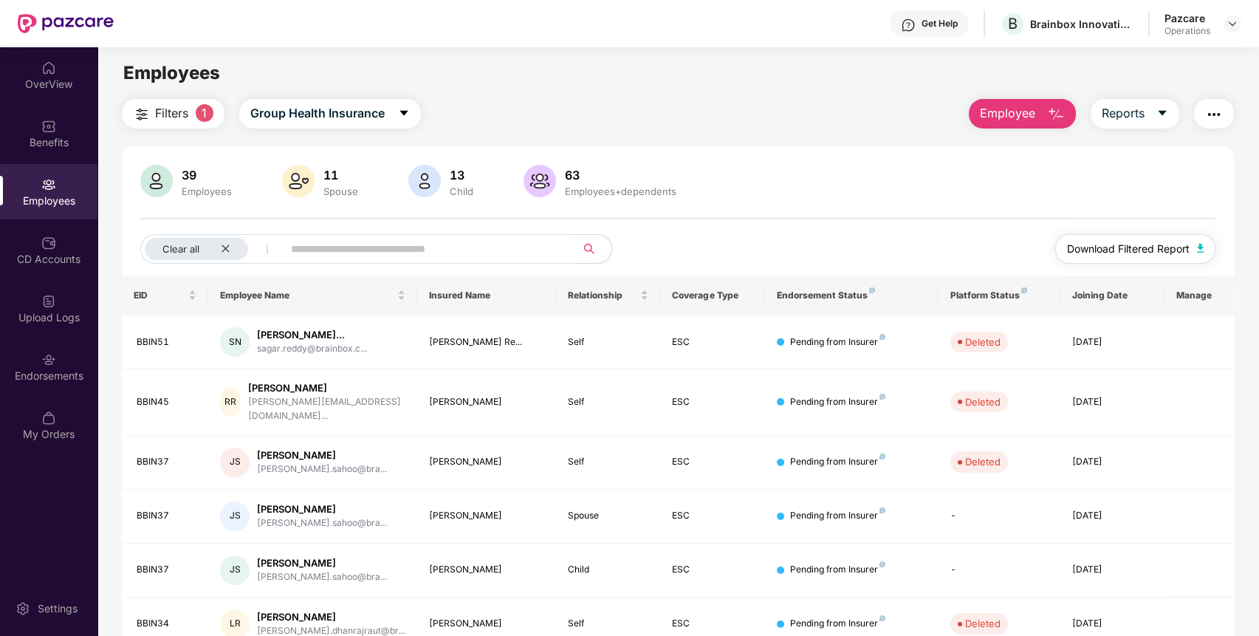
click at [1138, 254] on span "Download Filtered Report" at bounding box center [1128, 249] width 123 height 16
click at [1209, 116] on img "button" at bounding box center [1214, 115] width 18 height 18
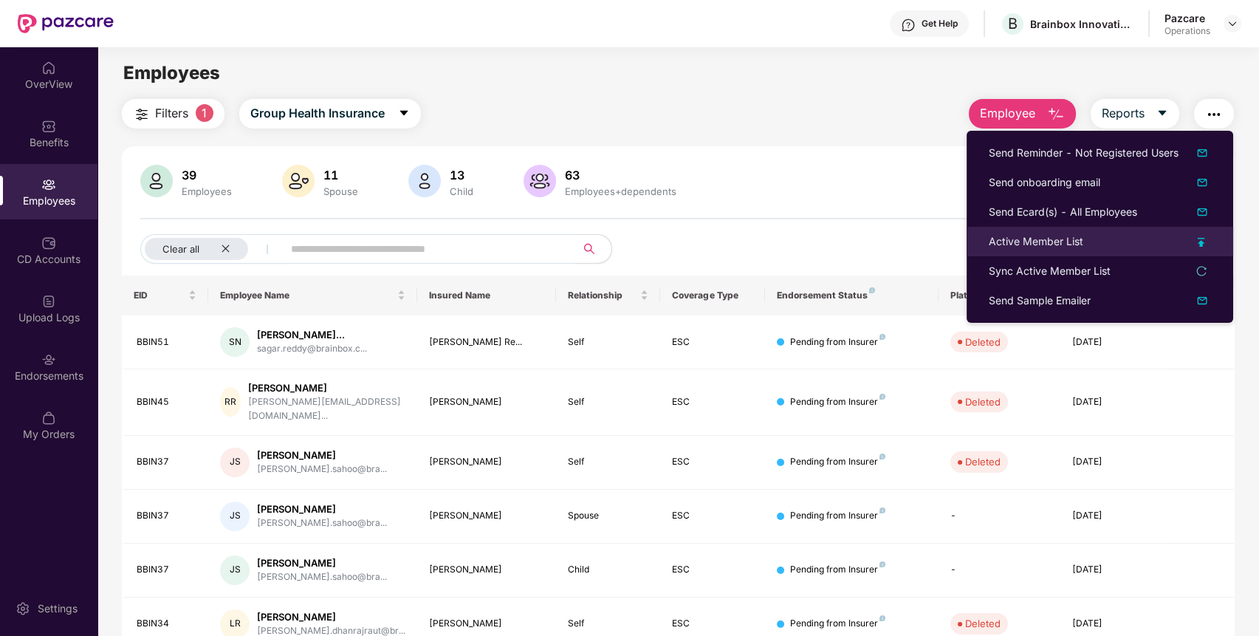
click at [1054, 236] on div "Active Member List" at bounding box center [1036, 241] width 95 height 16
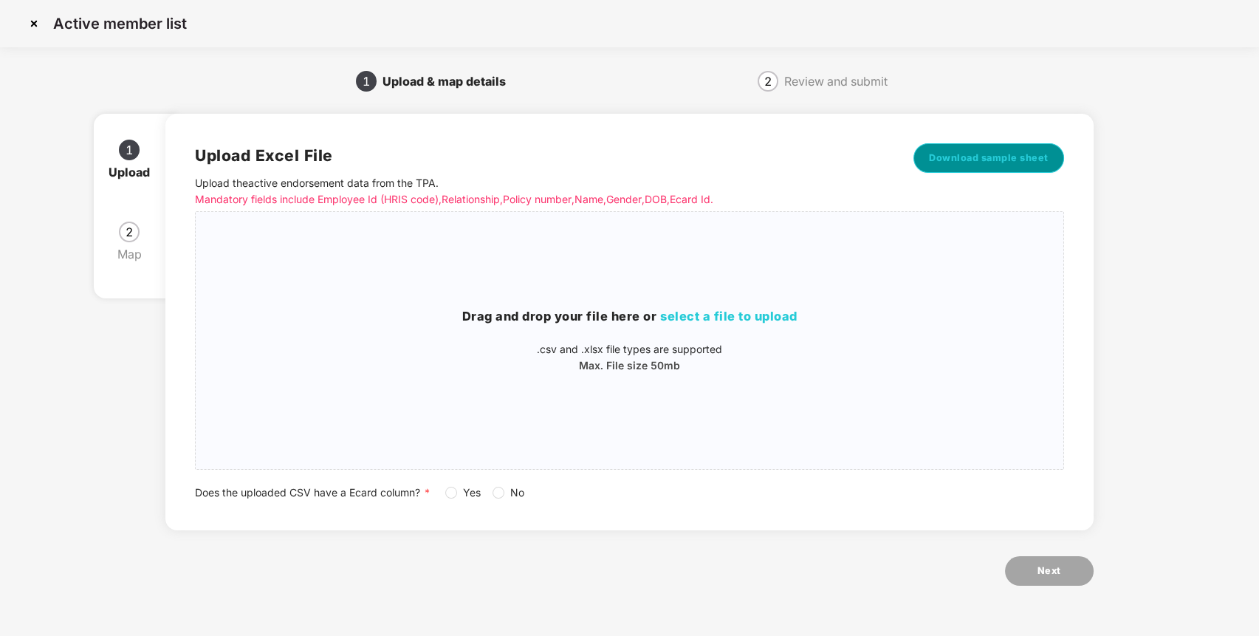
click at [1031, 146] on button "Download sample sheet" at bounding box center [988, 158] width 151 height 30
click at [662, 323] on h3 "Drag and drop your file here or select a file to upload" at bounding box center [629, 316] width 867 height 19
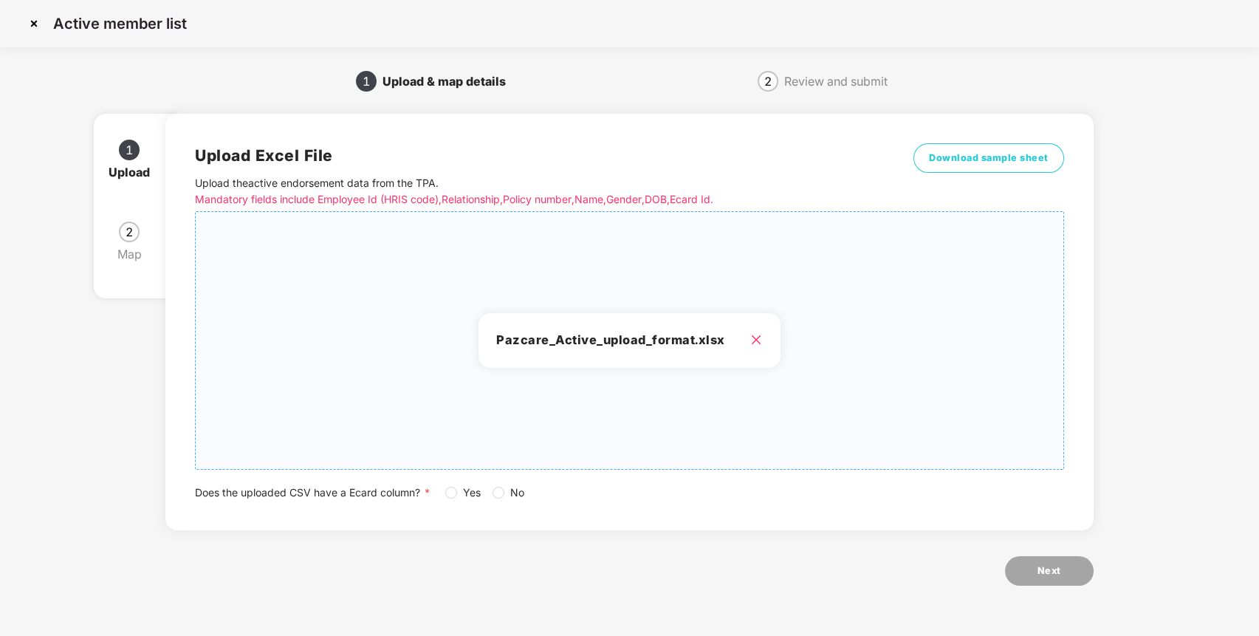
click at [444, 484] on div "Does the uploaded CSV have a Ecard column? * Yes No" at bounding box center [629, 492] width 869 height 16
click at [1043, 573] on span "Next" at bounding box center [1049, 570] width 24 height 15
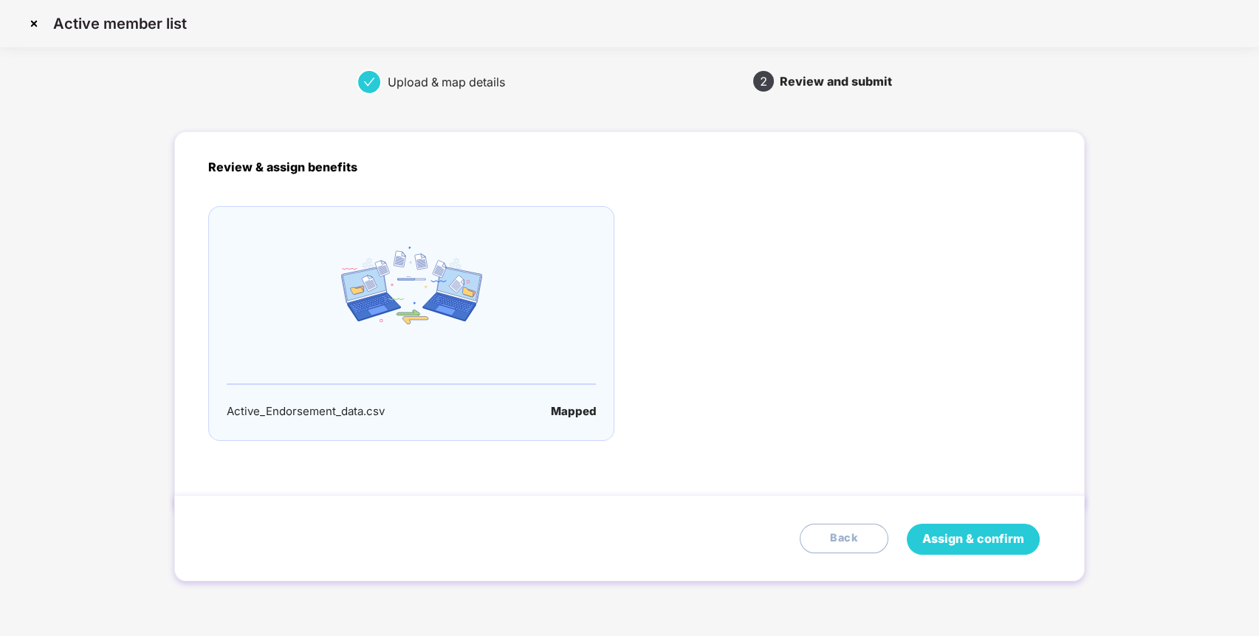
click at [969, 528] on button "Assign & confirm" at bounding box center [973, 538] width 133 height 31
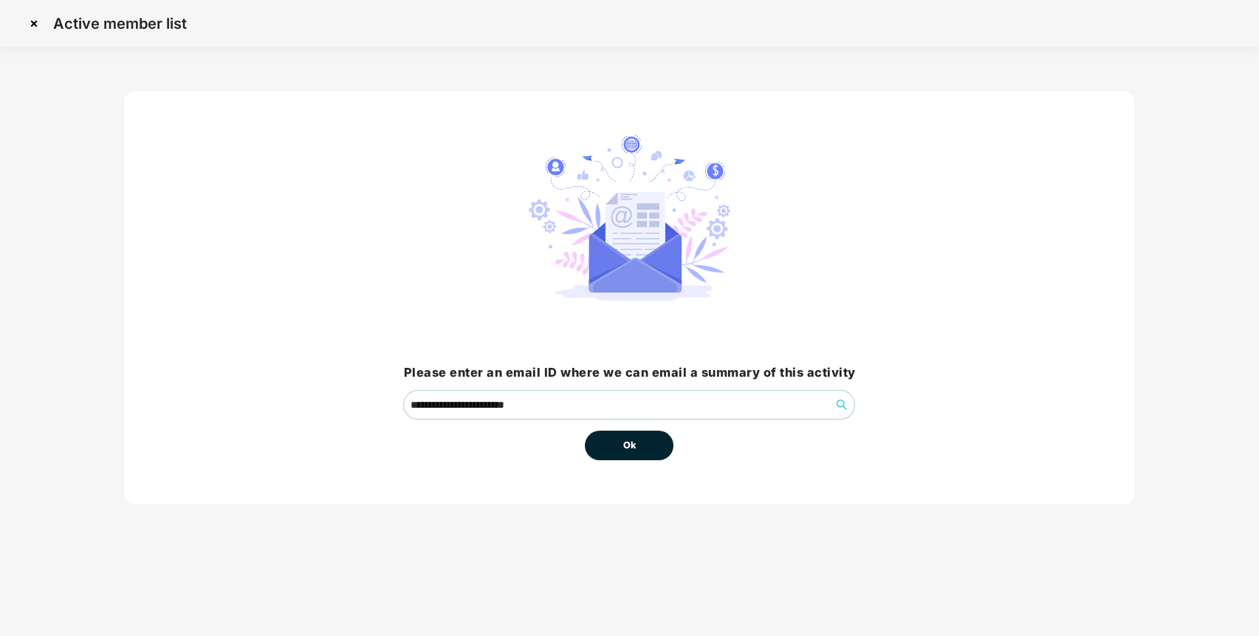
click at [642, 450] on button "Ok" at bounding box center [629, 445] width 89 height 30
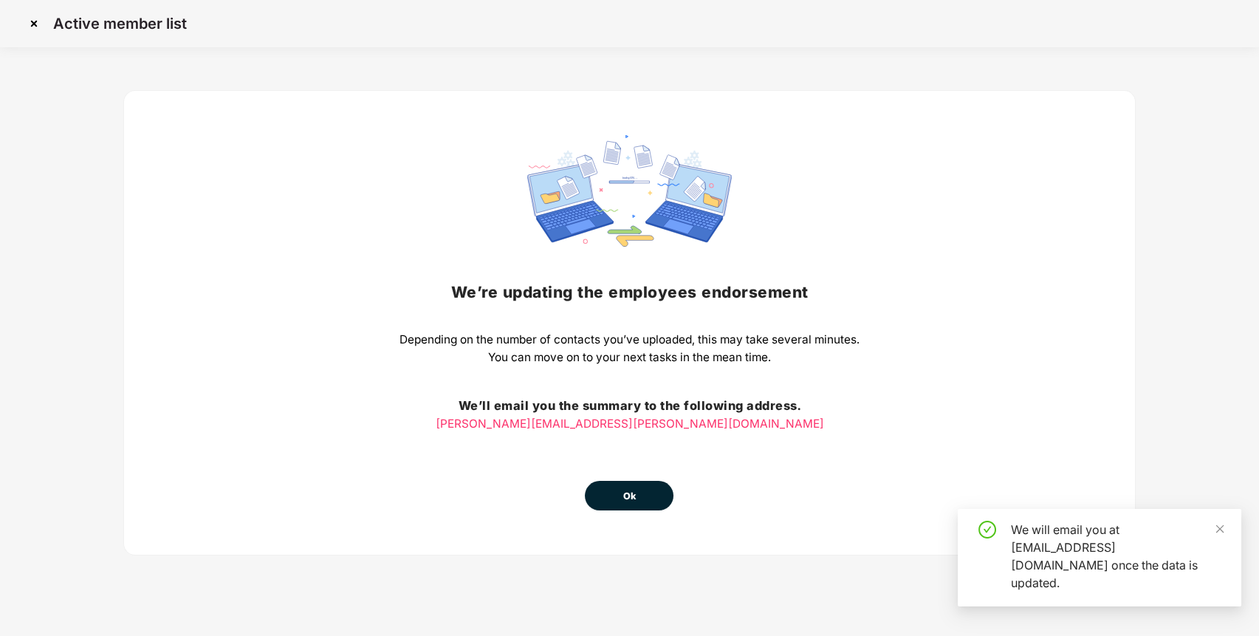
click at [650, 494] on button "Ok" at bounding box center [629, 496] width 89 height 30
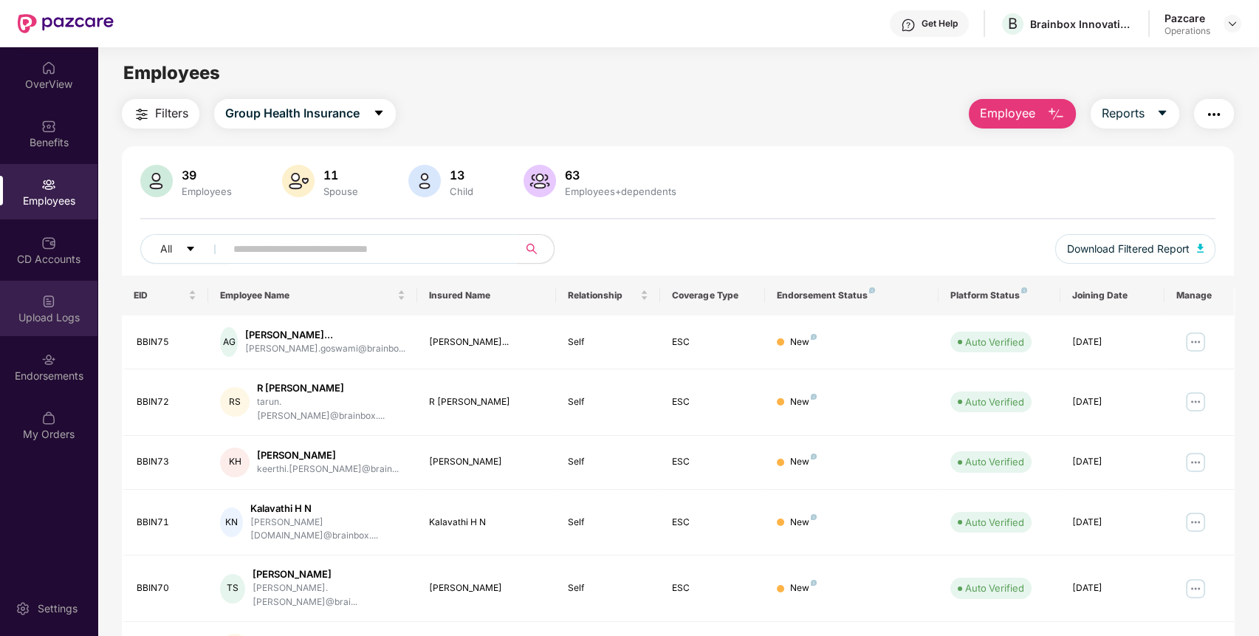
click at [67, 318] on div "Upload Logs" at bounding box center [48, 317] width 97 height 15
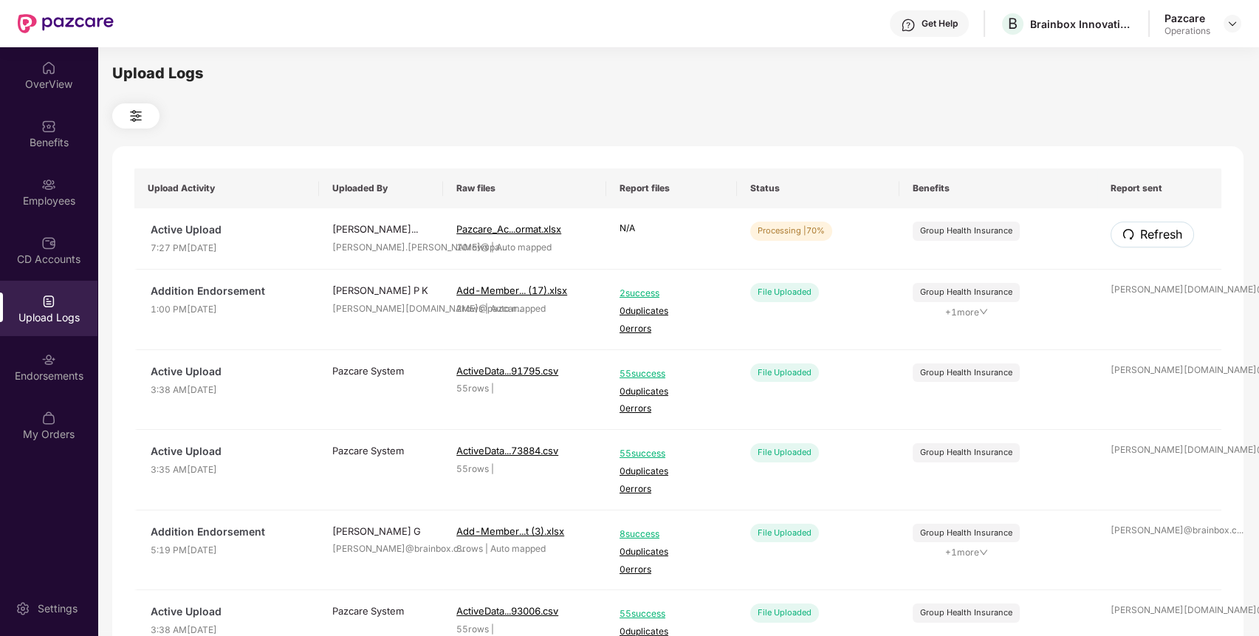
click at [1169, 224] on button "Refresh" at bounding box center [1151, 234] width 83 height 26
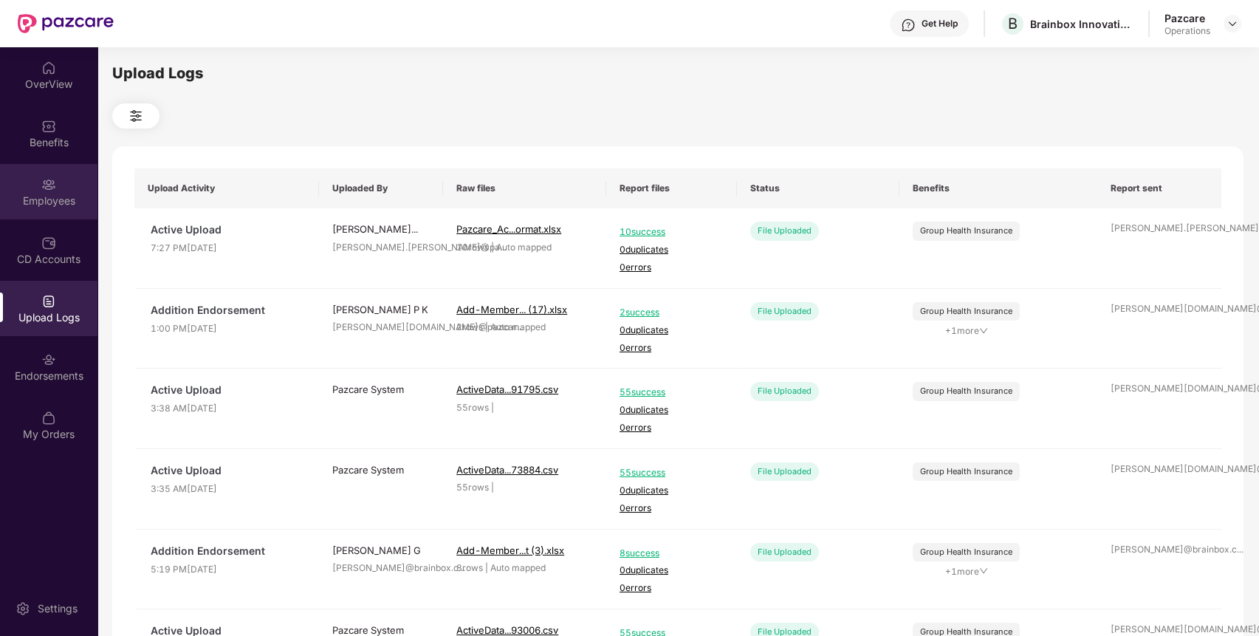
click at [53, 189] on img at bounding box center [48, 184] width 15 height 15
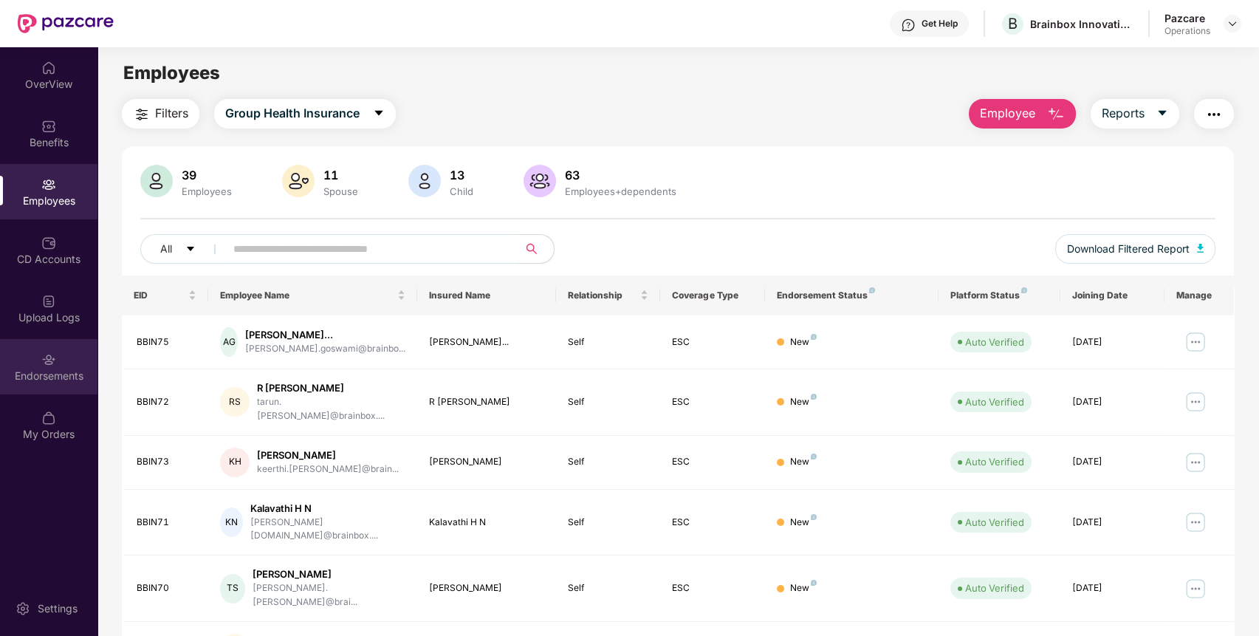
click at [74, 359] on div "Endorsements" at bounding box center [48, 366] width 97 height 55
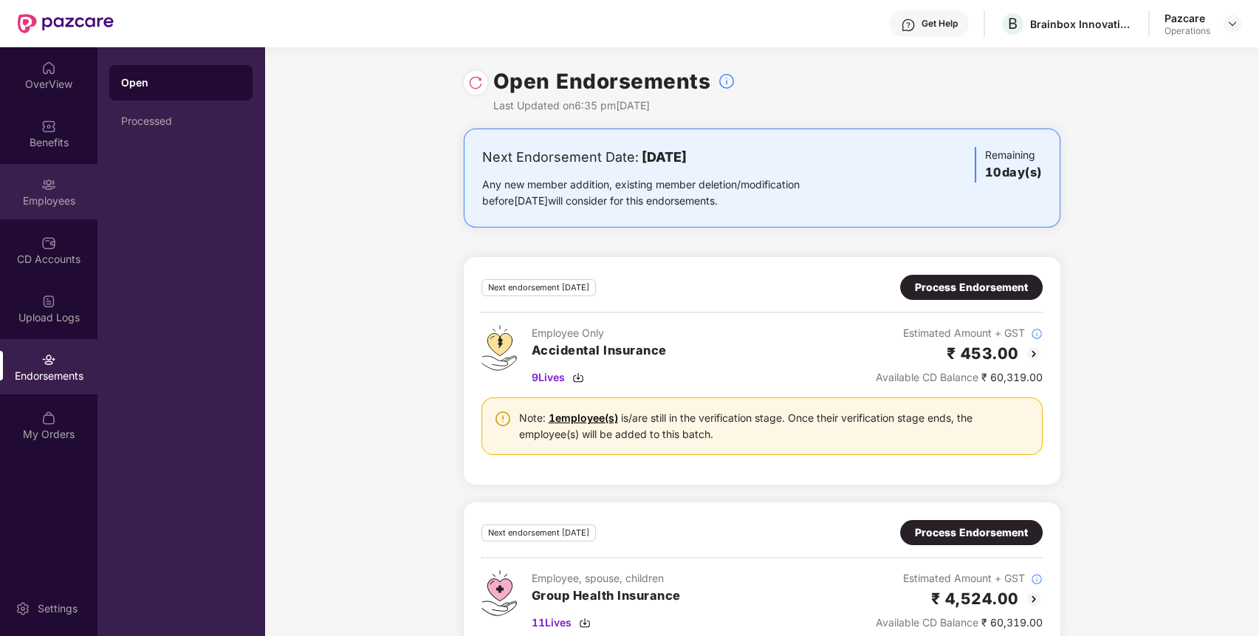
click at [77, 198] on div "Employees" at bounding box center [48, 200] width 97 height 15
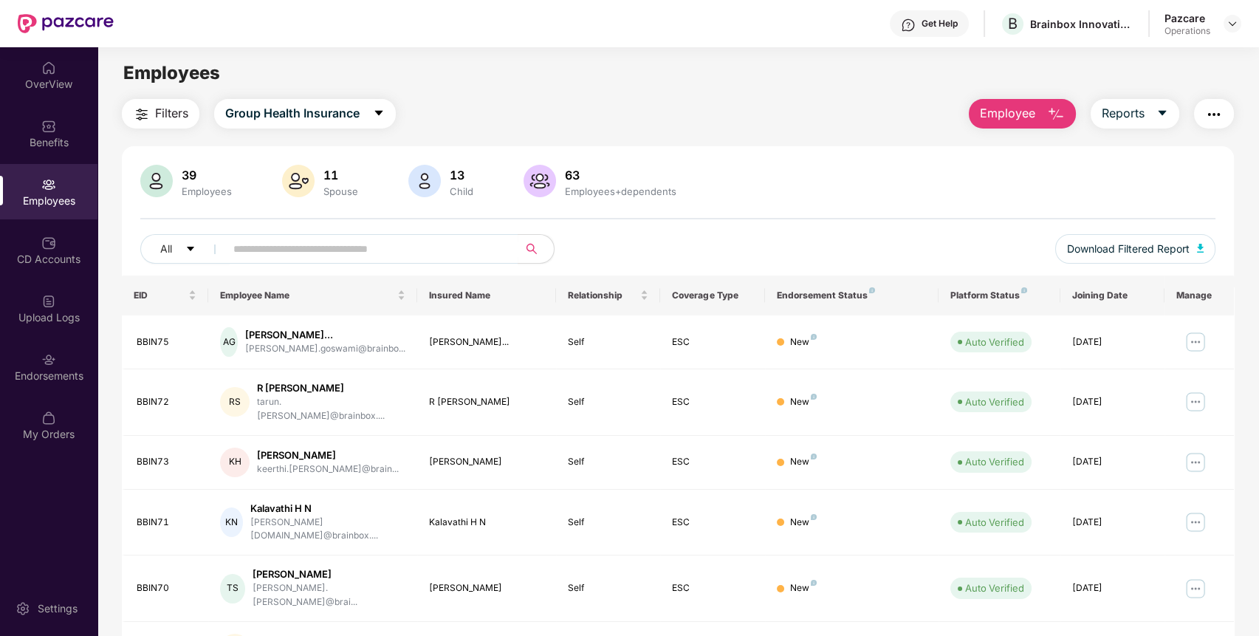
click at [187, 119] on span "Filters" at bounding box center [171, 113] width 33 height 18
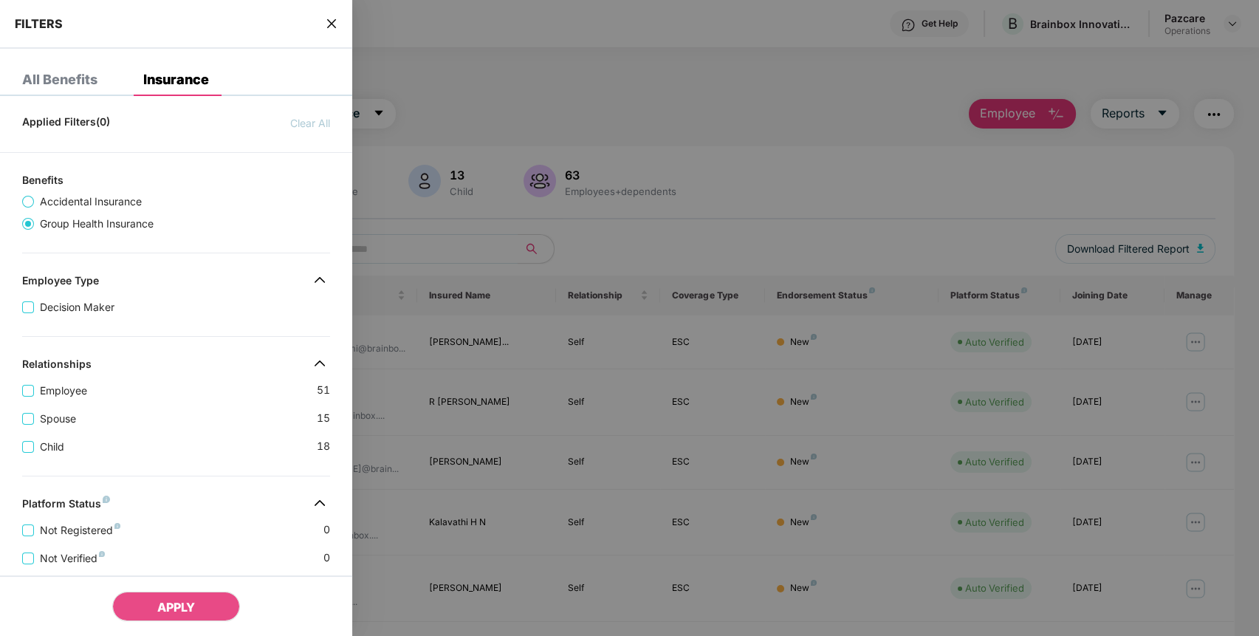
scroll to position [331, 0]
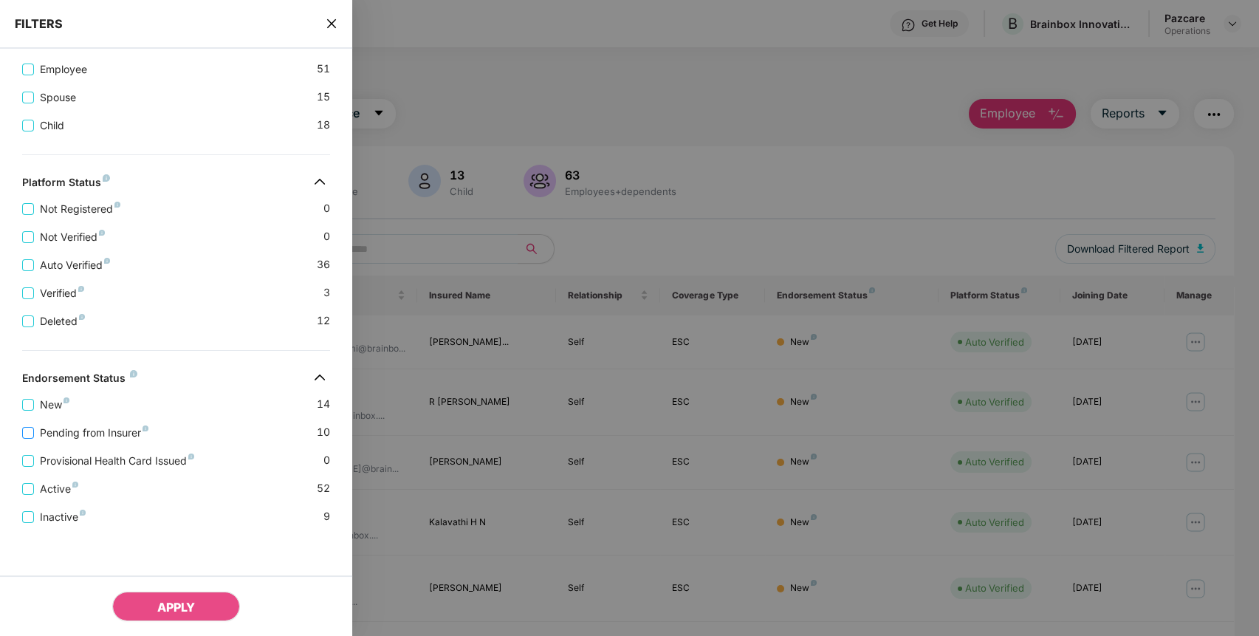
click at [103, 437] on span "Pending from Insurer" at bounding box center [94, 433] width 120 height 16
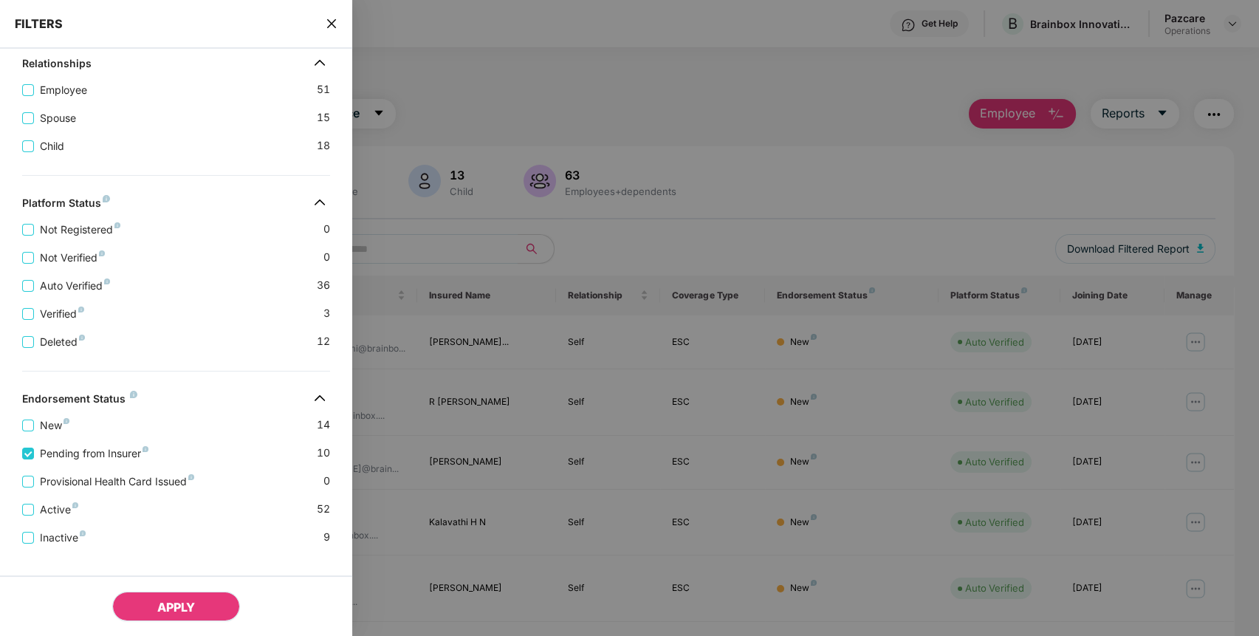
click at [159, 599] on button "APPLY" at bounding box center [176, 606] width 128 height 30
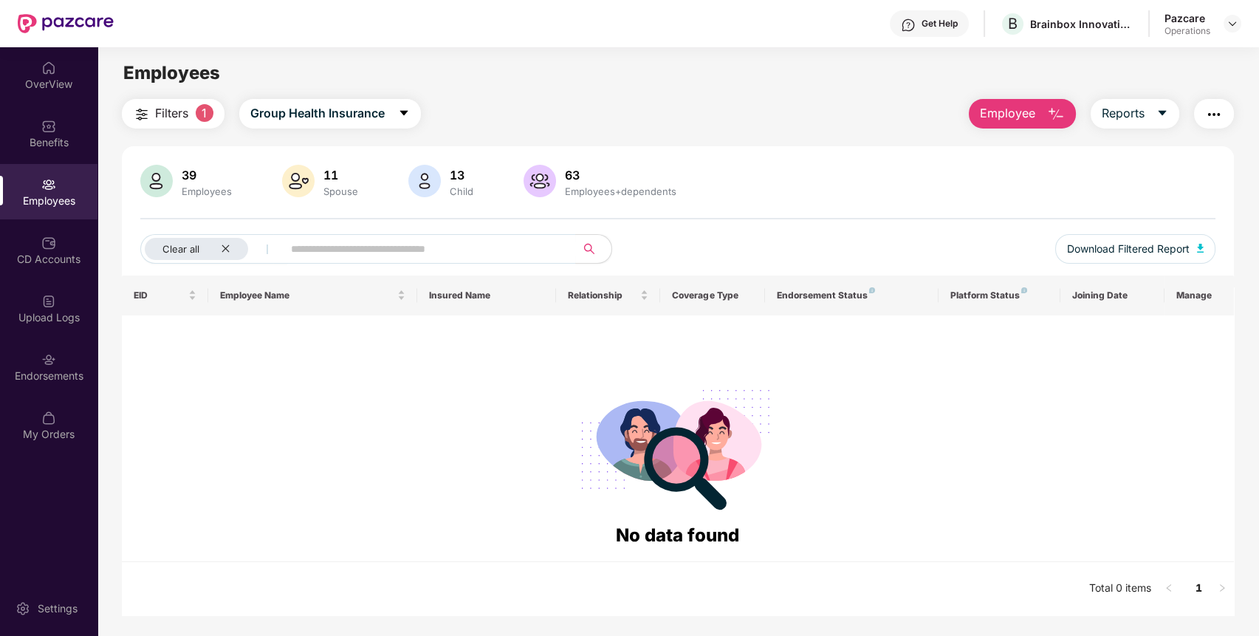
click at [185, 117] on span "Filters" at bounding box center [171, 113] width 33 height 18
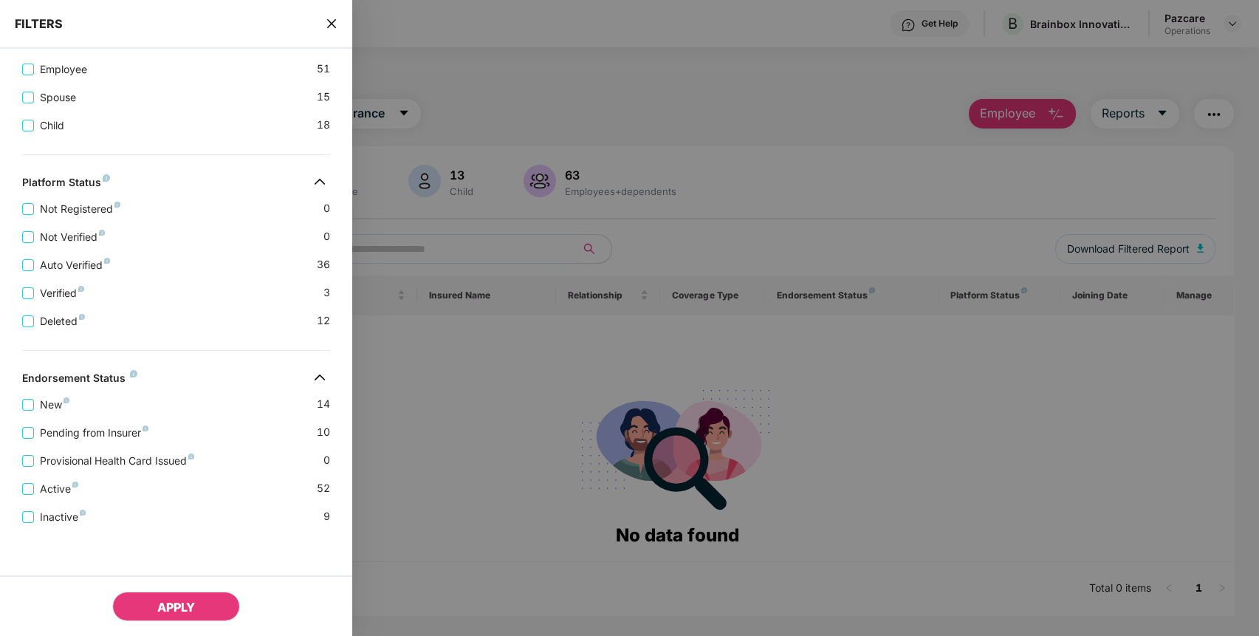
click at [157, 611] on span "APPLY" at bounding box center [176, 606] width 38 height 15
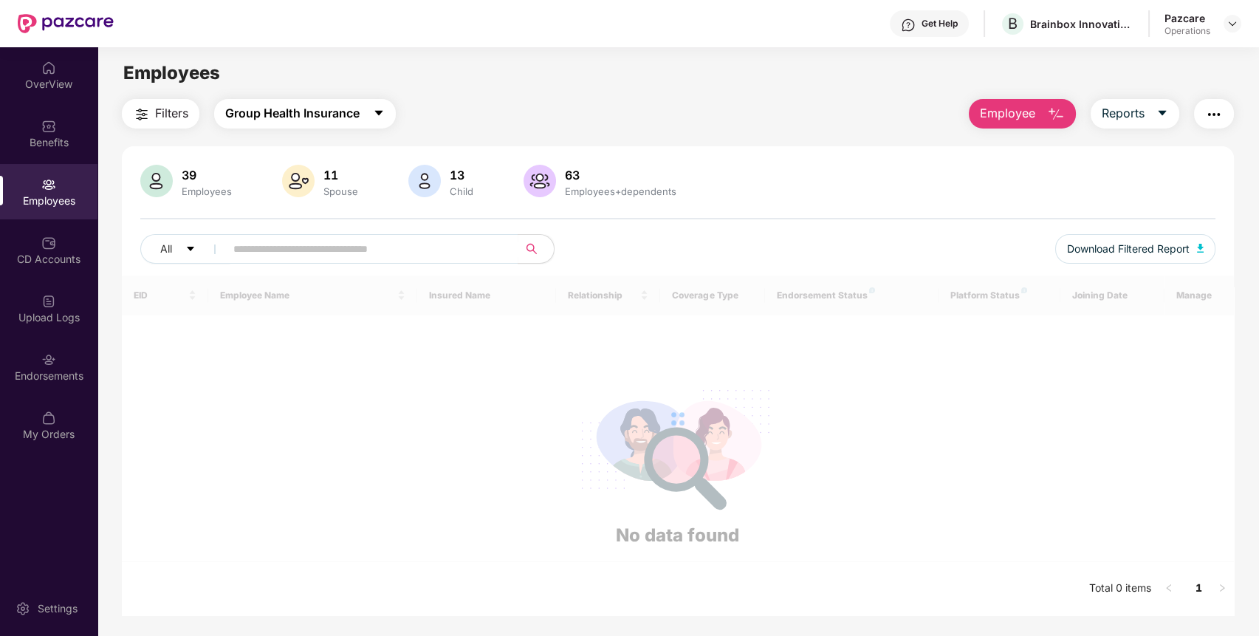
click at [357, 118] on span "Group Health Insurance" at bounding box center [292, 113] width 134 height 18
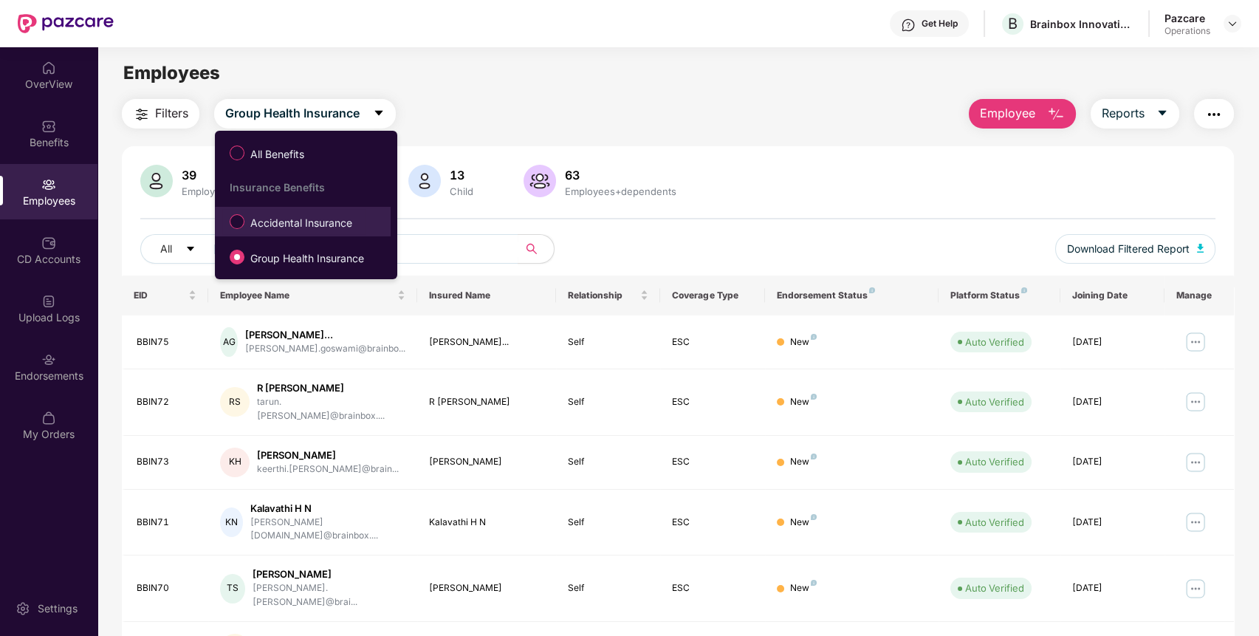
click at [303, 215] on span "Accidental Insurance" at bounding box center [301, 223] width 114 height 16
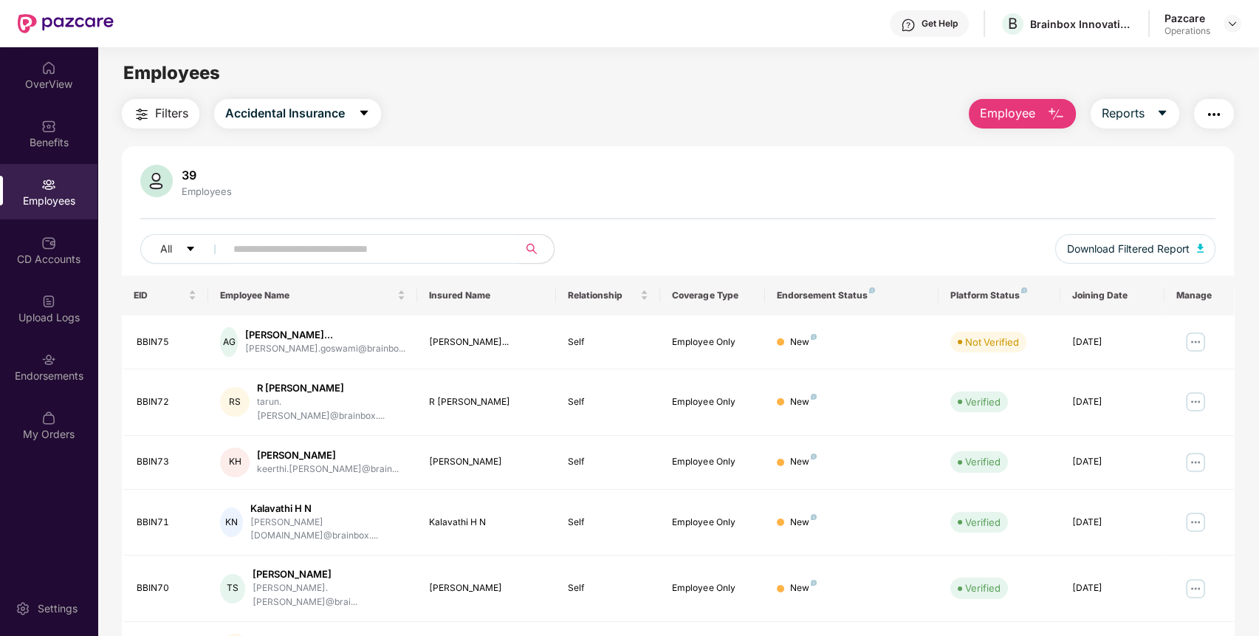
click at [183, 118] on span "Filters" at bounding box center [171, 113] width 33 height 18
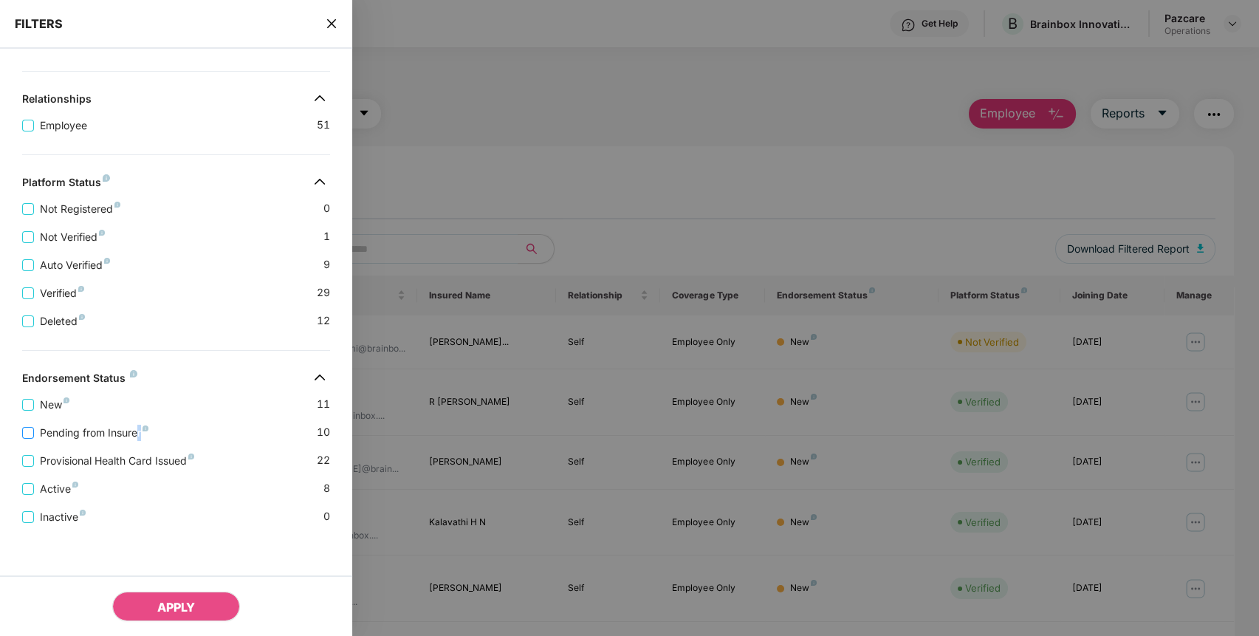
click at [140, 433] on span "Pending from Insurer" at bounding box center [94, 433] width 120 height 16
click at [85, 427] on span "Pending from Insurer" at bounding box center [94, 433] width 120 height 16
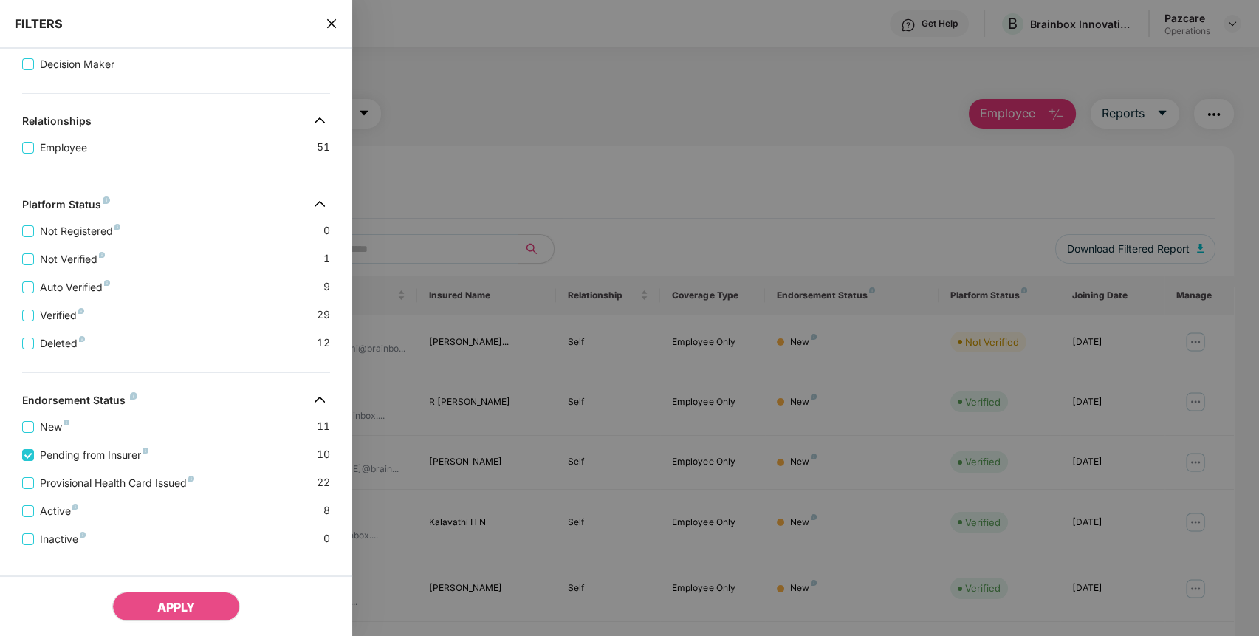
click at [94, 502] on div "Active 8" at bounding box center [176, 505] width 308 height 28
click at [101, 490] on span "Provisional Health Card Issued" at bounding box center [117, 483] width 166 height 16
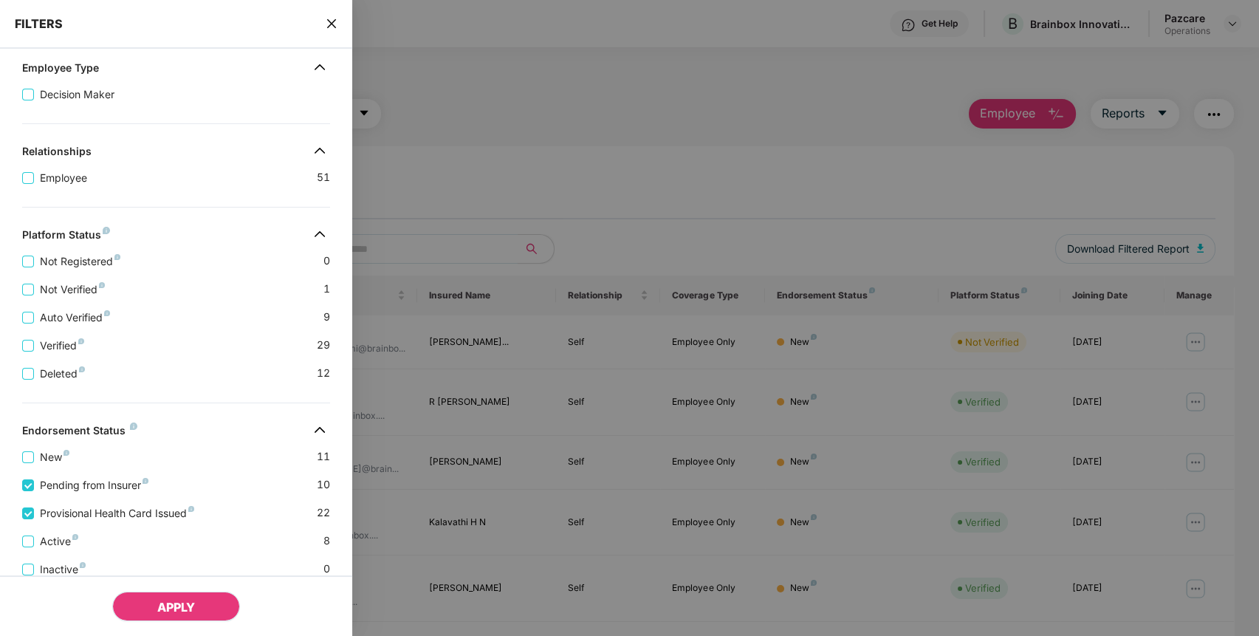
click at [150, 599] on button "APPLY" at bounding box center [176, 606] width 128 height 30
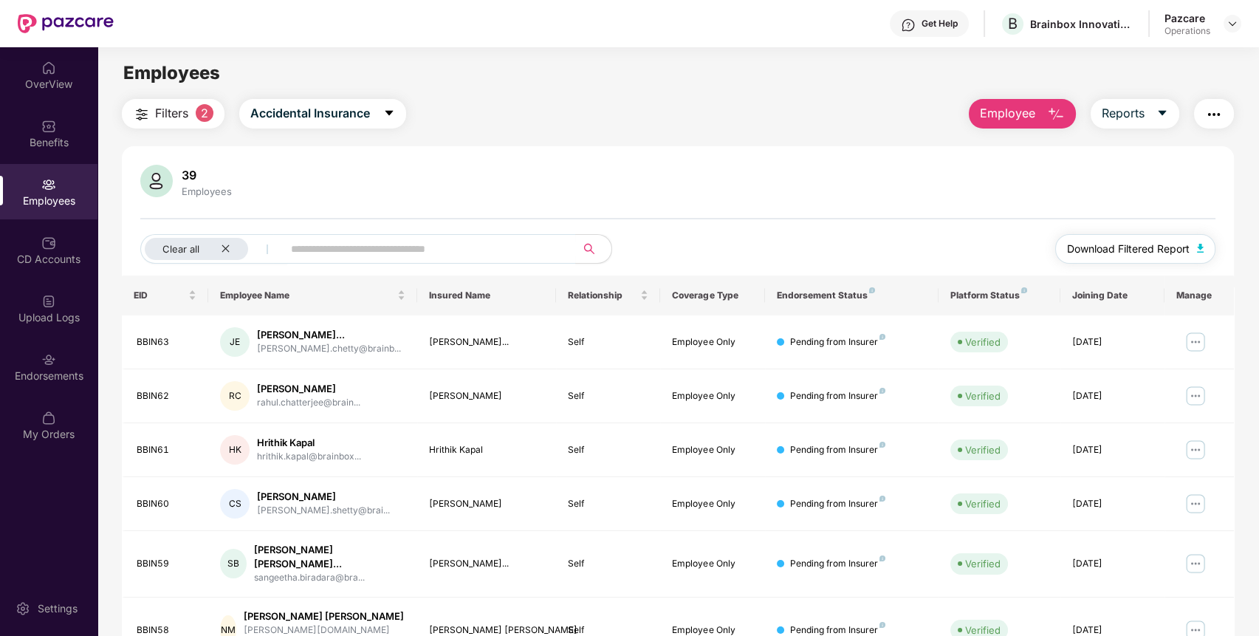
click at [1115, 252] on span "Download Filtered Report" at bounding box center [1128, 249] width 123 height 16
click at [1215, 117] on img "button" at bounding box center [1214, 115] width 18 height 18
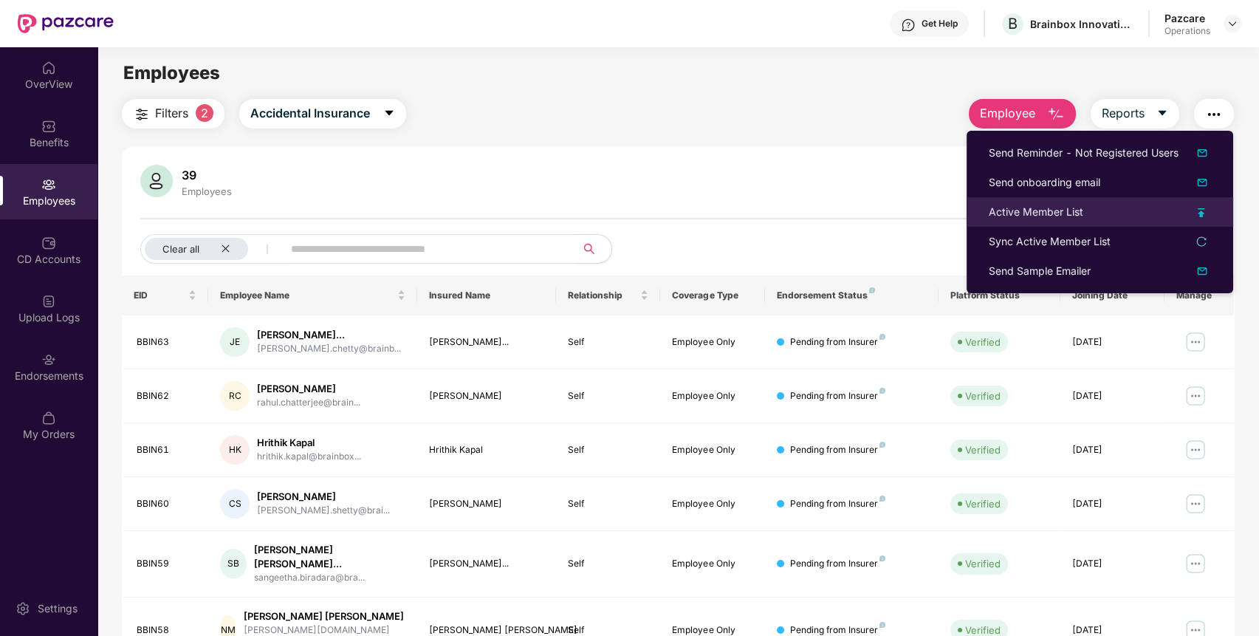
click at [1031, 206] on div "Active Member List" at bounding box center [1036, 212] width 95 height 16
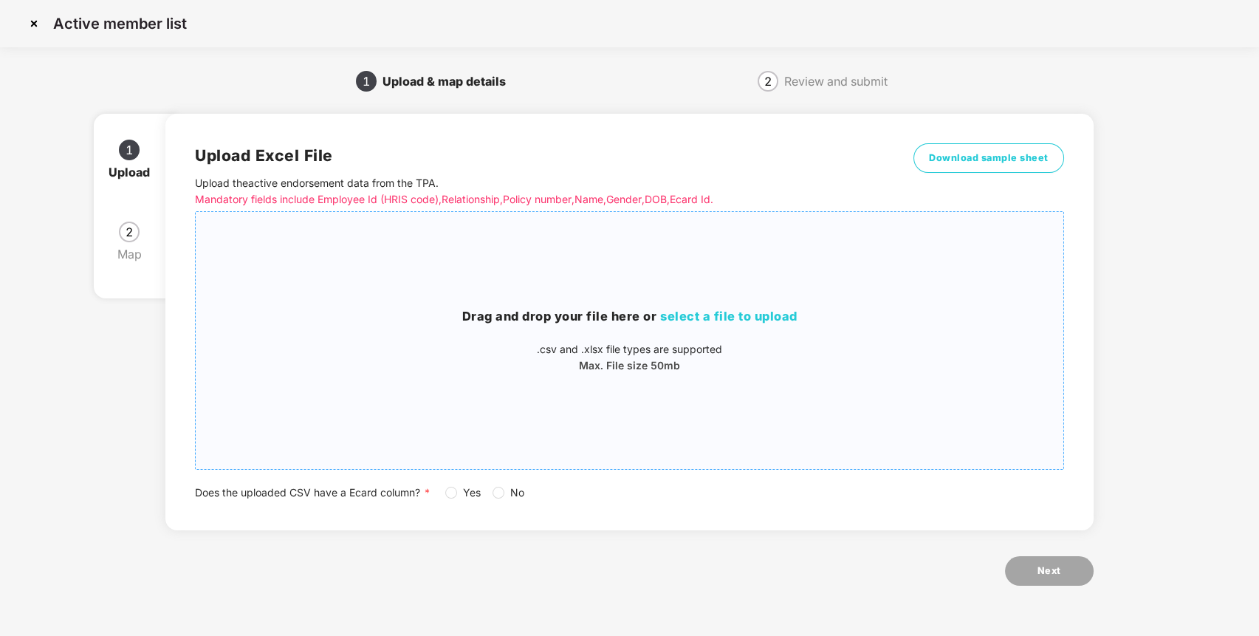
click at [625, 290] on div "Drag and drop your file here or select a file to upload .csv and .xlsx file typ…" at bounding box center [629, 340] width 867 height 233
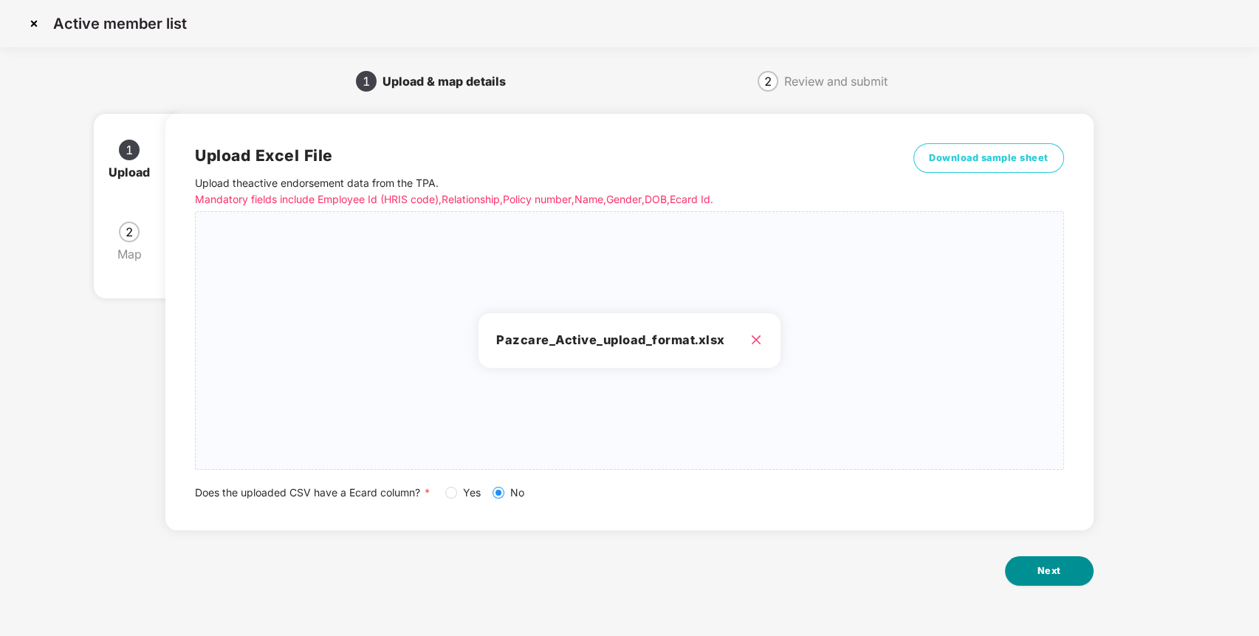
click at [1024, 566] on button "Next" at bounding box center [1049, 571] width 89 height 30
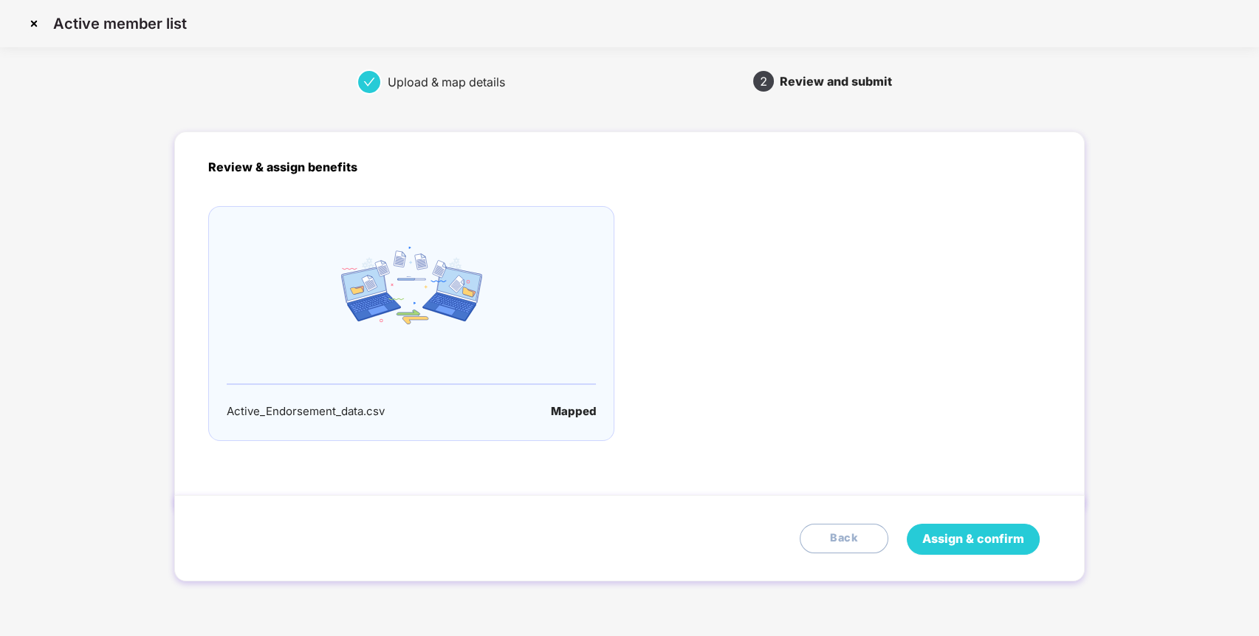
click at [1016, 543] on span "Assign & confirm" at bounding box center [973, 538] width 102 height 18
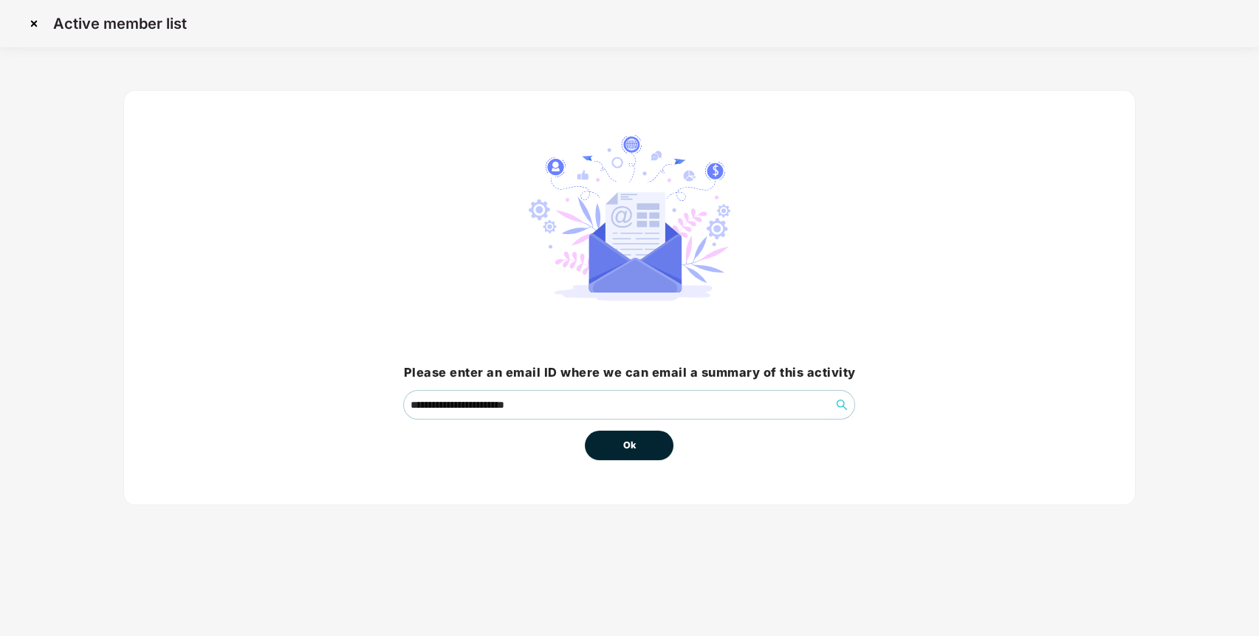
click at [650, 439] on button "Ok" at bounding box center [629, 445] width 89 height 30
click at [646, 443] on button "Ok" at bounding box center [629, 445] width 89 height 30
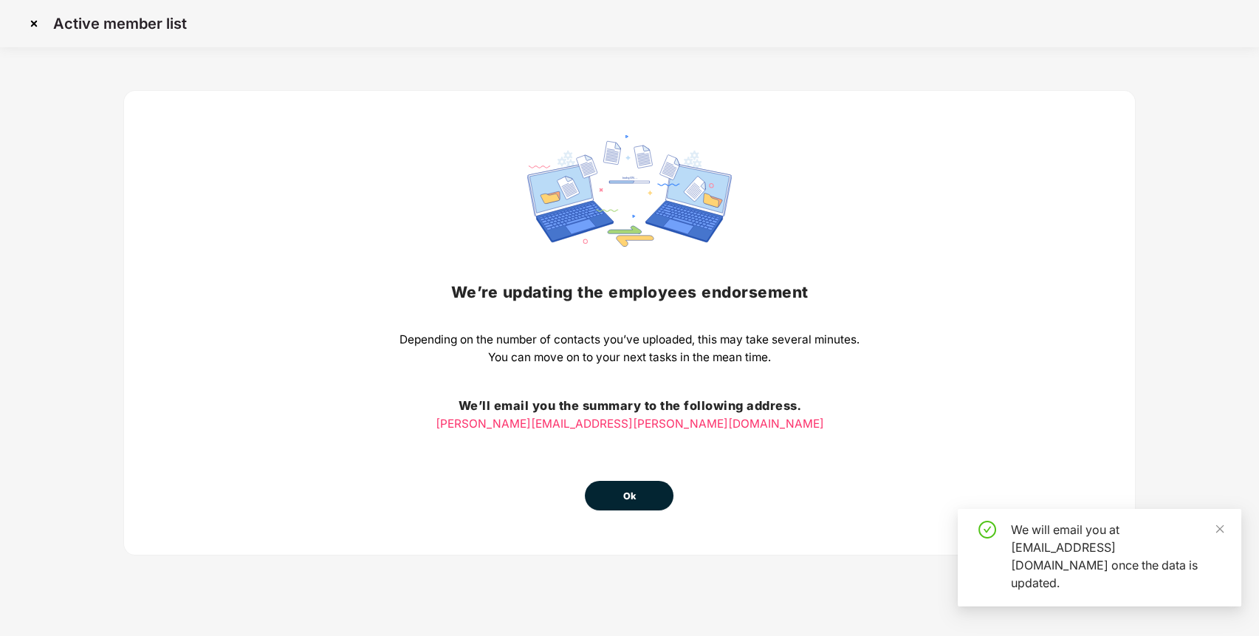
click at [615, 484] on button "Ok" at bounding box center [629, 496] width 89 height 30
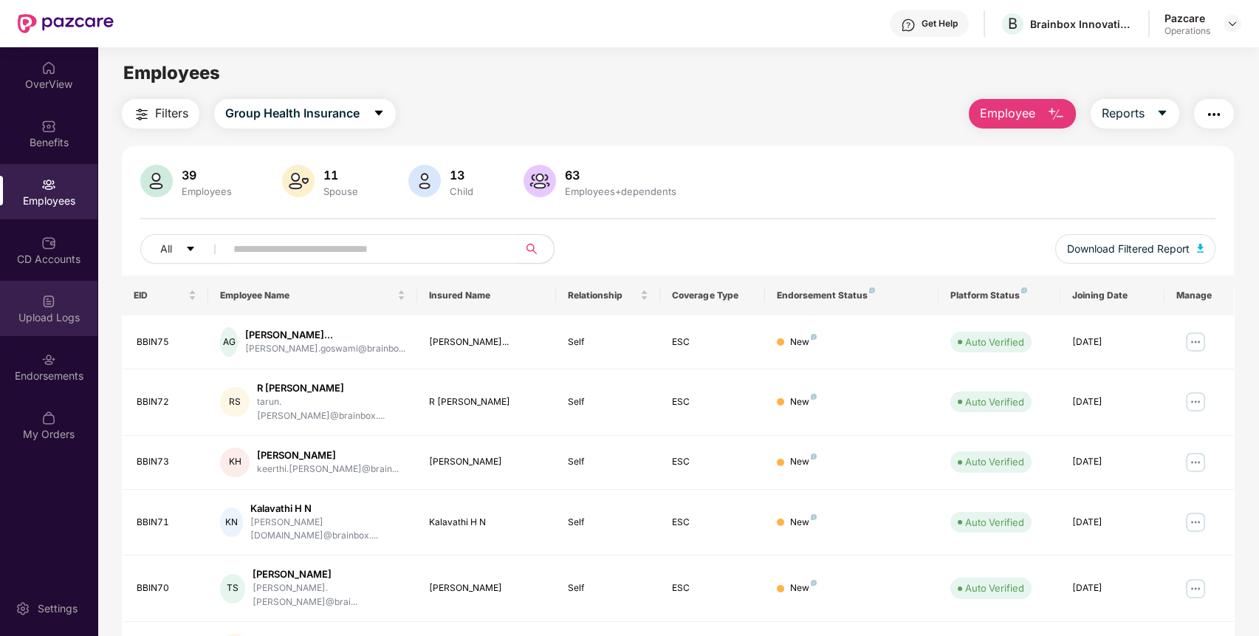
click at [47, 299] on img at bounding box center [48, 301] width 15 height 15
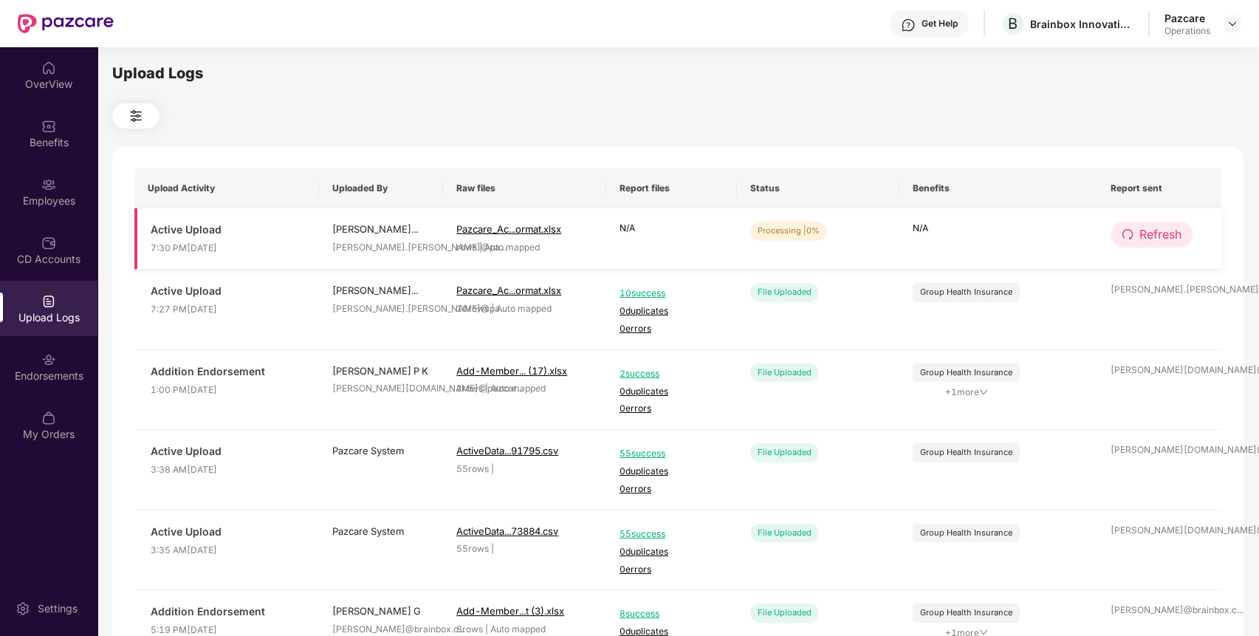
click at [1175, 230] on span "Refresh" at bounding box center [1160, 234] width 42 height 18
click at [1175, 230] on span "Refresh" at bounding box center [1161, 234] width 42 height 18
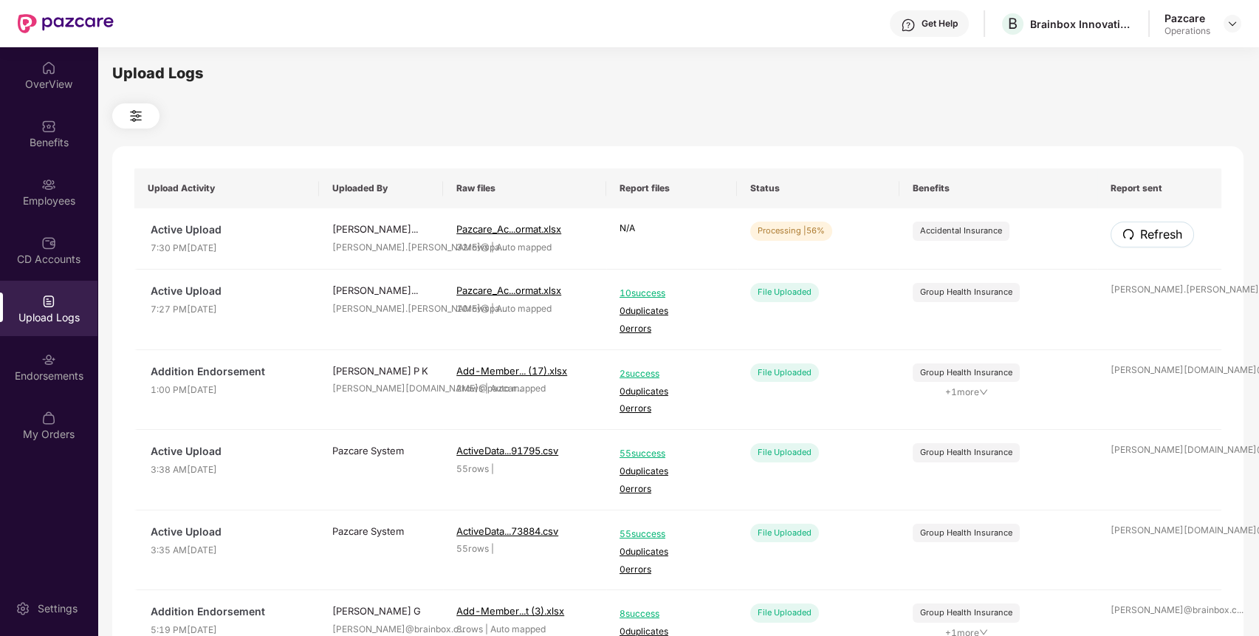
click at [1175, 230] on span "Refresh" at bounding box center [1161, 234] width 42 height 18
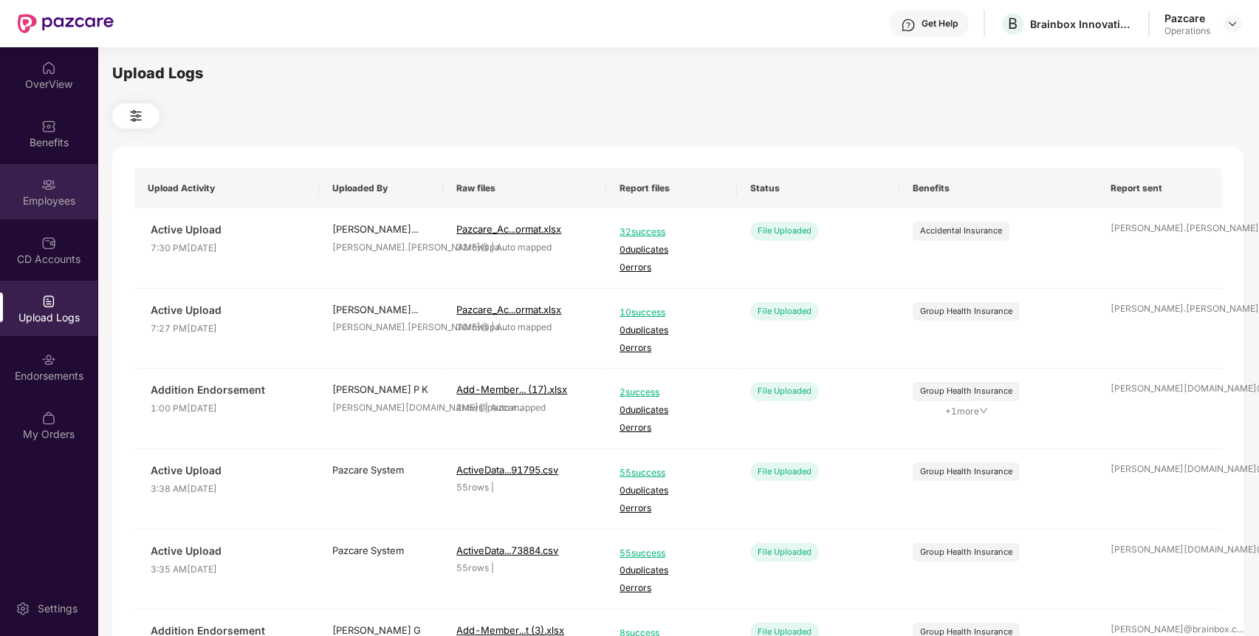
click at [41, 184] on img at bounding box center [48, 184] width 15 height 15
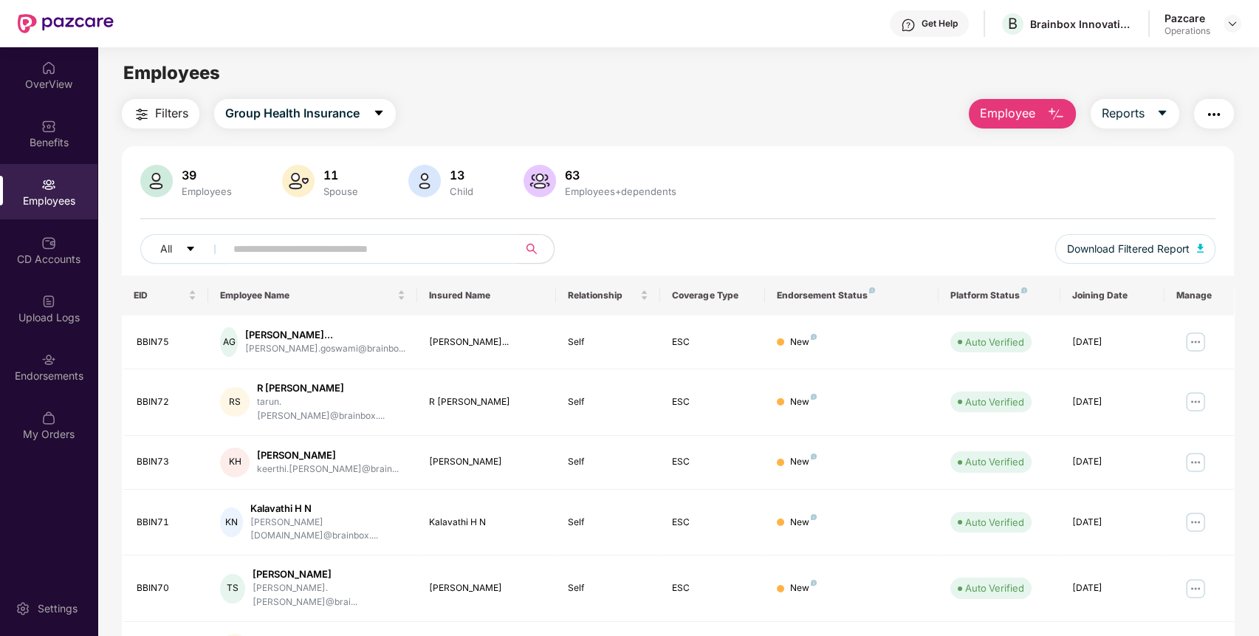
click at [1208, 118] on img "button" at bounding box center [1214, 115] width 18 height 18
